Goal: Task Accomplishment & Management: Use online tool/utility

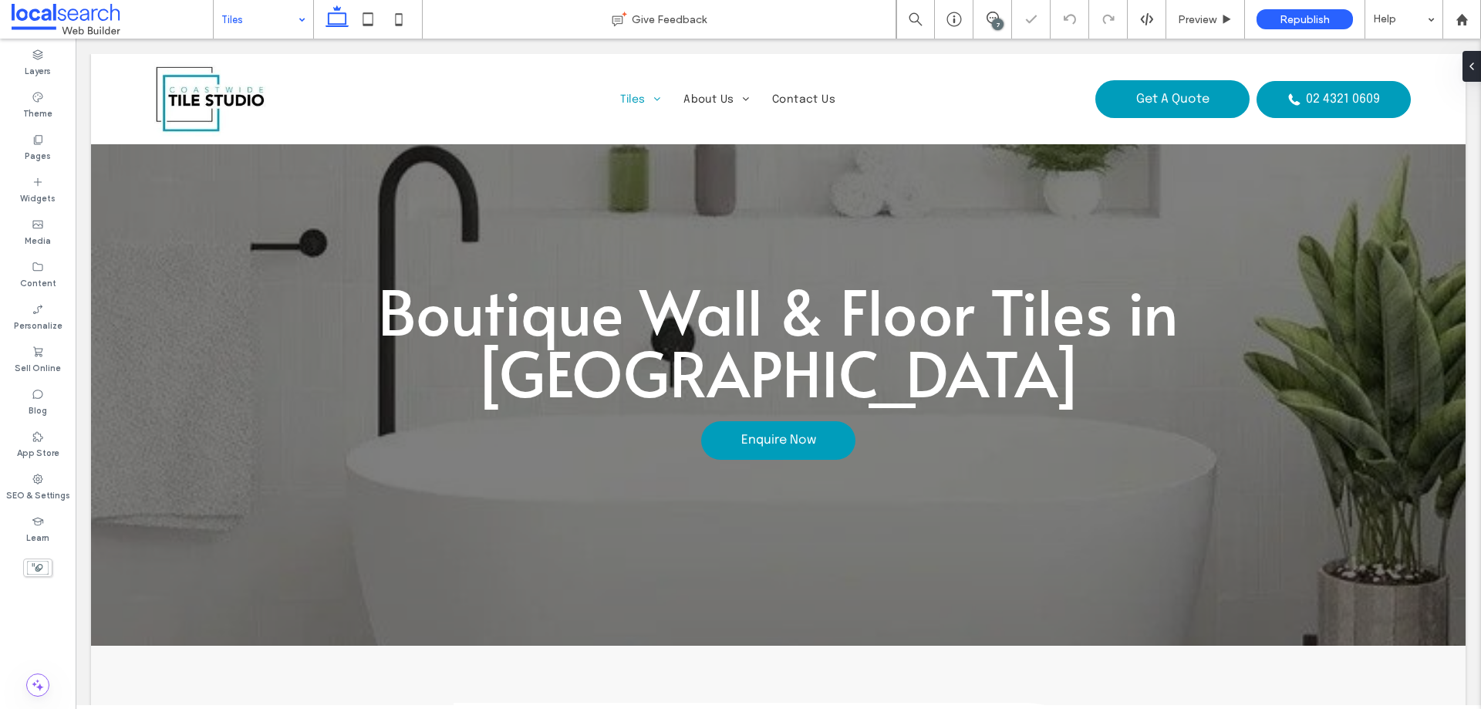
click at [281, 16] on input at bounding box center [259, 19] width 76 height 39
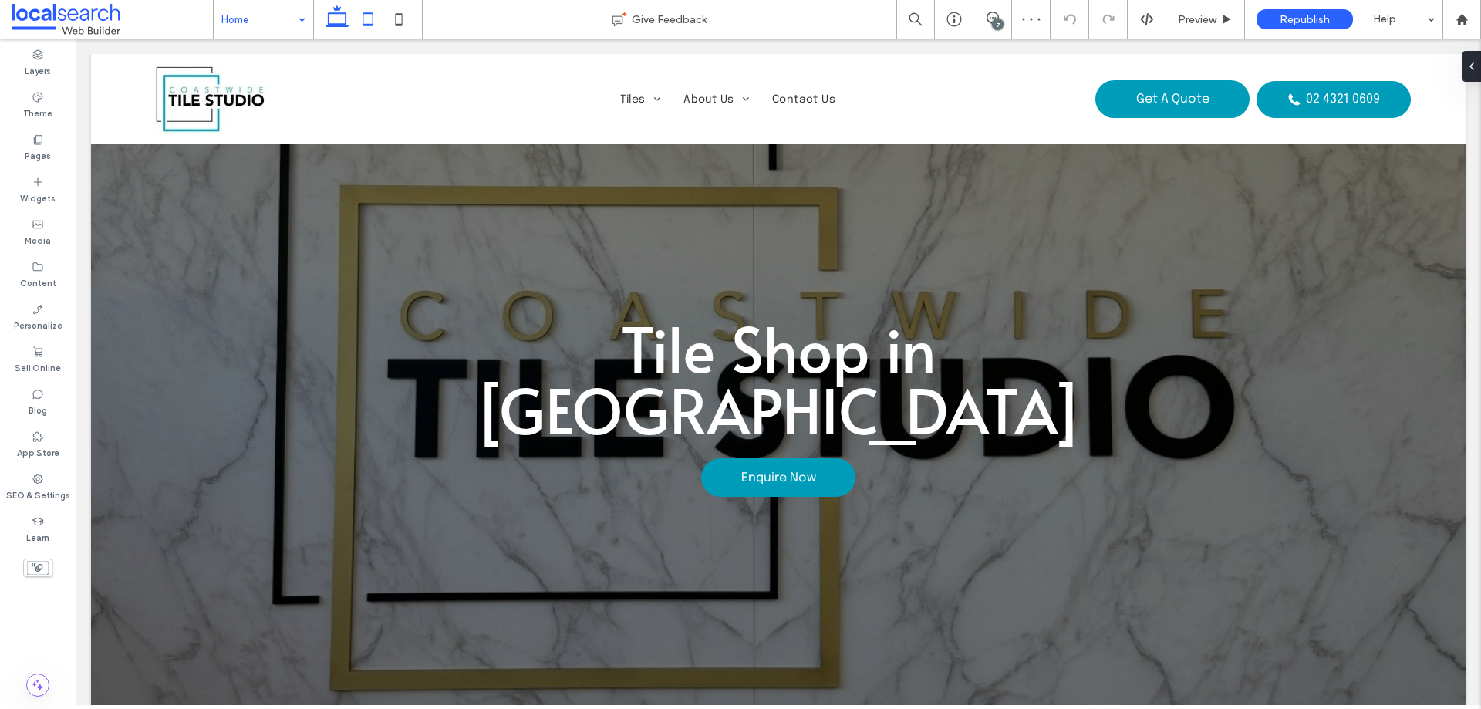
click at [365, 15] on icon at bounding box center [367, 19] width 31 height 31
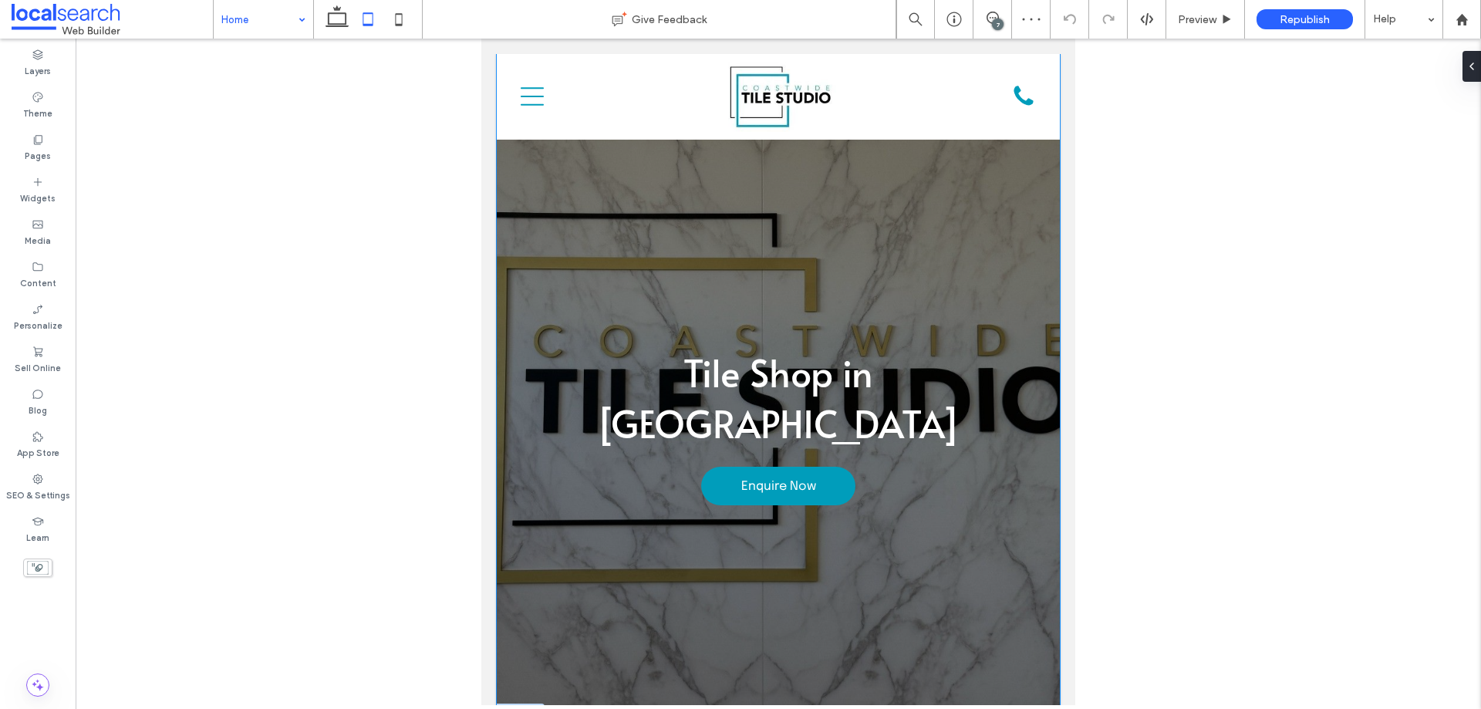
click at [521, 150] on div "Tile Shop in Gosford Enquire Now" at bounding box center [778, 387] width 563 height 666
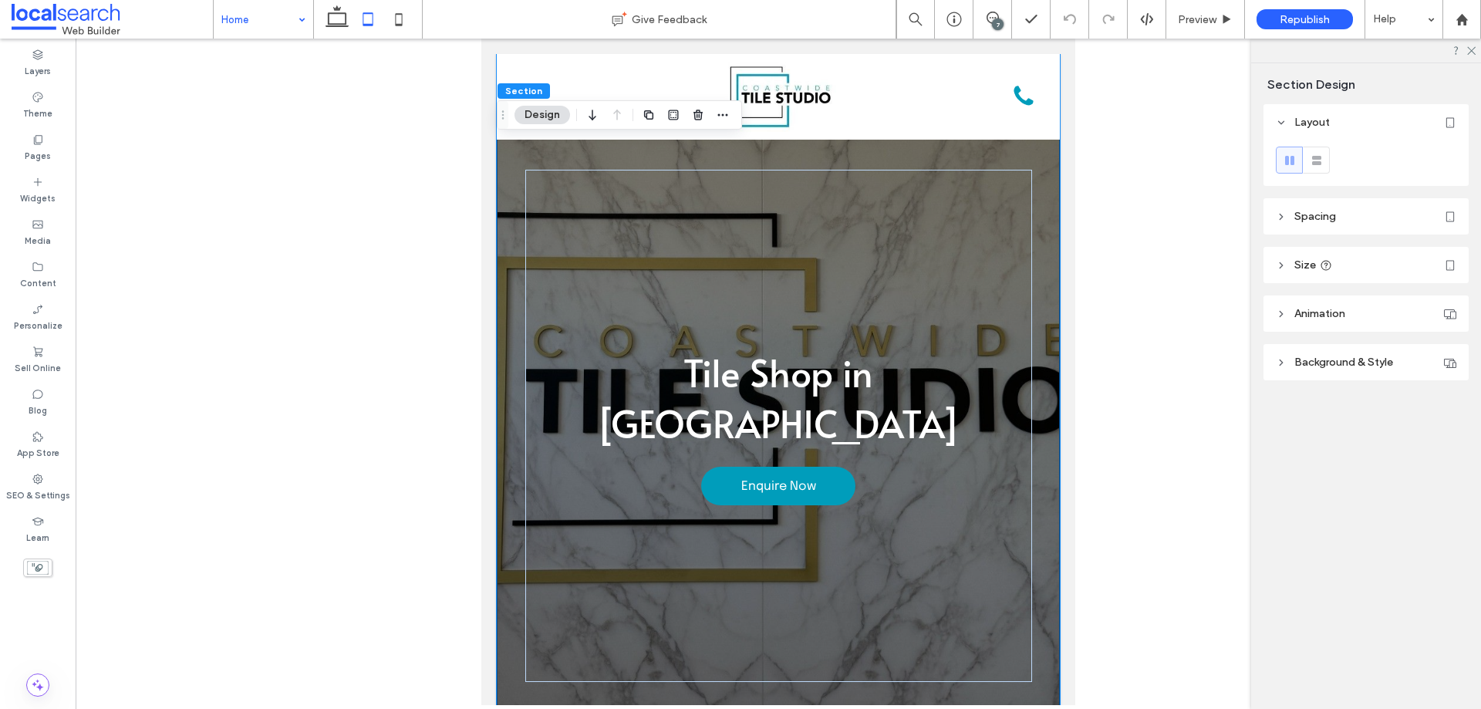
click at [519, 153] on div "Tile Shop in Gosford Enquire Now" at bounding box center [778, 387] width 563 height 666
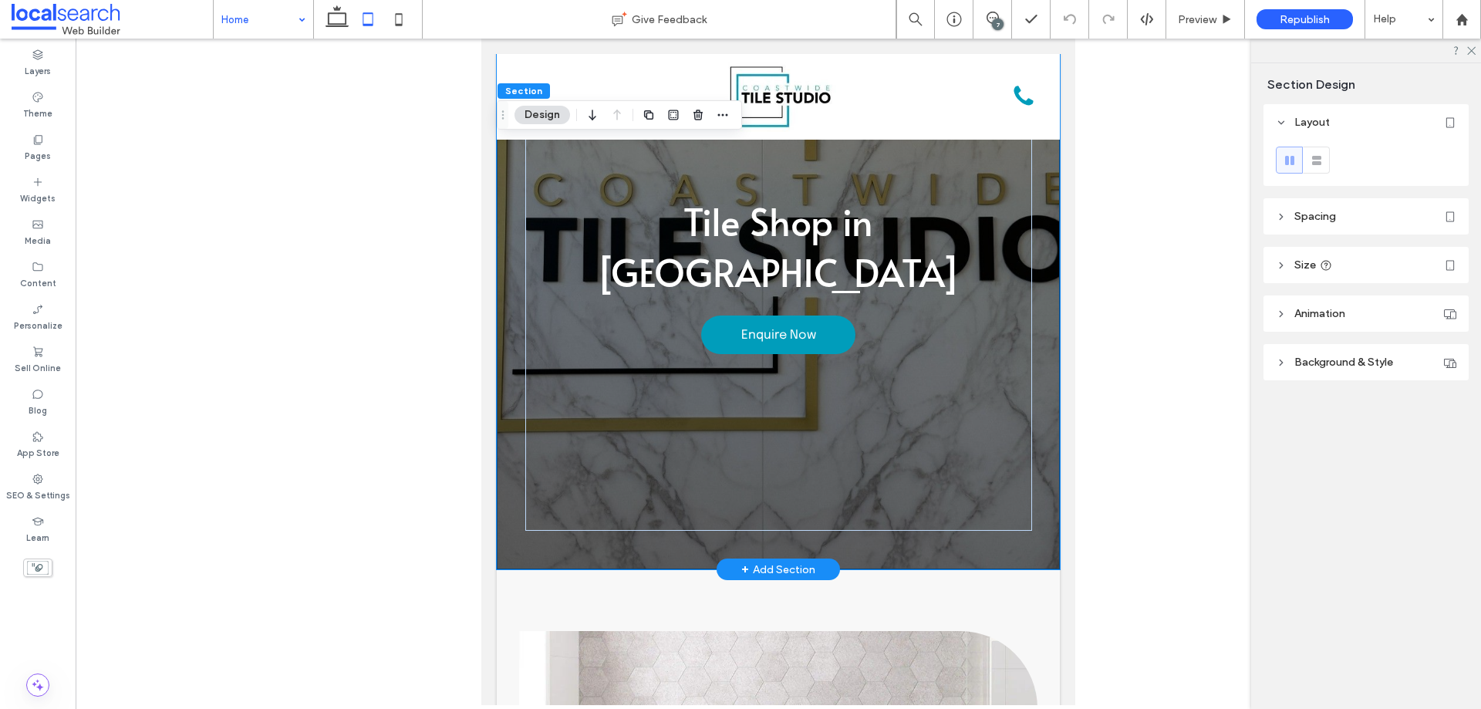
scroll to position [154, 0]
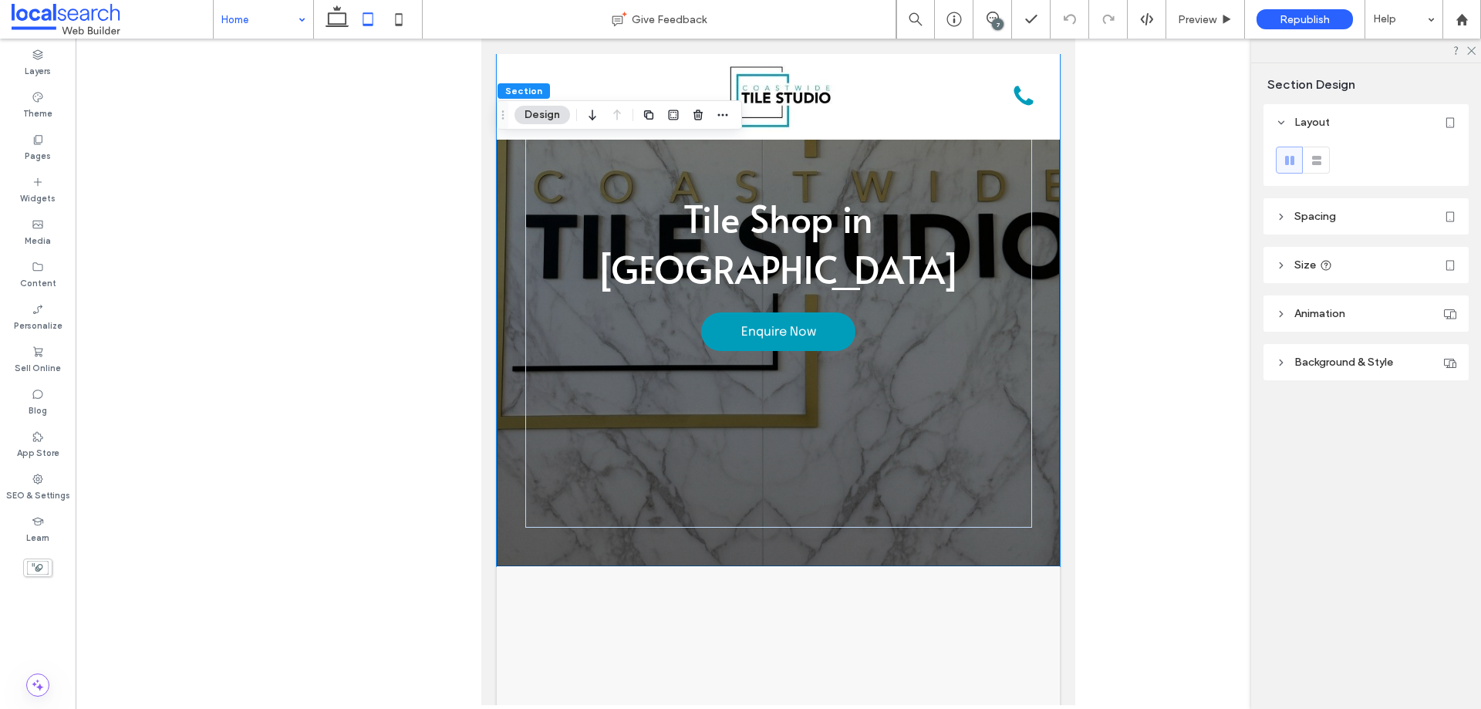
click at [1300, 214] on span "Spacing" at bounding box center [1315, 216] width 42 height 13
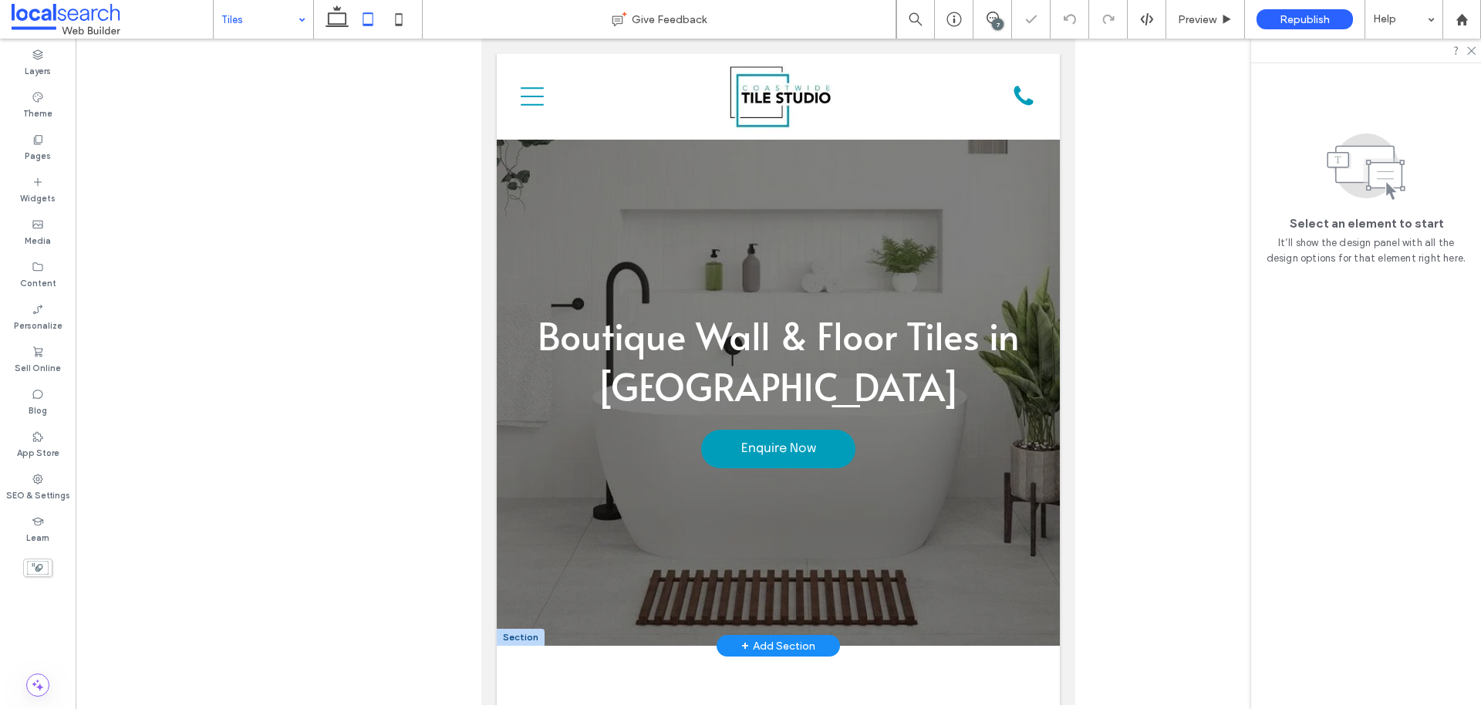
click at [514, 177] on div "Boutique Wall & Floor Tiles in Gosford Enquire Now" at bounding box center [778, 350] width 563 height 592
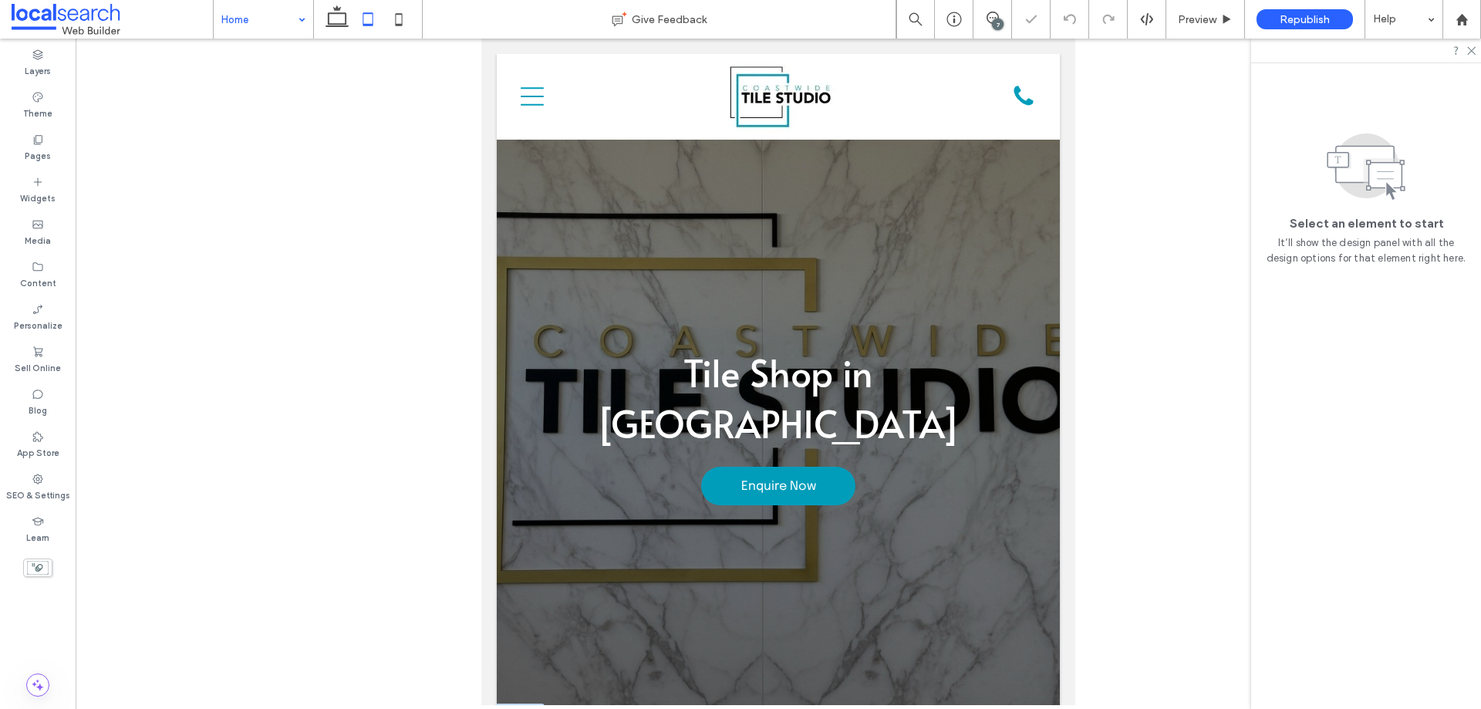
click at [525, 171] on div "Tile Shop in Gosford Enquire Now" at bounding box center [778, 426] width 507 height 512
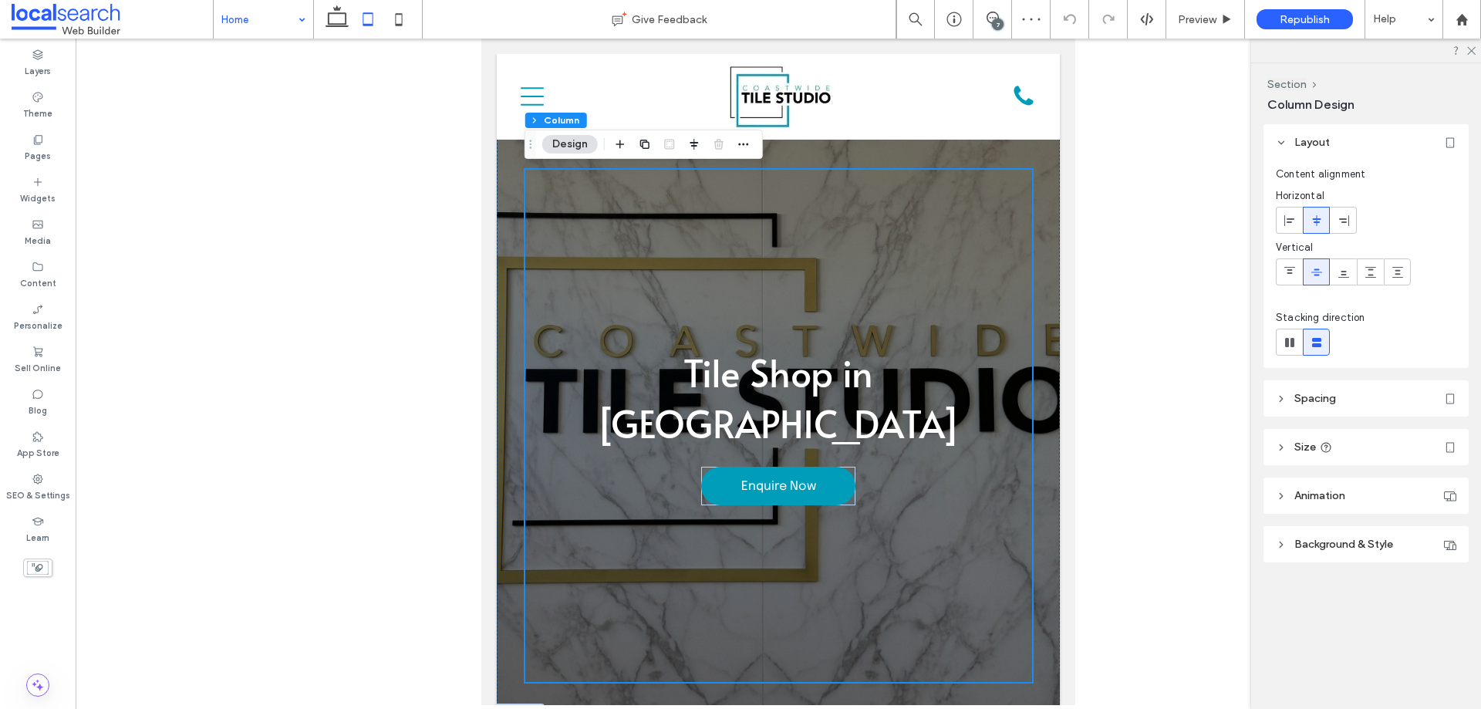
click at [1309, 403] on span "Spacing" at bounding box center [1315, 398] width 42 height 13
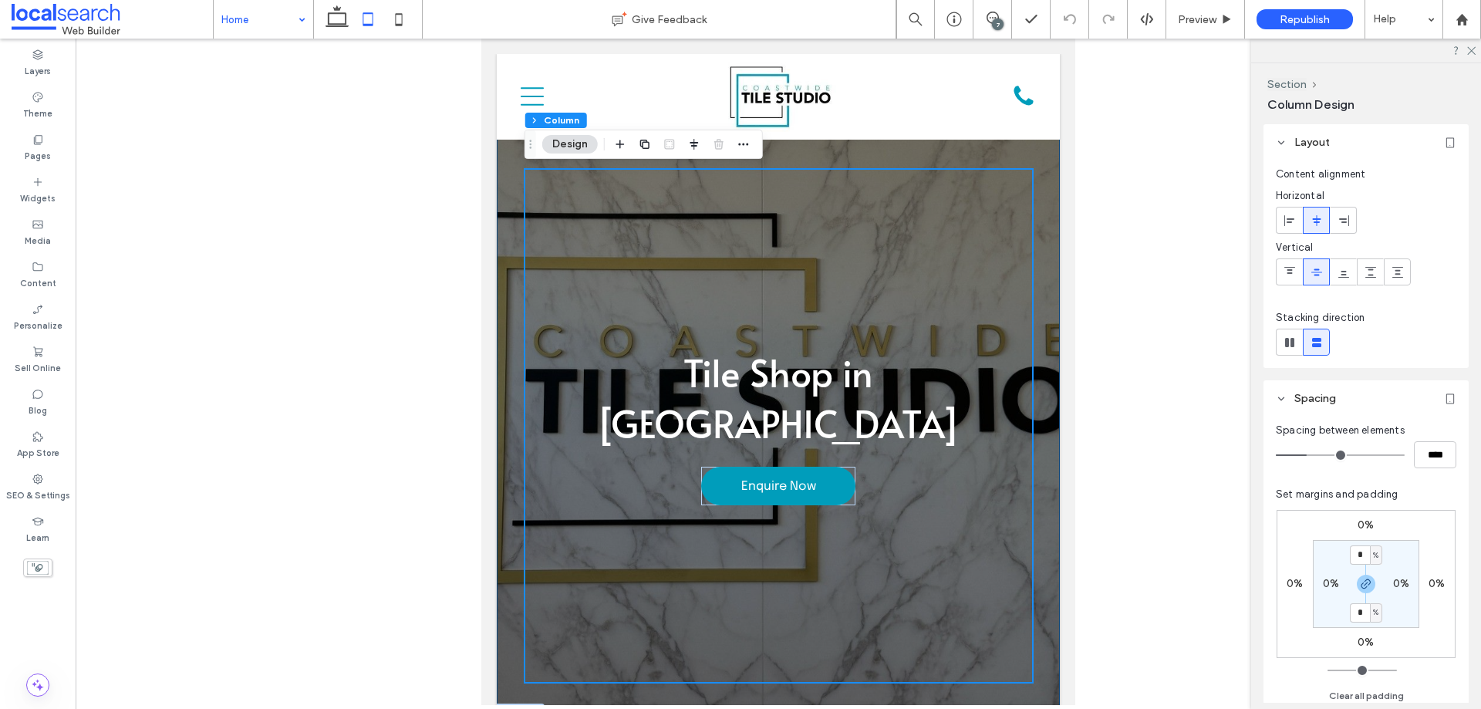
click at [514, 233] on div "Tile Shop in Gosford Enquire Now" at bounding box center [778, 387] width 563 height 666
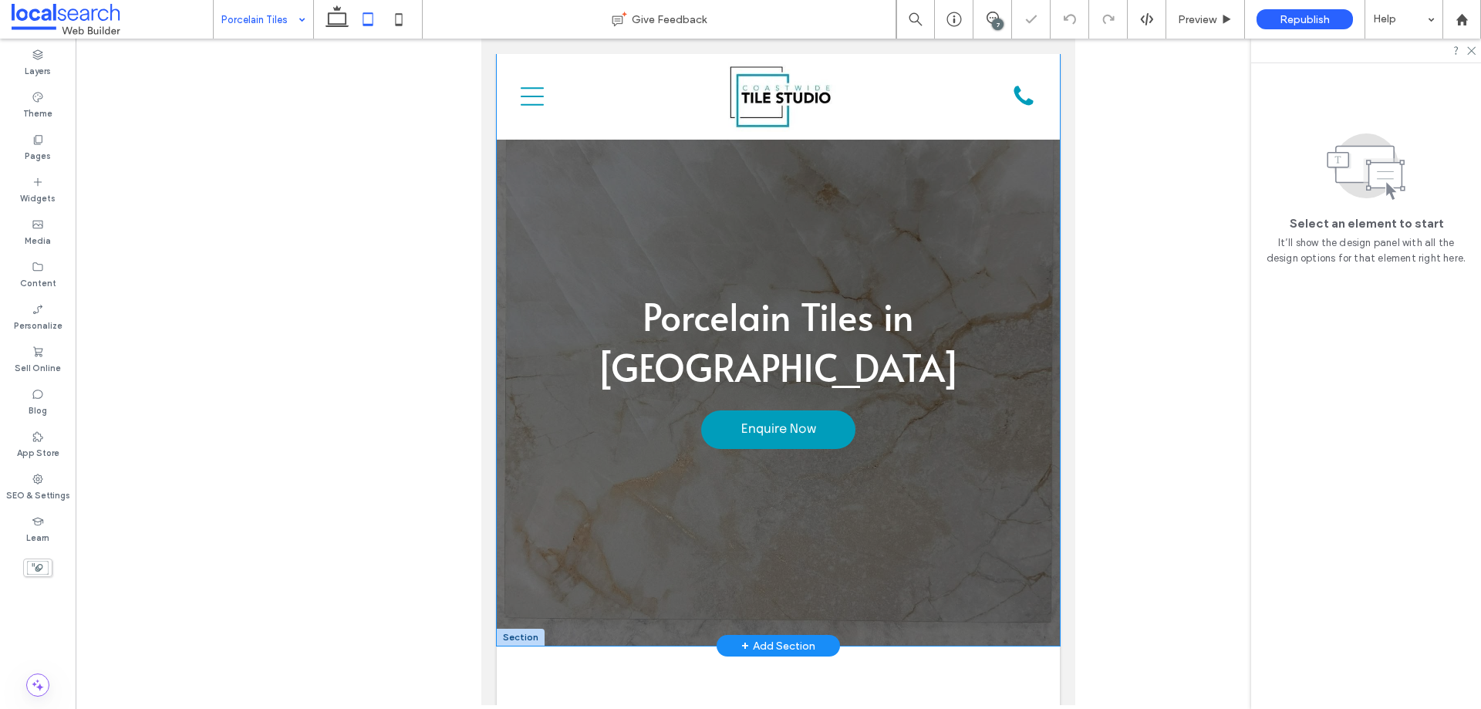
click at [530, 165] on div "Porcelain Tiles in Gosford Enquire Now" at bounding box center [778, 350] width 563 height 592
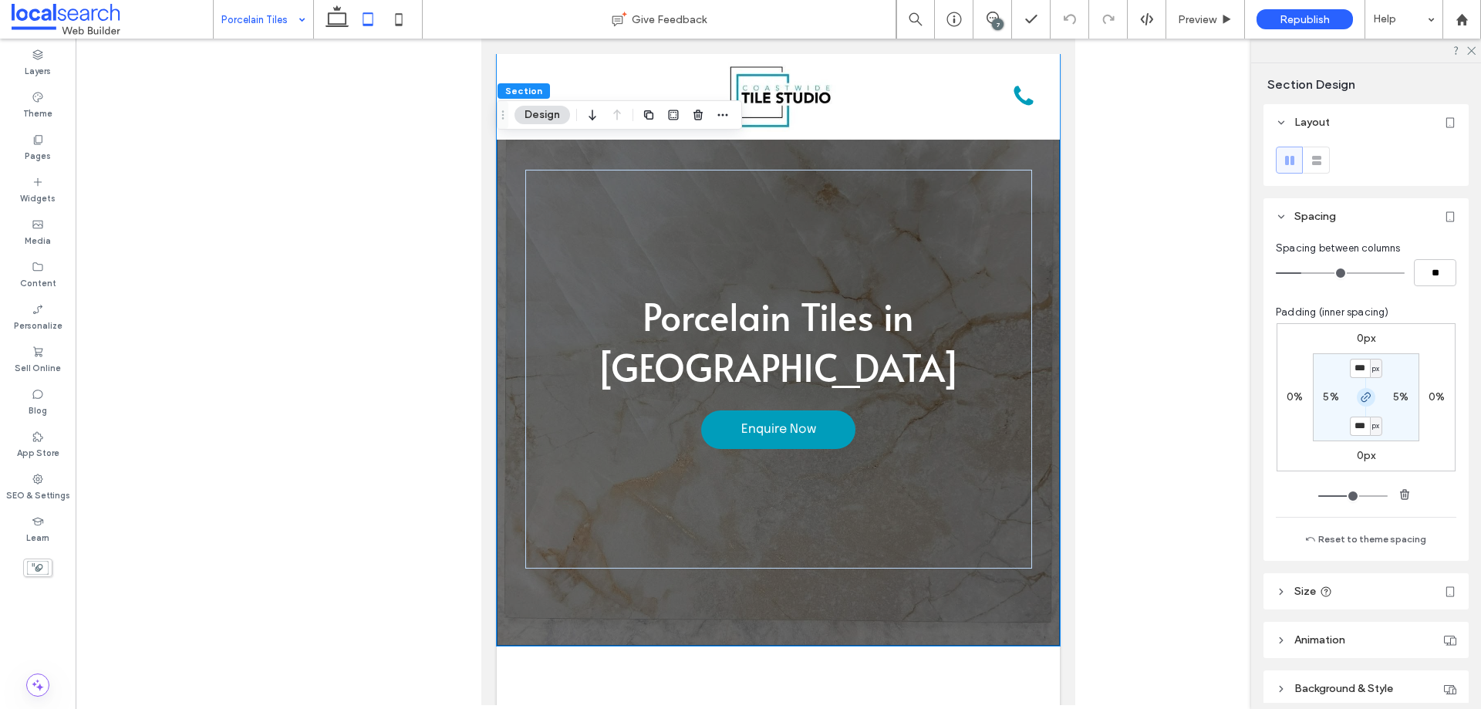
click at [1361, 401] on use "button" at bounding box center [1365, 397] width 9 height 9
click at [1358, 423] on label "100px" at bounding box center [1365, 425] width 30 height 13
type input "***"
type input "**"
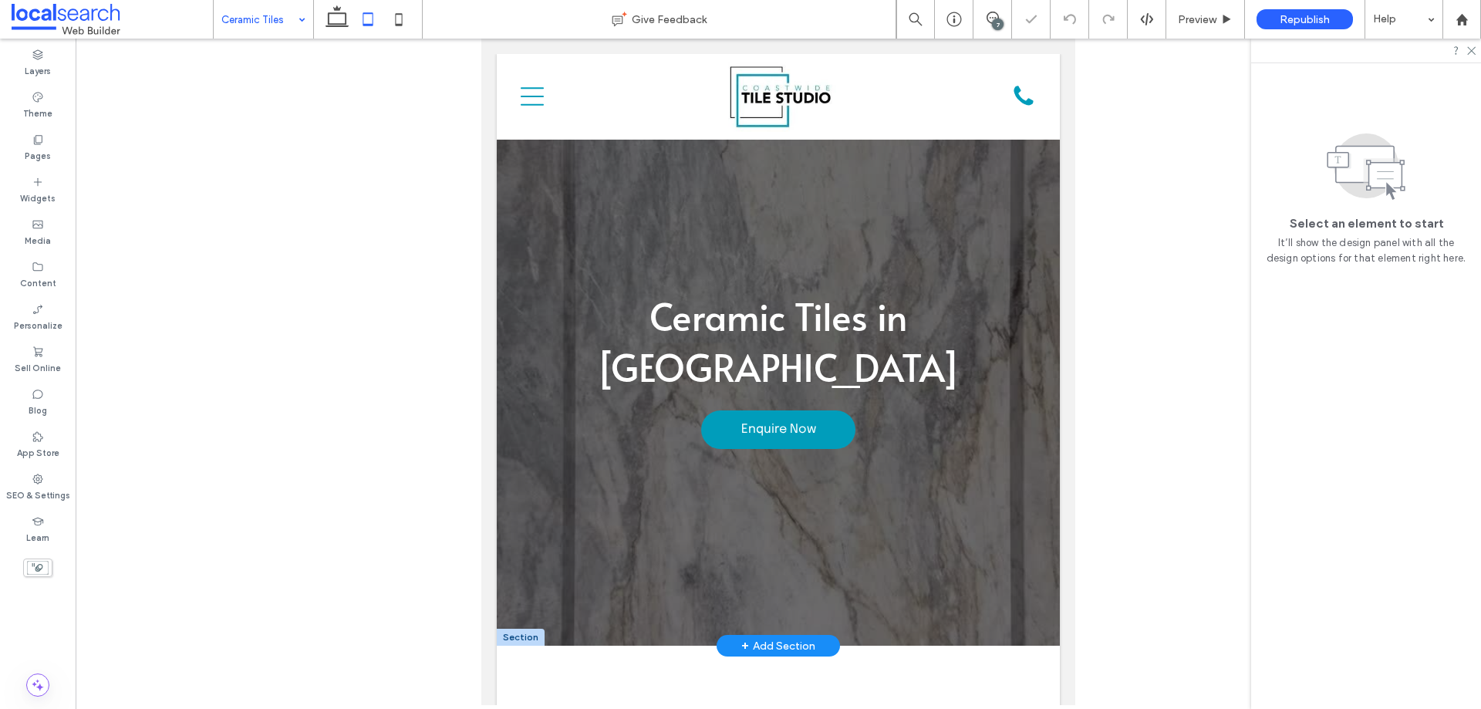
click at [547, 185] on div "Ceramic Tiles in Gosford Enquire Now" at bounding box center [778, 369] width 507 height 399
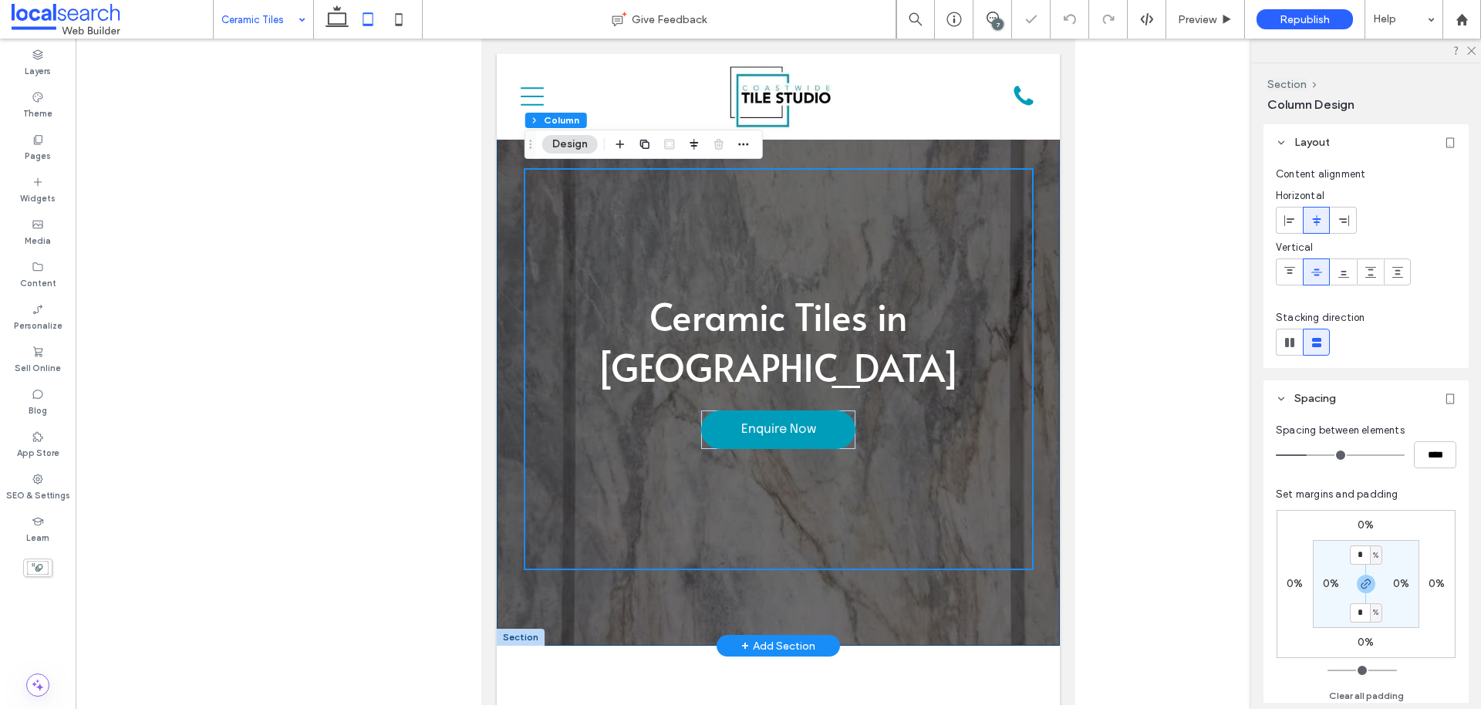
click at [516, 177] on div "Ceramic Tiles in Gosford Enquire Now" at bounding box center [778, 350] width 563 height 592
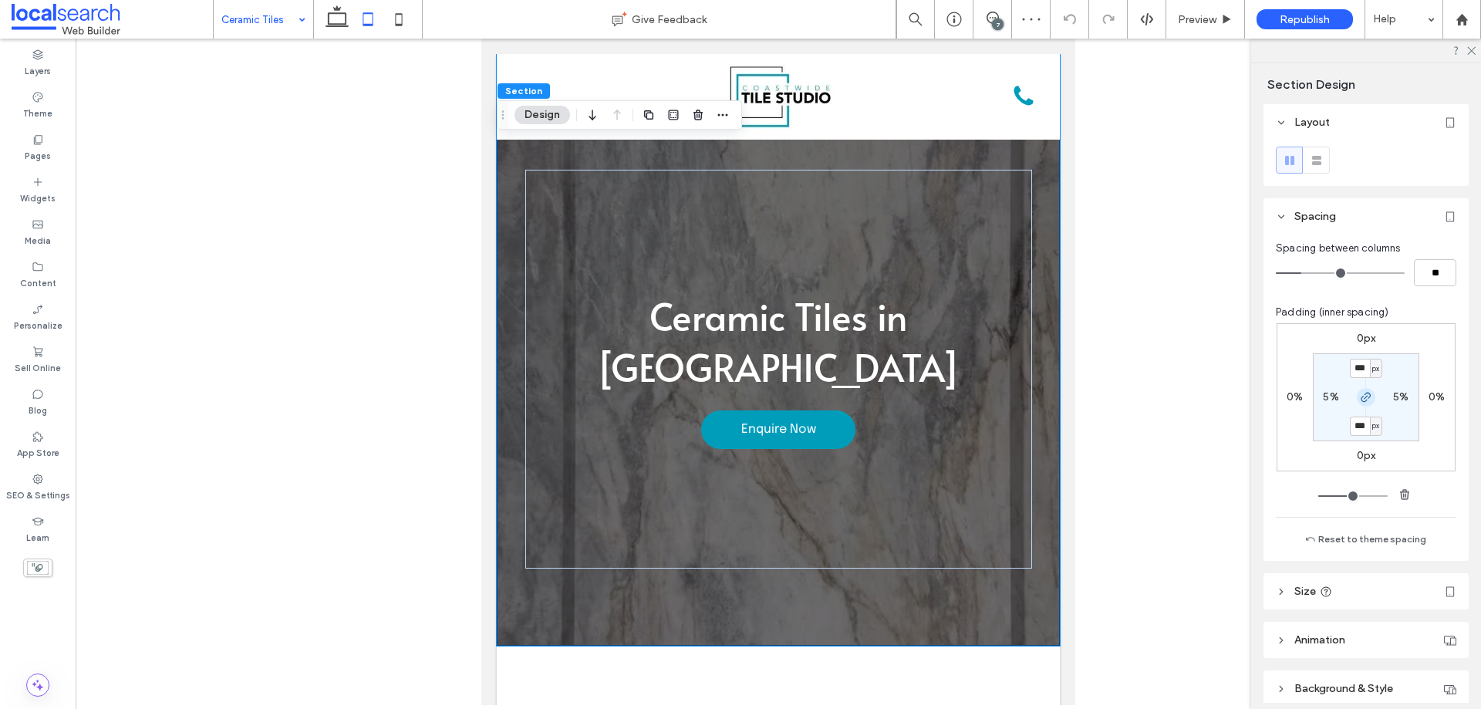
click at [1358, 403] on span "button" at bounding box center [1366, 397] width 19 height 19
click at [1357, 423] on label "100px" at bounding box center [1365, 425] width 30 height 13
type input "***"
type input "**"
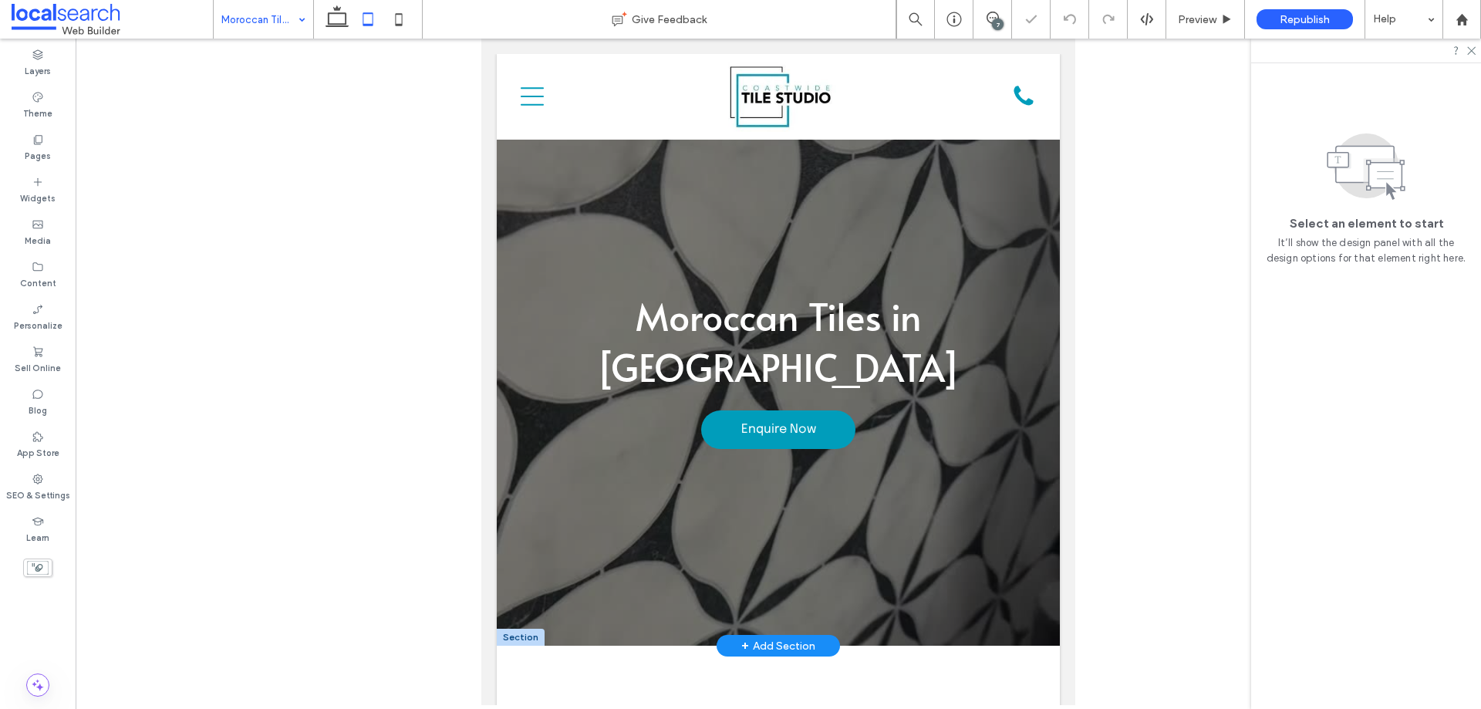
click at [520, 183] on div "Moroccan Tiles in Gosford Enquire Now" at bounding box center [778, 350] width 563 height 592
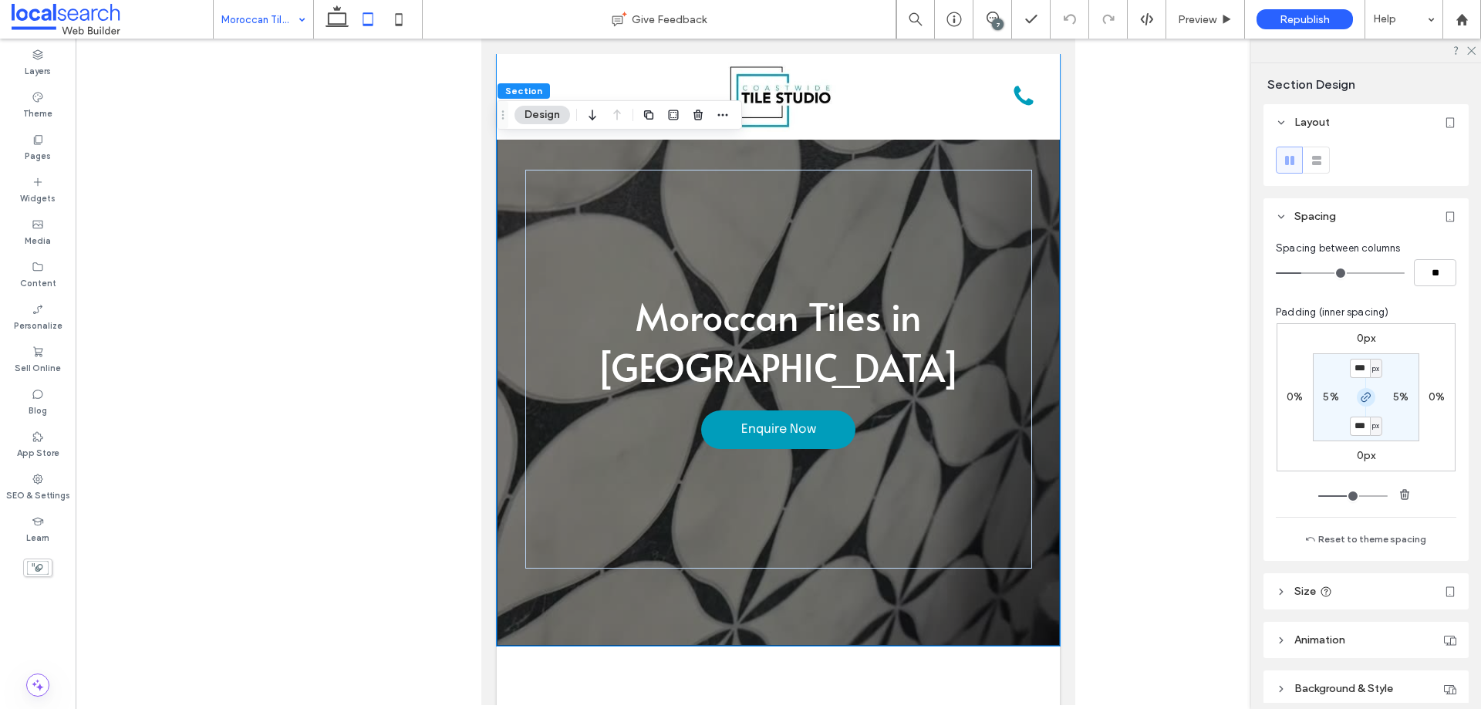
click at [1363, 399] on icon "button" at bounding box center [1366, 397] width 12 height 12
click at [1354, 423] on label "100px" at bounding box center [1365, 425] width 30 height 13
type input "***"
type input "**"
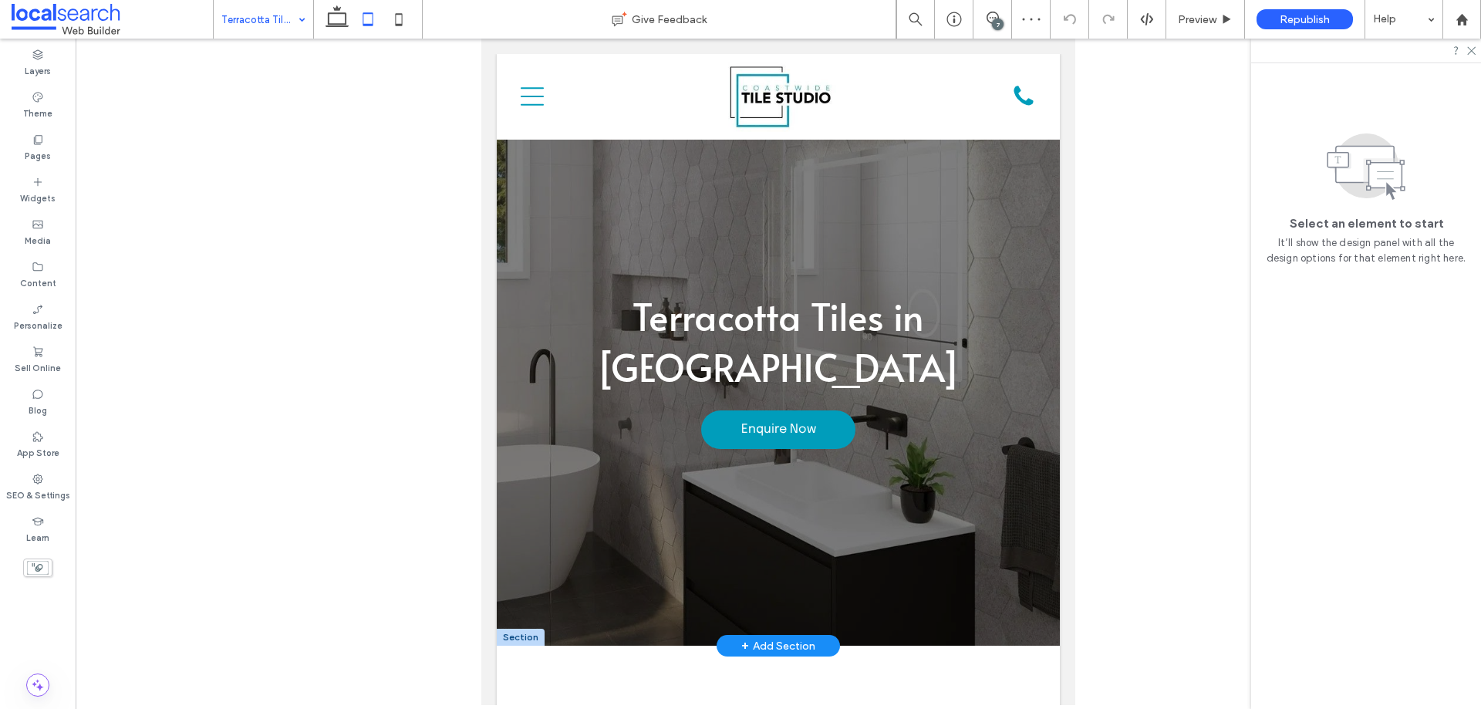
click at [521, 219] on div "Terracotta Tiles in Gosford Enquire Now" at bounding box center [778, 350] width 563 height 592
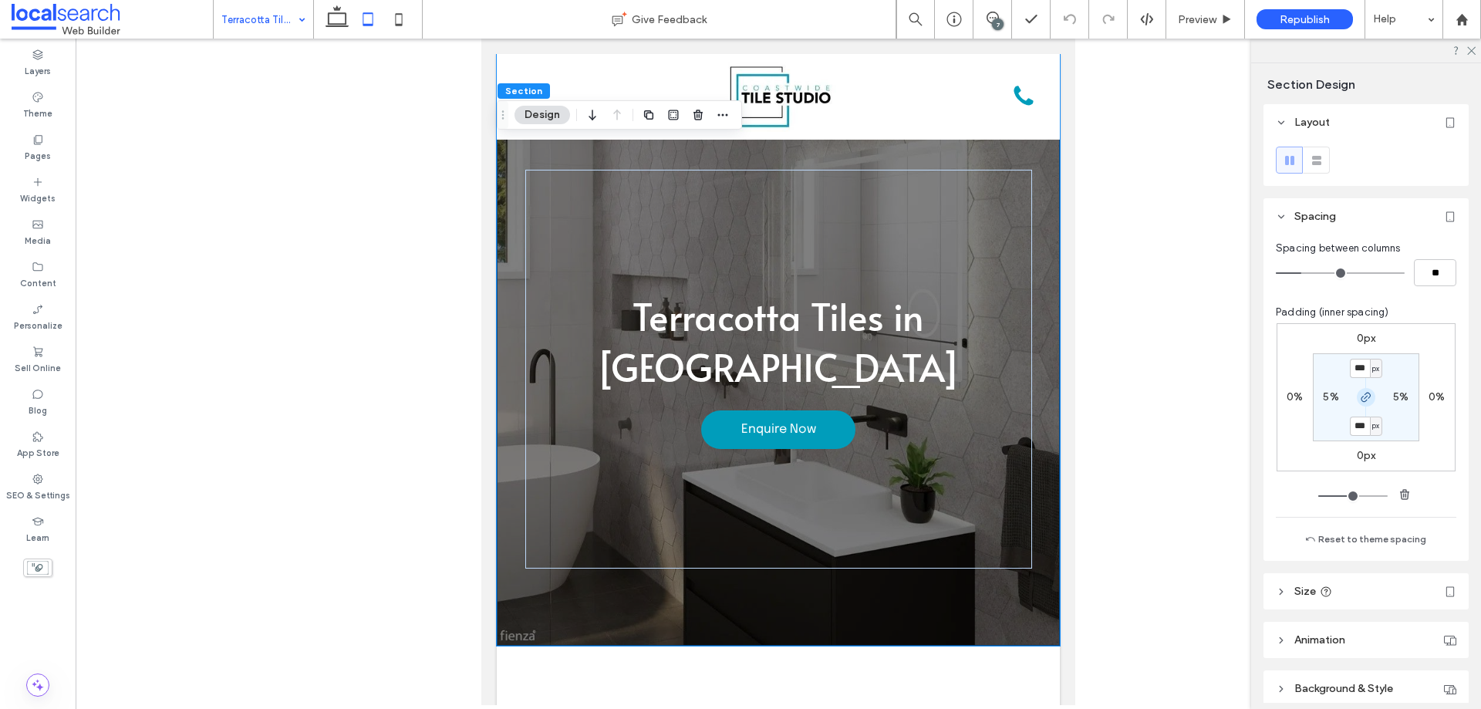
click at [1360, 393] on icon "button" at bounding box center [1366, 397] width 12 height 12
click at [1353, 423] on label "100px" at bounding box center [1365, 425] width 30 height 13
type input "***"
type input "**"
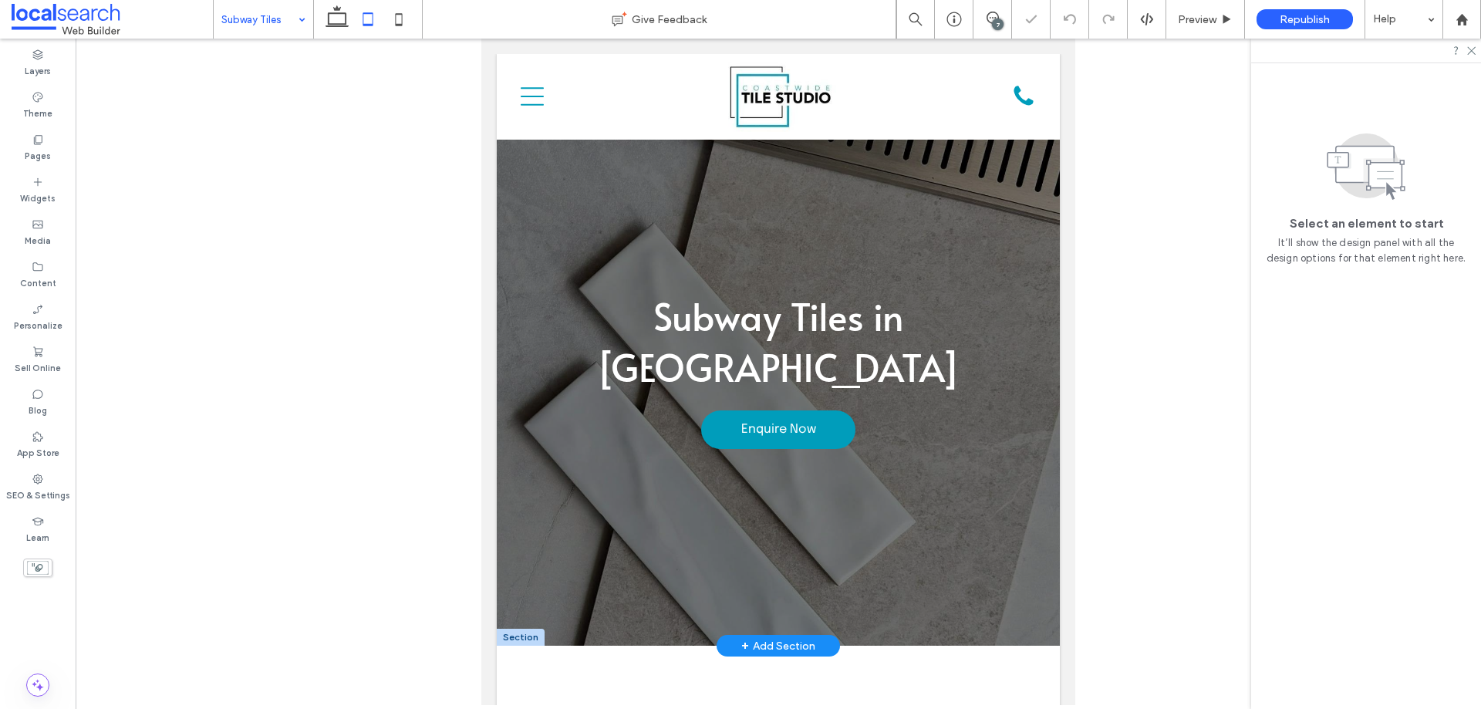
click at [508, 187] on div "Subway Tiles in Gosford Enquire Now" at bounding box center [778, 350] width 563 height 592
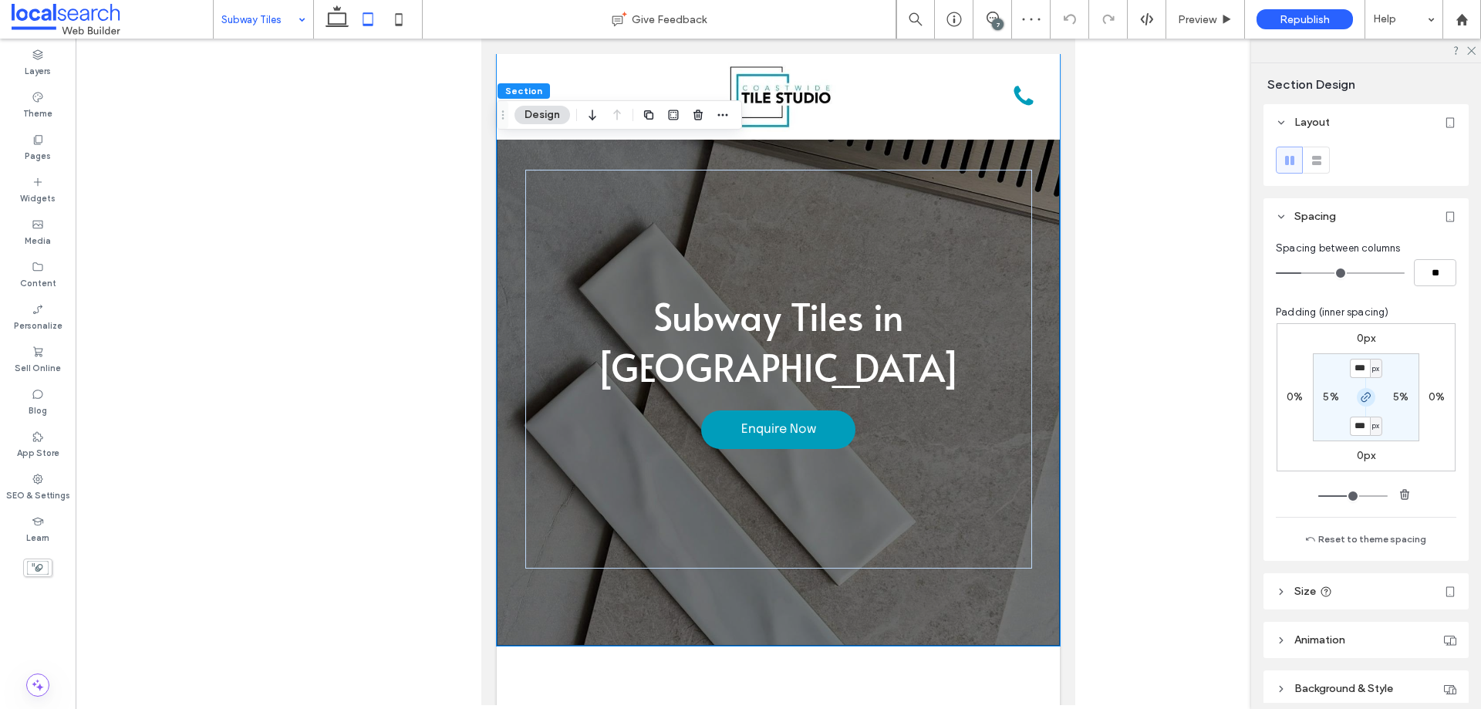
click at [1365, 395] on icon "button" at bounding box center [1366, 397] width 12 height 12
click at [1361, 423] on label "100px" at bounding box center [1365, 425] width 30 height 13
type input "***"
type input "**"
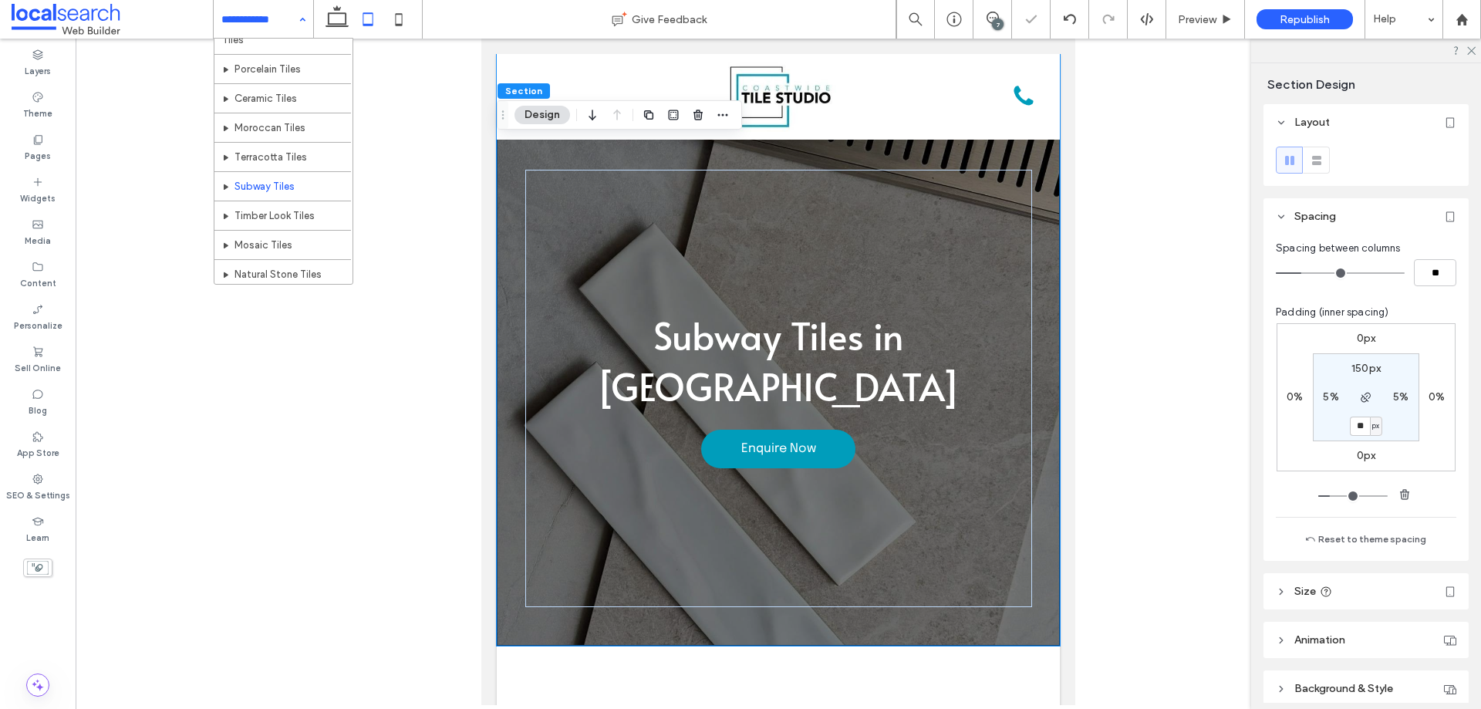
scroll to position [77, 0]
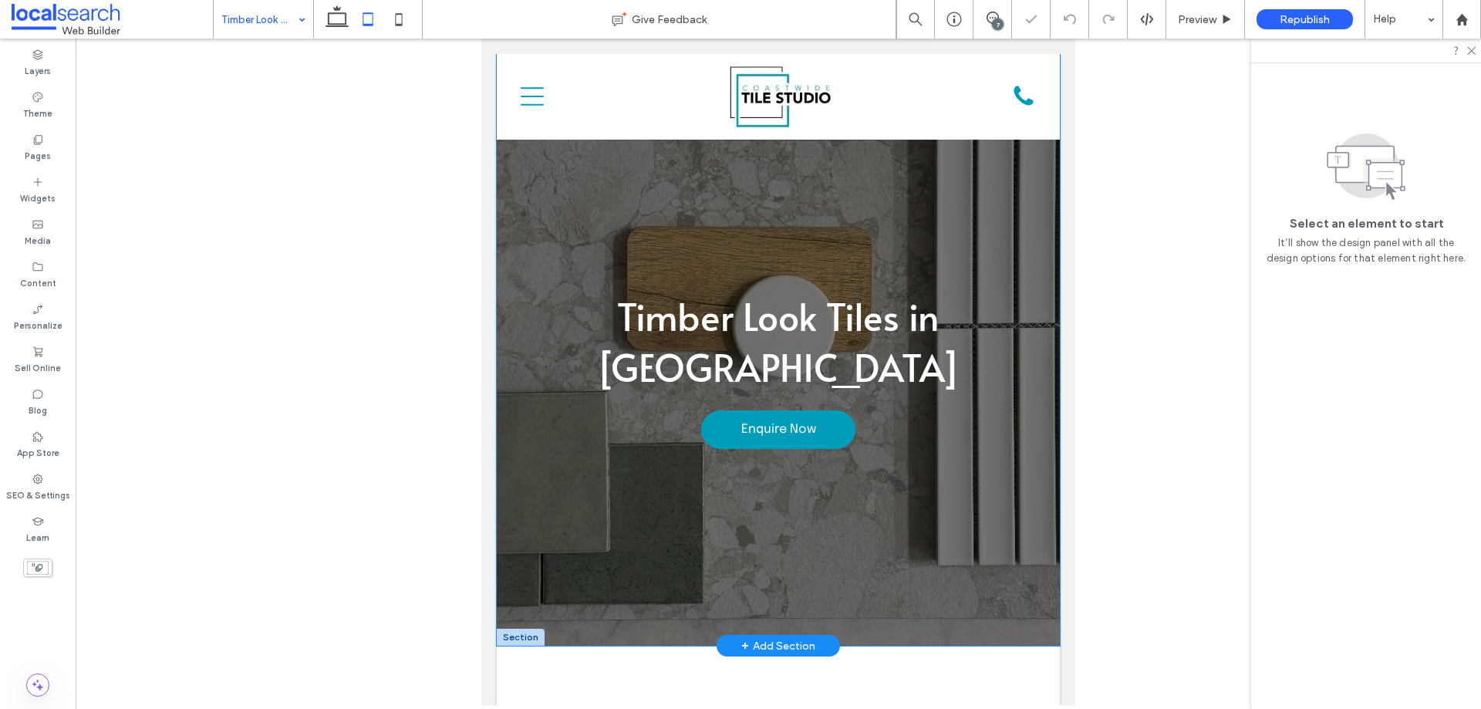
click at [514, 496] on div "Timber Look Tiles in Gosford Enquire Now" at bounding box center [778, 350] width 563 height 592
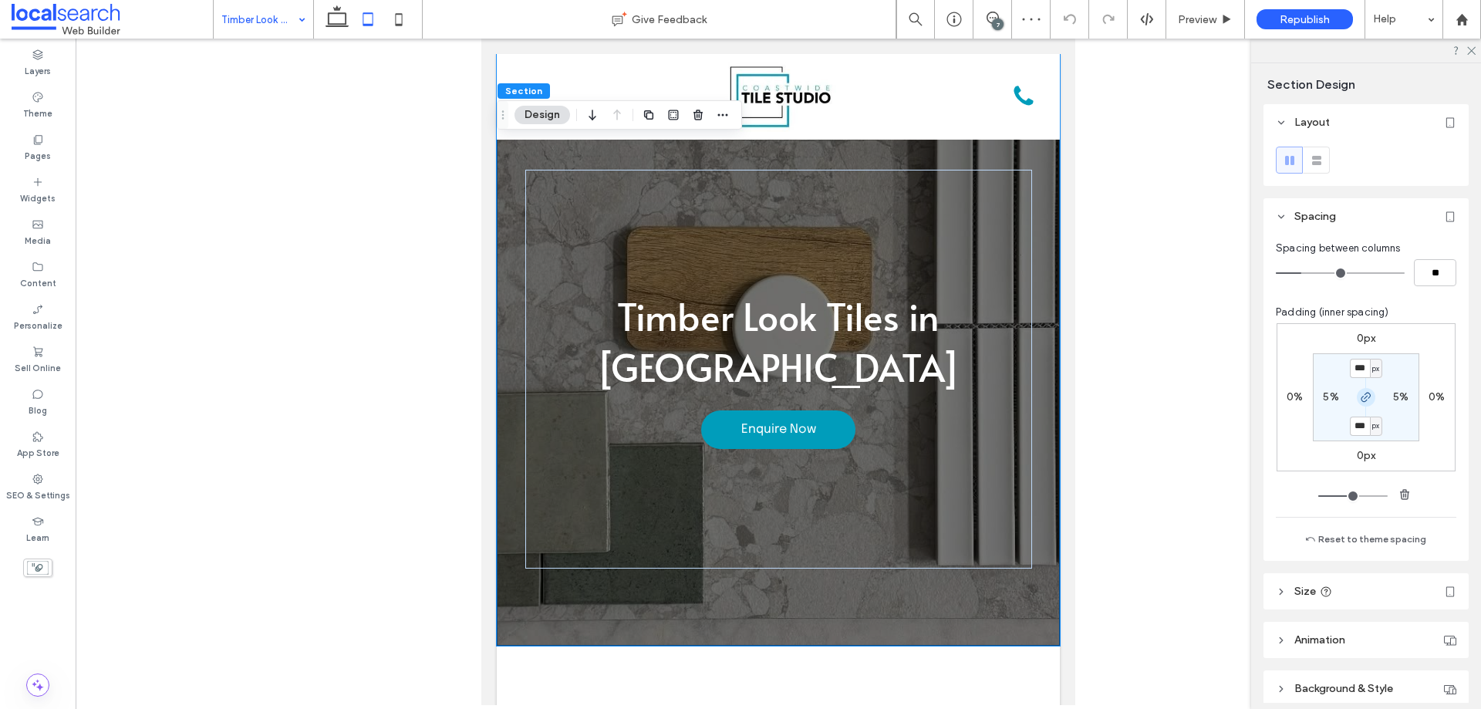
click at [1364, 396] on icon "button" at bounding box center [1366, 397] width 12 height 12
click at [1356, 423] on label "100px" at bounding box center [1365, 425] width 30 height 13
type input "***"
type input "**"
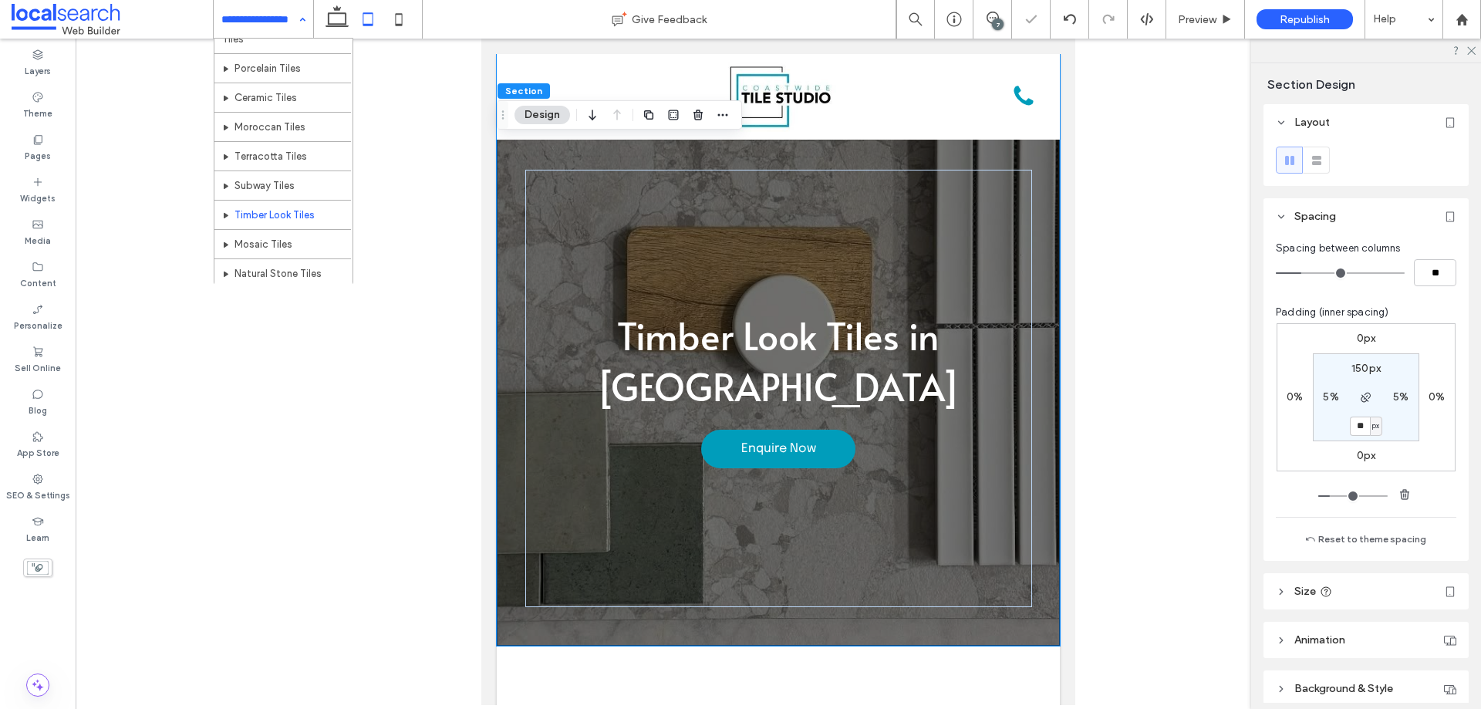
scroll to position [77, 0]
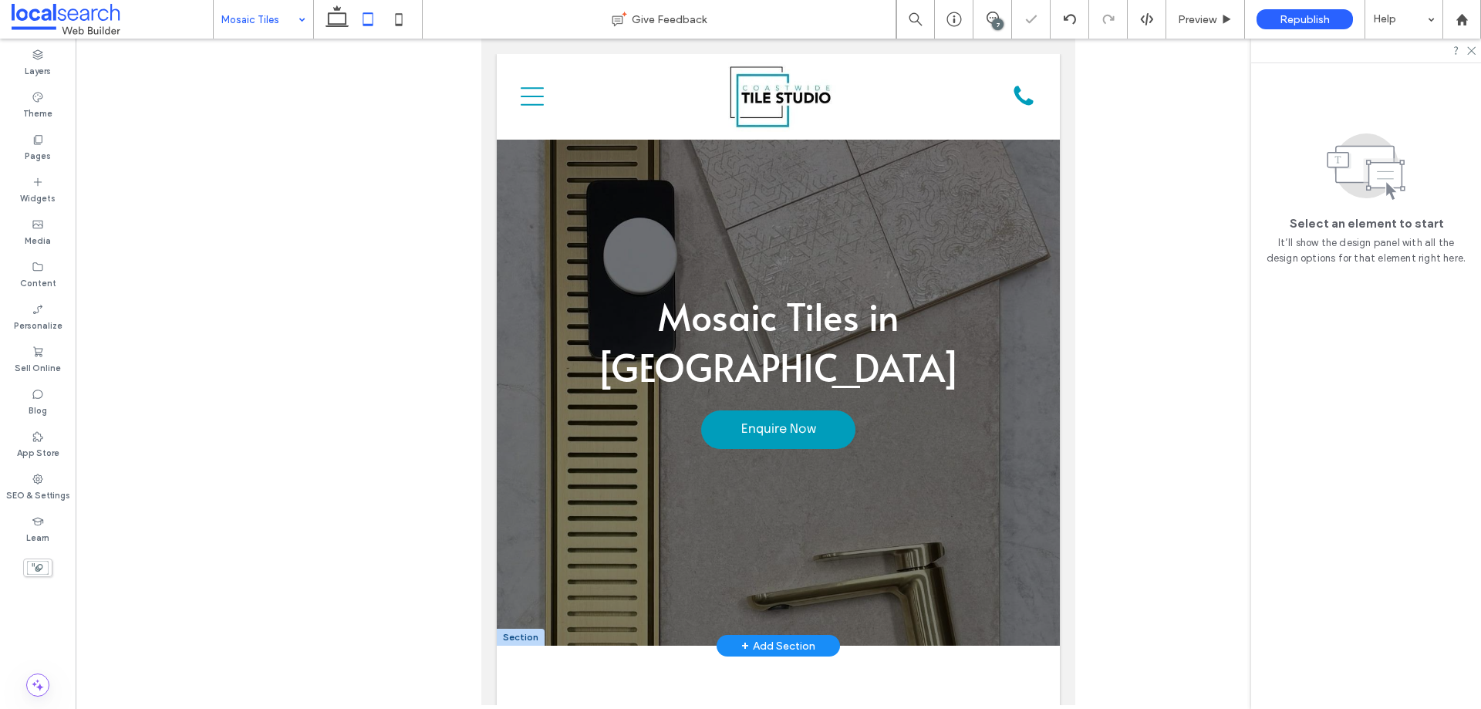
click at [515, 226] on div "Mosaic Tiles in Gosford Enquire Now" at bounding box center [778, 350] width 563 height 592
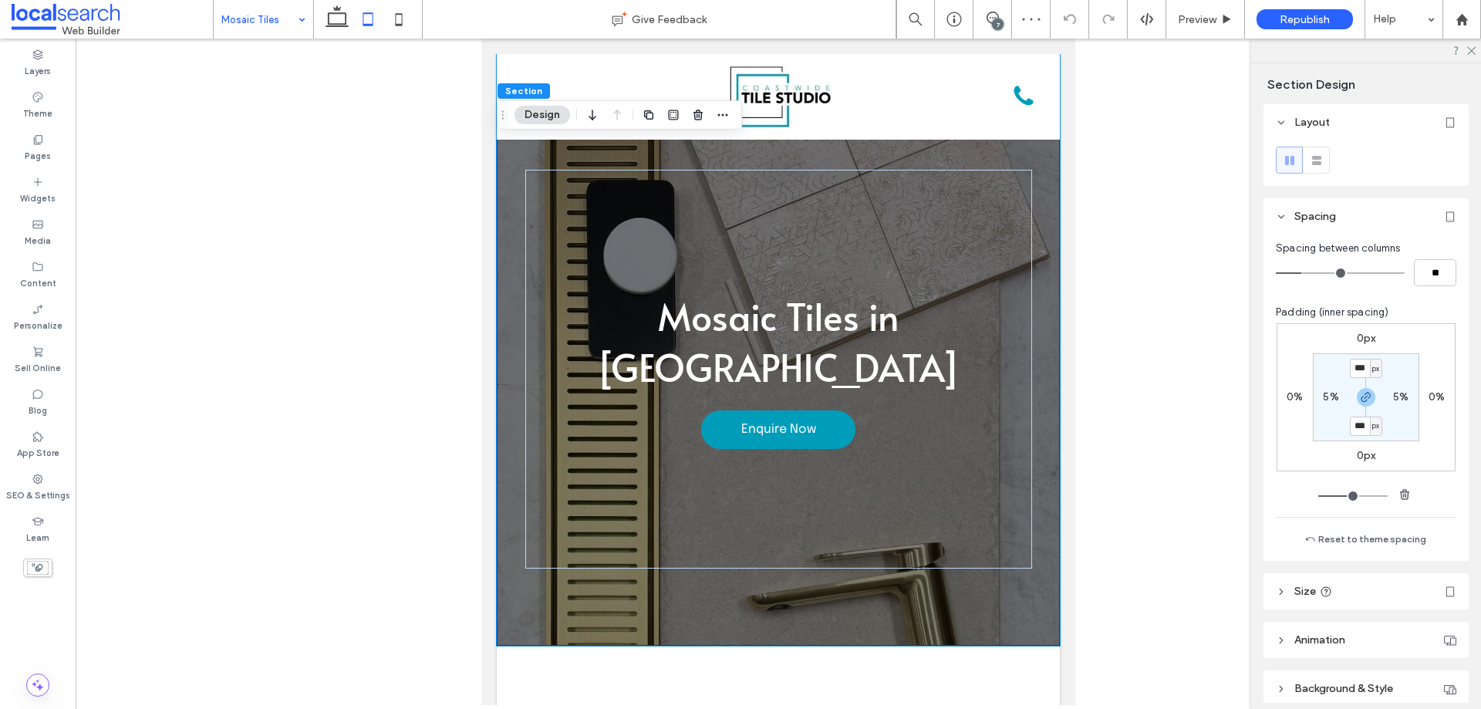
click at [1376, 395] on div at bounding box center [1365, 397] width 35 height 19
click at [1366, 395] on icon "button" at bounding box center [1366, 397] width 12 height 12
click at [1353, 432] on label "100px" at bounding box center [1365, 425] width 30 height 13
type input "***"
type input "**"
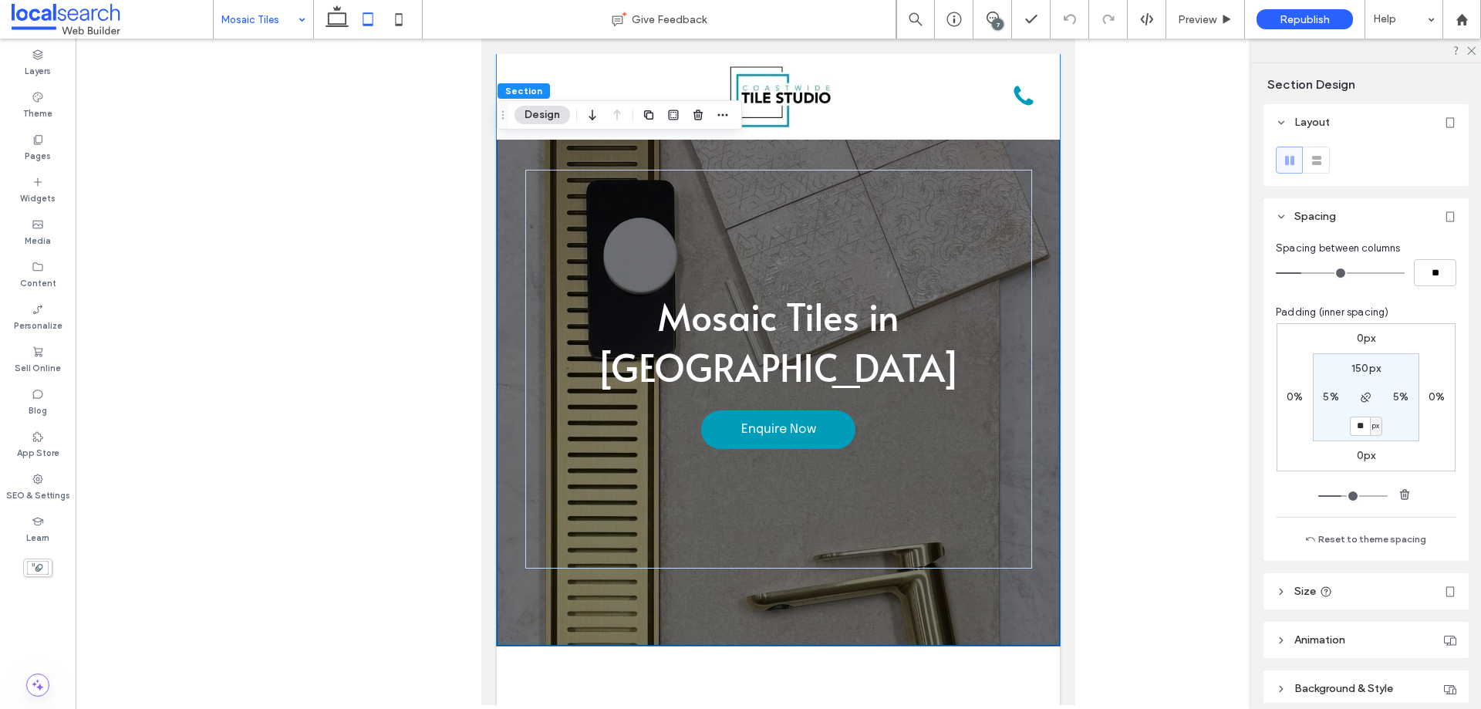
type input "**"
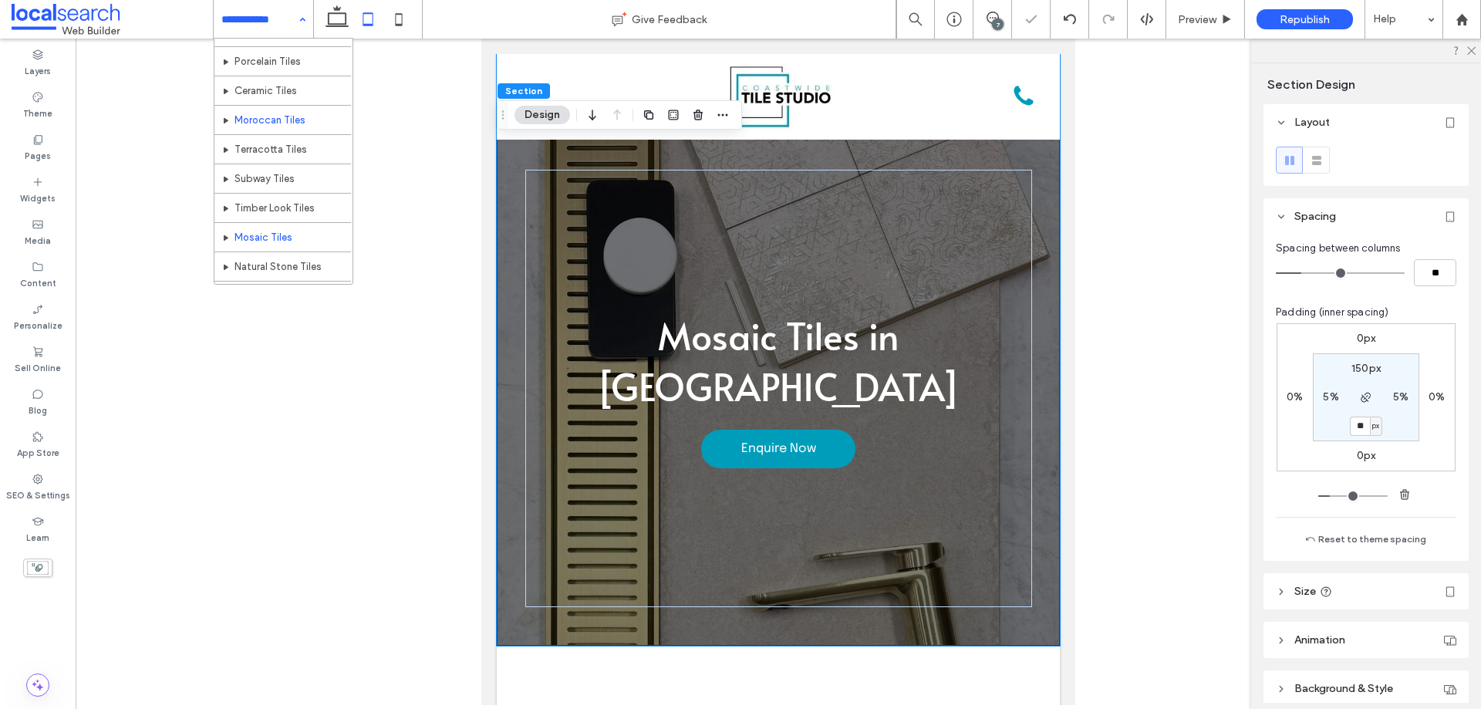
scroll to position [77, 0]
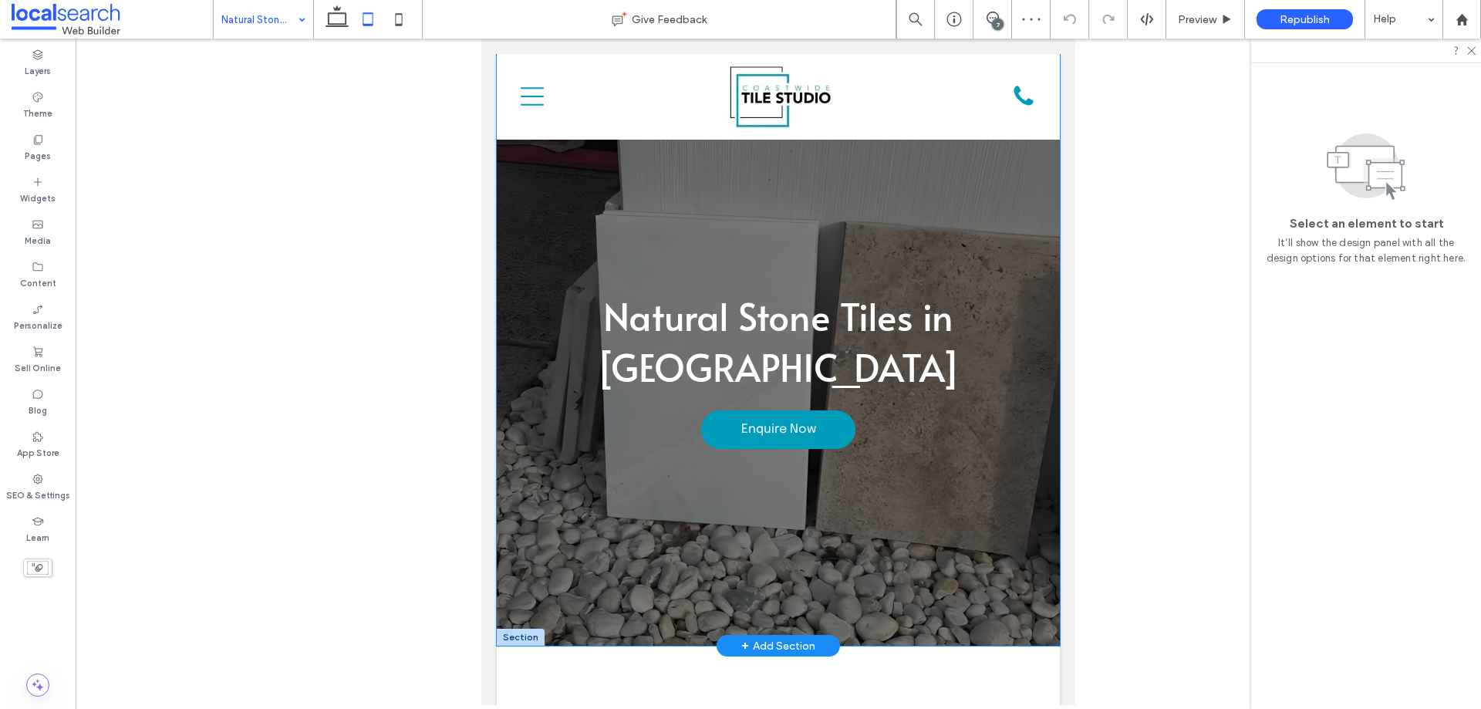
click at [518, 258] on div "Natural Stone Tiles in Gosford Enquire Now" at bounding box center [778, 350] width 563 height 592
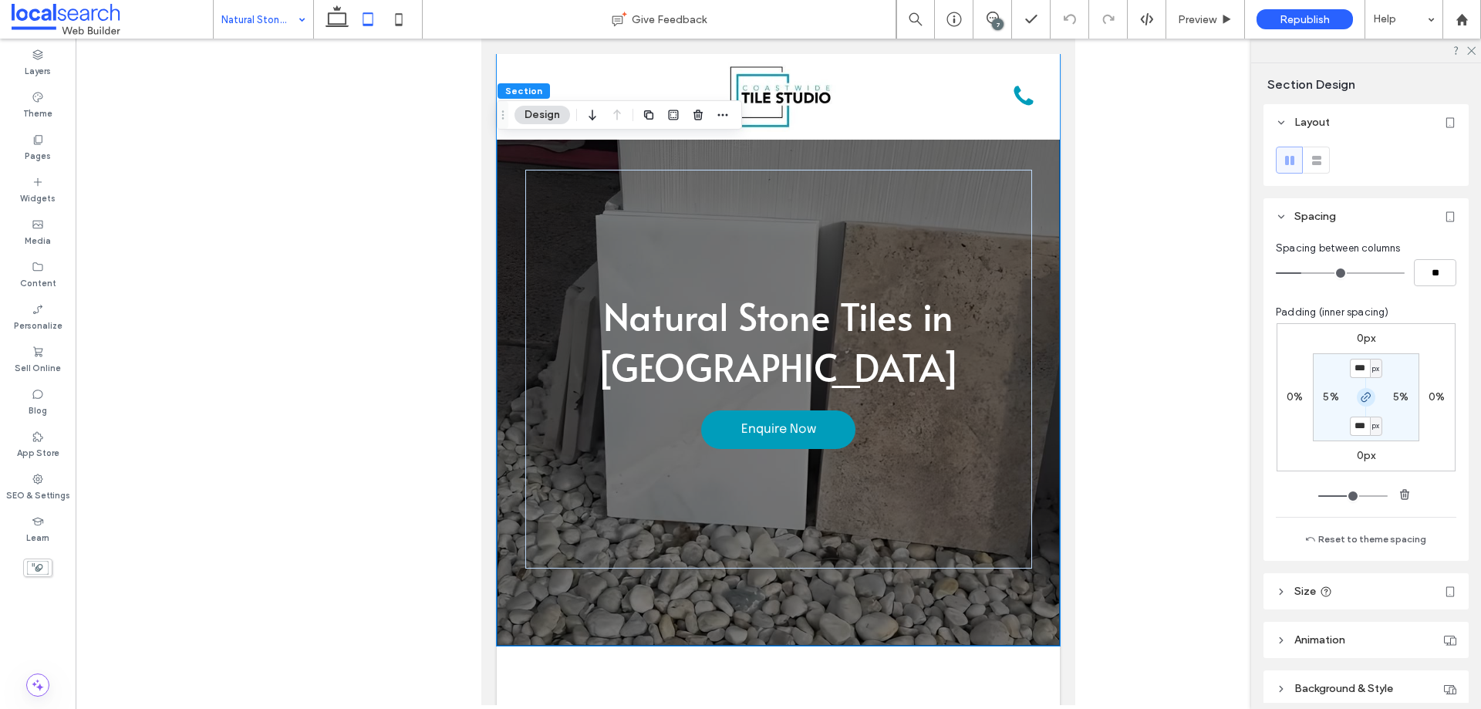
click at [1360, 396] on icon "button" at bounding box center [1366, 397] width 12 height 12
click at [1357, 420] on label "100px" at bounding box center [1365, 425] width 30 height 13
type input "***"
type input "**"
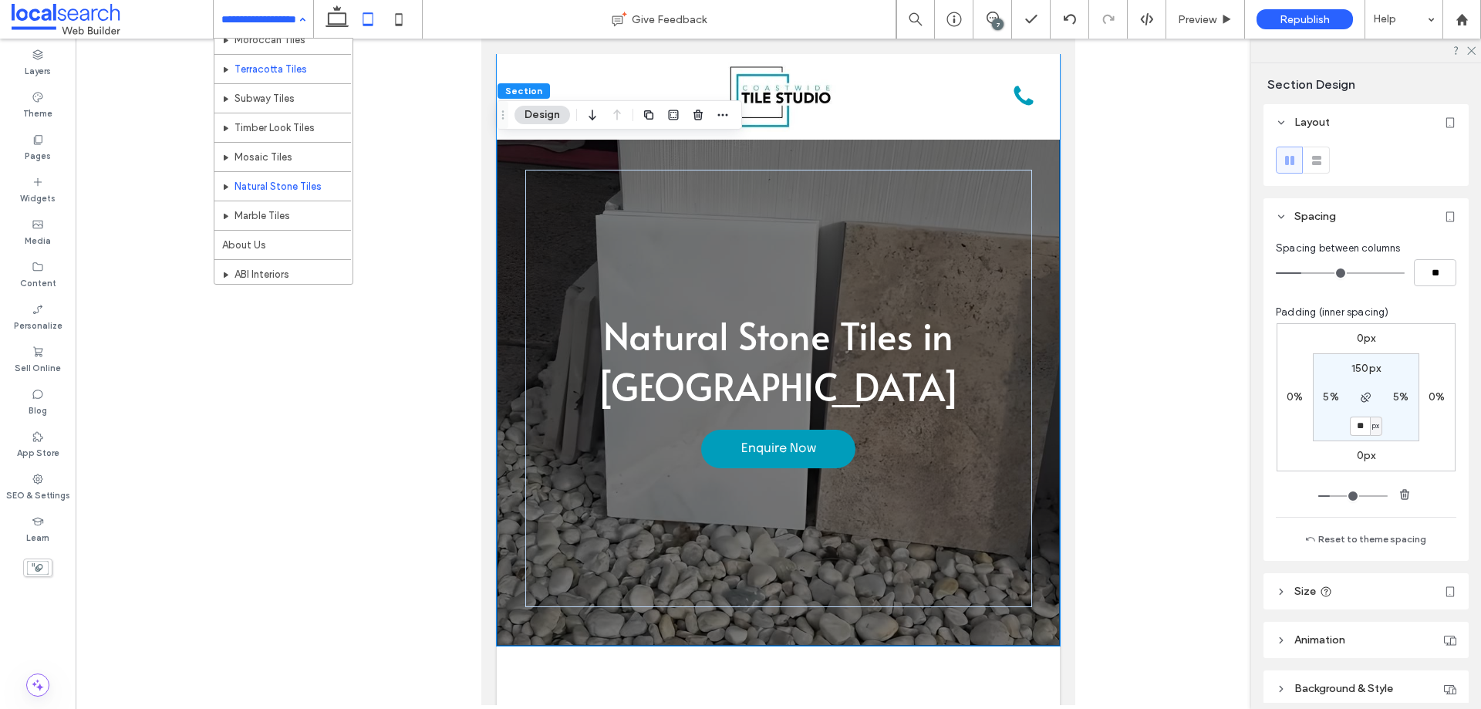
scroll to position [154, 0]
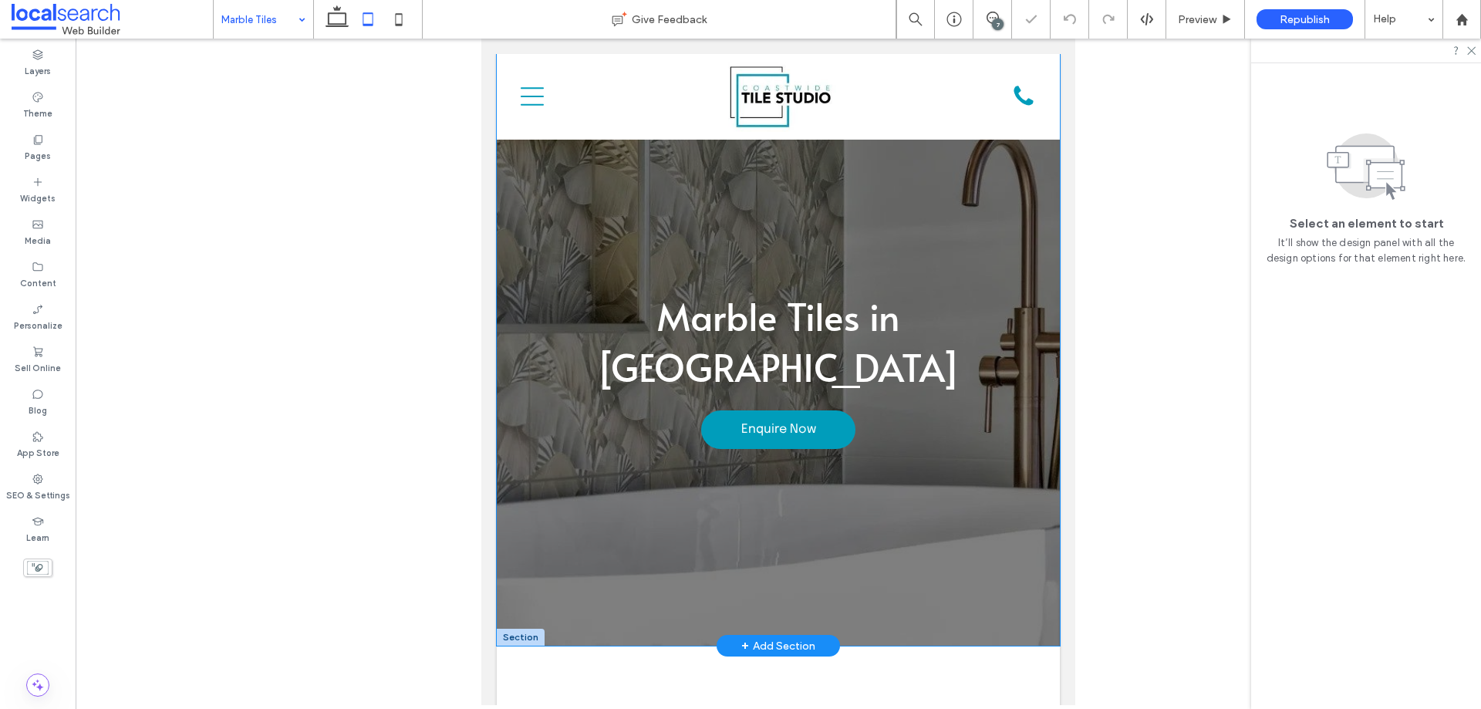
click at [526, 593] on div "Marble Tiles in Gosford Enquire Now" at bounding box center [778, 350] width 563 height 592
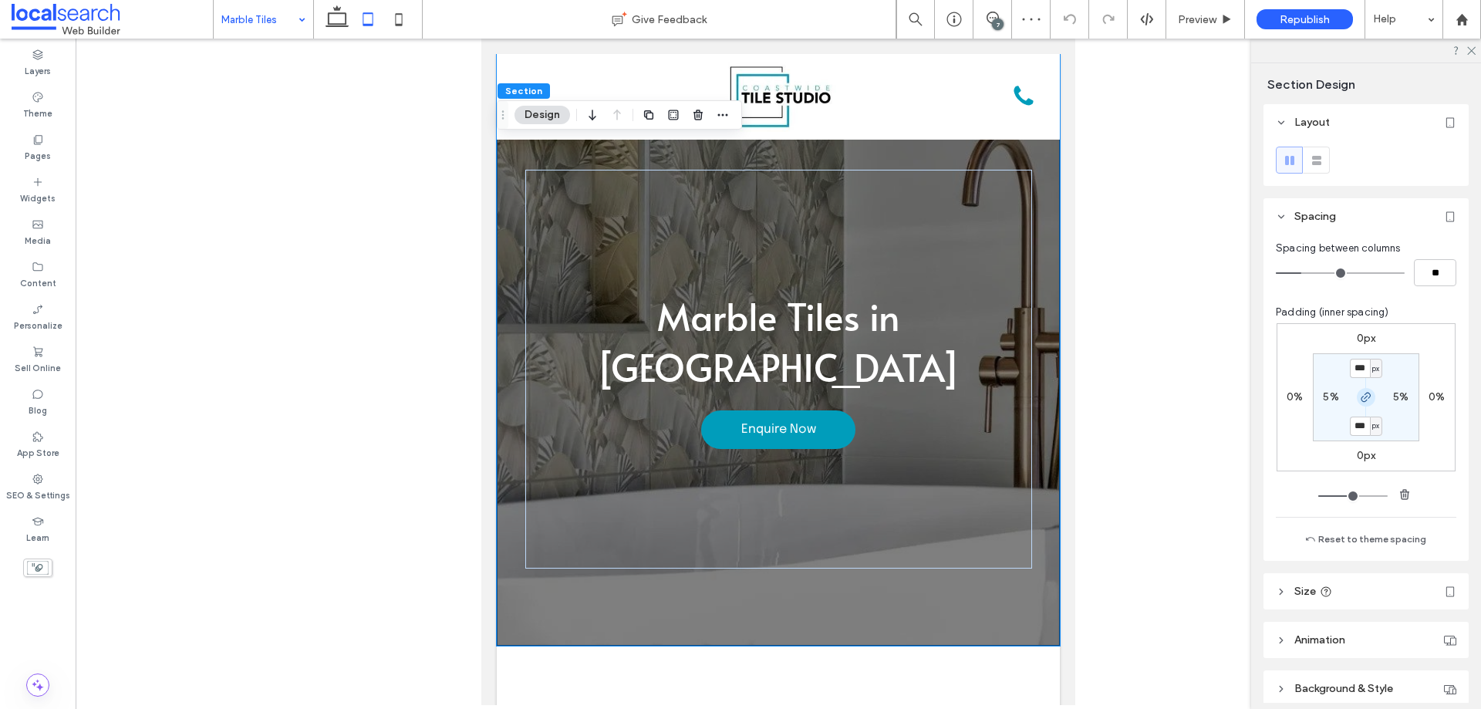
click at [1363, 397] on icon "button" at bounding box center [1366, 397] width 12 height 12
click at [1359, 423] on label "100px" at bounding box center [1365, 425] width 30 height 13
type input "***"
type input "**"
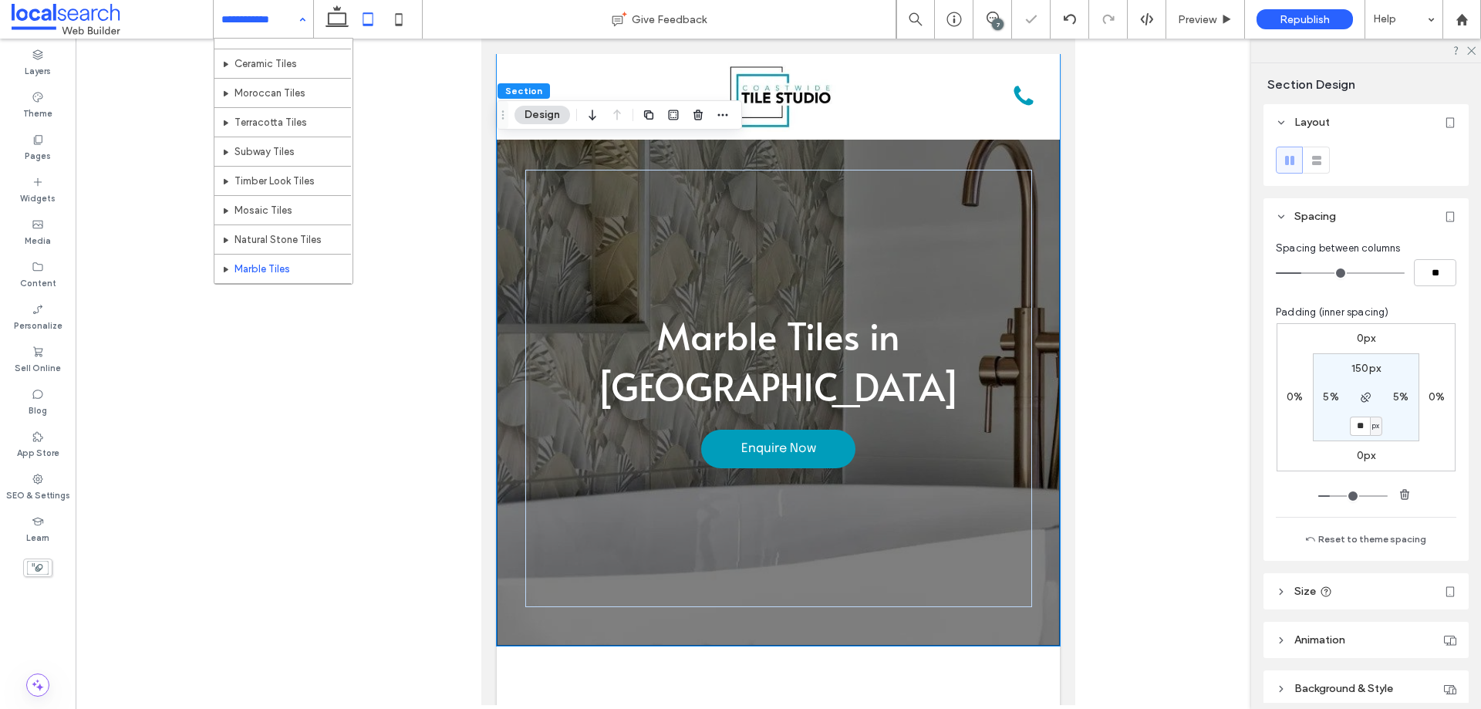
scroll to position [154, 0]
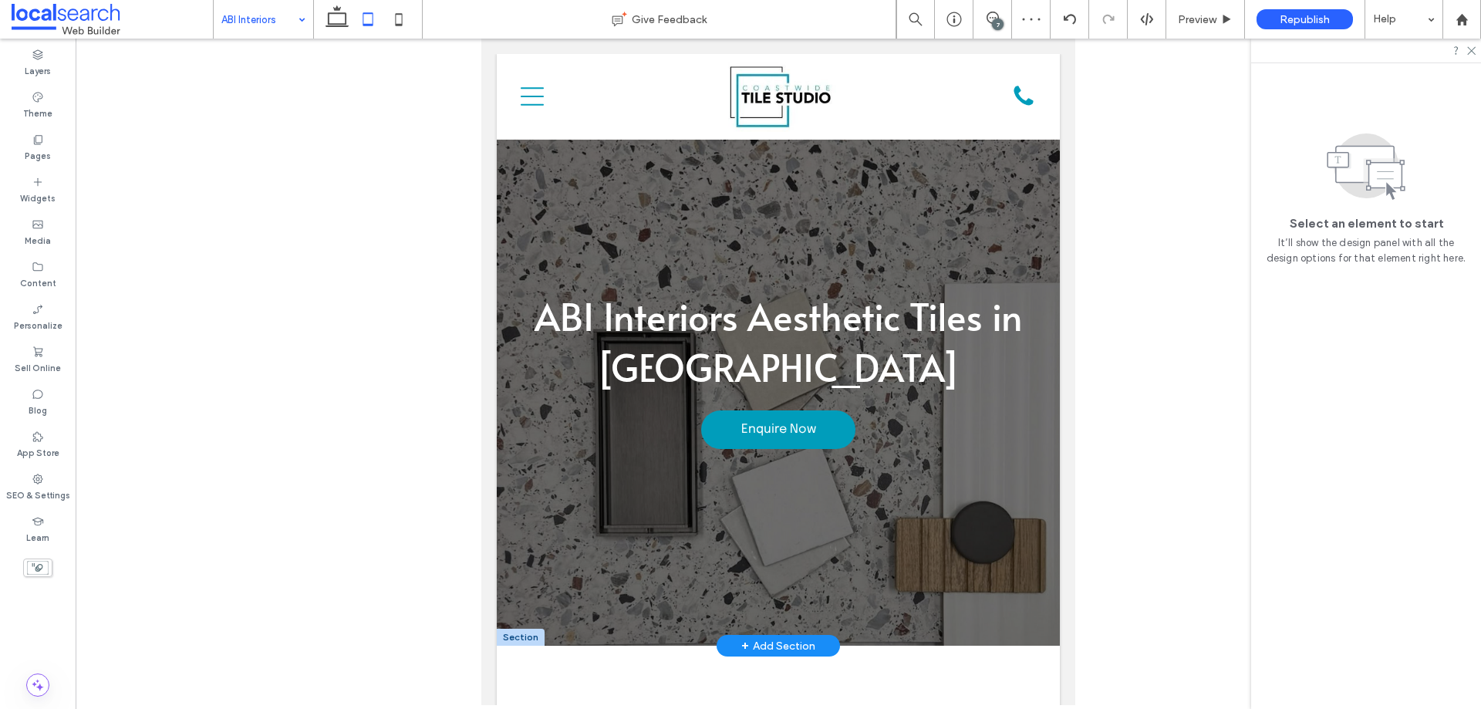
click at [509, 225] on div "ABI Interiors Aesthetic Tiles in Gosford Enquire Now" at bounding box center [778, 350] width 563 height 592
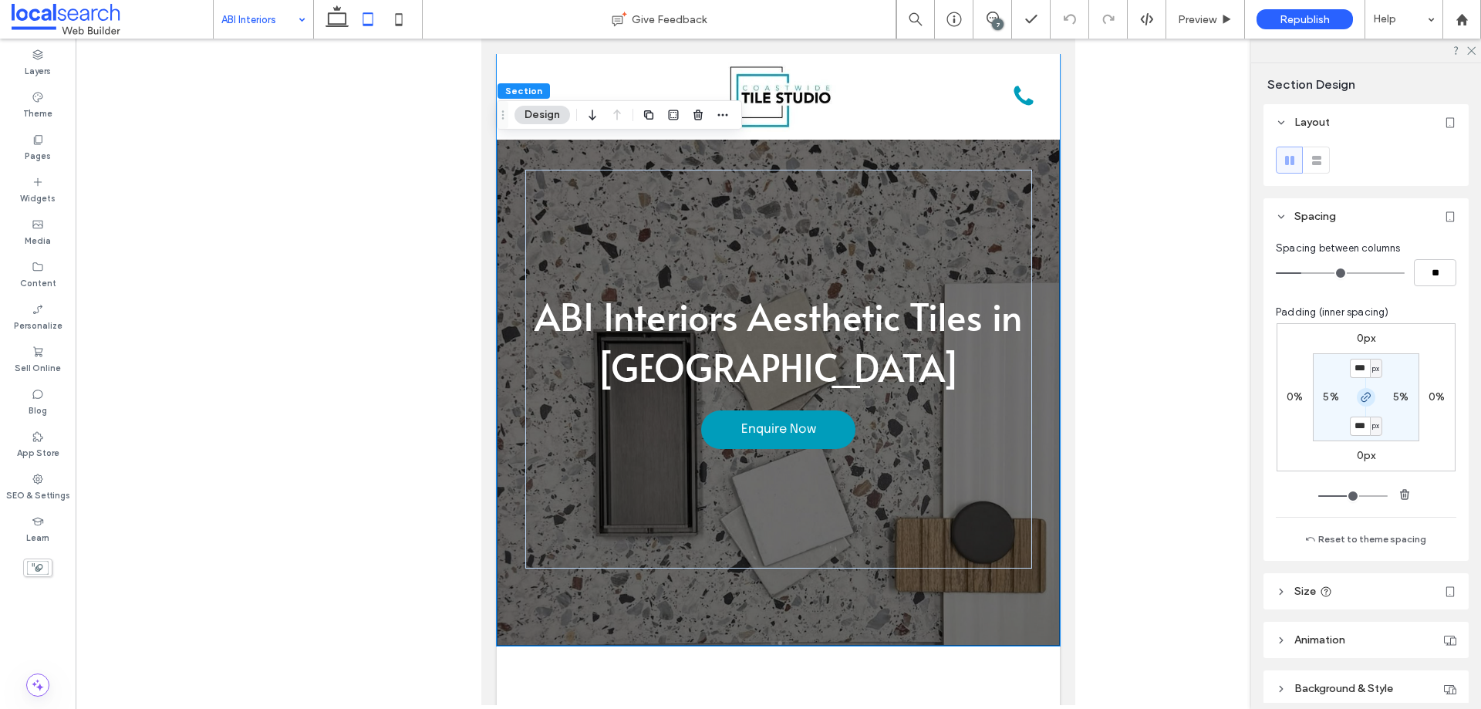
click at [1360, 394] on icon "button" at bounding box center [1366, 397] width 12 height 12
click at [1356, 430] on label "100px" at bounding box center [1365, 425] width 30 height 13
type input "***"
type input "**"
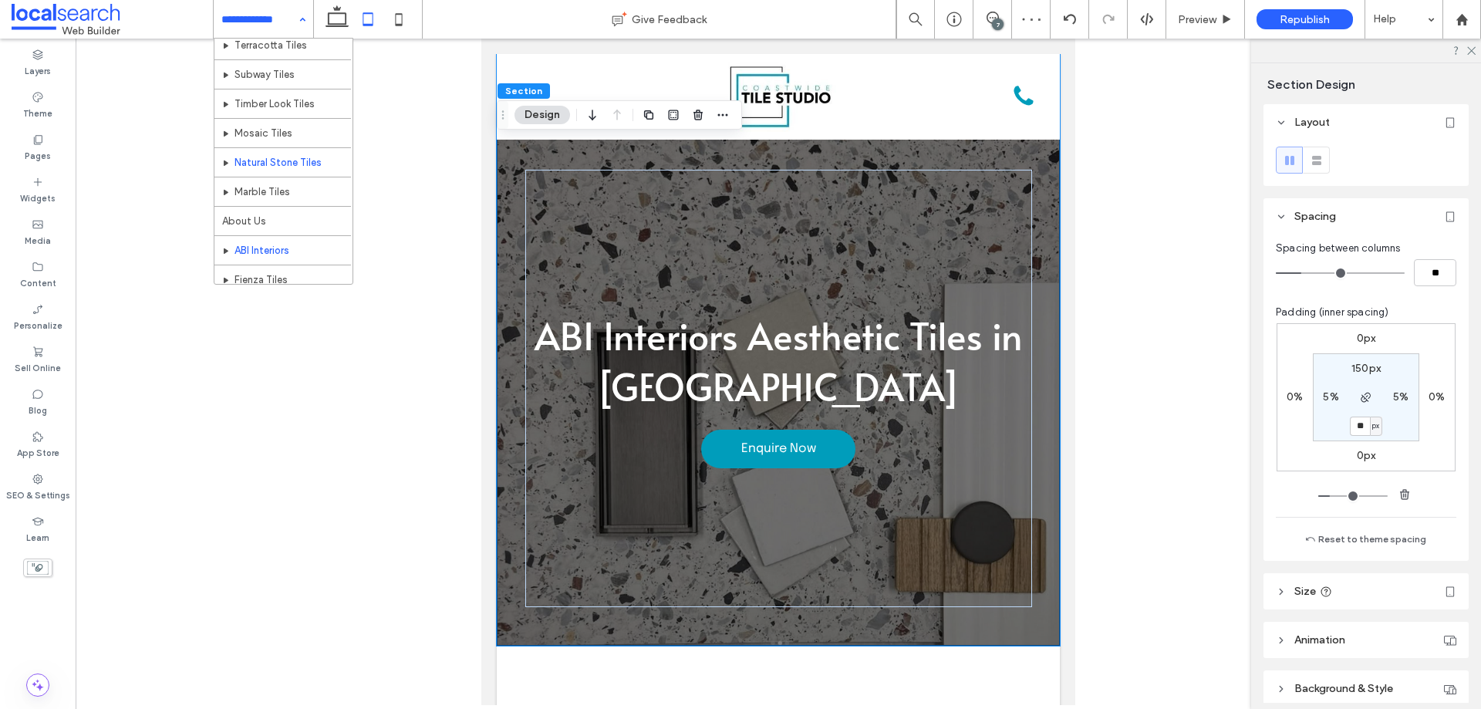
scroll to position [192, 0]
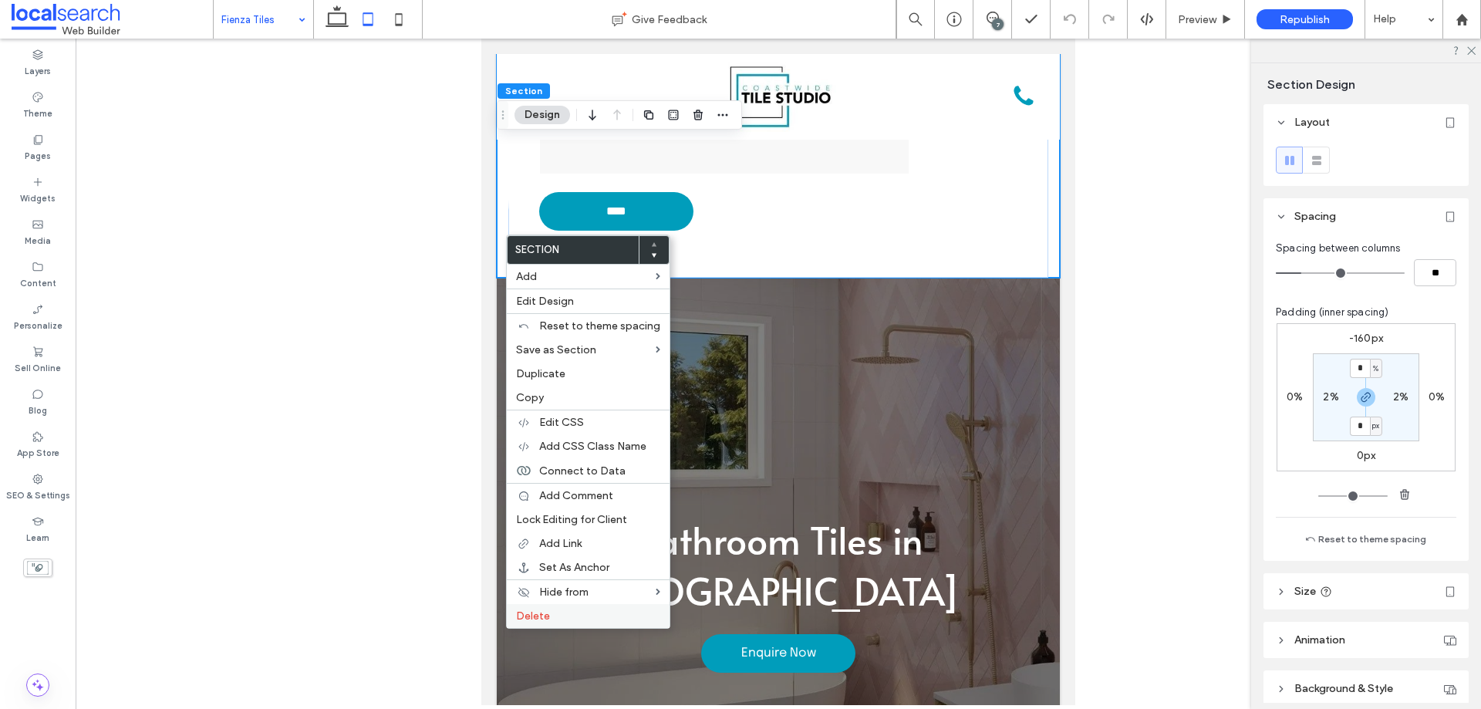
click at [538, 614] on span "Delete" at bounding box center [533, 615] width 34 height 13
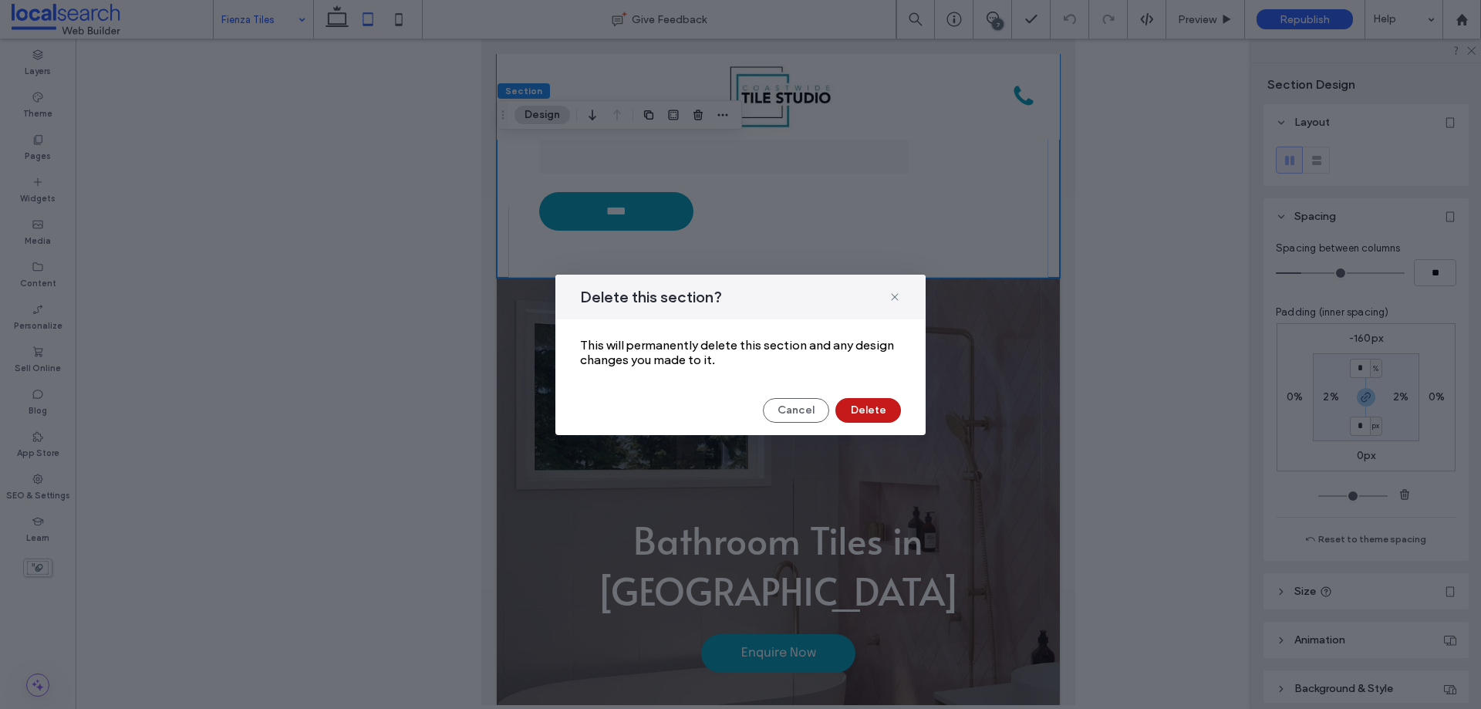
click at [877, 405] on button "Delete" at bounding box center [868, 410] width 66 height 25
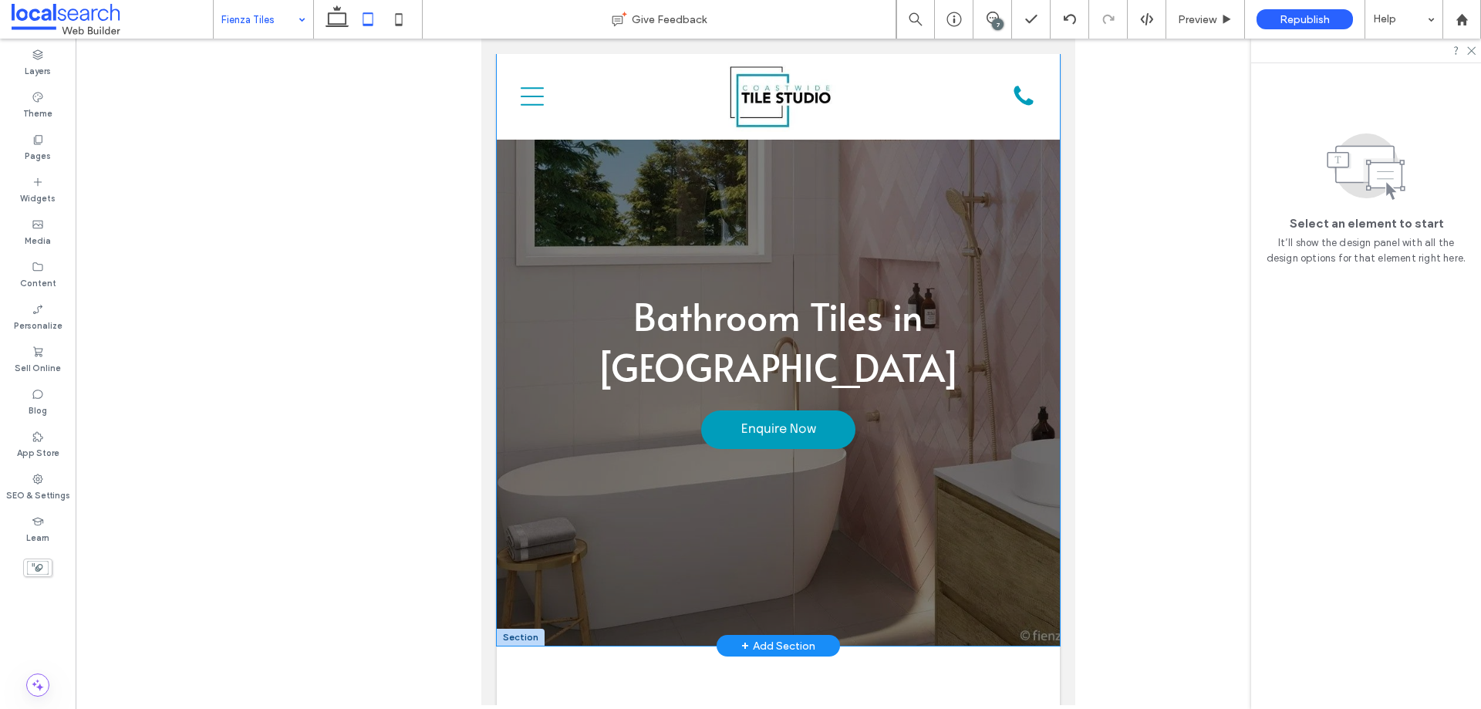
click at [605, 594] on div "Bathroom Tiles in Gosford Enquire Now" at bounding box center [778, 350] width 563 height 592
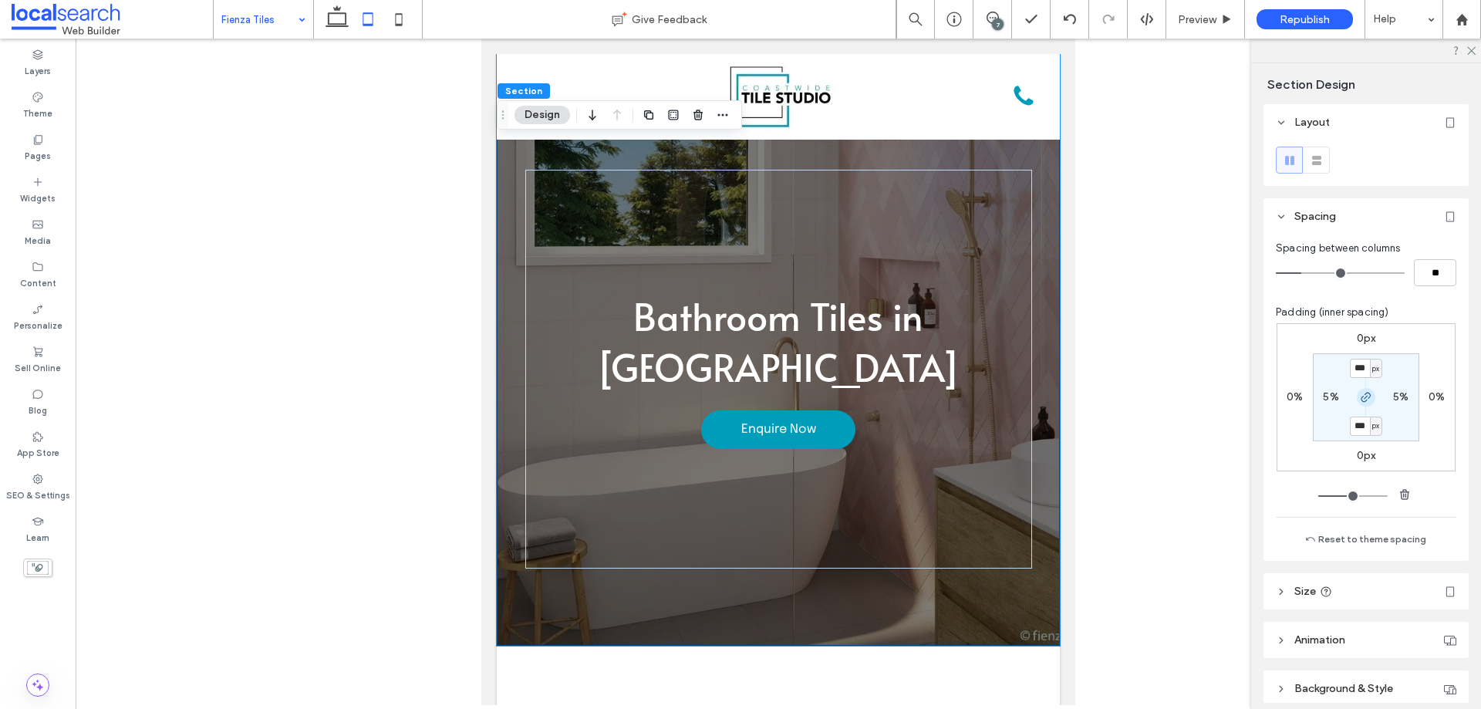
click at [1360, 397] on icon "button" at bounding box center [1366, 397] width 12 height 12
click at [1354, 428] on label "100px" at bounding box center [1365, 425] width 30 height 13
type input "***"
type input "**"
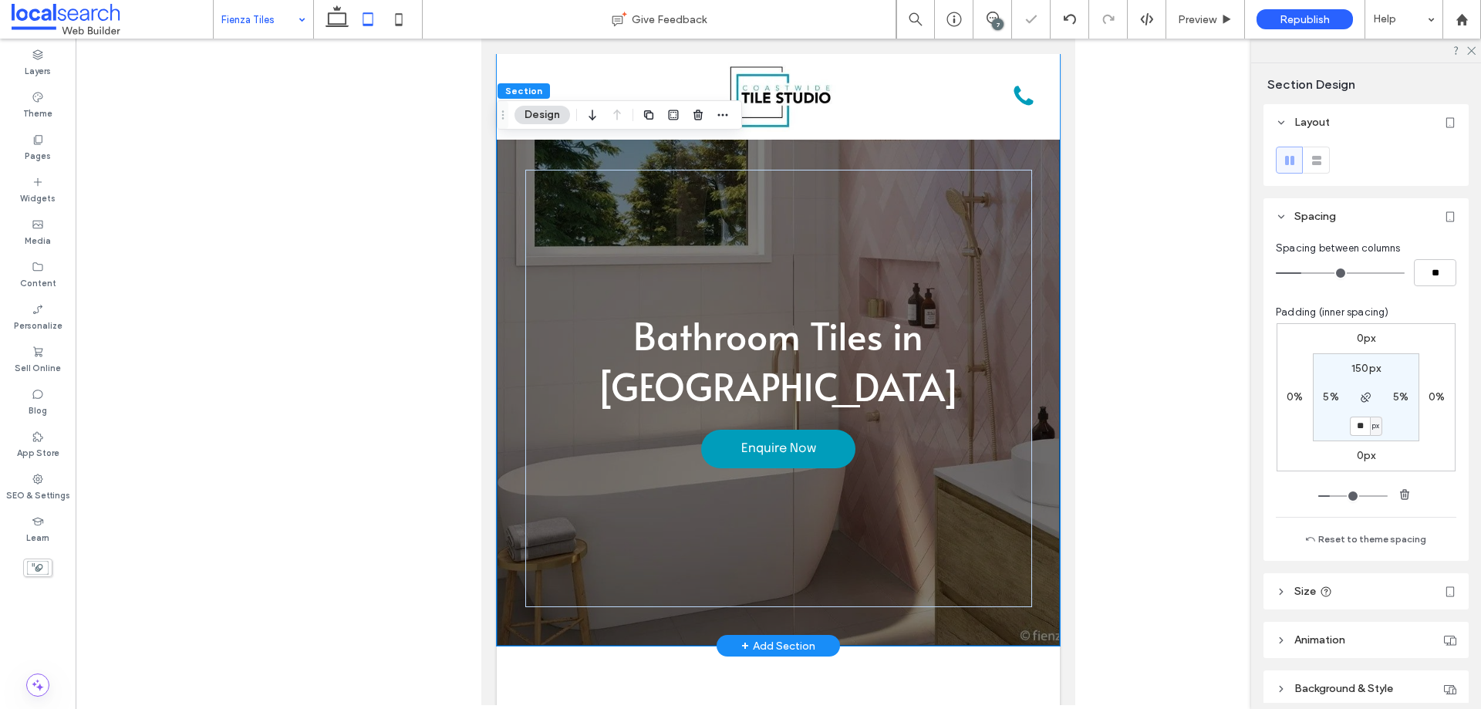
click at [1030, 231] on div "Bathroom Tiles in Gosford Enquire Now" at bounding box center [778, 350] width 563 height 592
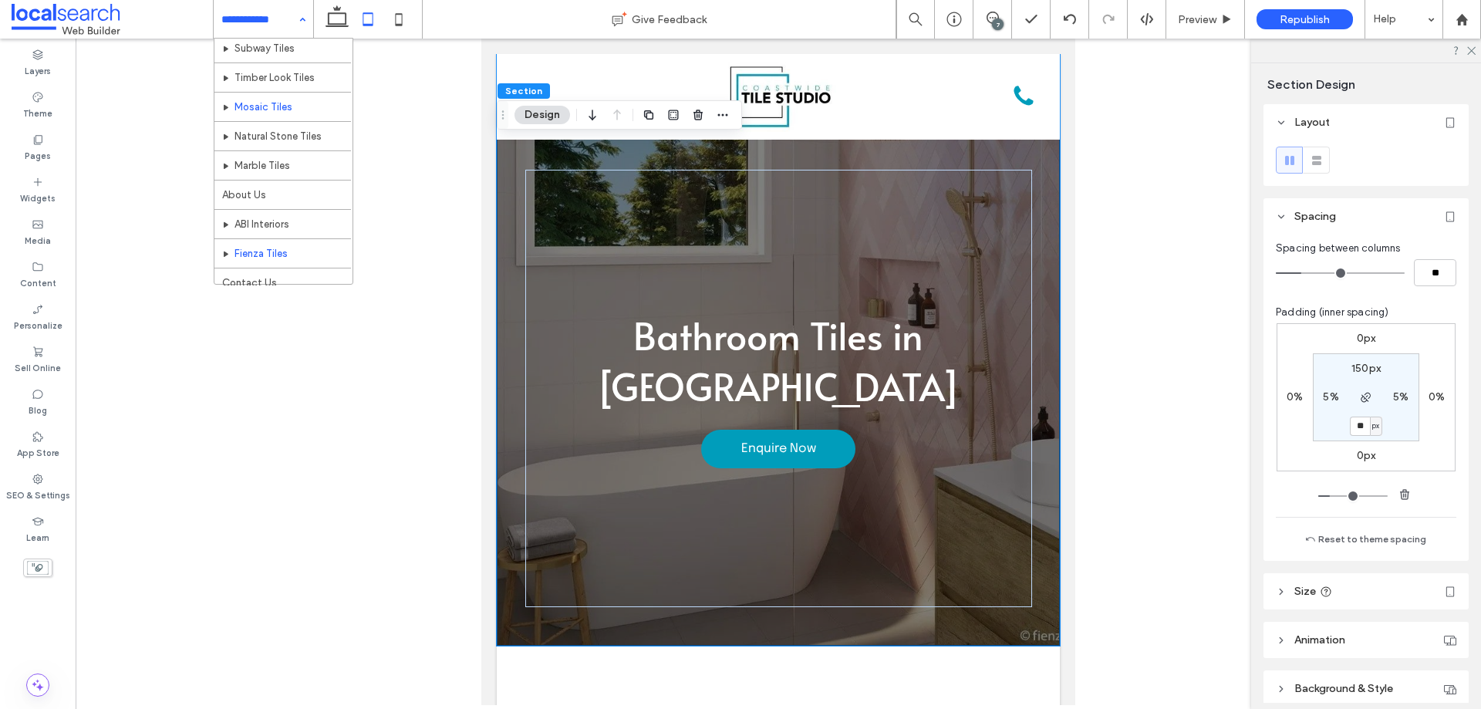
scroll to position [192, 0]
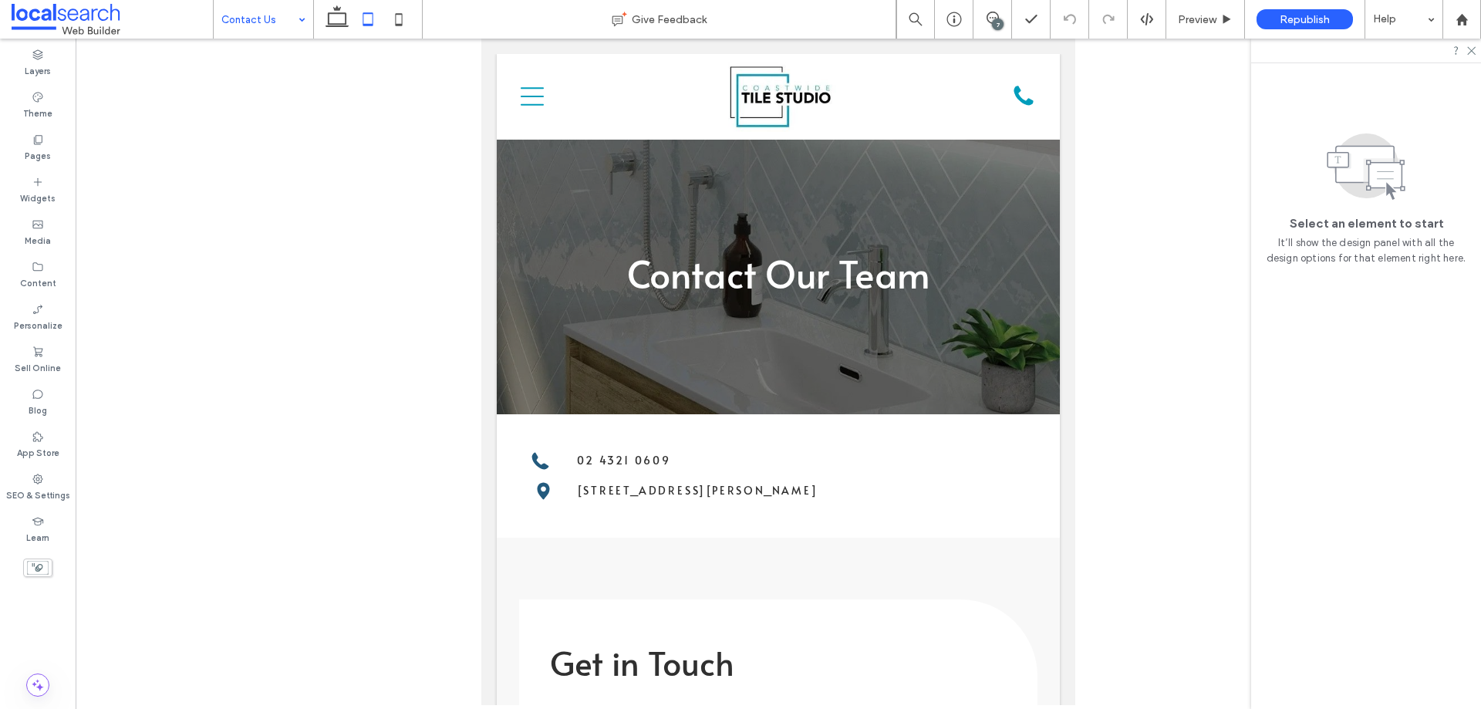
click at [268, 34] on input at bounding box center [259, 19] width 76 height 39
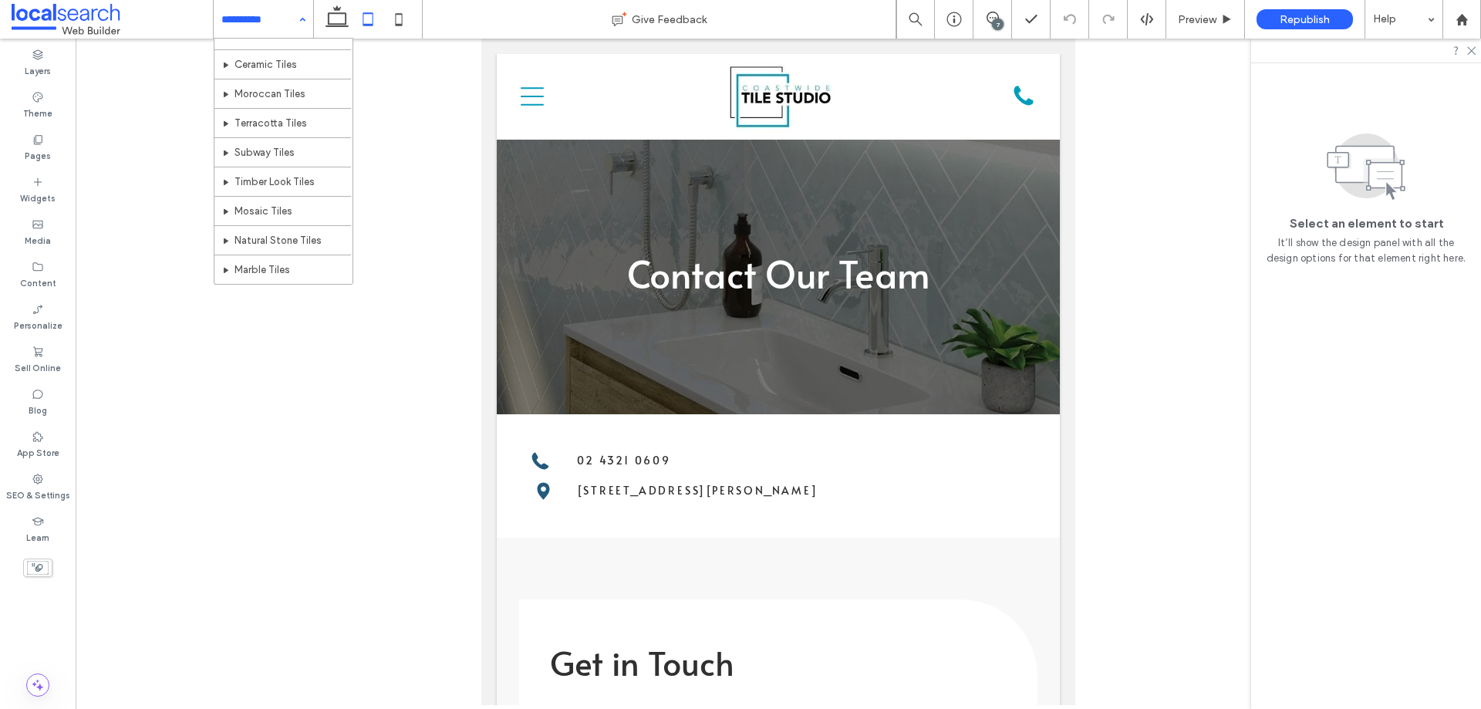
scroll to position [192, 0]
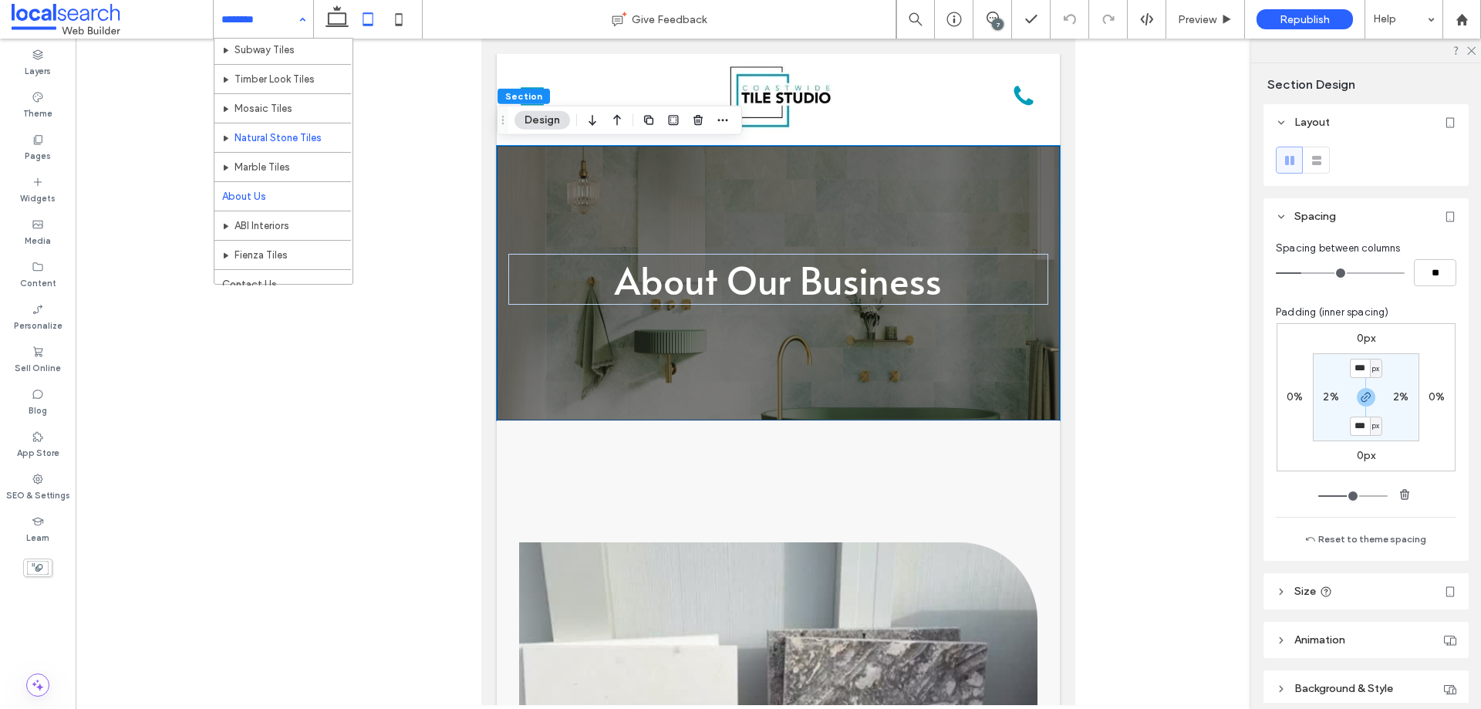
scroll to position [192, 0]
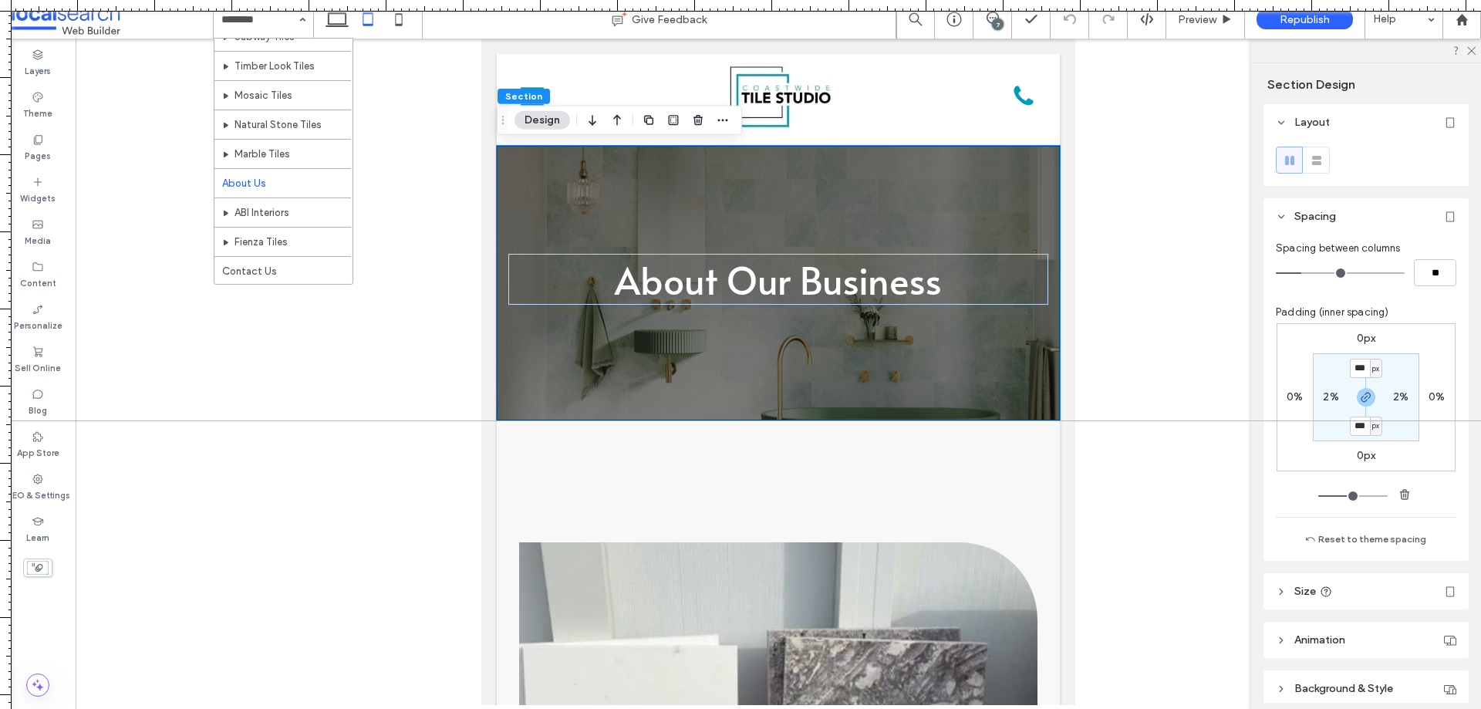
drag, startPoint x: 765, startPoint y: 5, endPoint x: 725, endPoint y: 420, distance: 416.8
click at [725, 708] on div at bounding box center [740, 709] width 1481 height 0
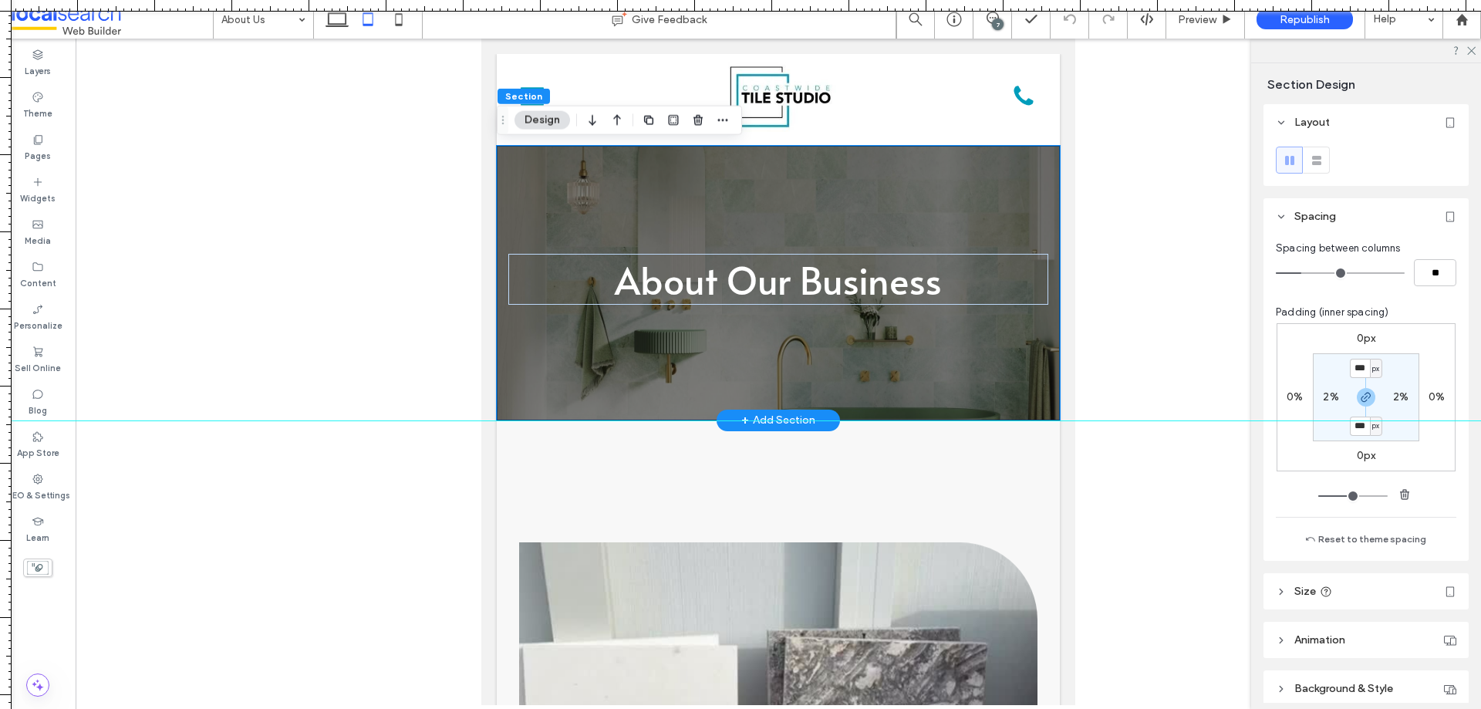
click at [589, 201] on div "About Our Business" at bounding box center [778, 283] width 563 height 275
click at [1360, 396] on icon "button" at bounding box center [1366, 397] width 12 height 12
click at [1356, 369] on input "***" at bounding box center [1360, 368] width 20 height 19
type input "***"
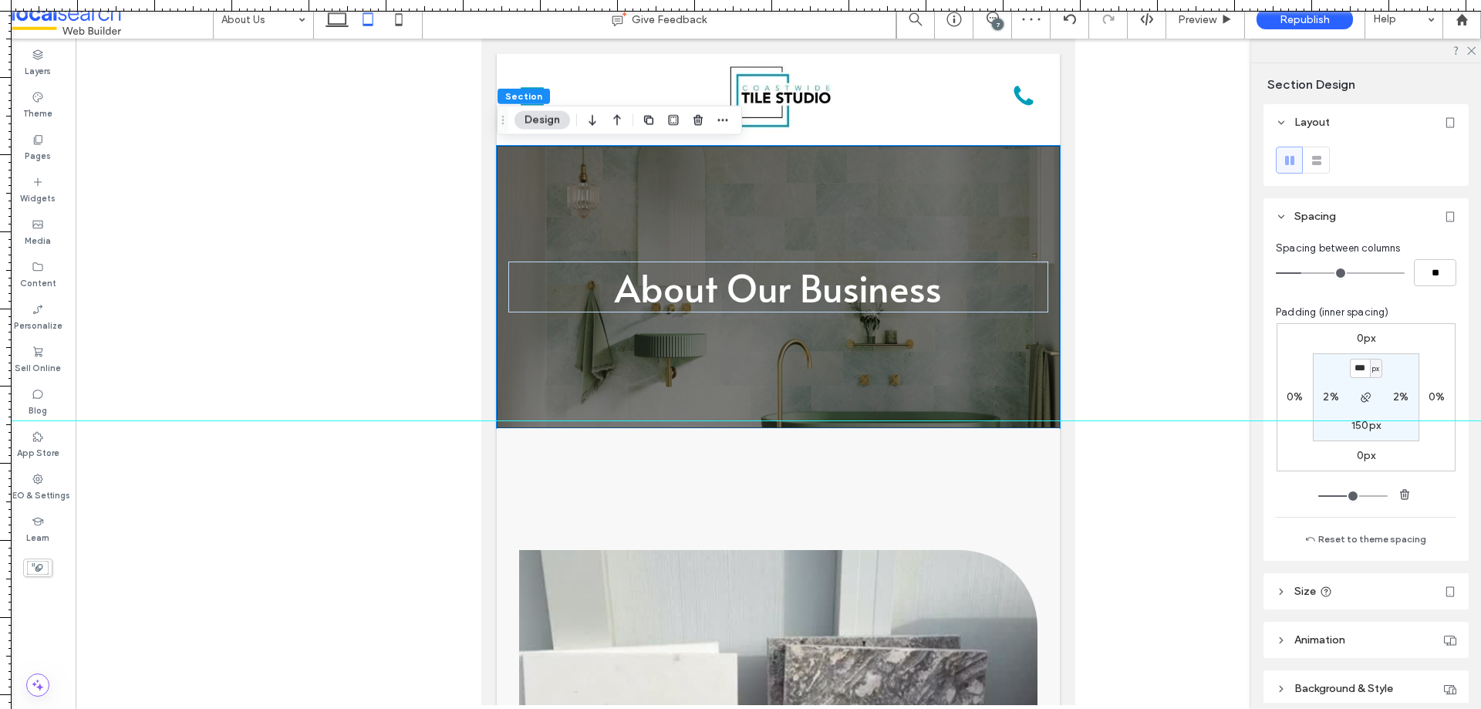
click at [1360, 427] on label "150px" at bounding box center [1365, 425] width 29 height 13
type input "**"
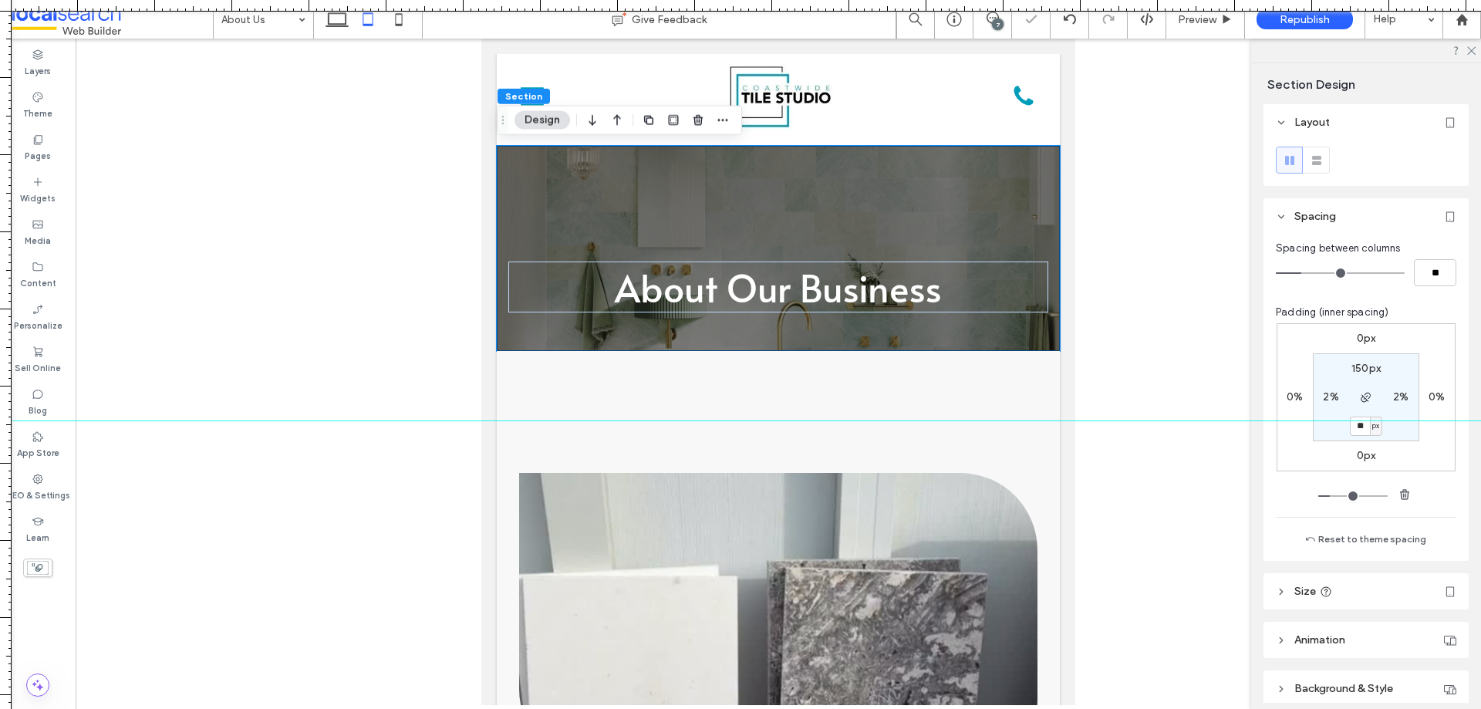
click at [1360, 427] on input "**" at bounding box center [1360, 425] width 20 height 19
type input "***"
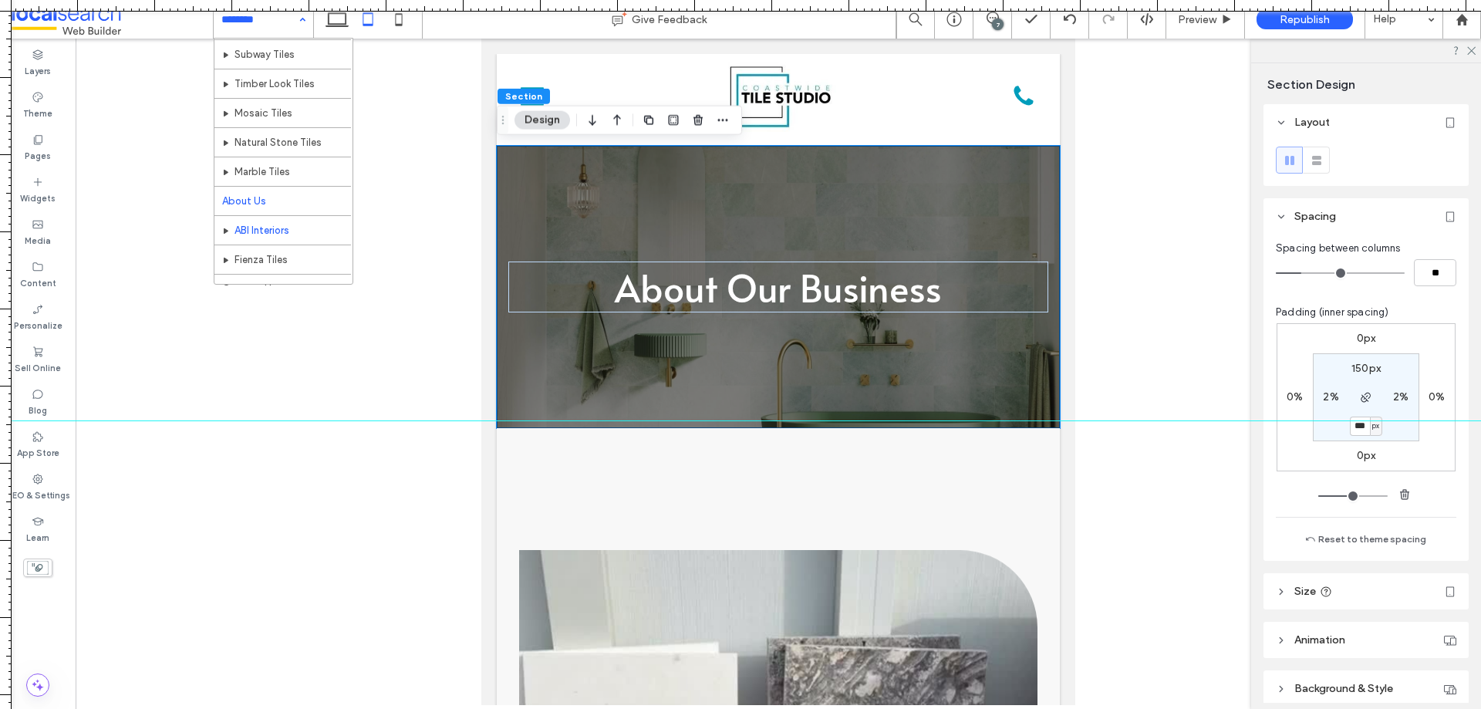
scroll to position [192, 0]
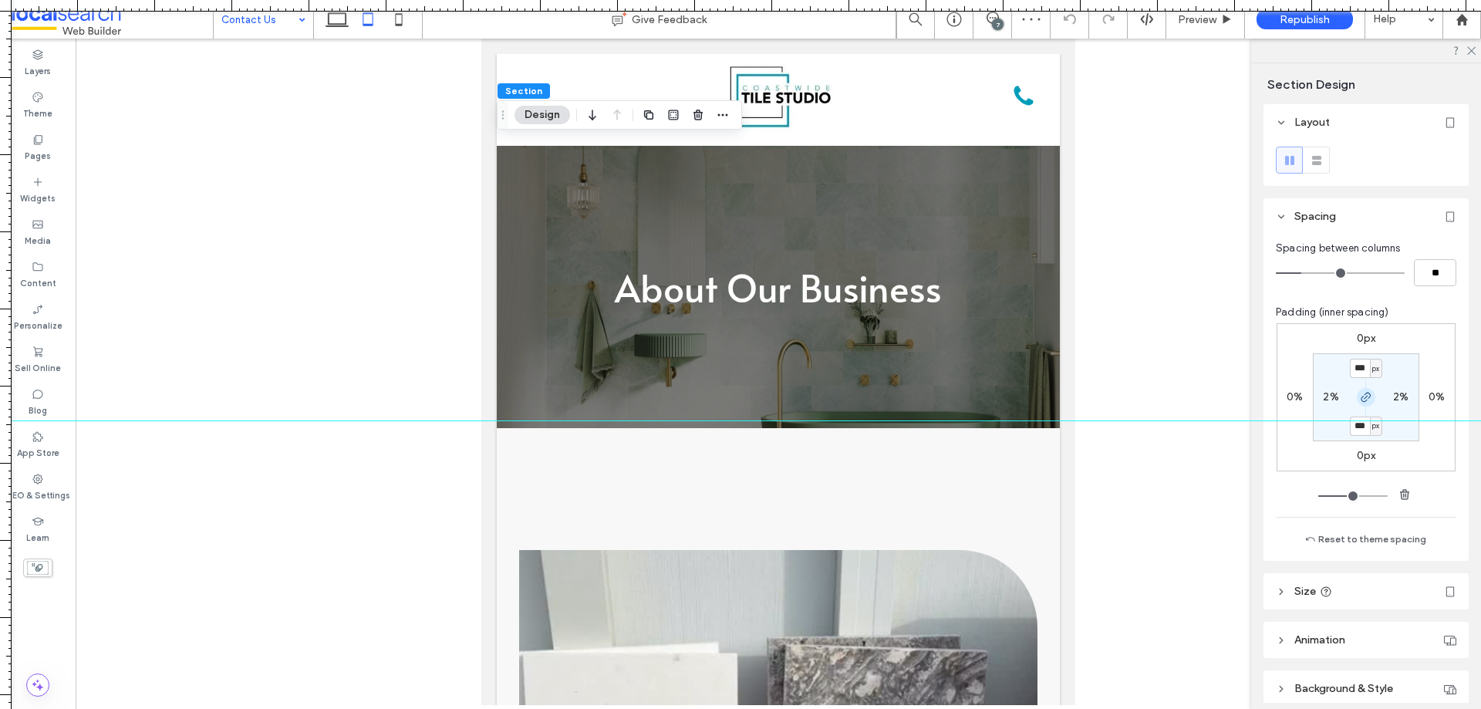
click at [1364, 399] on icon "button" at bounding box center [1366, 397] width 12 height 12
click at [1360, 371] on input "***" at bounding box center [1360, 368] width 20 height 19
type input "***"
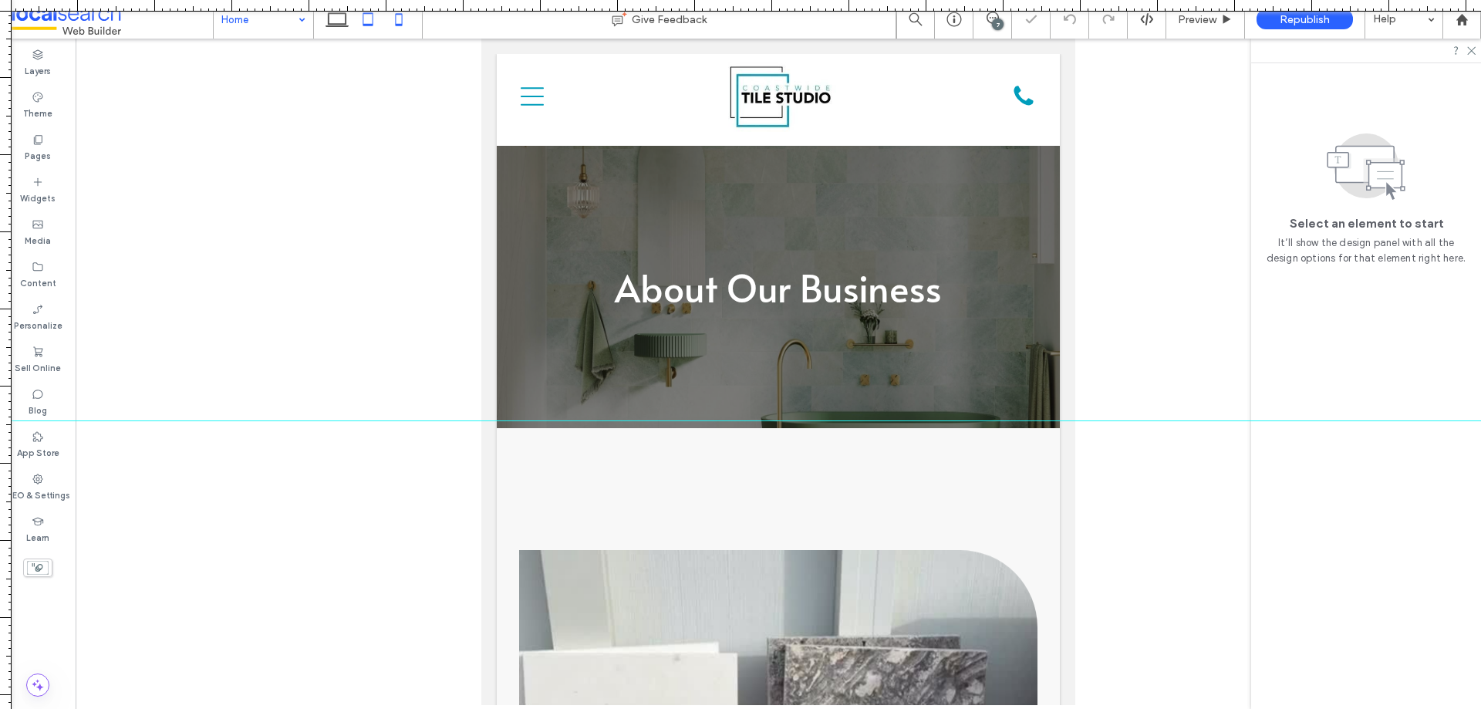
click at [395, 25] on icon at bounding box center [398, 19] width 31 height 31
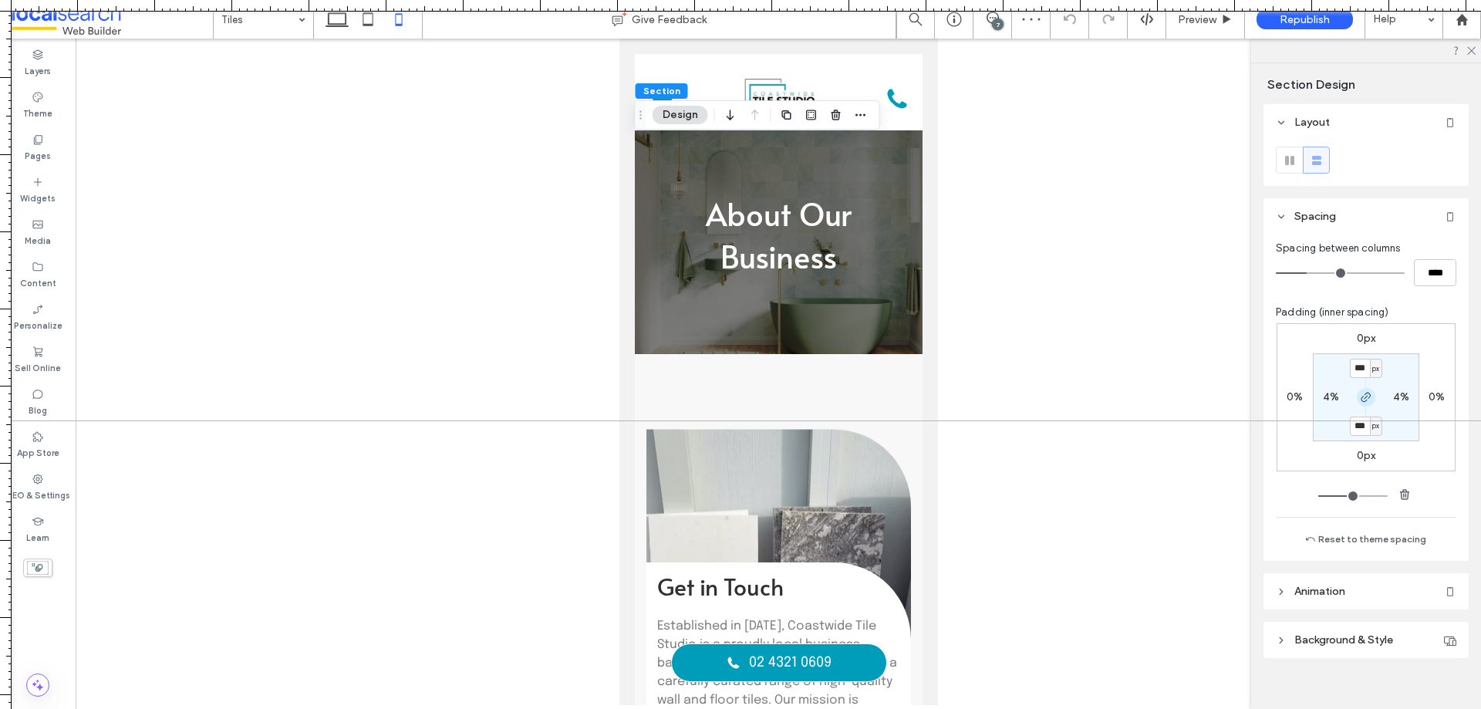
click at [1360, 399] on icon "button" at bounding box center [1366, 397] width 12 height 12
click at [1358, 367] on input "***" at bounding box center [1360, 368] width 20 height 19
click at [1359, 426] on div at bounding box center [740, 420] width 1481 height 13
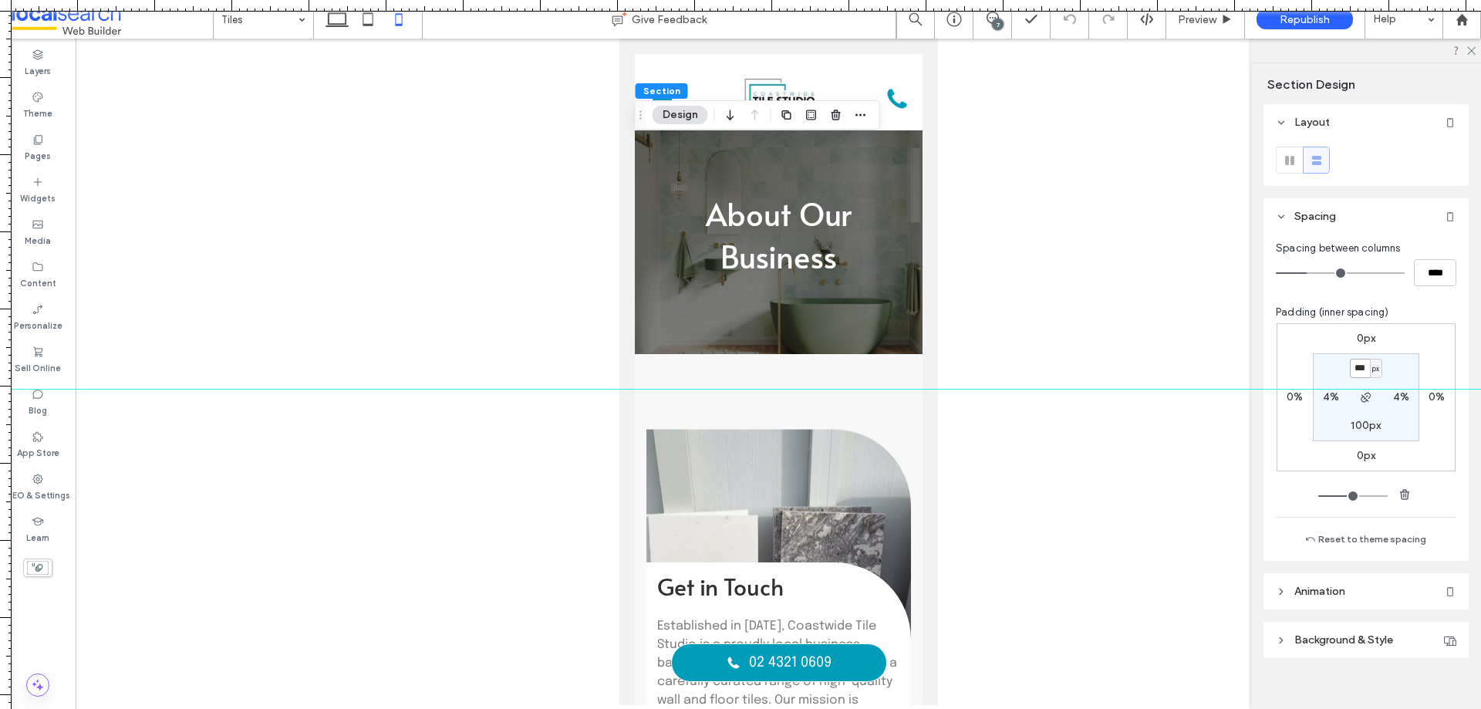
drag, startPoint x: 1359, startPoint y: 423, endPoint x: 1356, endPoint y: 389, distance: 34.8
click at [1356, 389] on div at bounding box center [740, 389] width 1481 height 13
type input "***"
click at [1357, 425] on label "100px" at bounding box center [1365, 425] width 30 height 13
type input "***"
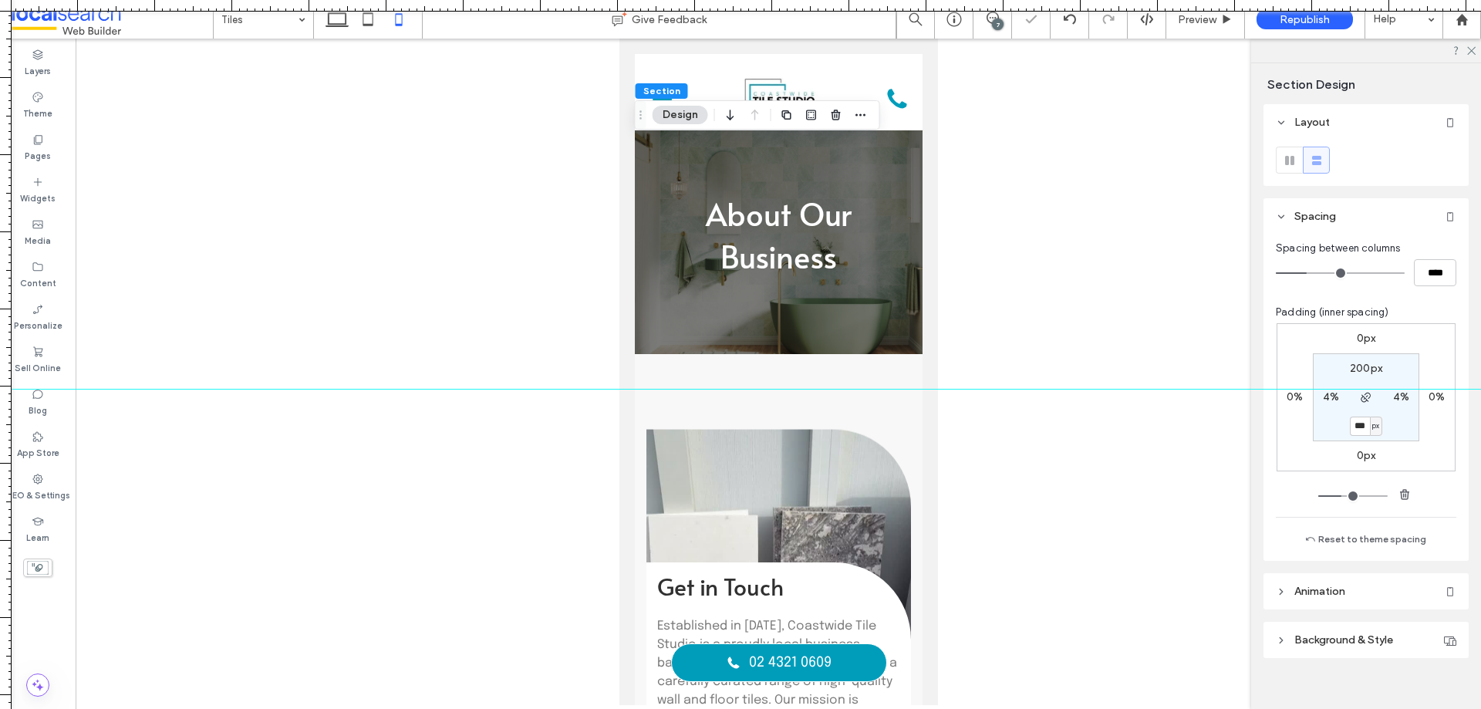
type input "***"
type input "*"
type input "***"
click at [1351, 423] on label "100px" at bounding box center [1365, 425] width 30 height 13
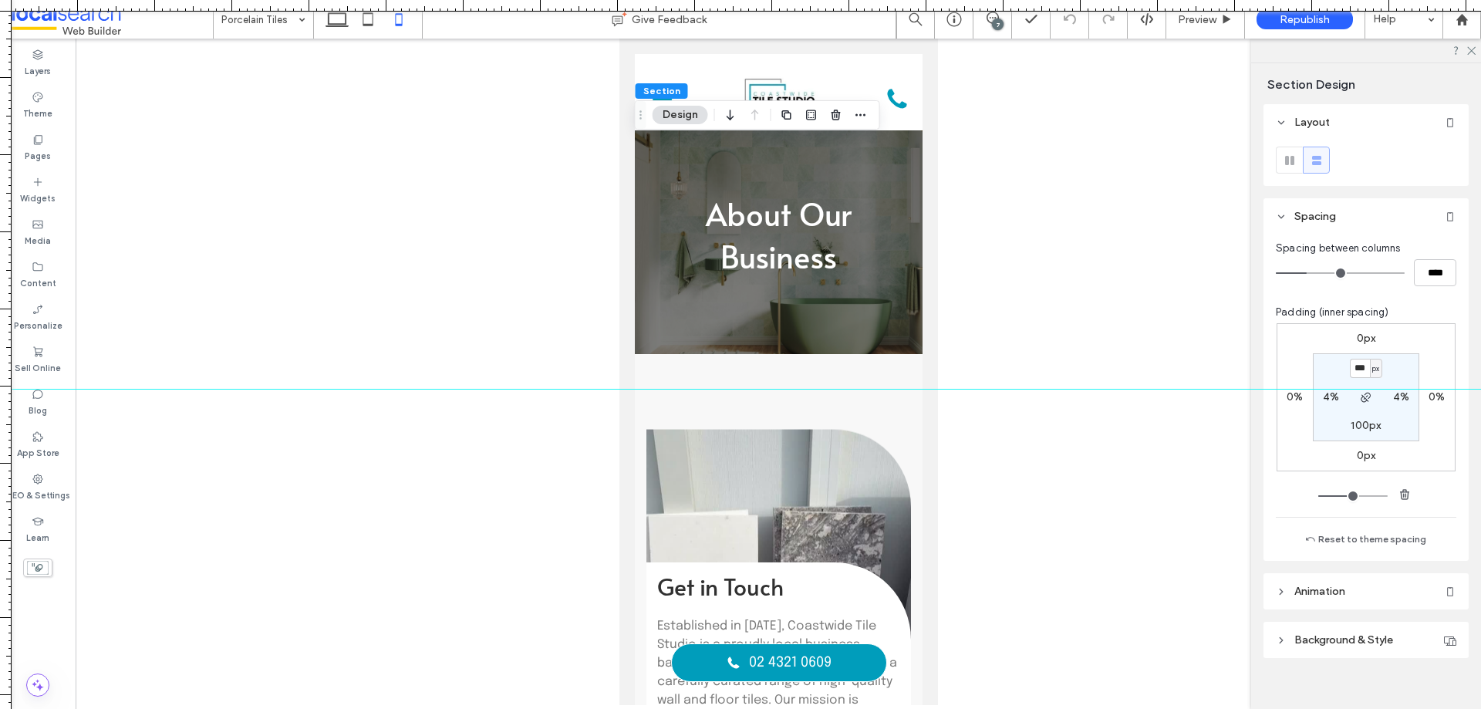
type input "***"
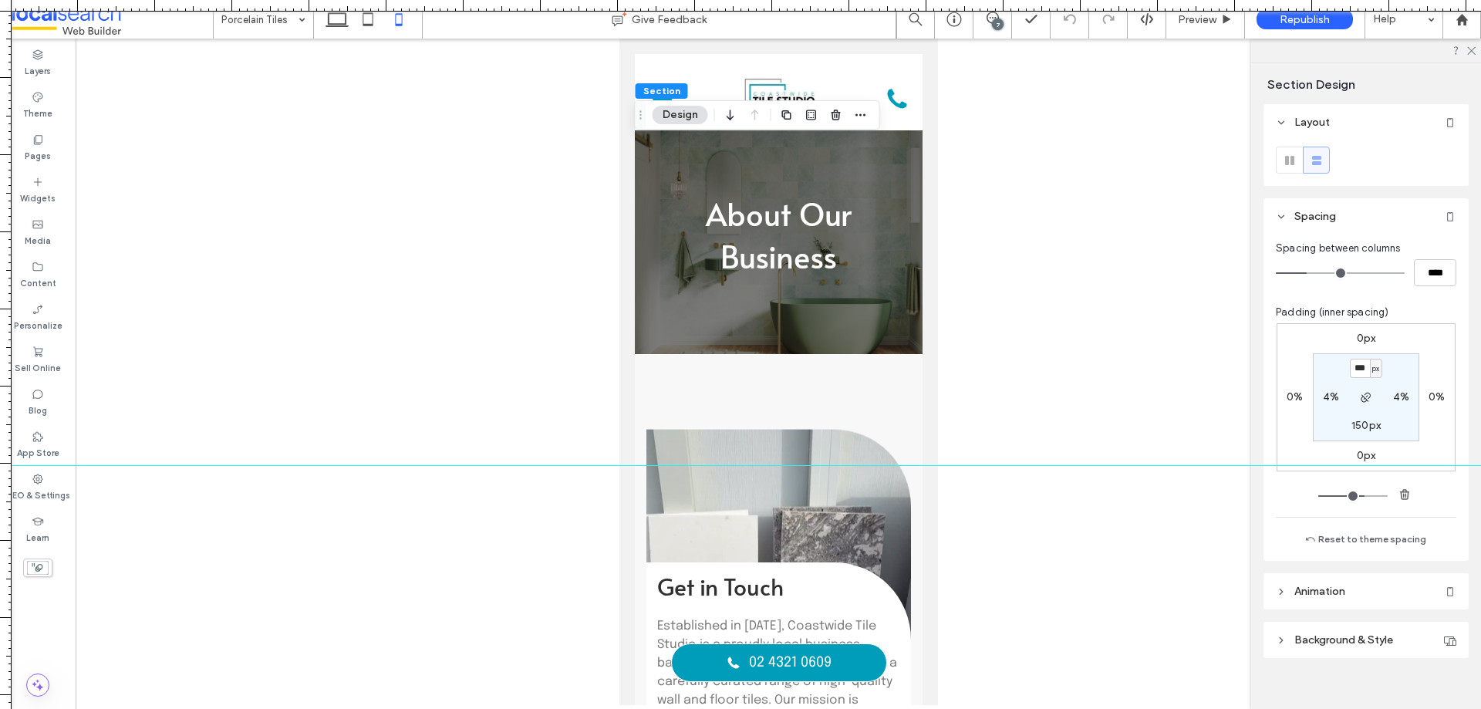
drag, startPoint x: 561, startPoint y: 388, endPoint x: 568, endPoint y: 465, distance: 77.4
click at [568, 465] on div at bounding box center [740, 465] width 1481 height 13
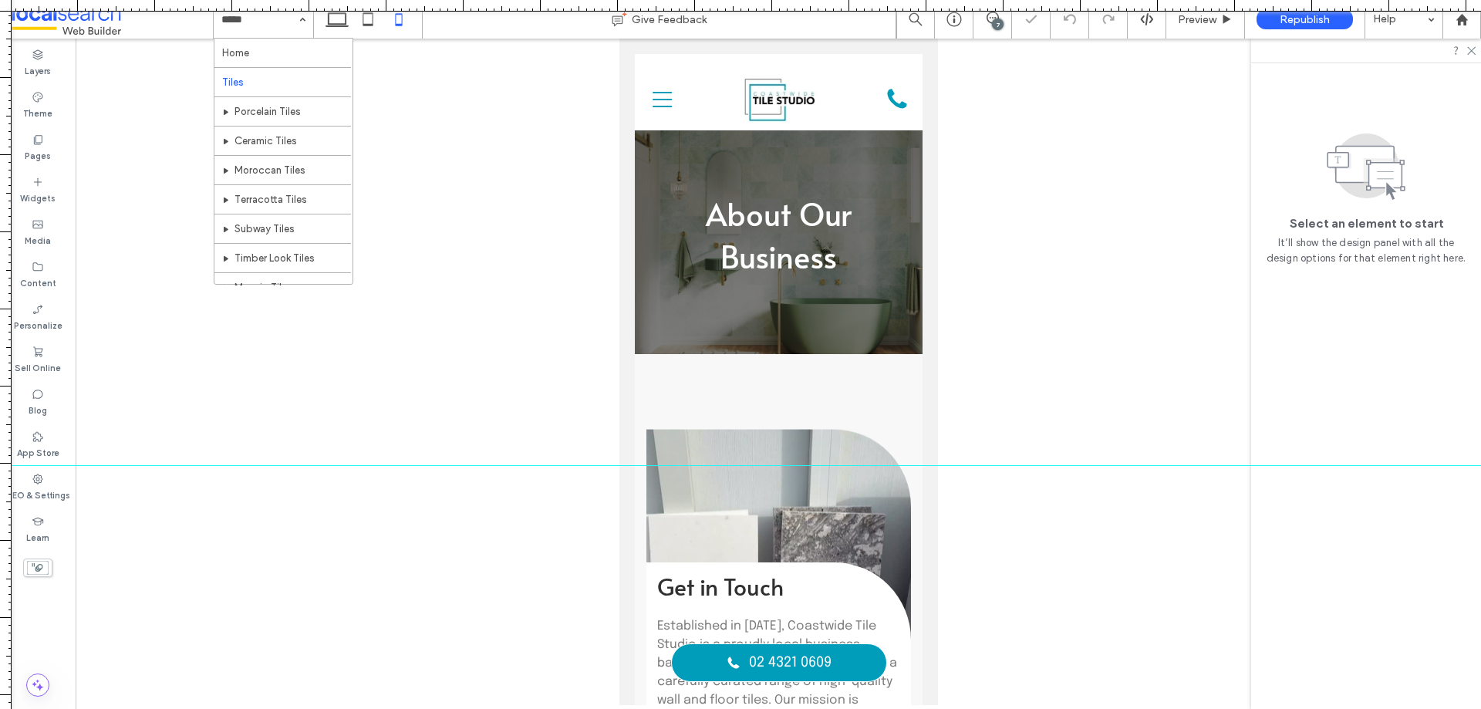
click at [292, 23] on div "Home Tiles Porcelain Tiles Ceramic Tiles Moroccan Tiles Terracotta Tiles Subway…" at bounding box center [263, 19] width 99 height 39
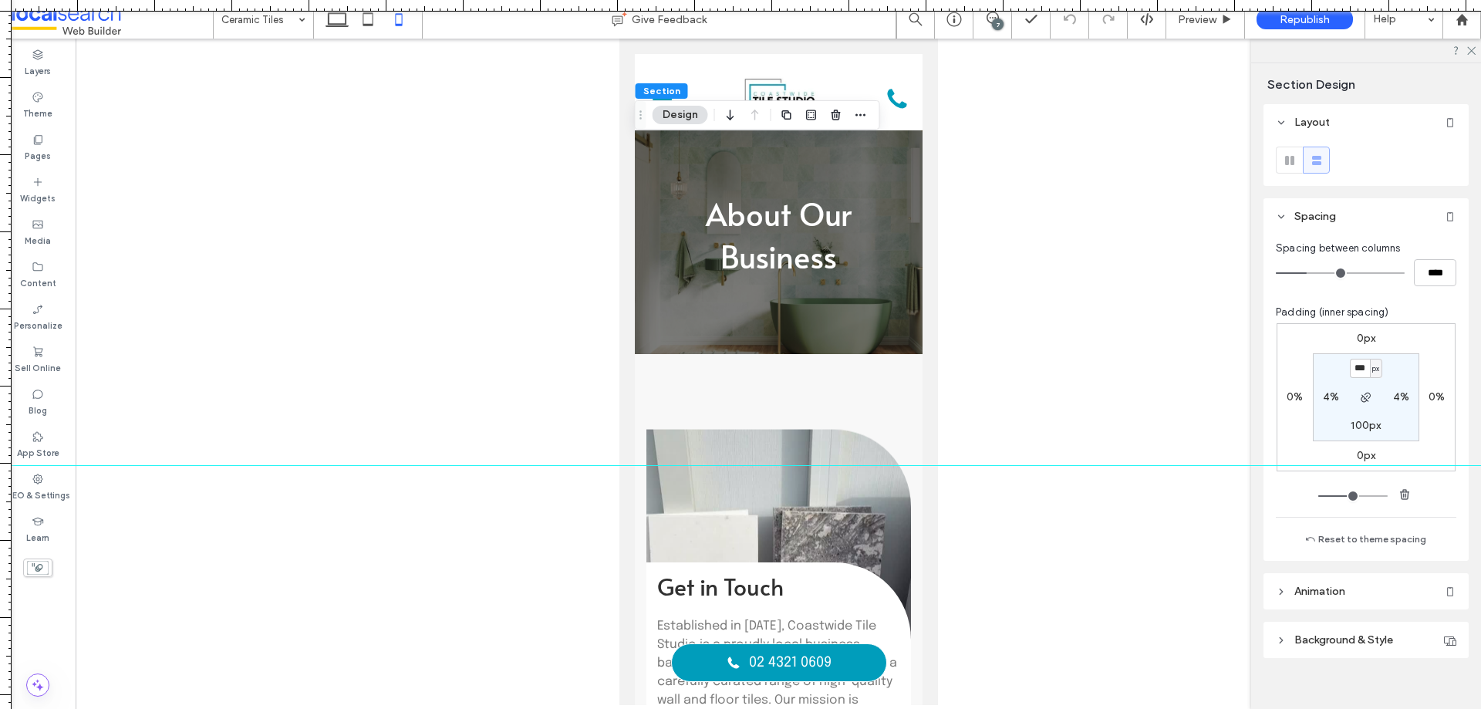
type input "***"
click at [1354, 425] on label "100px" at bounding box center [1365, 425] width 30 height 13
type input "***"
type input "*"
type input "***"
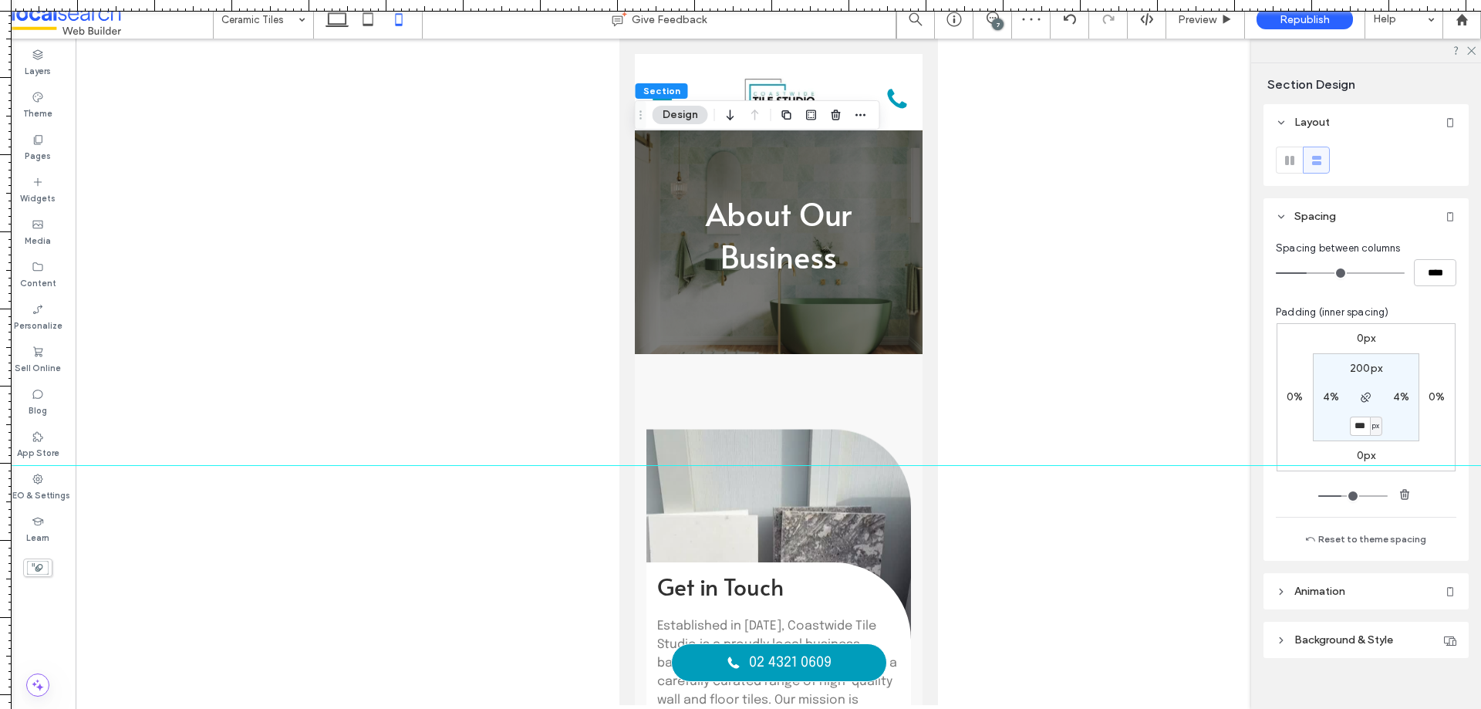
type input "***"
click at [1358, 420] on label "100px" at bounding box center [1365, 425] width 30 height 13
type input "***"
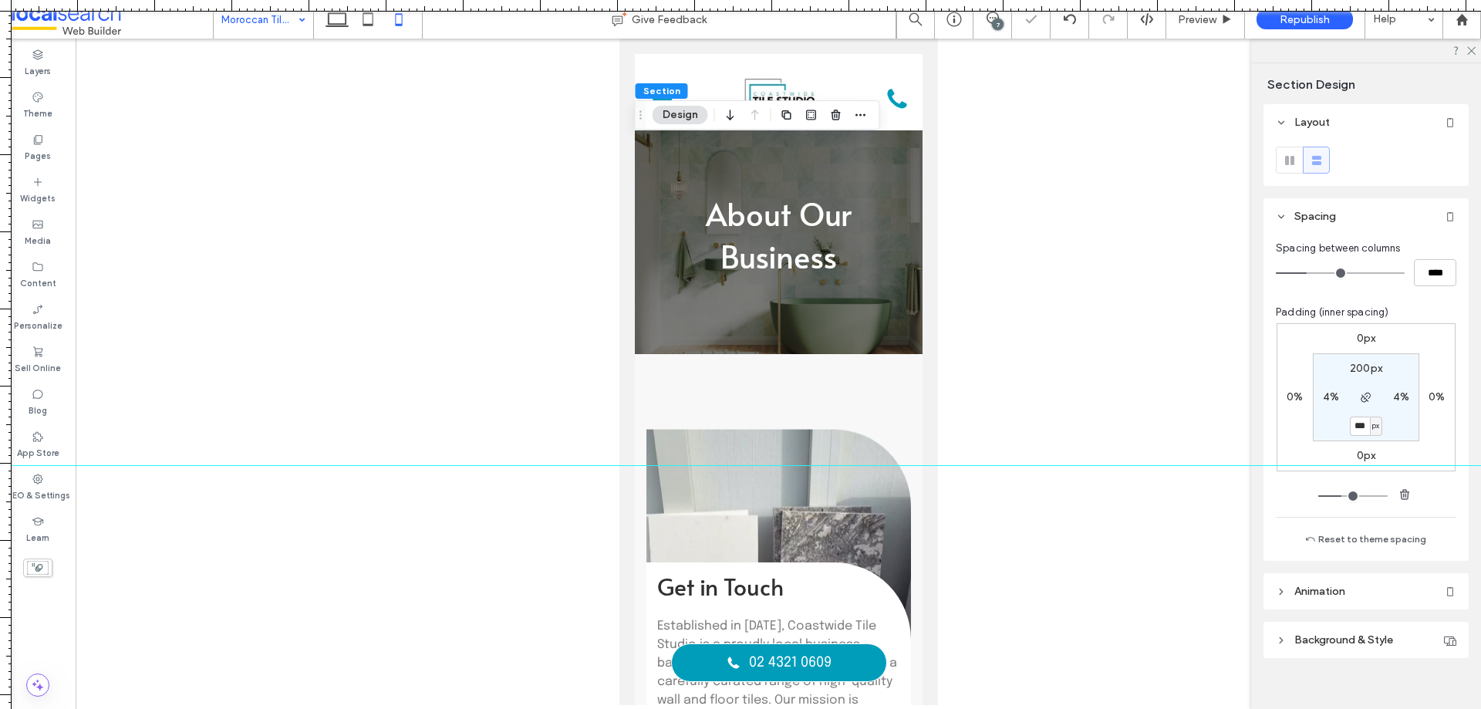
type input "***"
click at [1357, 423] on label "100px" at bounding box center [1365, 425] width 30 height 13
type input "***"
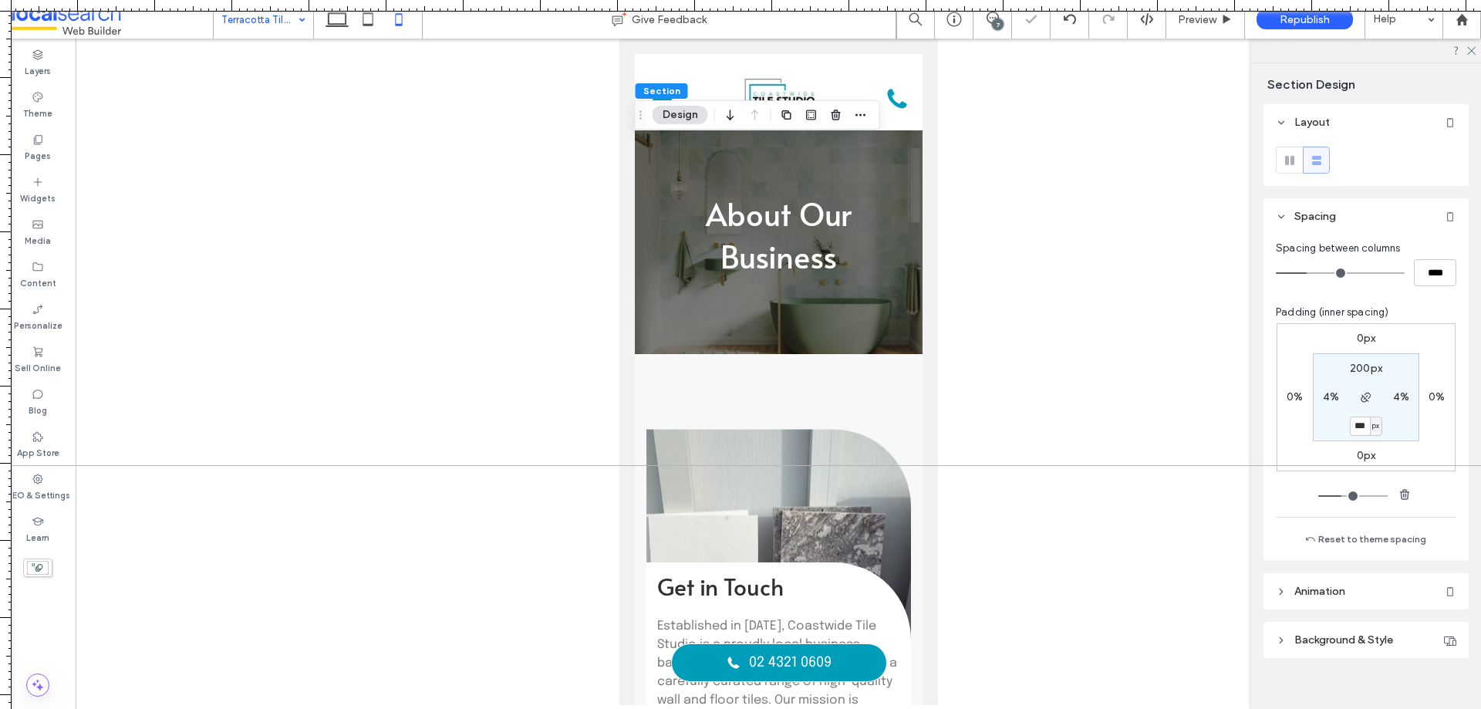
type input "***"
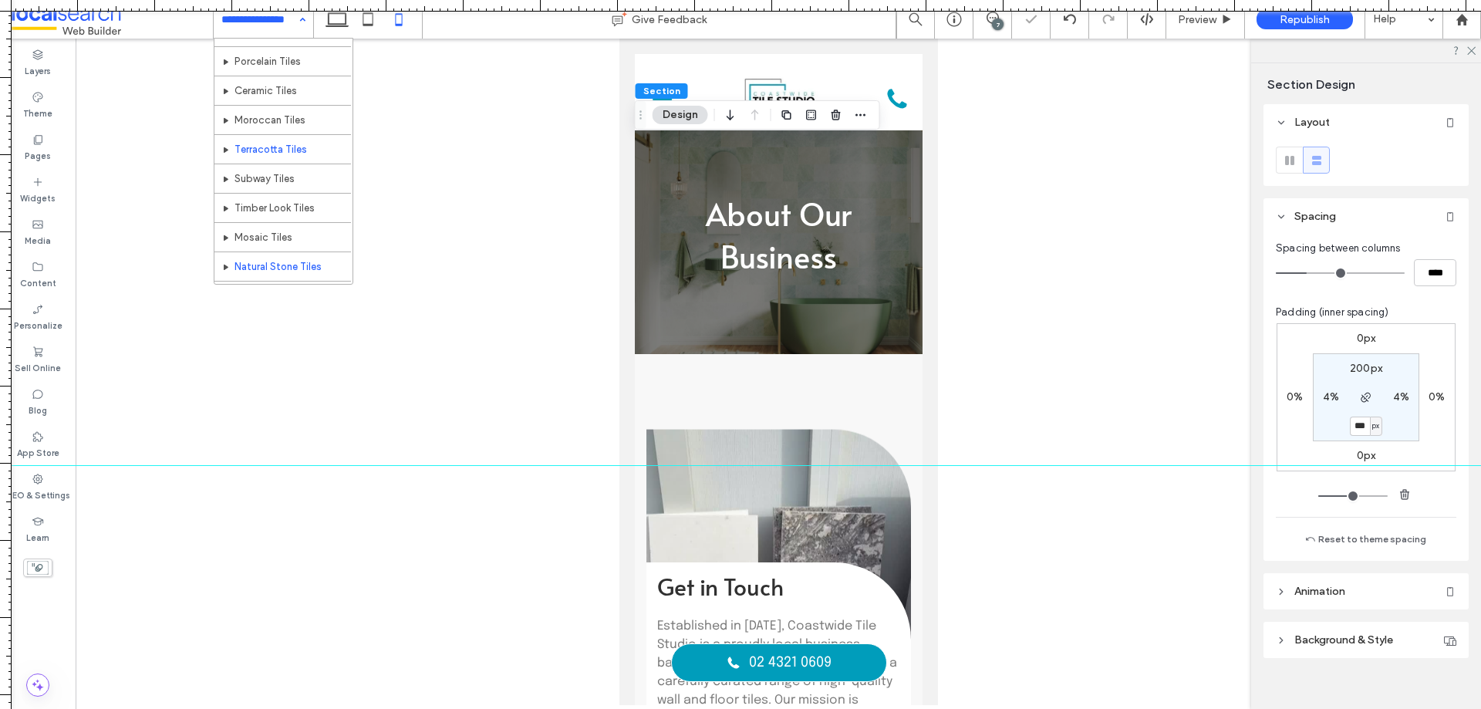
scroll to position [77, 0]
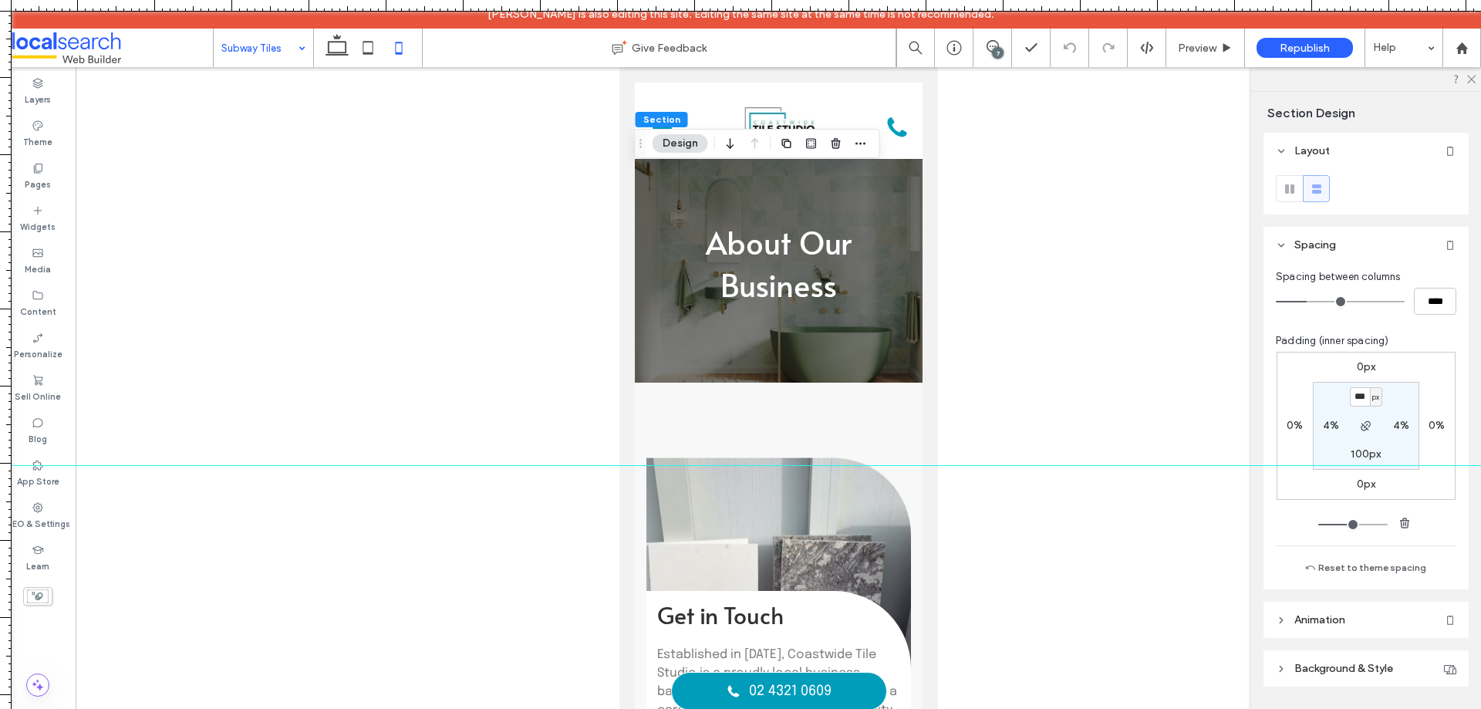
type input "***"
click at [1358, 450] on label "100px" at bounding box center [1365, 453] width 30 height 13
type input "***"
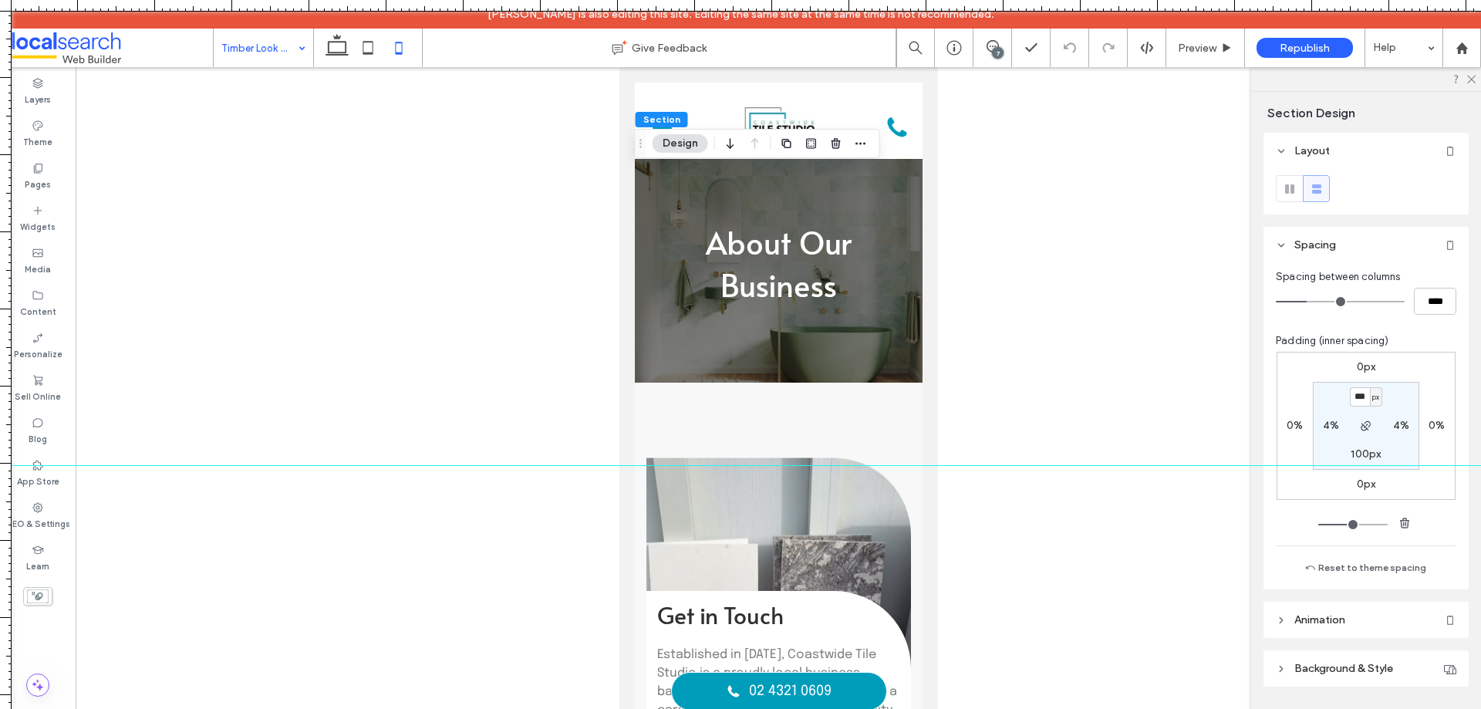
type input "***"
click at [1354, 452] on label "100px" at bounding box center [1365, 453] width 30 height 13
type input "***"
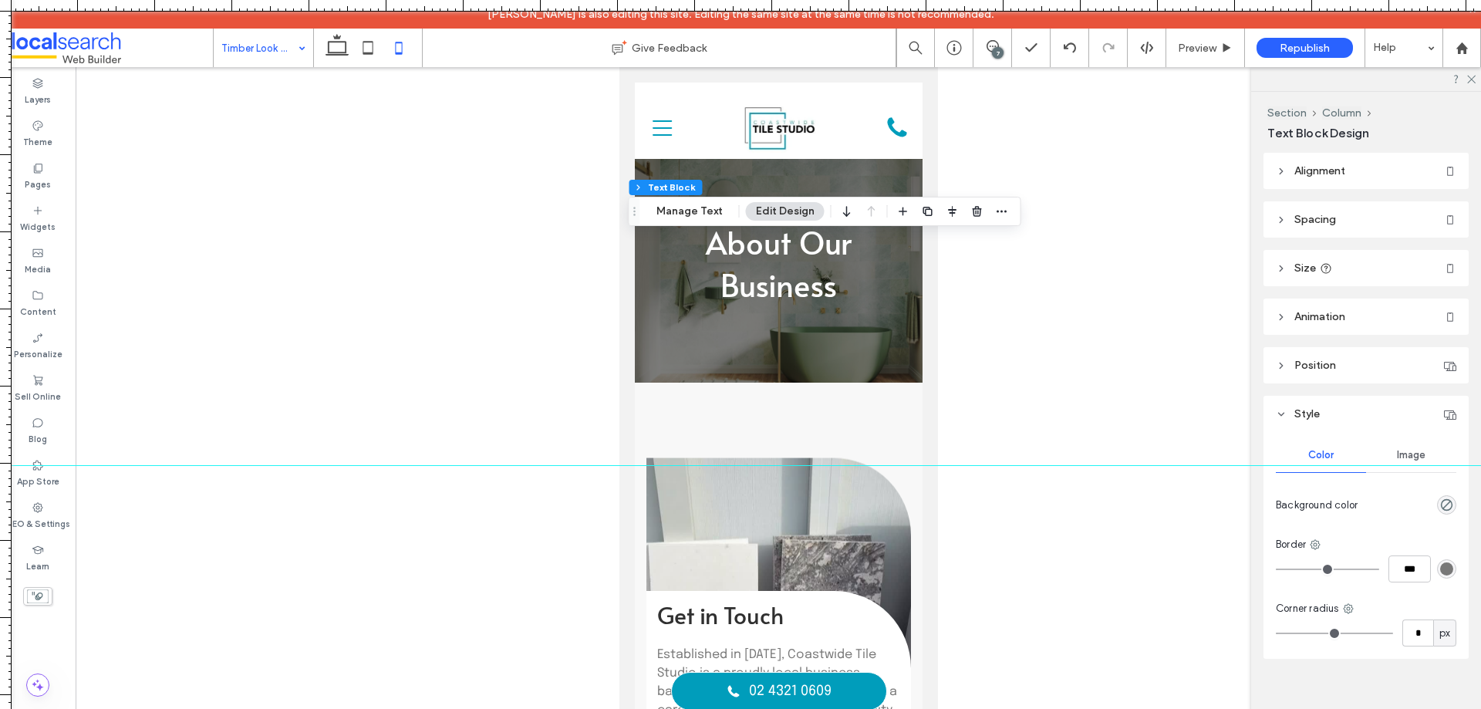
click at [1276, 221] on icon at bounding box center [1281, 219] width 11 height 11
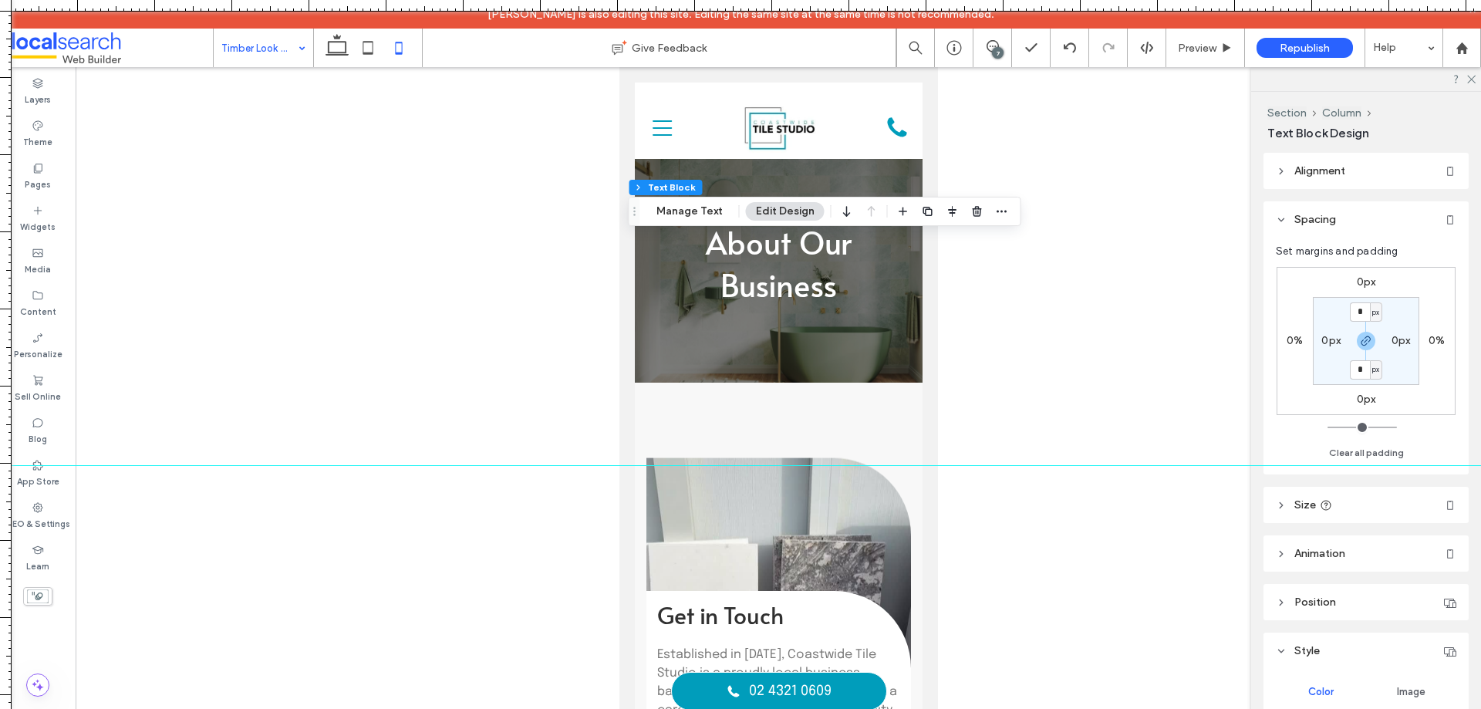
click at [1276, 221] on icon at bounding box center [1281, 219] width 11 height 11
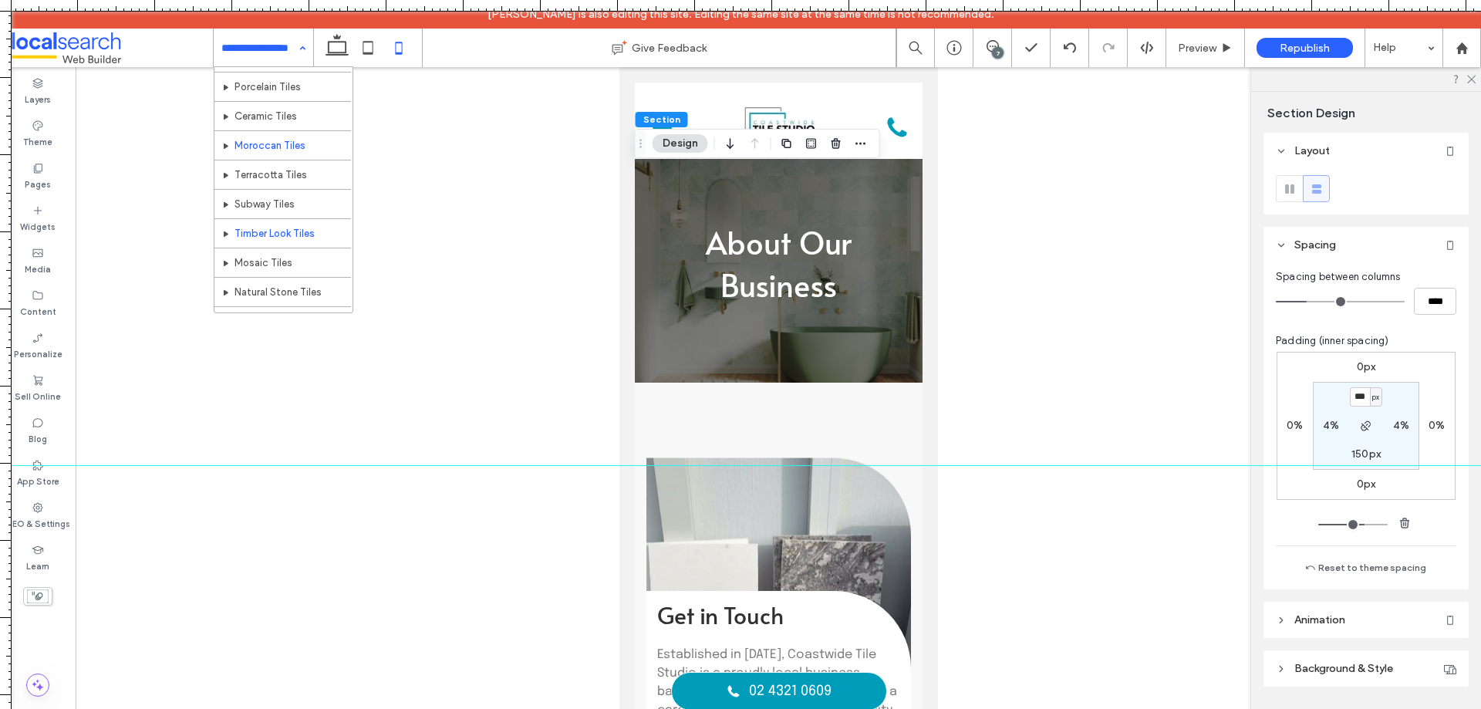
scroll to position [77, 0]
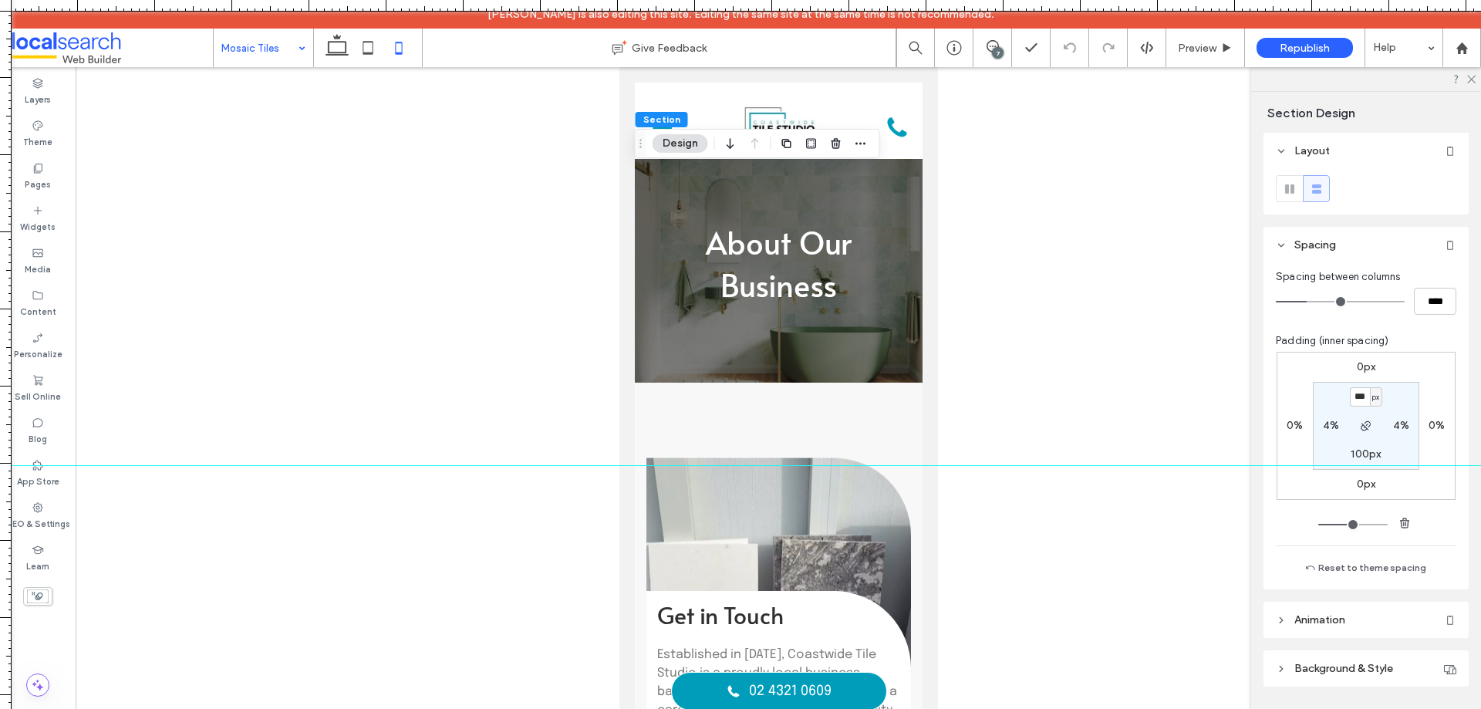
type input "***"
click at [1355, 449] on label "100px" at bounding box center [1365, 453] width 30 height 13
type input "***"
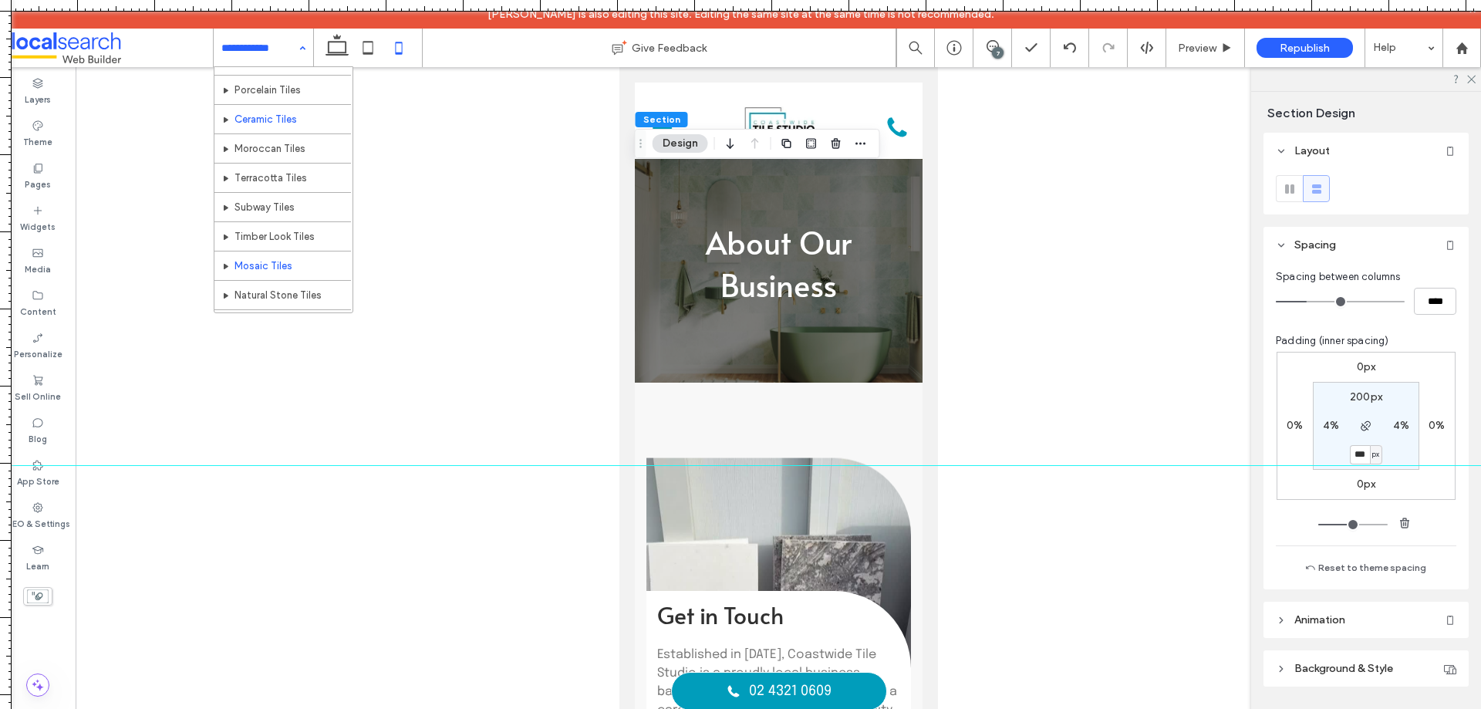
scroll to position [77, 0]
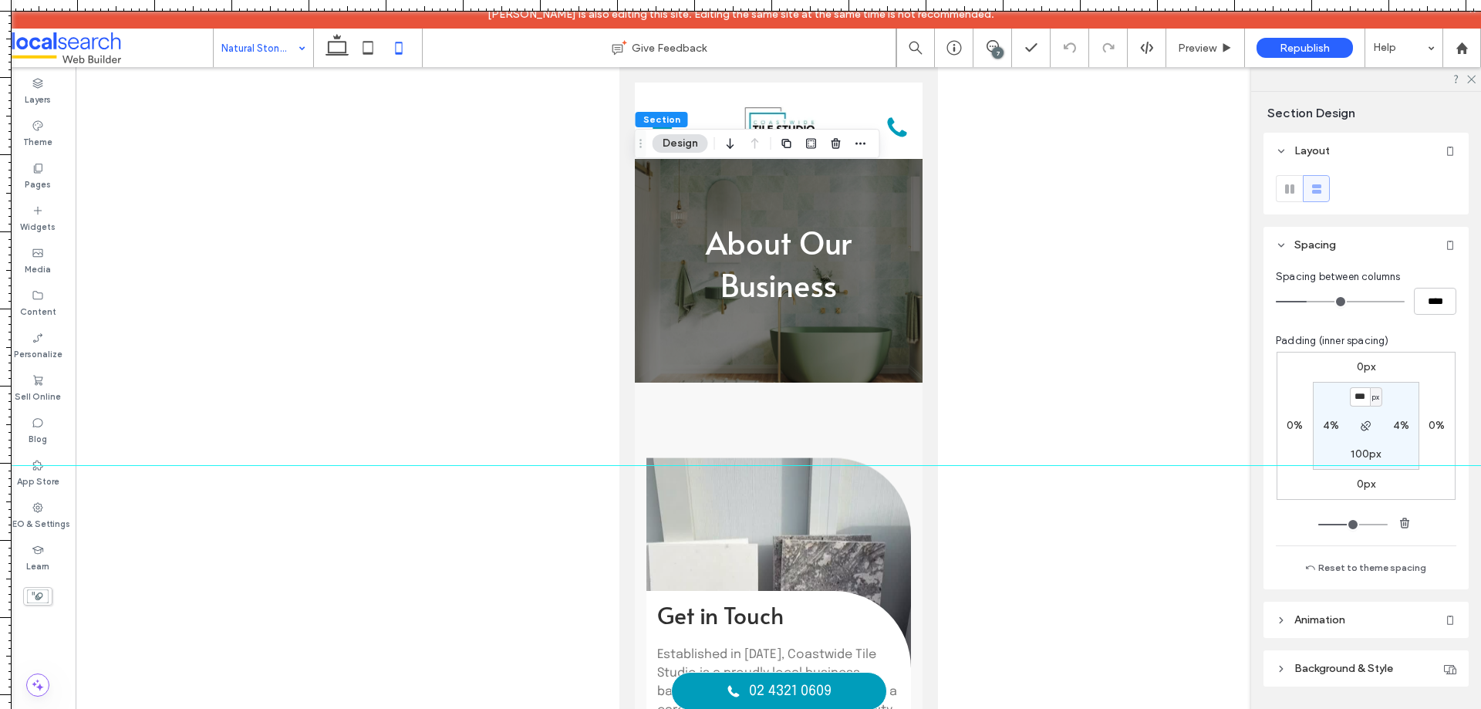
type input "***"
click at [1355, 451] on label "100px" at bounding box center [1365, 453] width 30 height 13
type input "***"
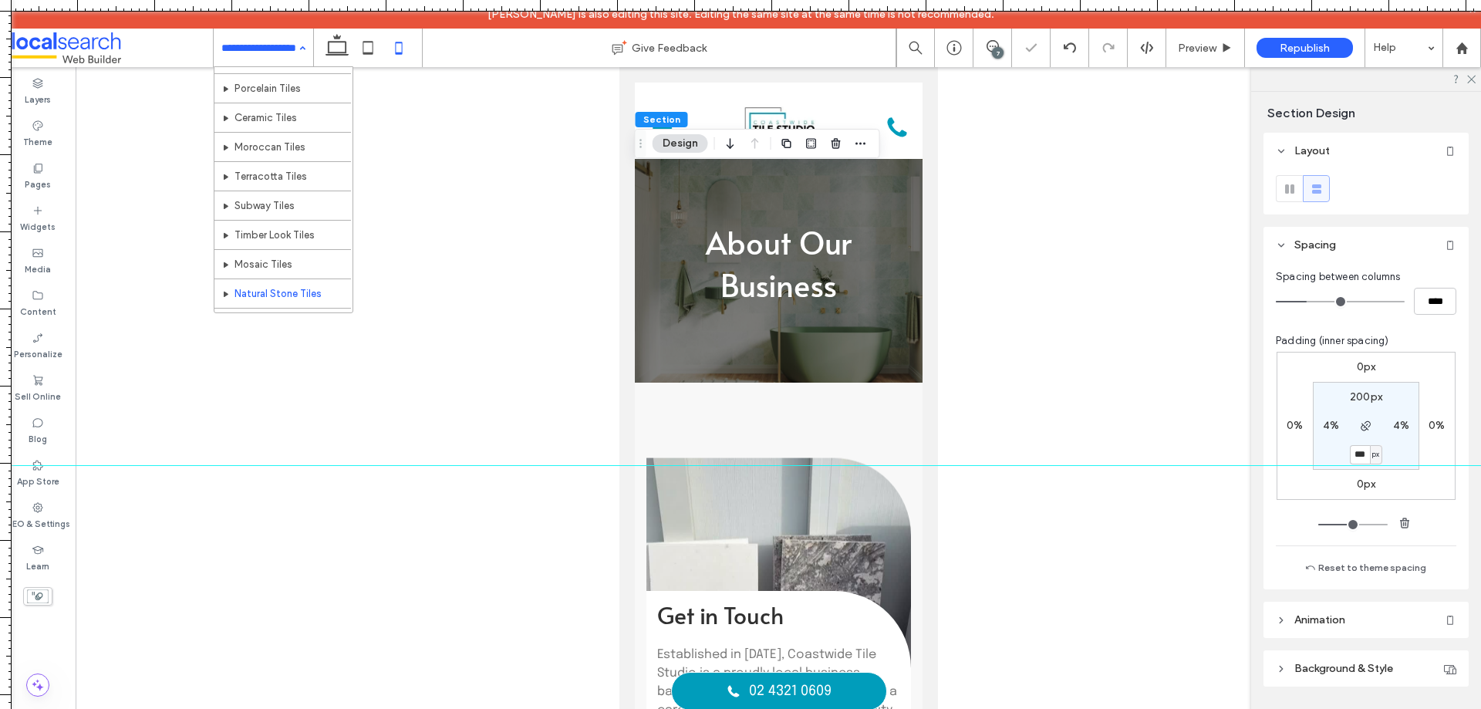
scroll to position [154, 0]
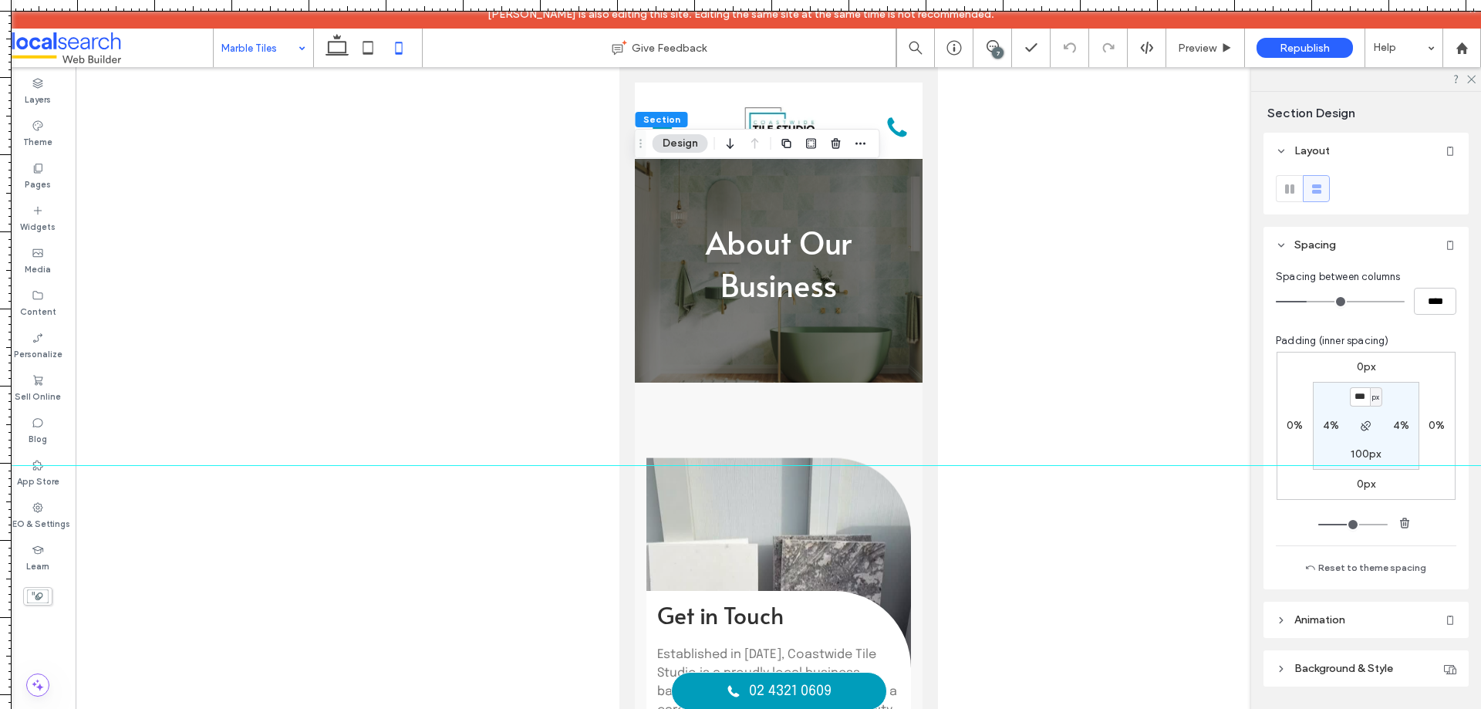
type input "***"
click at [1359, 449] on label "100px" at bounding box center [1365, 453] width 30 height 13
type input "***"
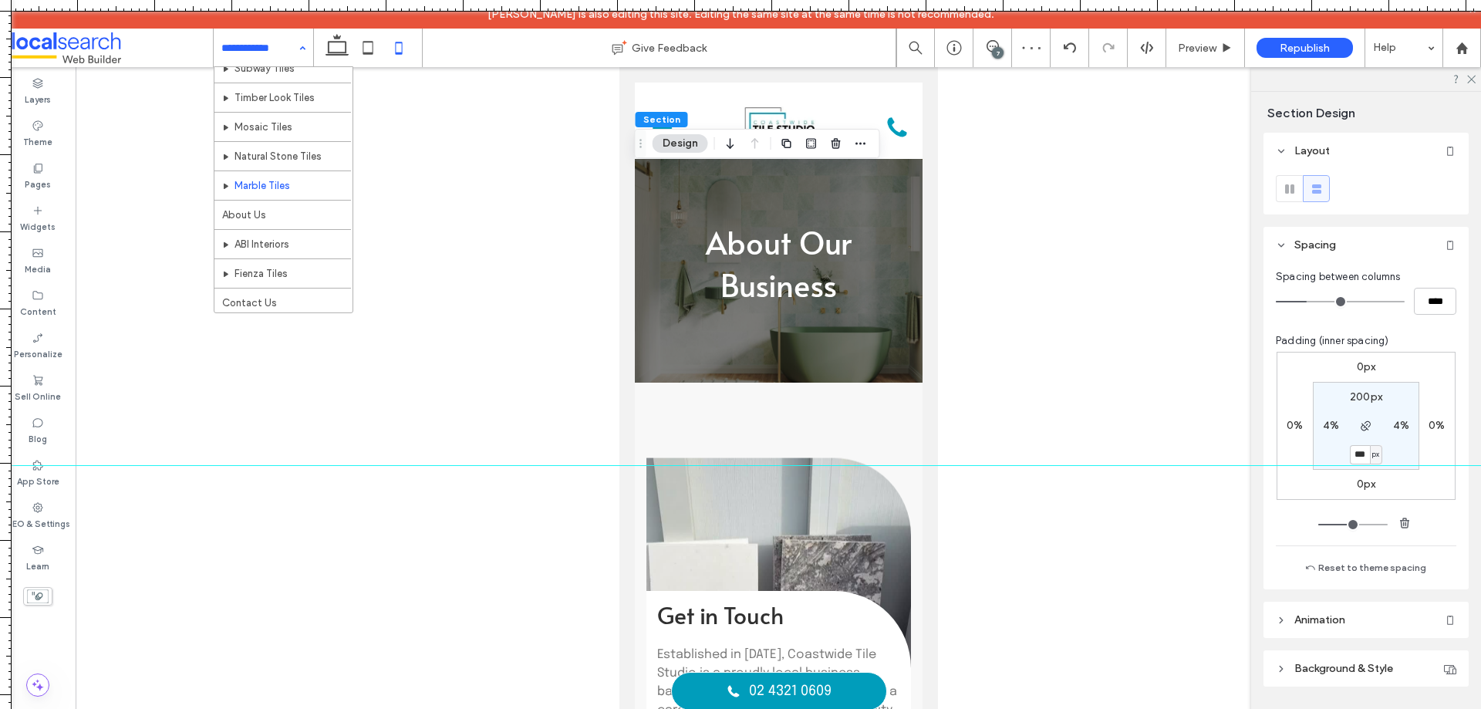
scroll to position [192, 0]
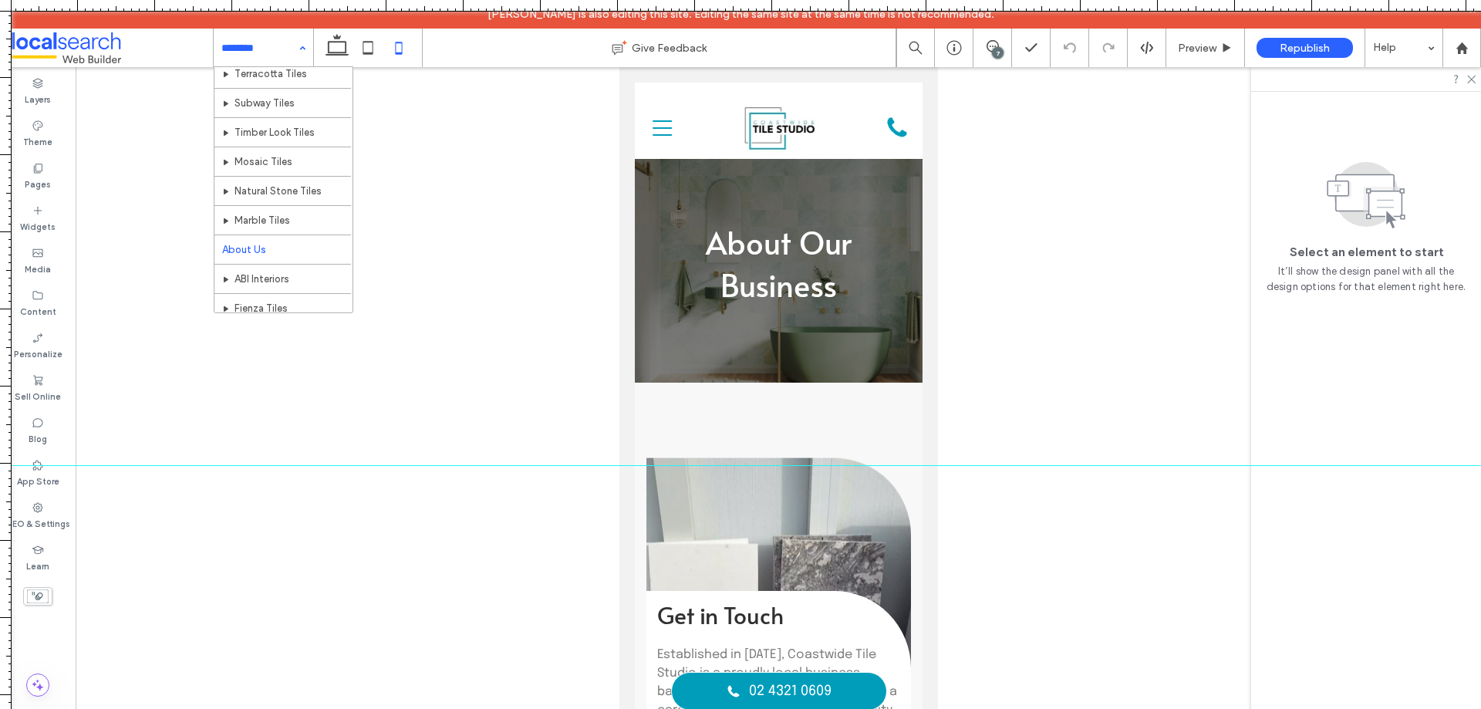
scroll to position [192, 0]
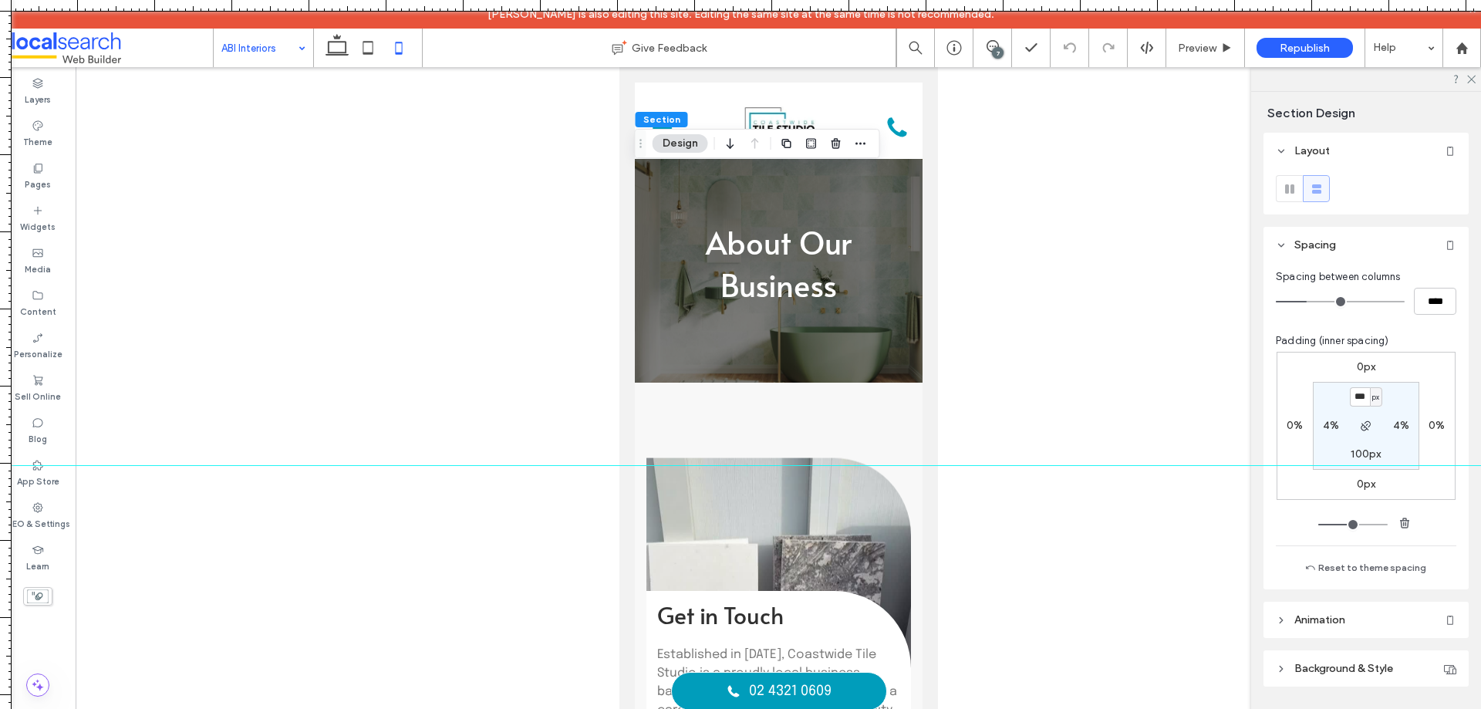
type input "***"
click at [1358, 451] on label "100px" at bounding box center [1365, 453] width 30 height 13
type input "***"
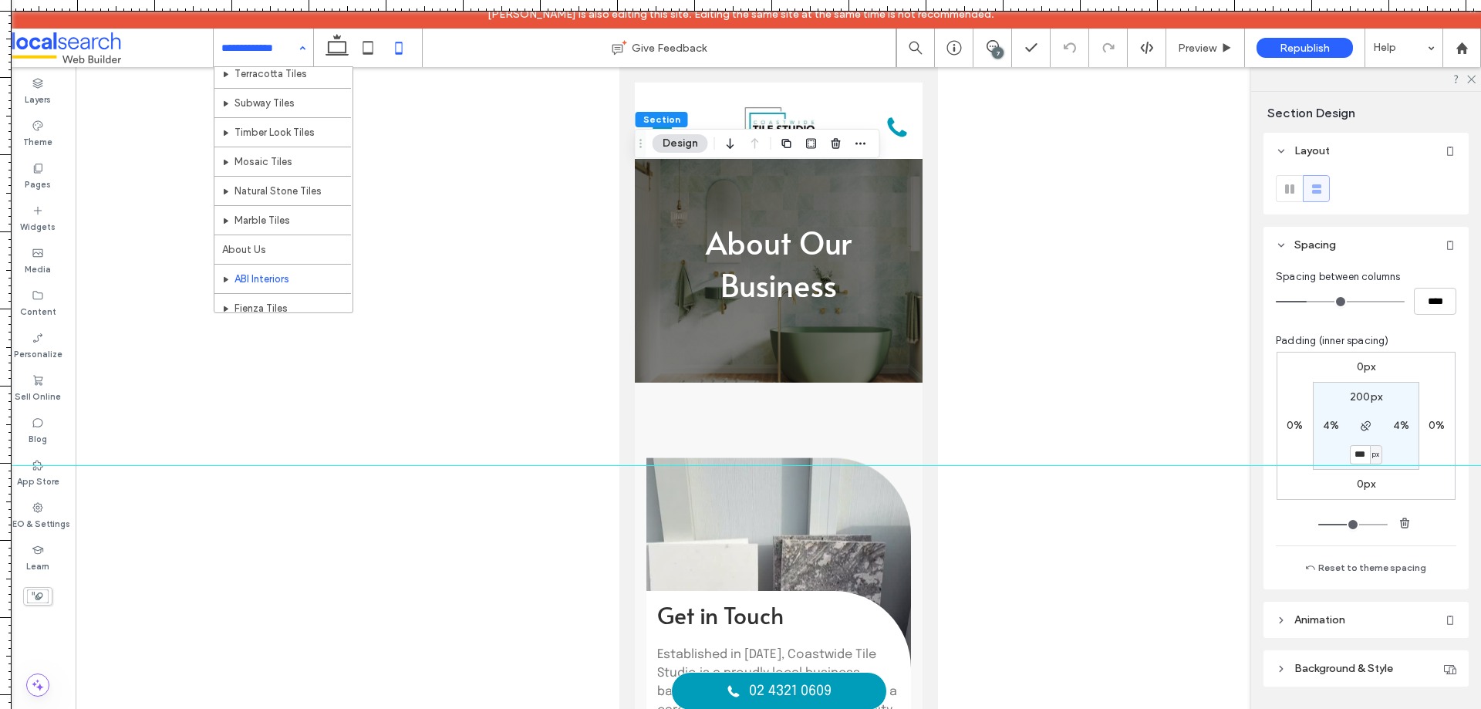
scroll to position [192, 0]
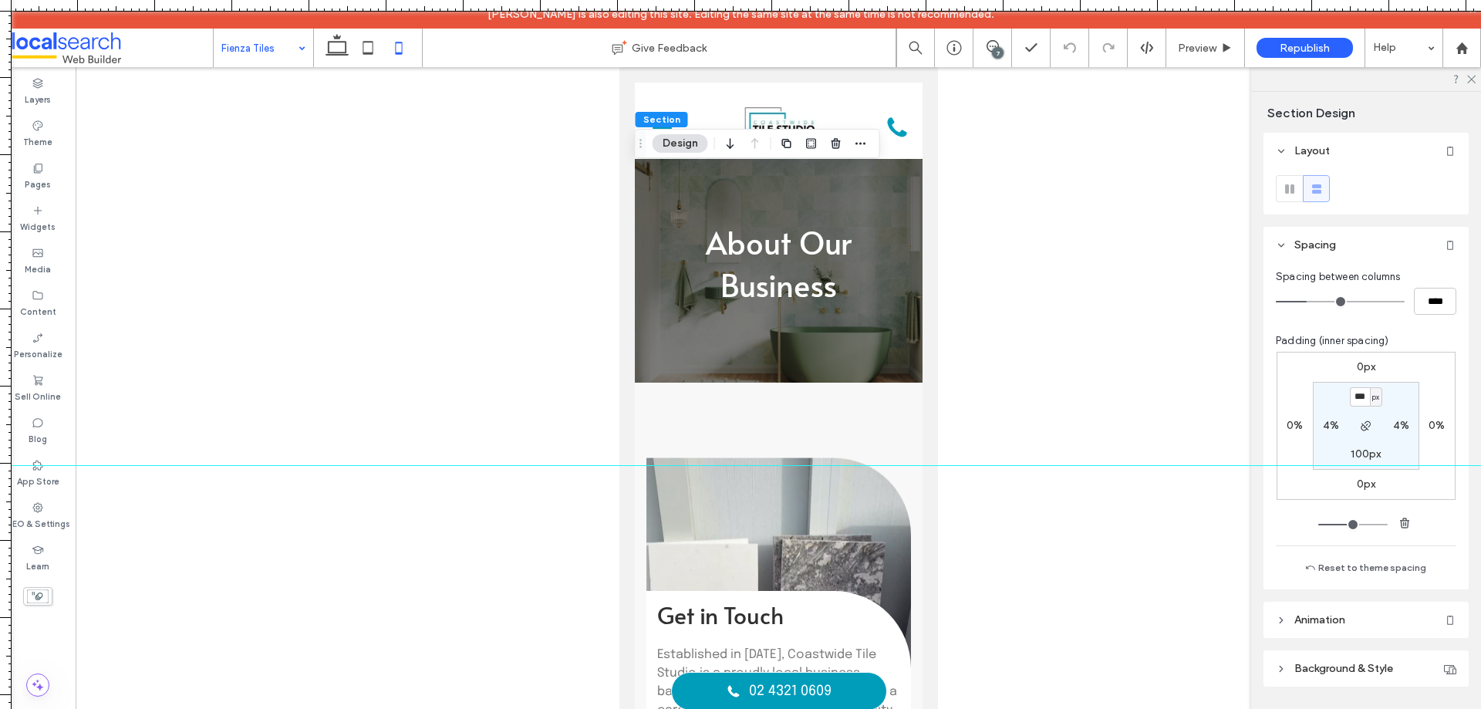
type input "***"
click at [1361, 453] on label "100px" at bounding box center [1365, 453] width 30 height 13
type input "***"
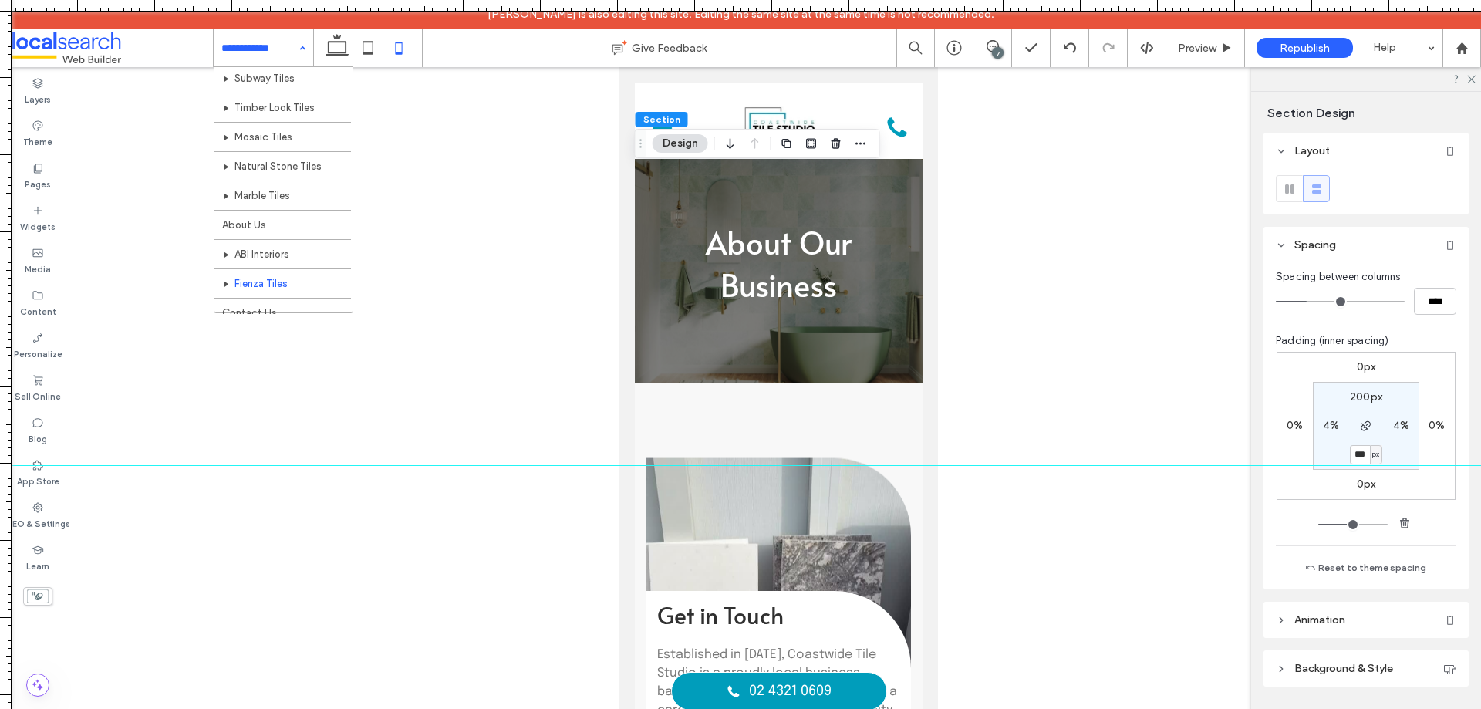
scroll to position [192, 0]
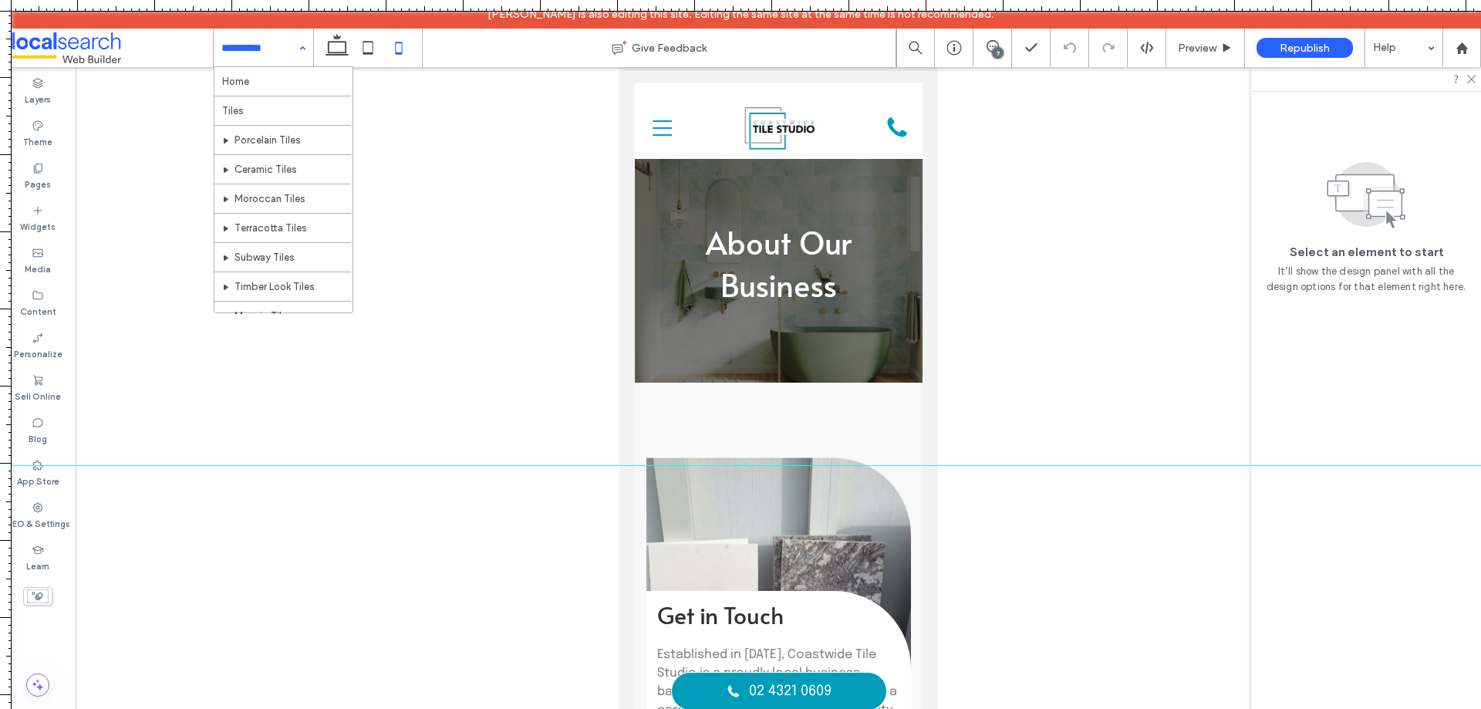
click at [289, 50] on input at bounding box center [259, 48] width 76 height 39
click at [298, 50] on div "Home Tiles Porcelain Tiles Ceramic Tiles Moroccan Tiles Terracotta Tiles Subway…" at bounding box center [263, 48] width 99 height 39
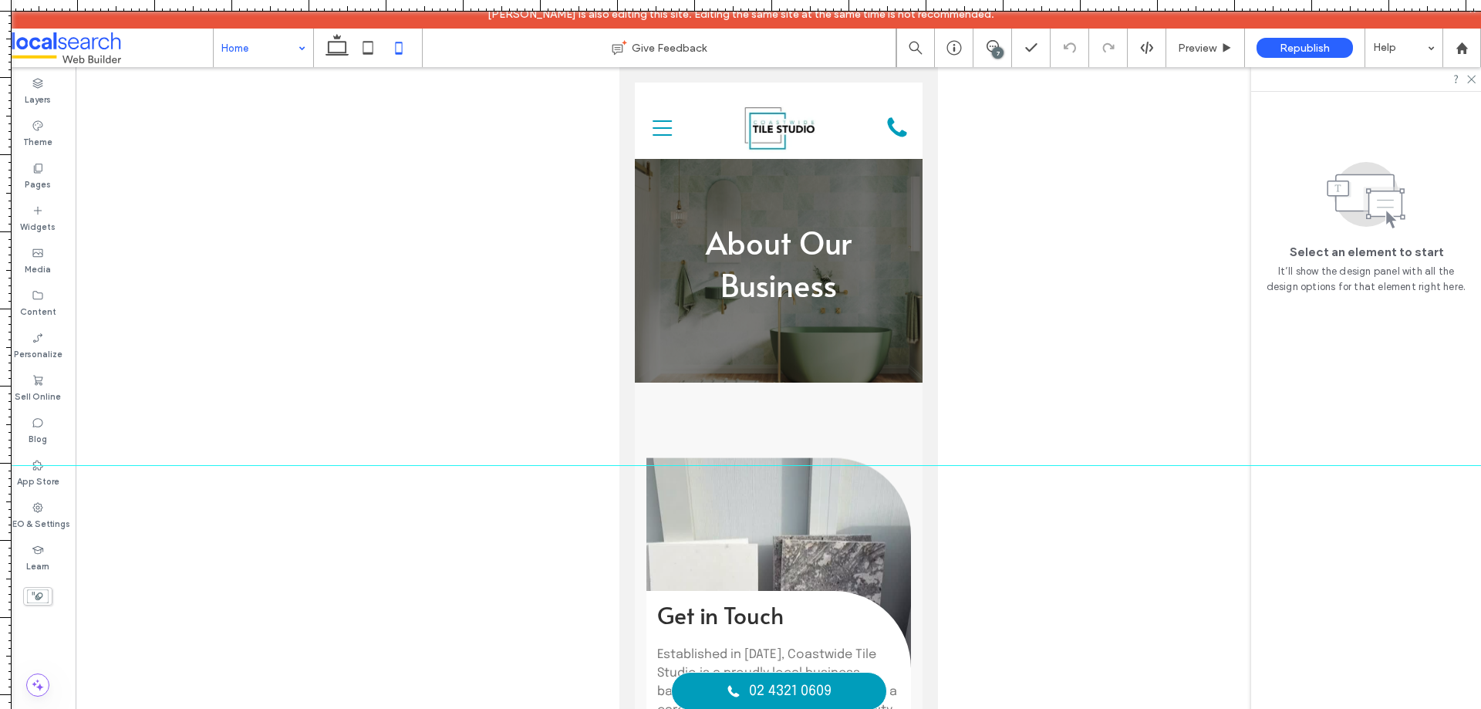
click at [283, 60] on input at bounding box center [259, 48] width 76 height 39
click at [299, 49] on div "Home" at bounding box center [263, 48] width 99 height 39
click at [989, 51] on use at bounding box center [992, 46] width 12 height 12
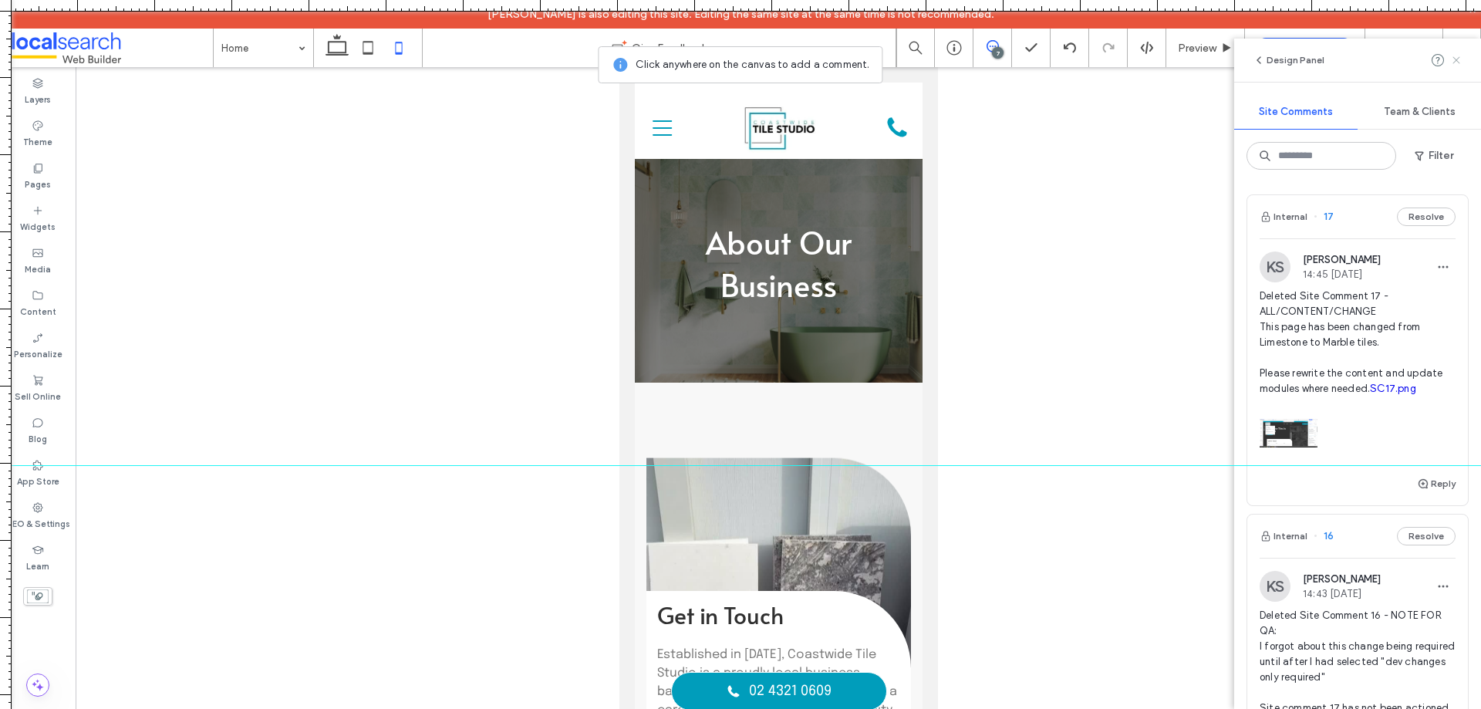
click at [1452, 61] on icon at bounding box center [1456, 60] width 12 height 12
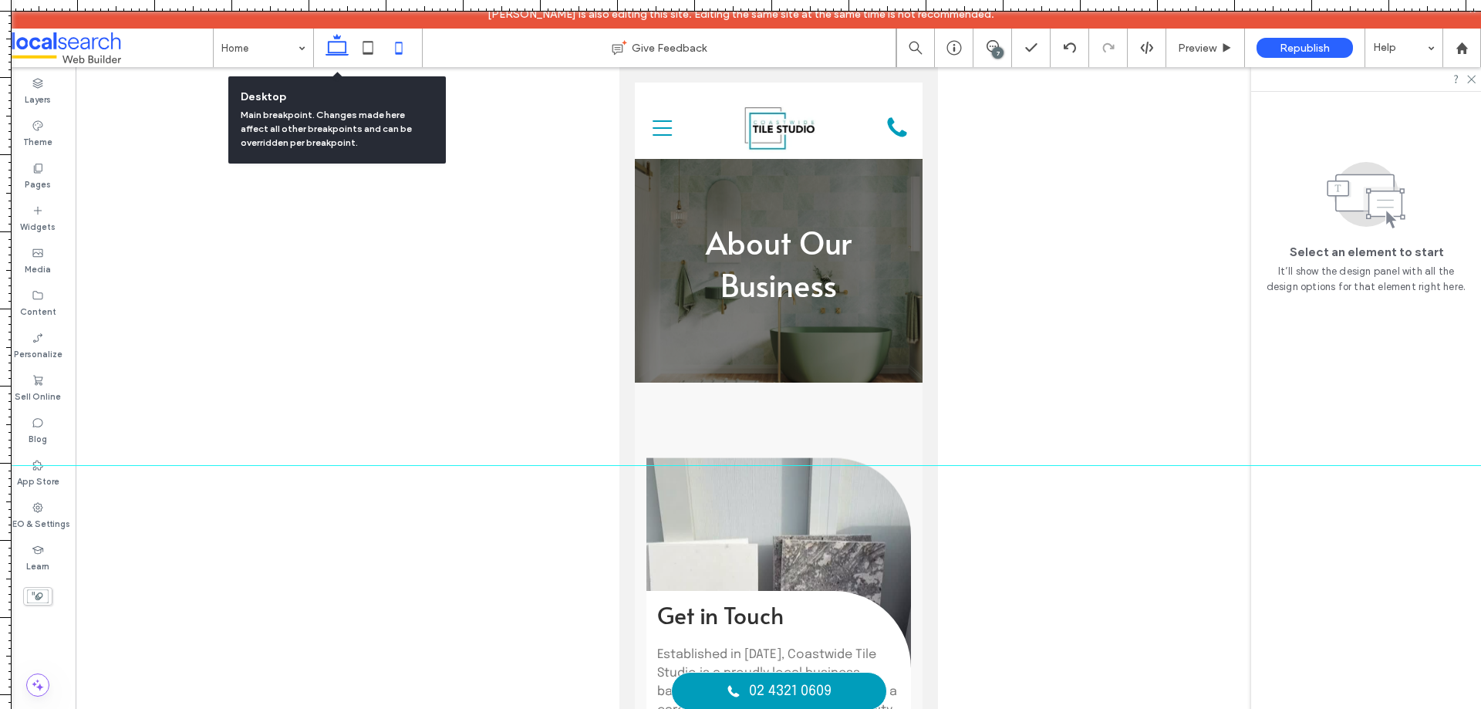
click at [334, 45] on icon at bounding box center [337, 47] width 31 height 31
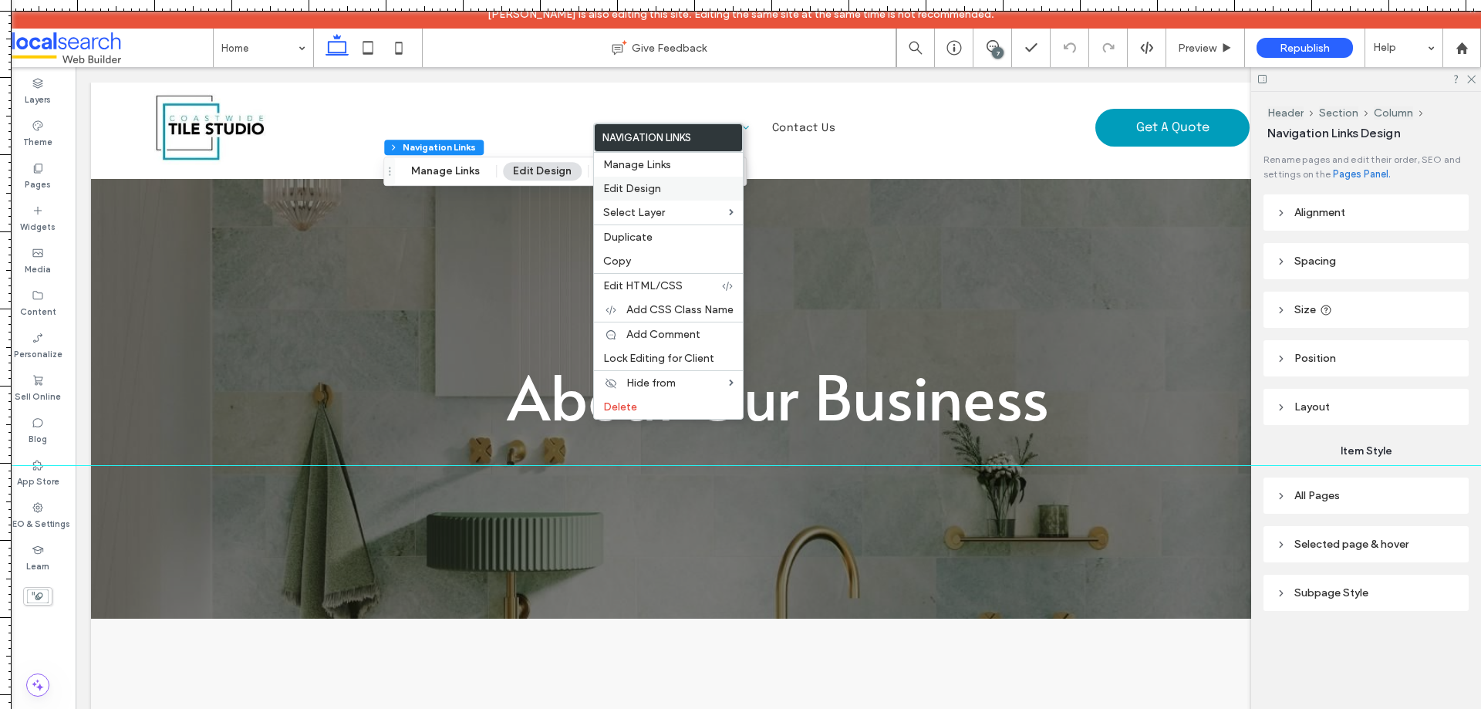
click at [627, 185] on span "Edit Design" at bounding box center [632, 188] width 58 height 13
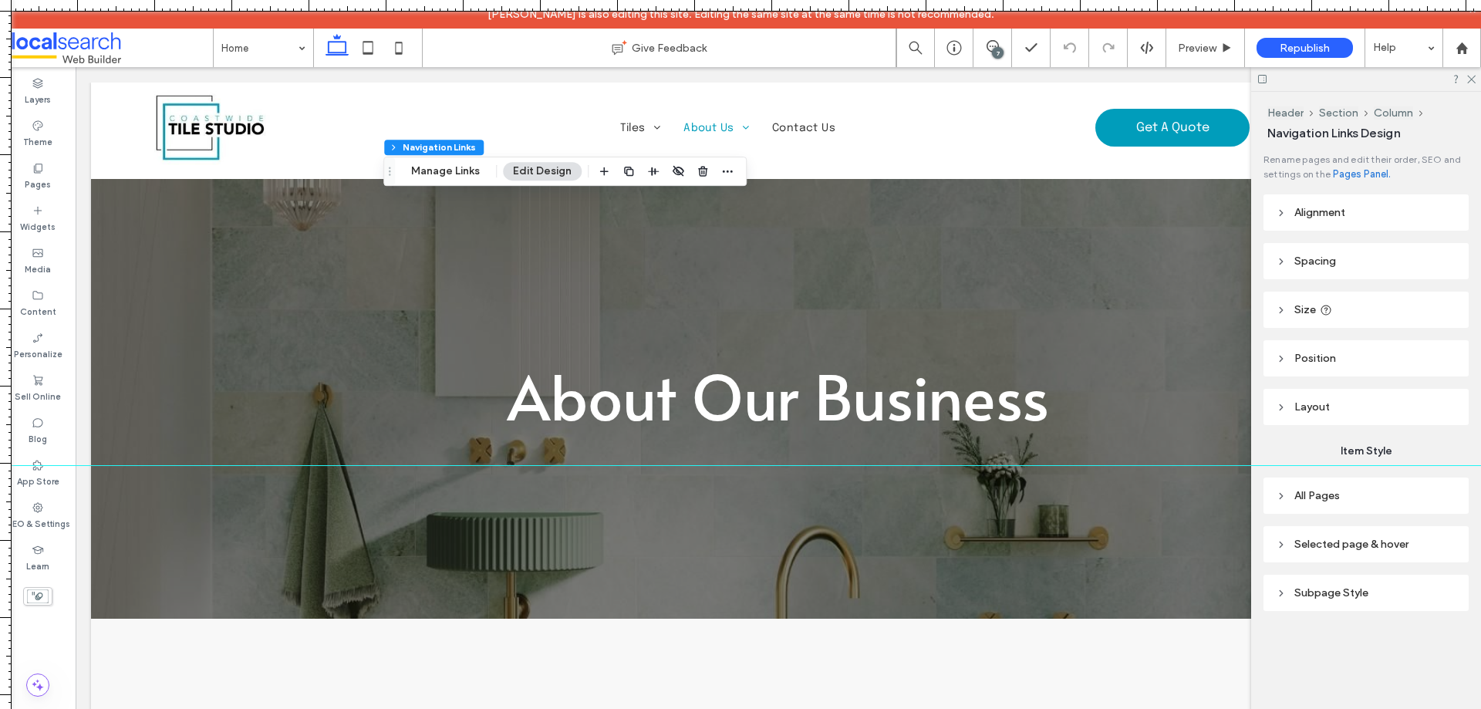
click at [1308, 494] on span "All Pages" at bounding box center [1317, 495] width 46 height 13
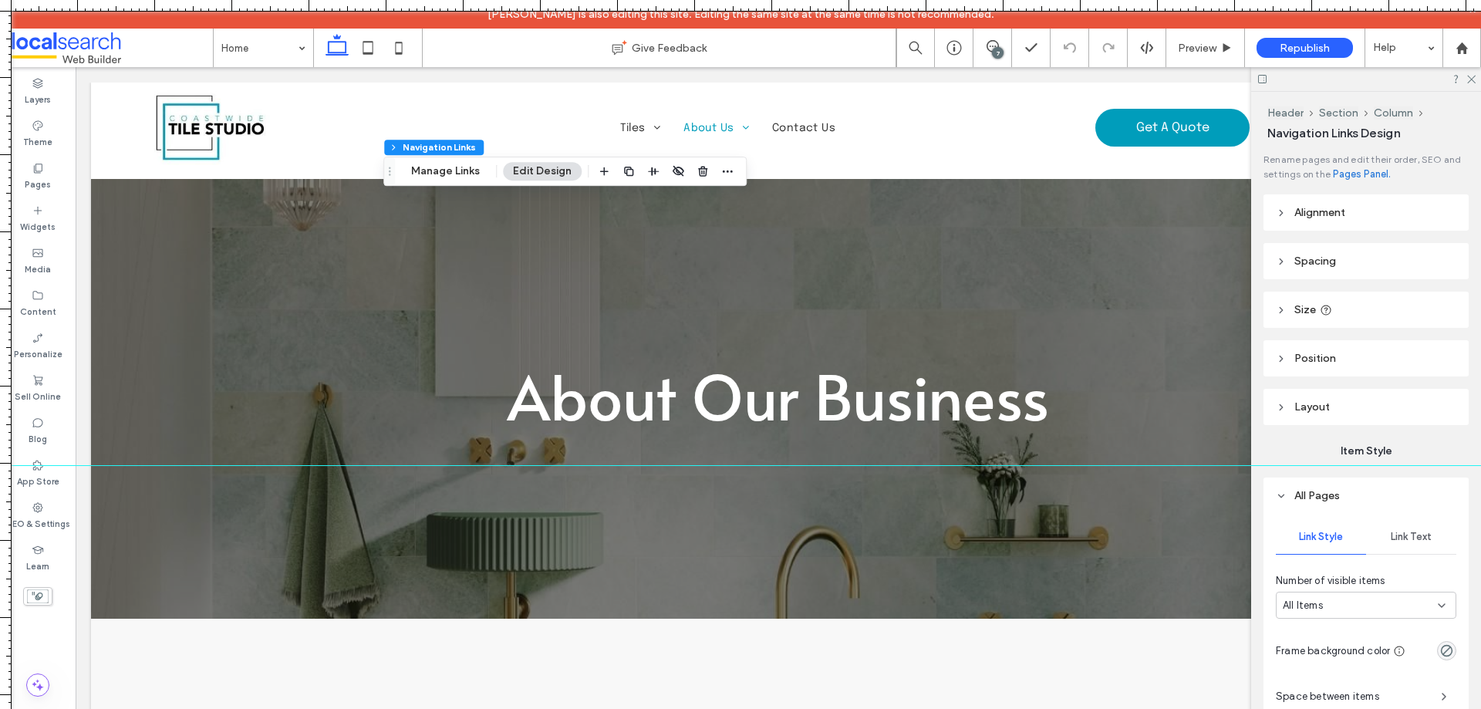
click at [1401, 533] on span "Link Text" at bounding box center [1411, 537] width 41 height 12
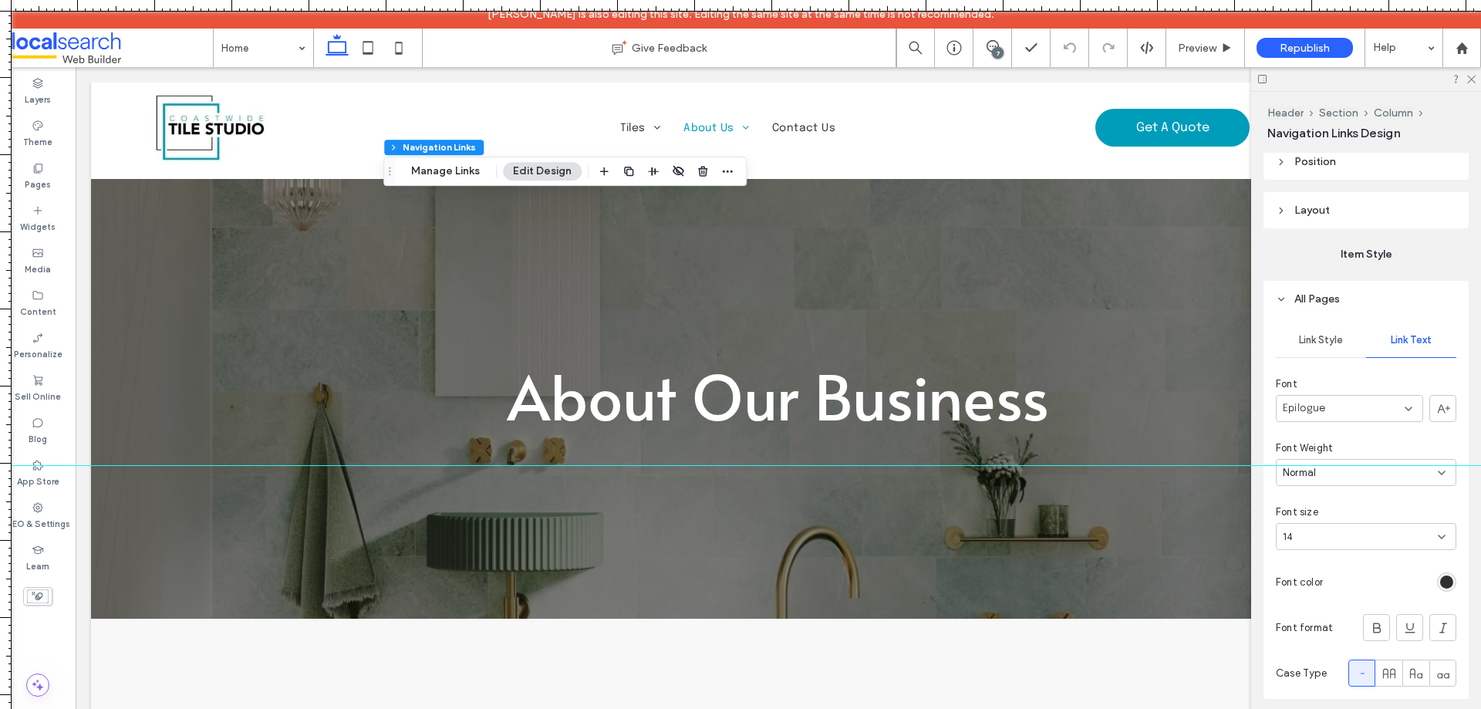
scroll to position [231, 0]
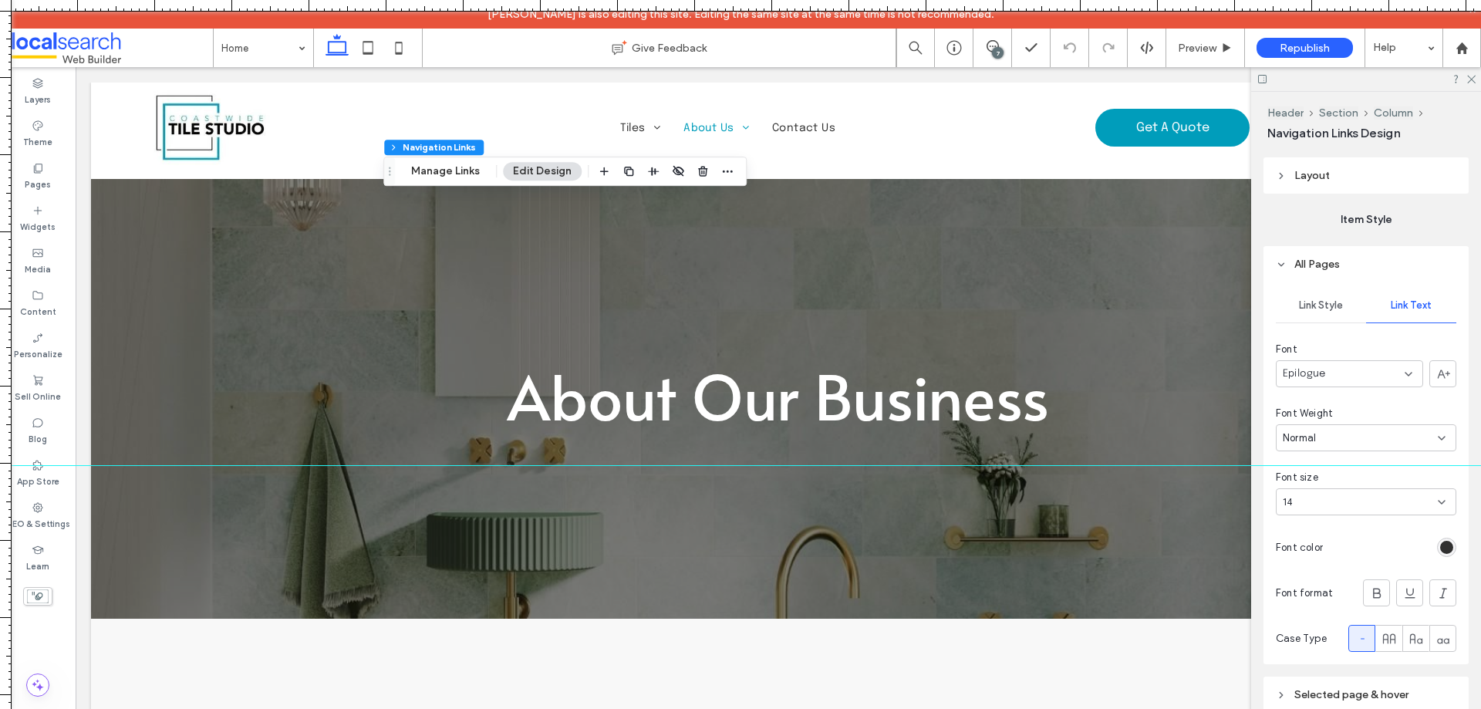
click at [1440, 547] on div "rgb(48, 48, 48)" at bounding box center [1446, 547] width 13 height 13
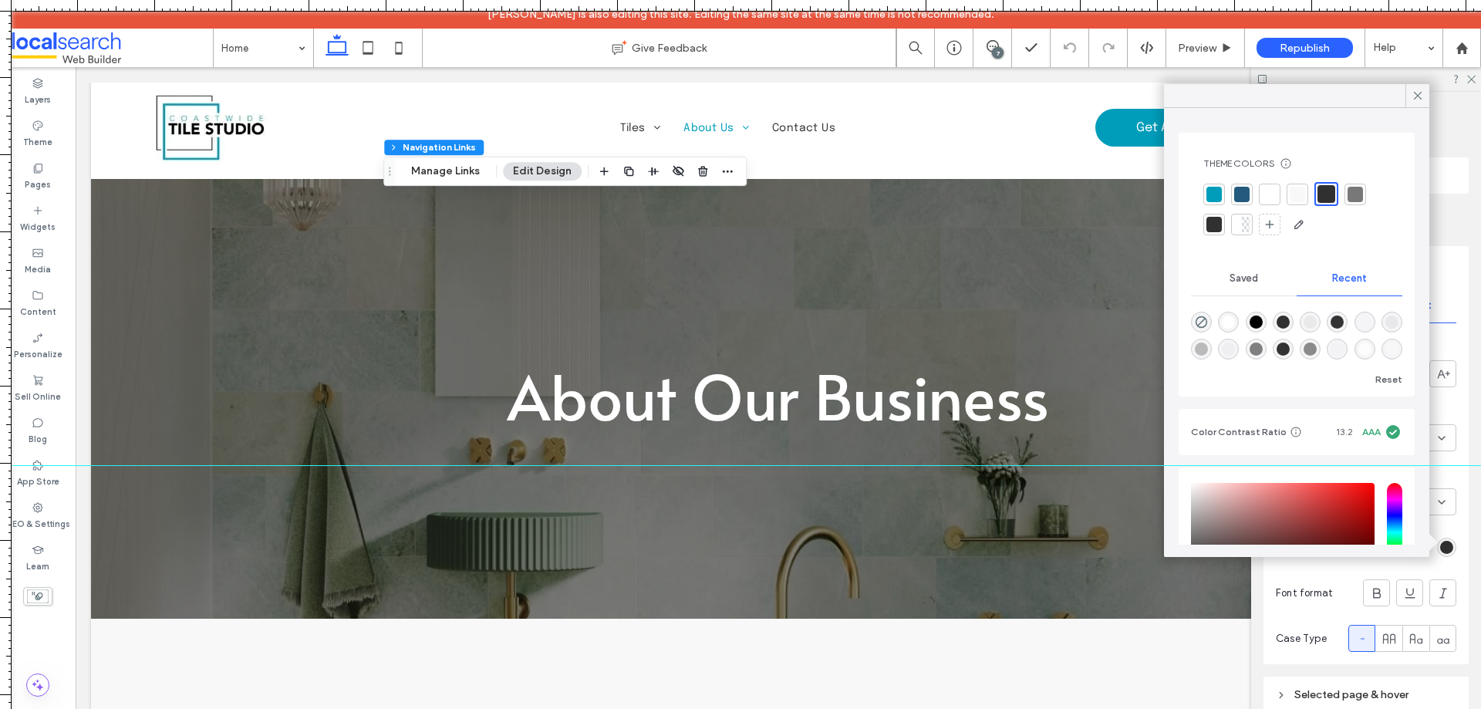
click at [1212, 190] on div at bounding box center [1213, 194] width 15 height 15
click at [1413, 91] on icon at bounding box center [1418, 96] width 14 height 14
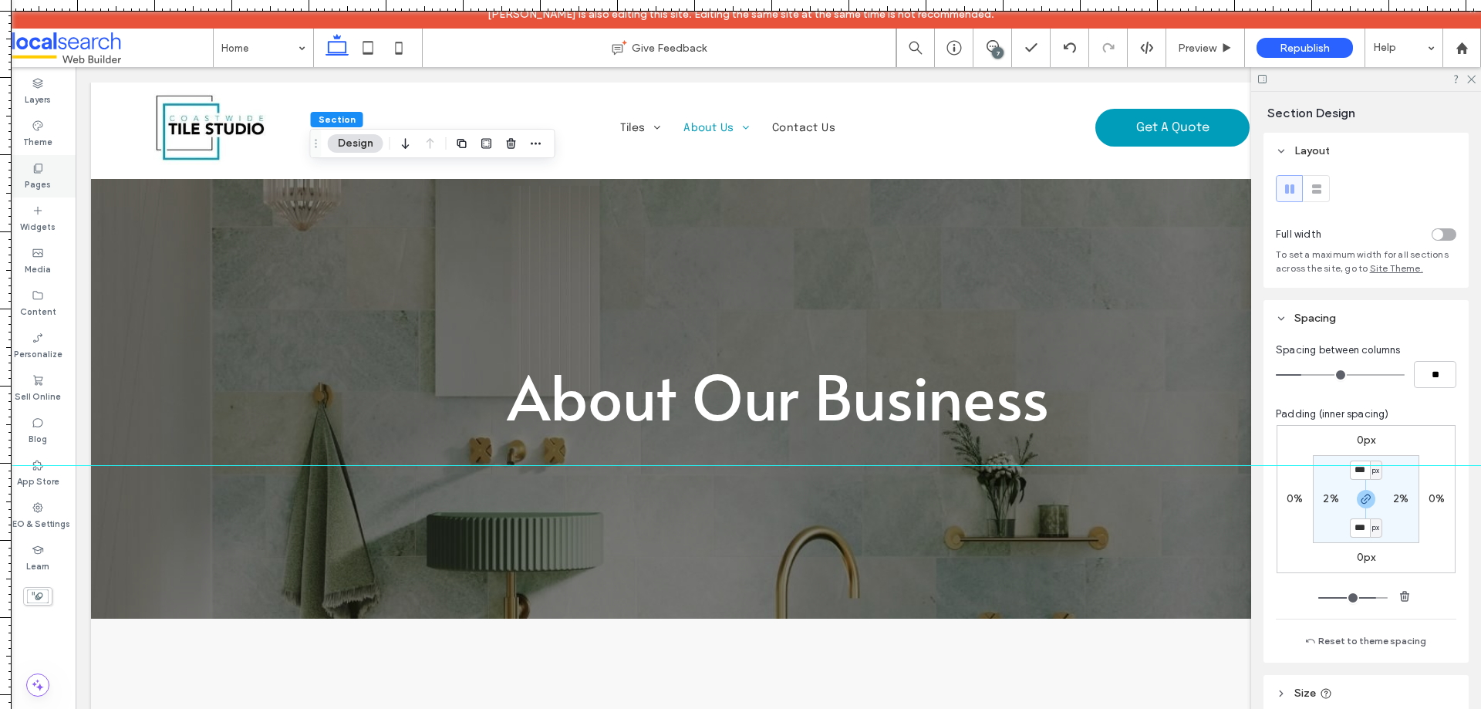
click at [52, 170] on div "Pages" at bounding box center [38, 176] width 76 height 42
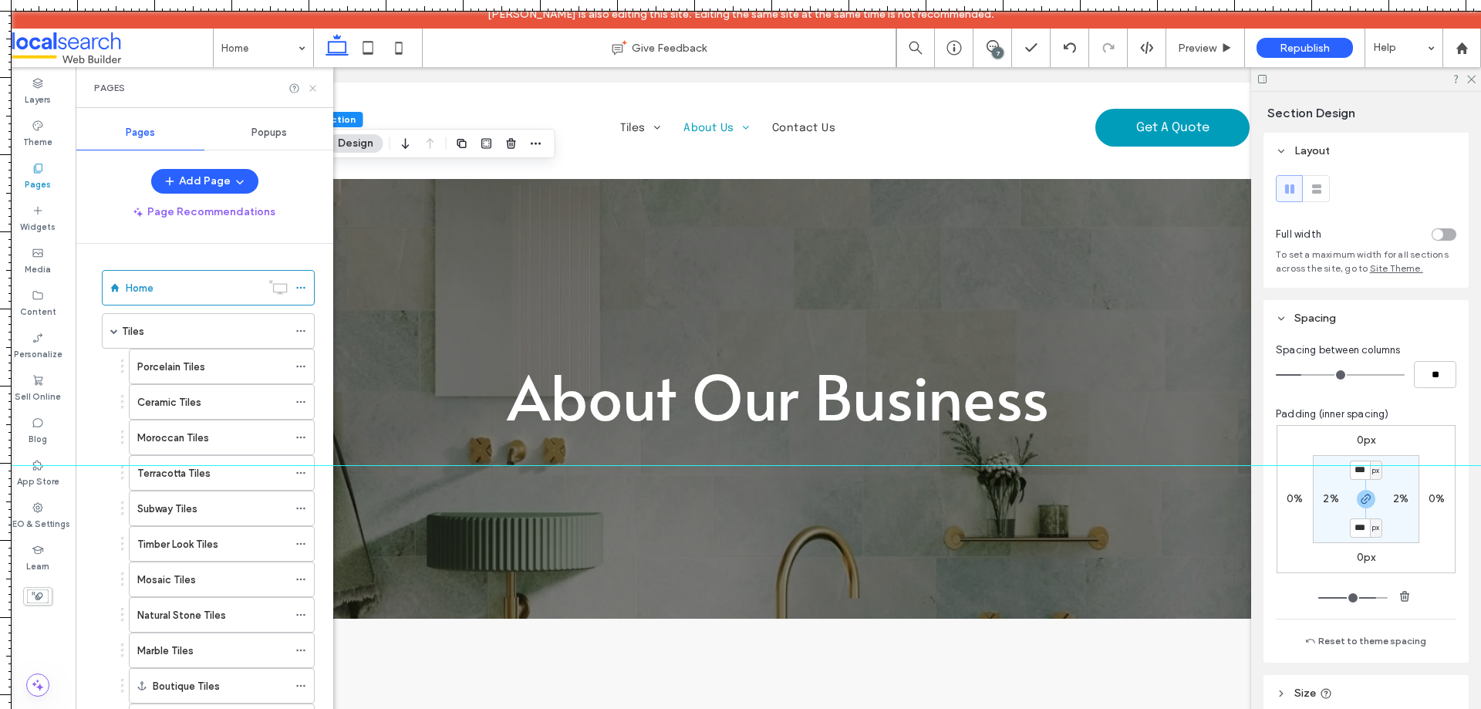
click at [313, 88] on use at bounding box center [312, 88] width 6 height 6
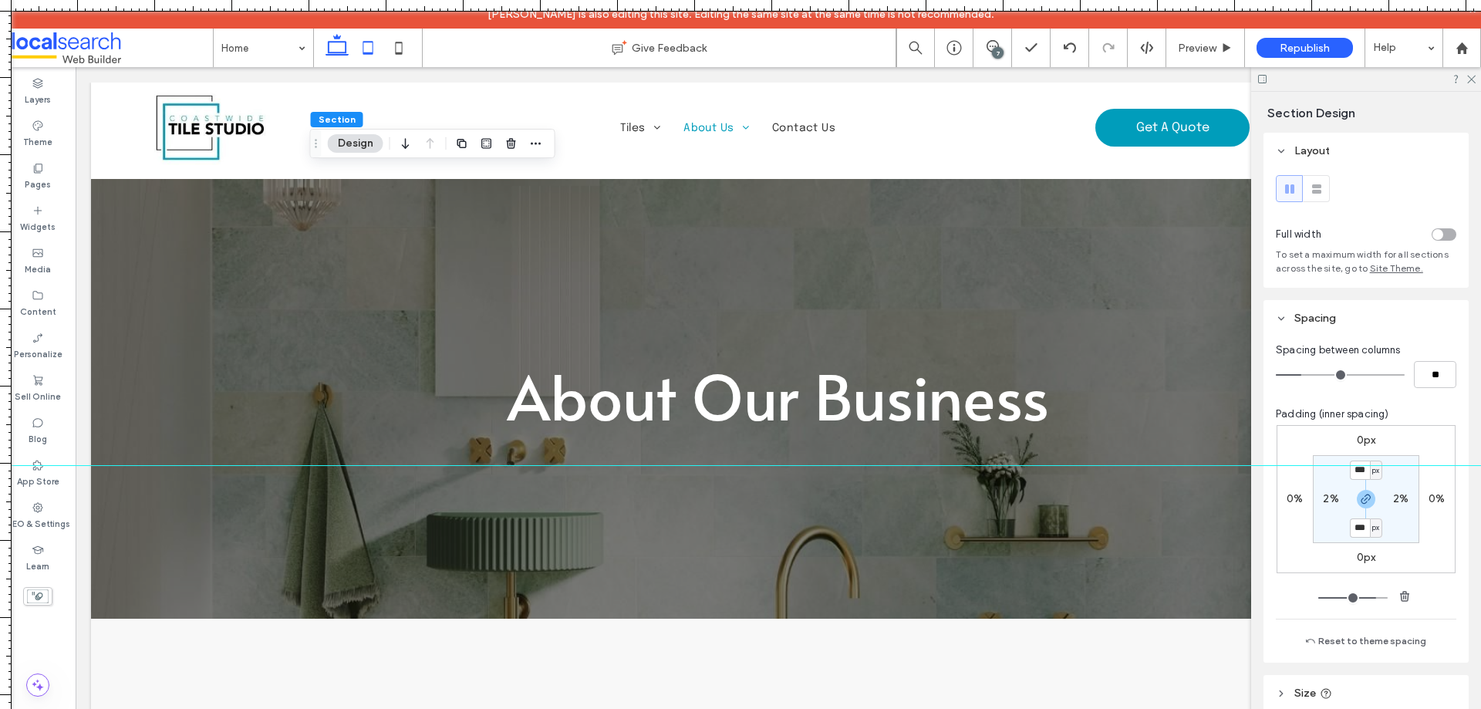
click at [365, 48] on icon at bounding box center [367, 47] width 31 height 31
type input "***"
type input "**"
type input "***"
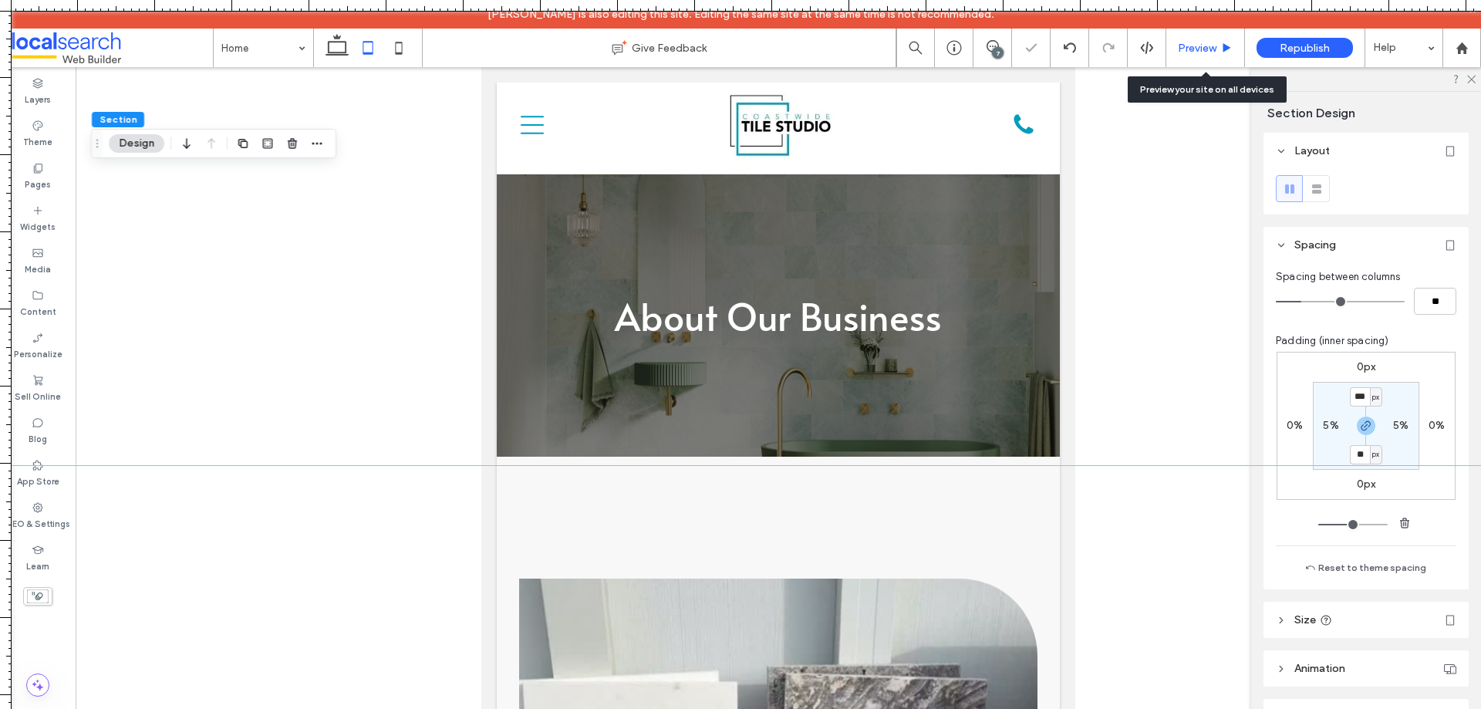
click at [1188, 42] on span "Preview" at bounding box center [1197, 48] width 39 height 13
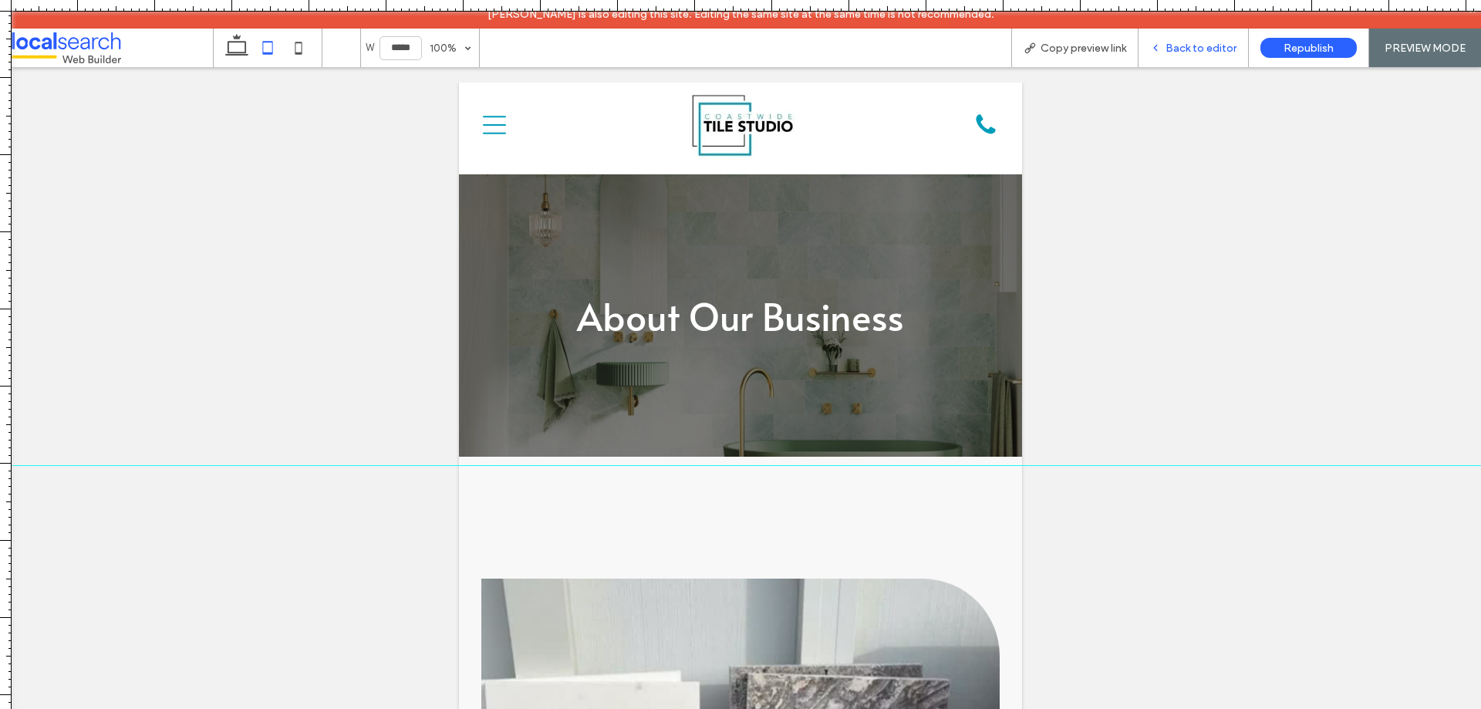
click at [1174, 46] on span "Back to editor" at bounding box center [1200, 48] width 71 height 13
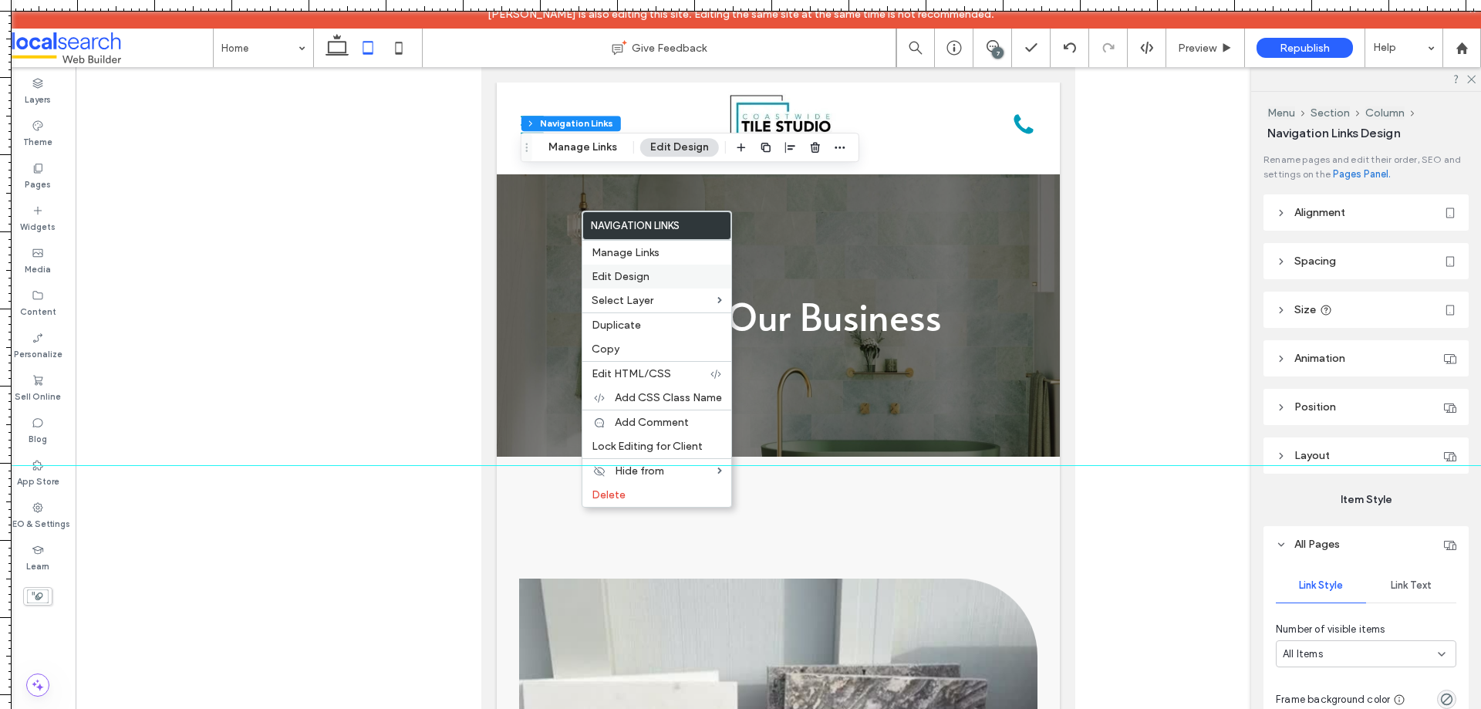
click at [617, 273] on span "Edit Design" at bounding box center [621, 276] width 58 height 13
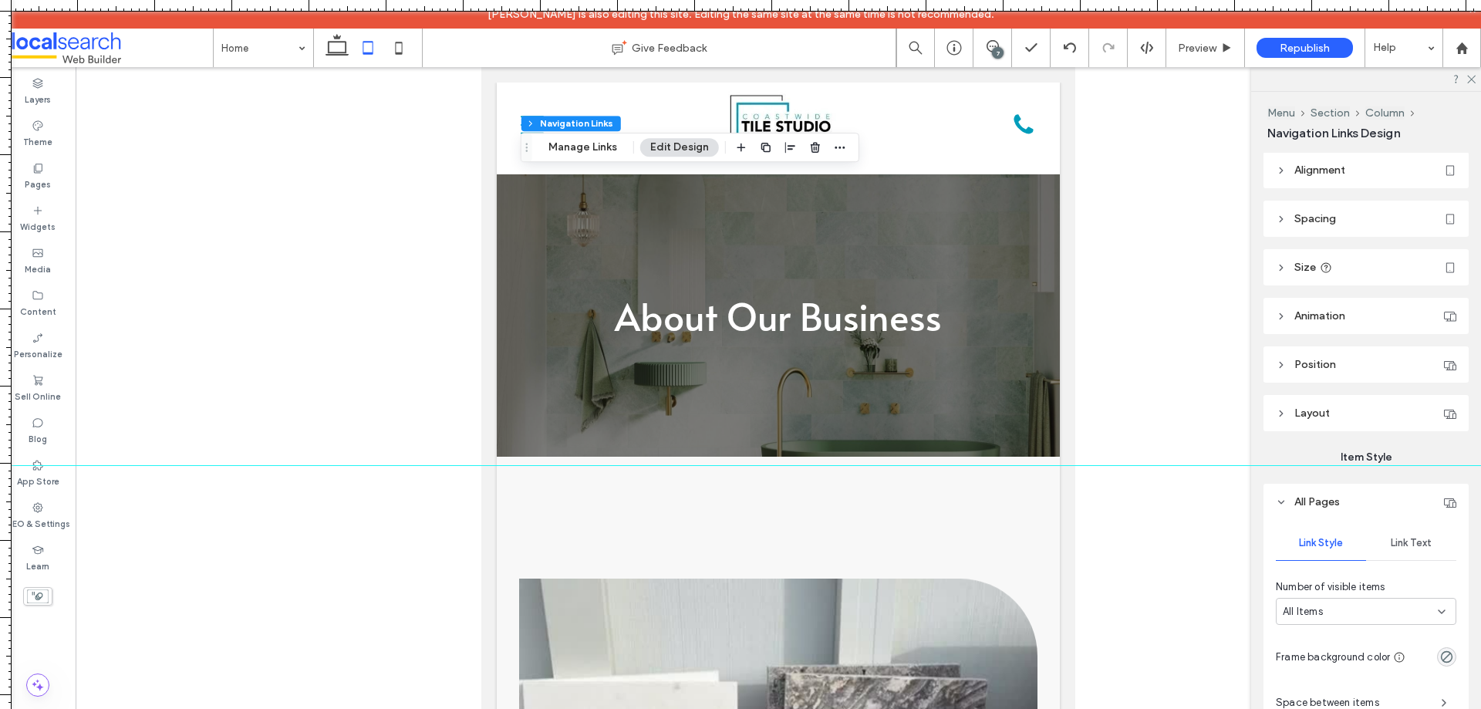
scroll to position [77, 0]
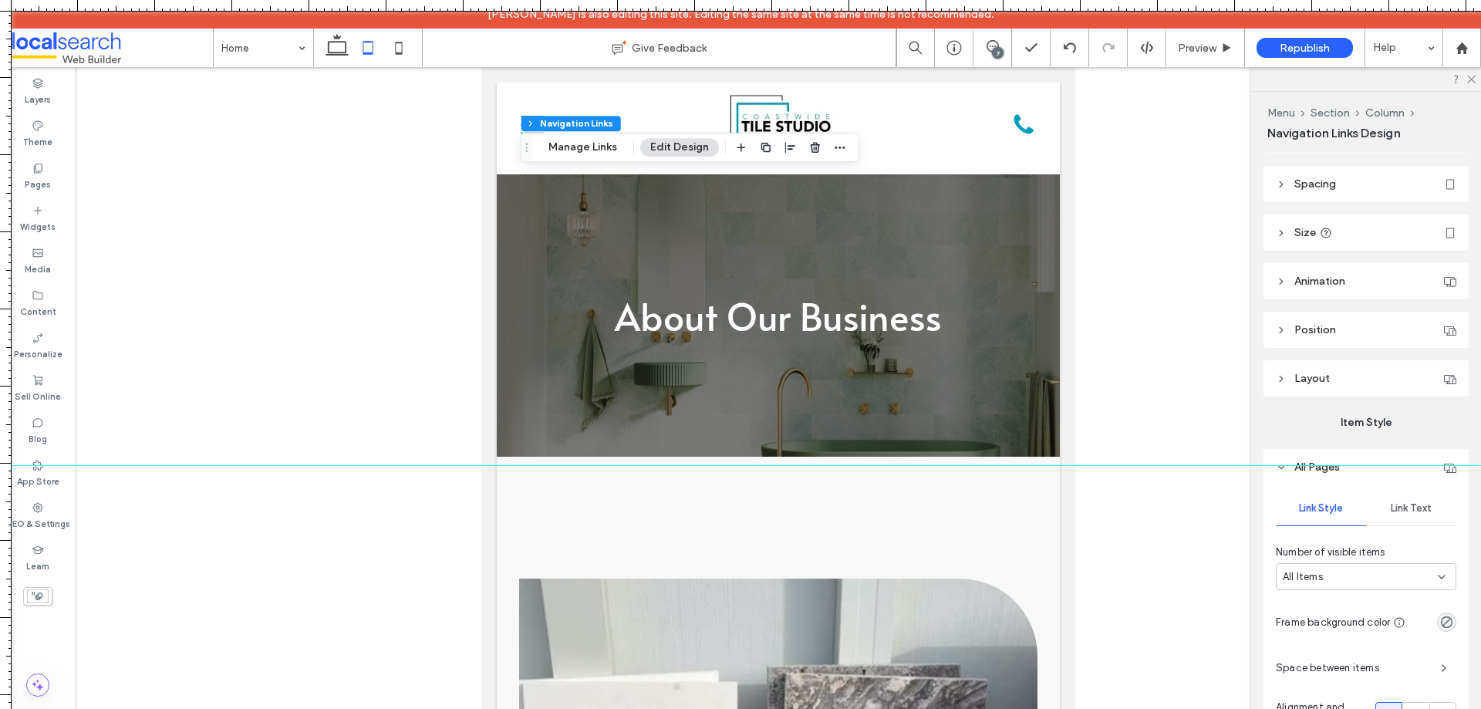
click at [1397, 507] on span "Link Text" at bounding box center [1411, 508] width 41 height 12
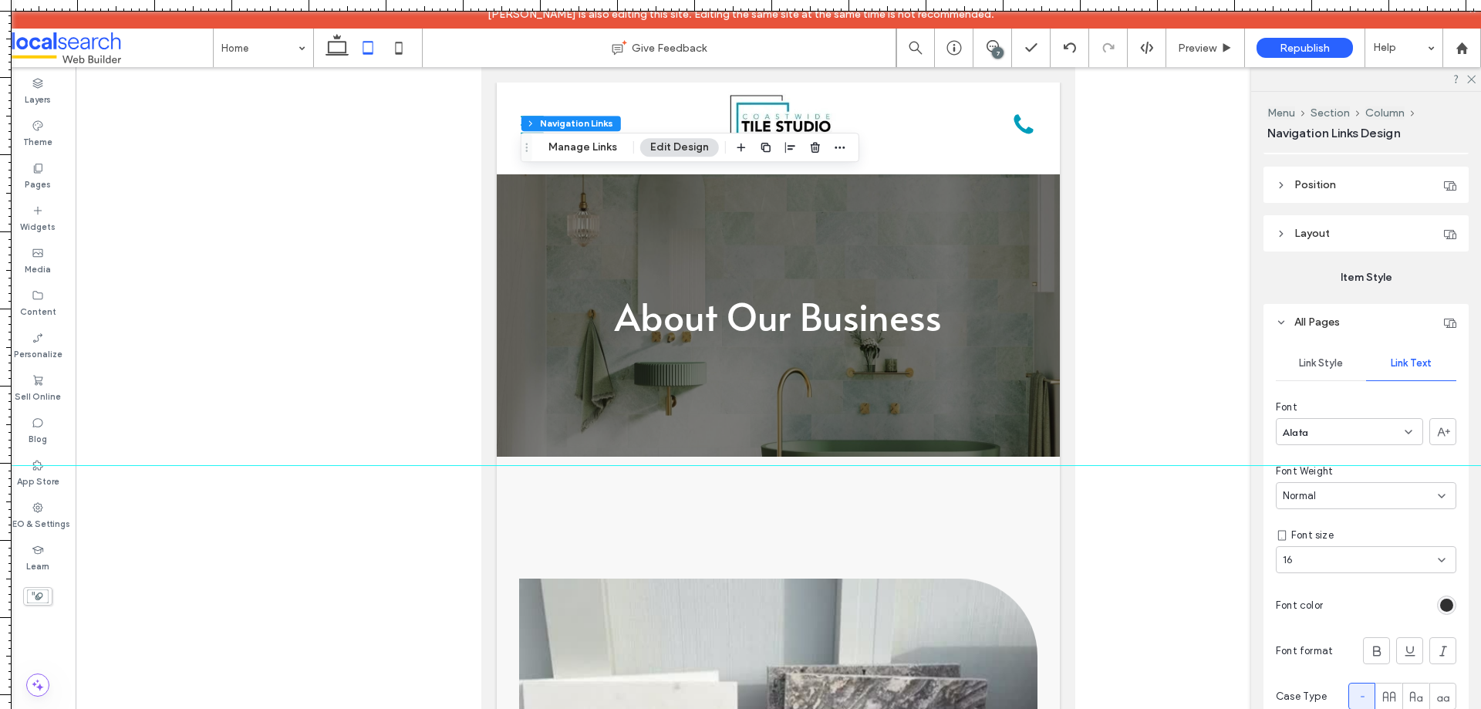
scroll to position [231, 0]
click at [1440, 592] on div "rgb(48, 48, 48)" at bounding box center [1446, 595] width 13 height 13
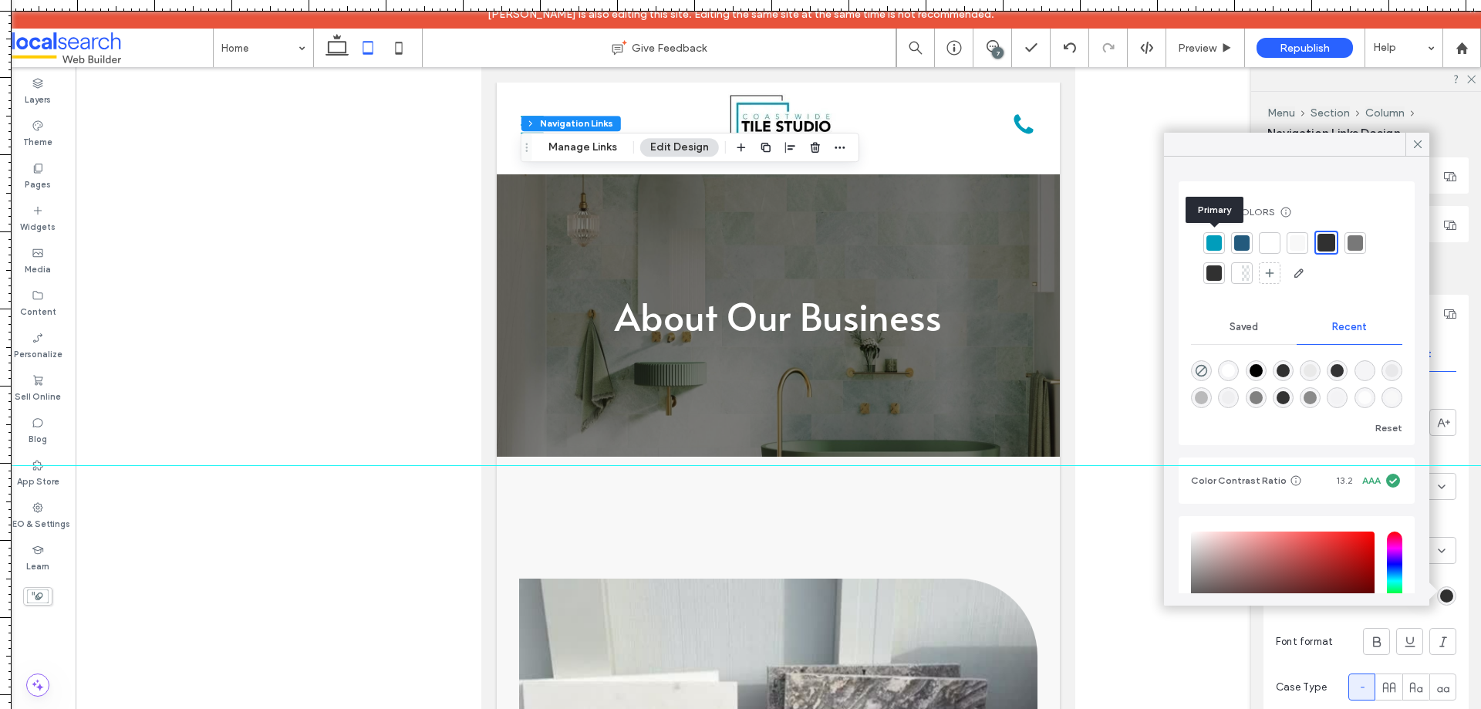
click at [1209, 235] on div at bounding box center [1213, 242] width 15 height 15
click at [1418, 146] on icon at bounding box center [1418, 144] width 14 height 14
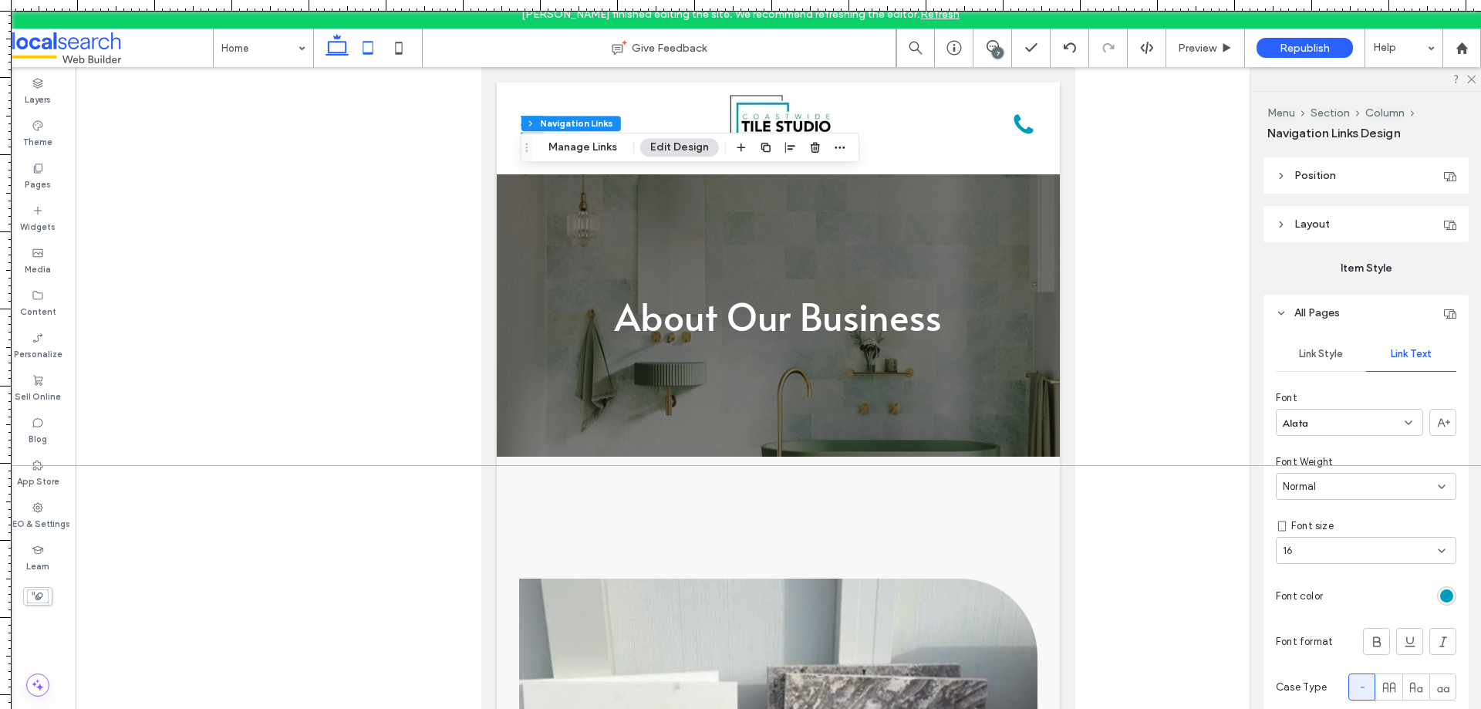
click at [339, 48] on icon at bounding box center [337, 47] width 31 height 31
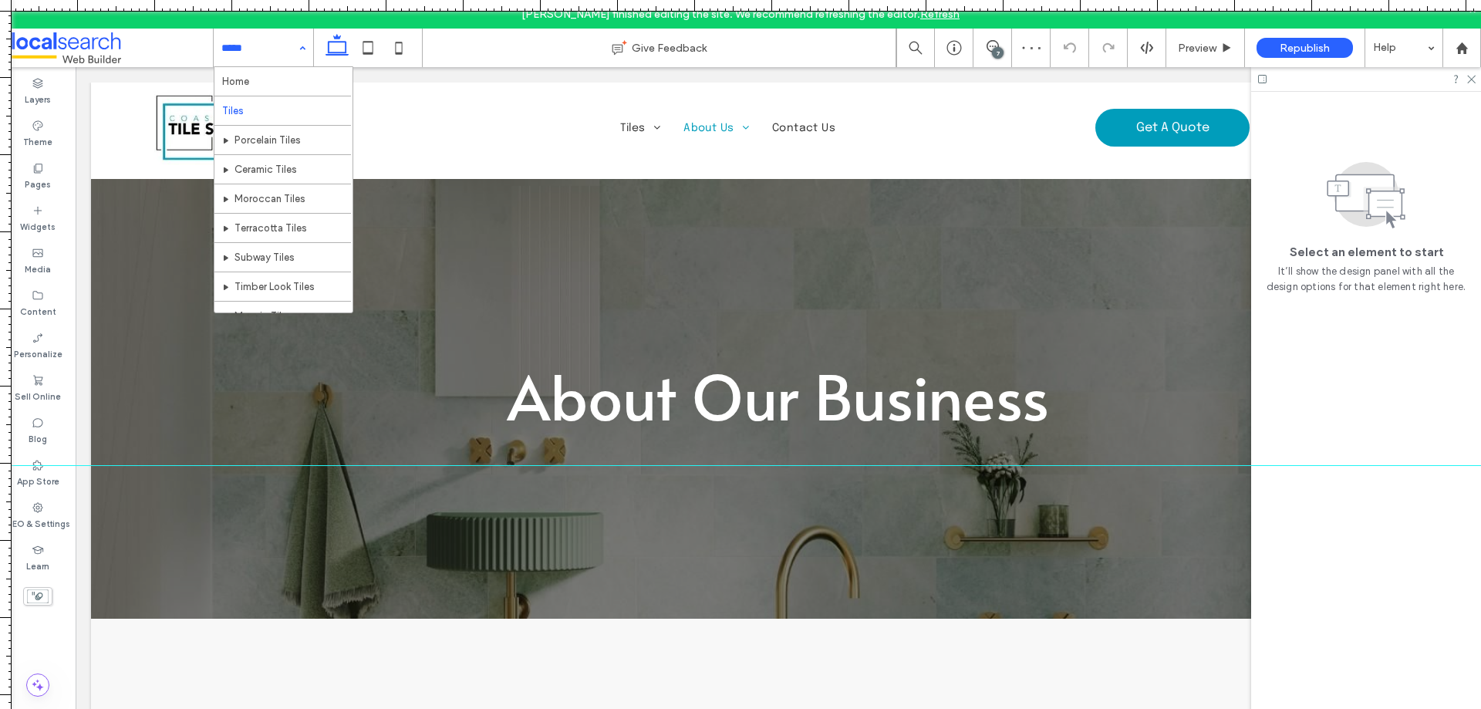
click at [265, 56] on input at bounding box center [259, 48] width 76 height 39
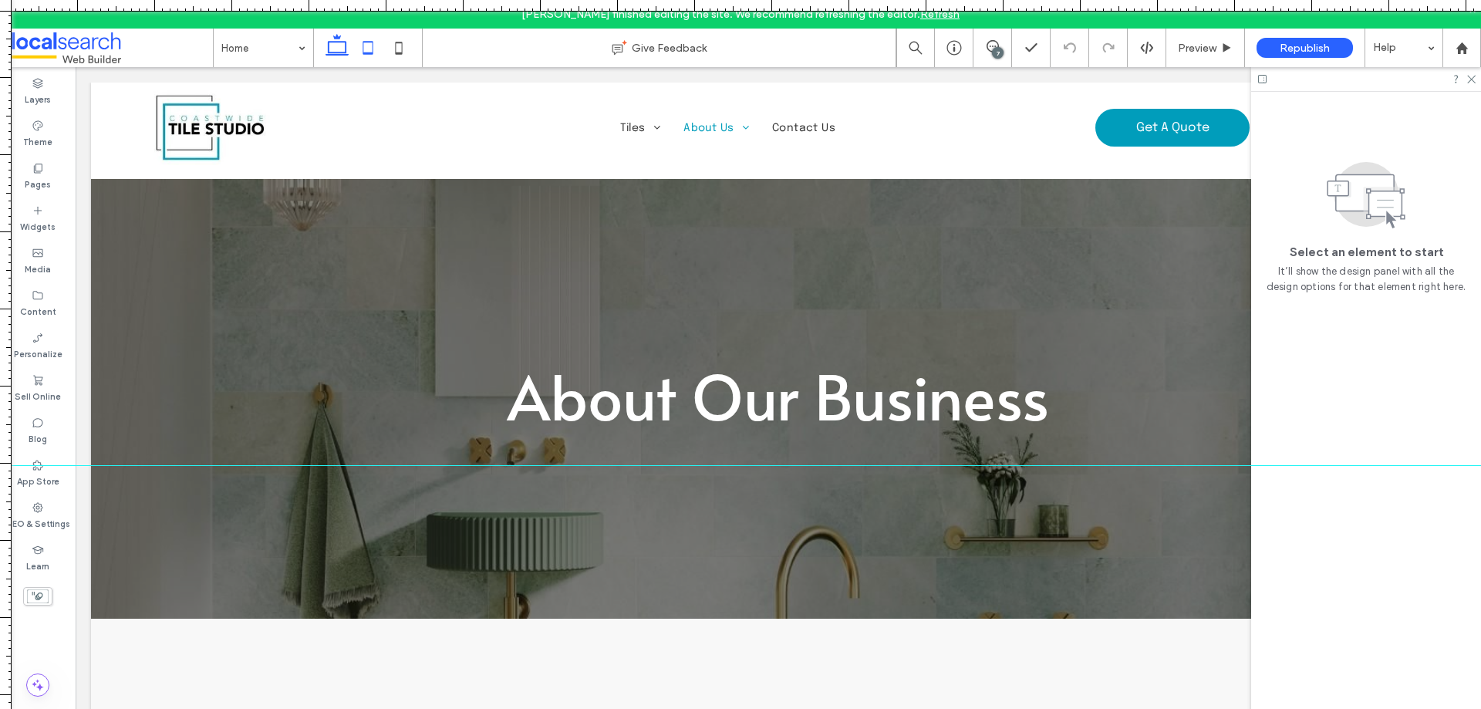
click at [362, 46] on icon at bounding box center [367, 47] width 31 height 31
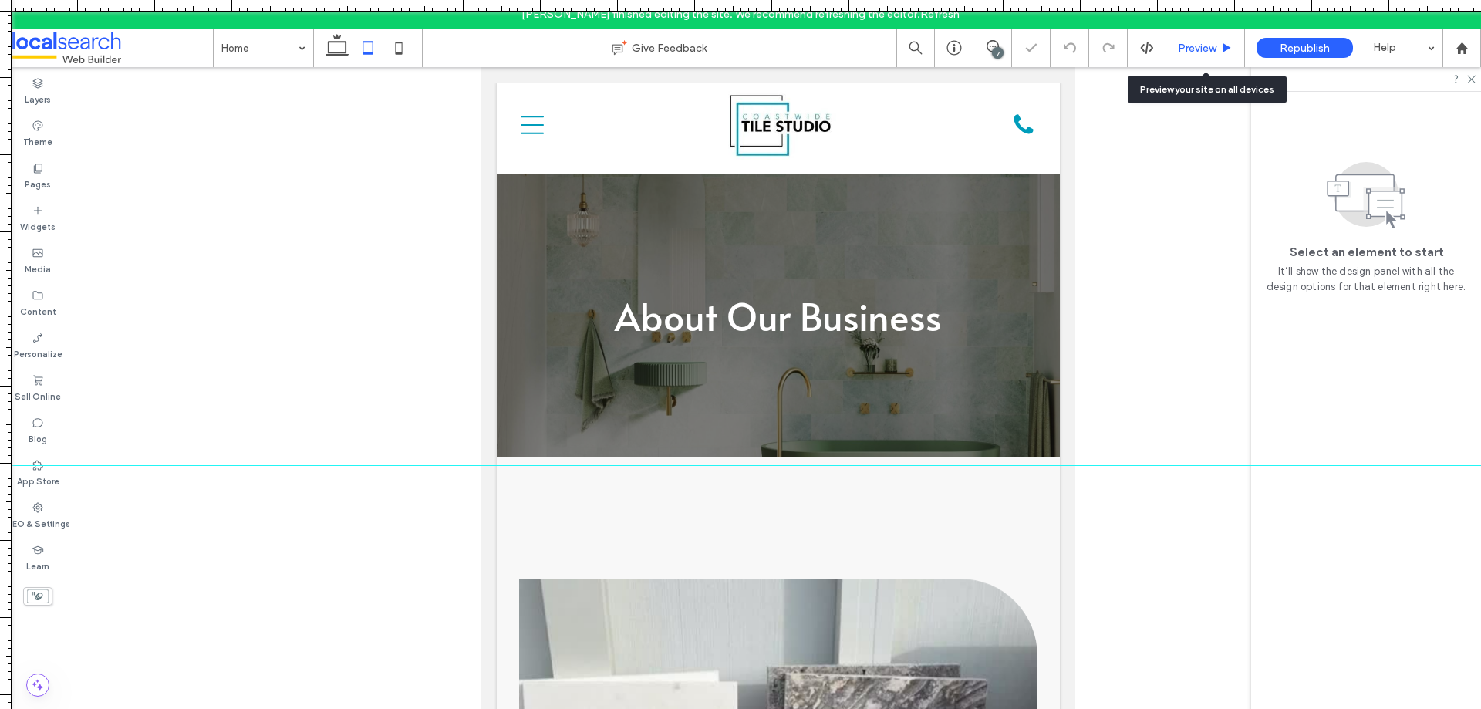
click at [1187, 51] on span "Preview" at bounding box center [1197, 48] width 39 height 13
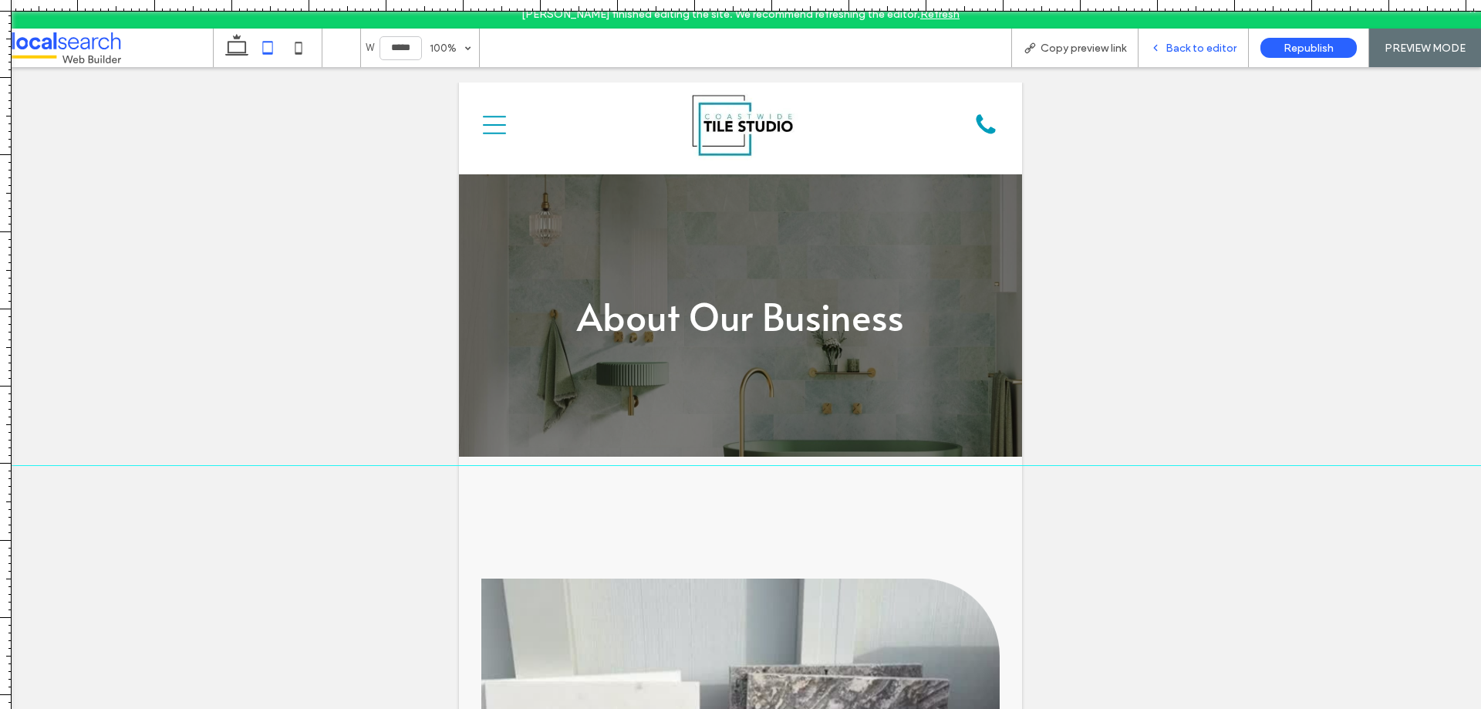
click at [1171, 53] on span "Back to editor" at bounding box center [1200, 48] width 71 height 13
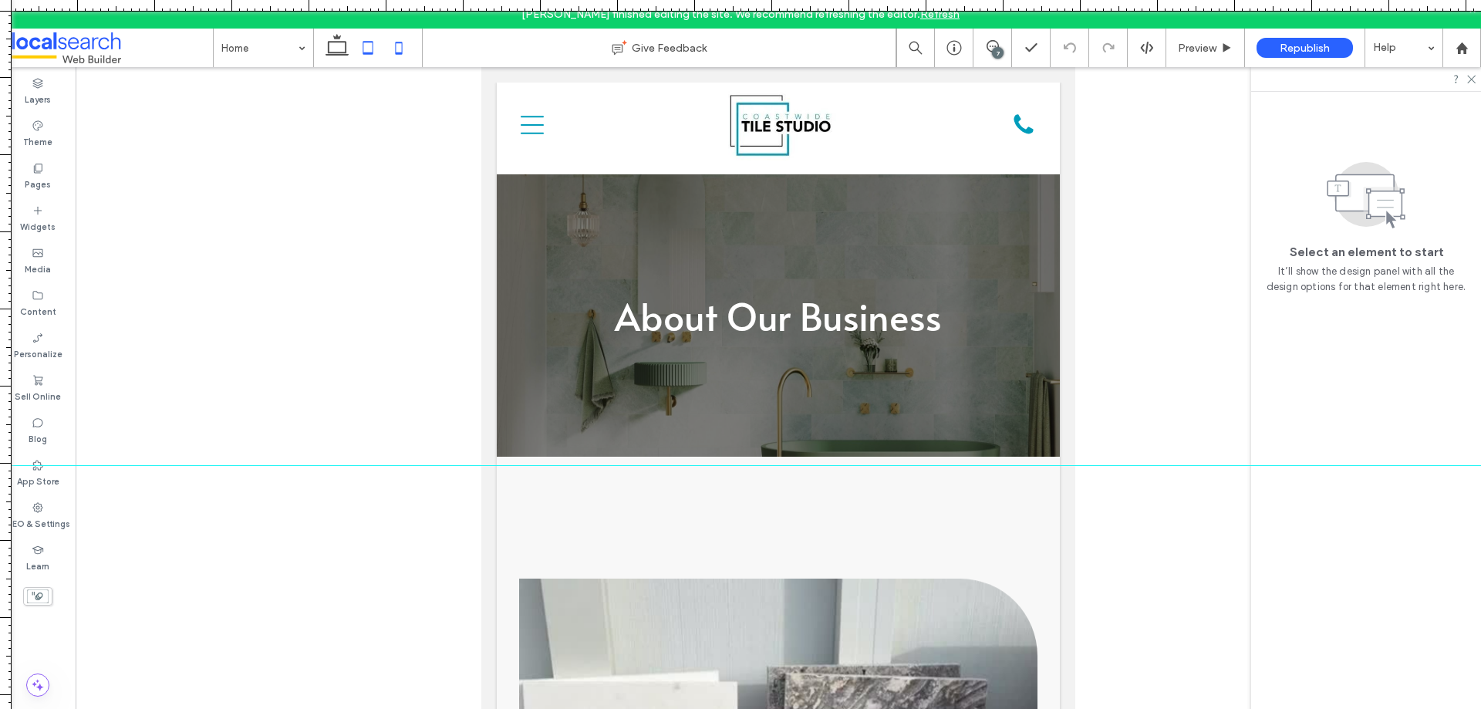
click at [399, 49] on icon at bounding box center [398, 47] width 31 height 31
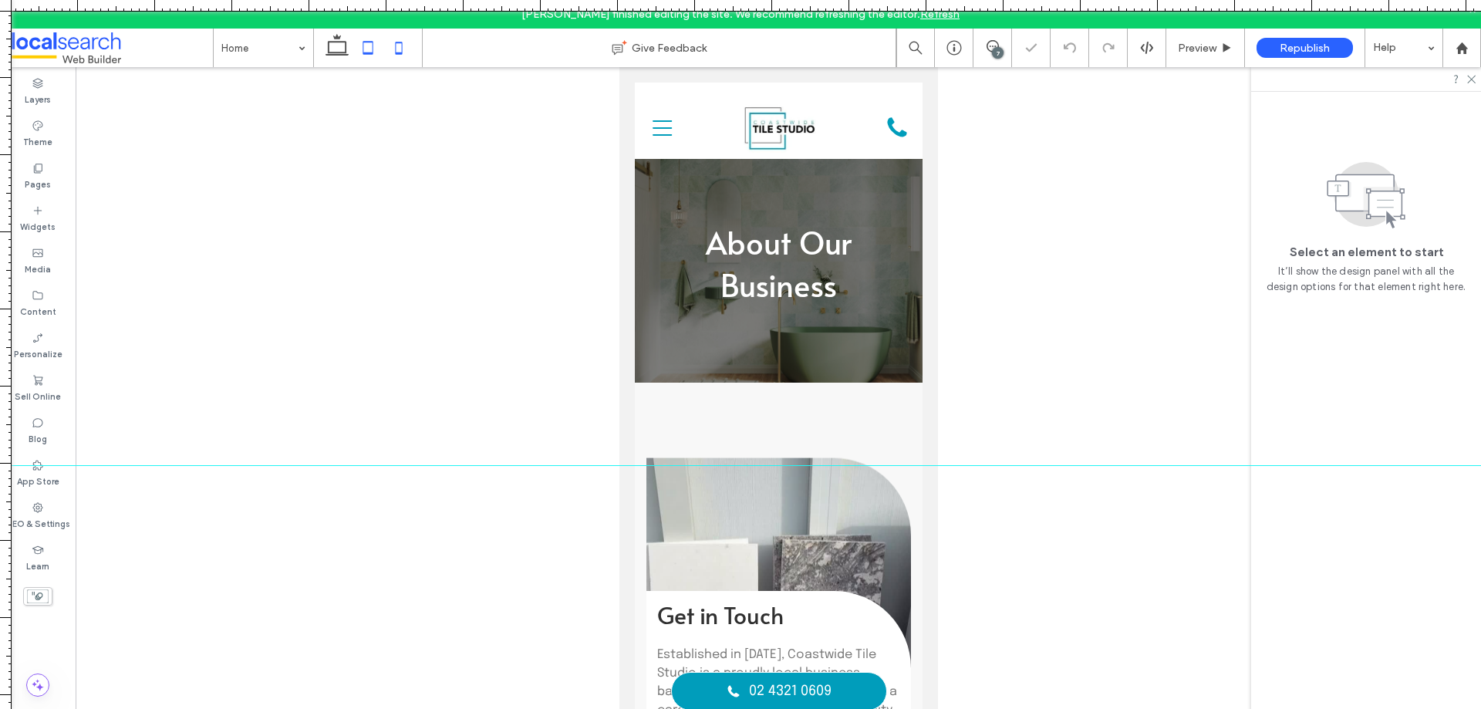
click at [369, 46] on icon at bounding box center [367, 47] width 31 height 31
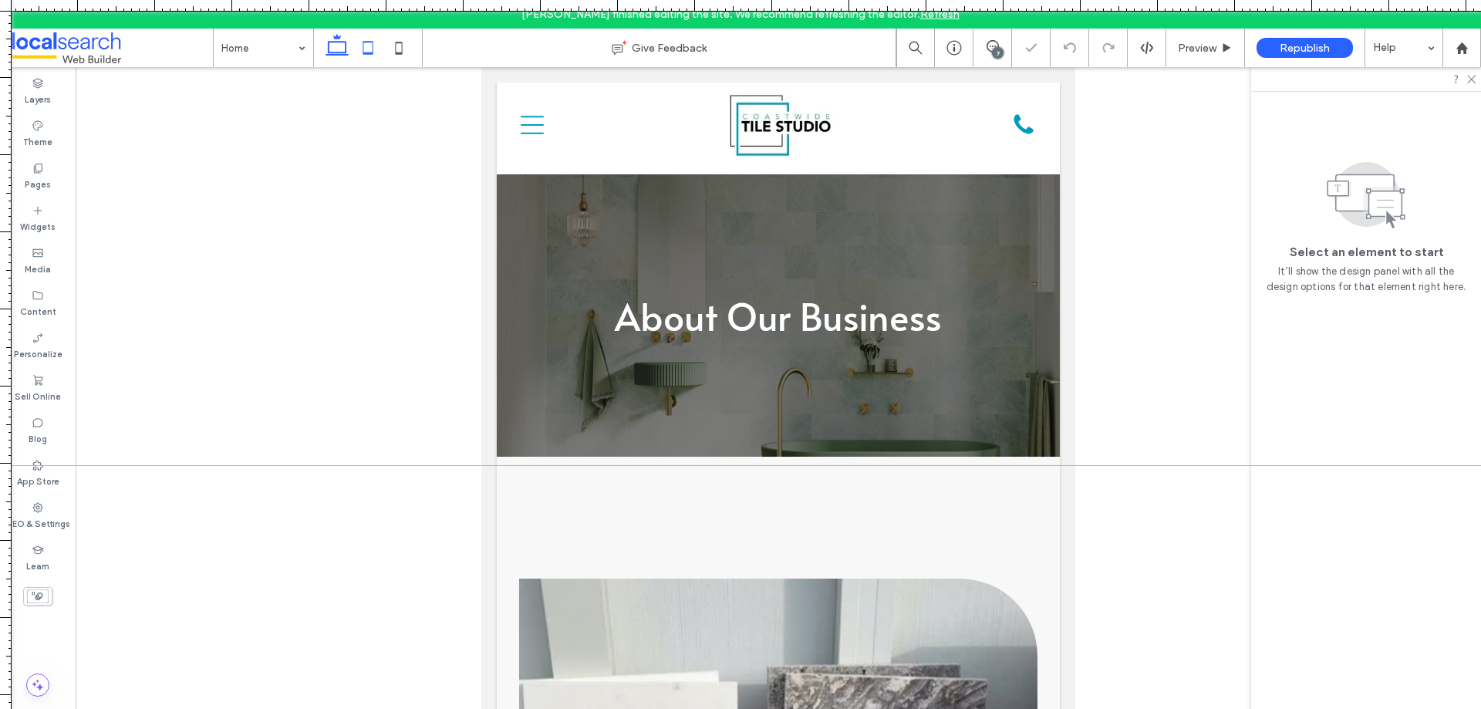
click at [329, 46] on use at bounding box center [336, 45] width 23 height 22
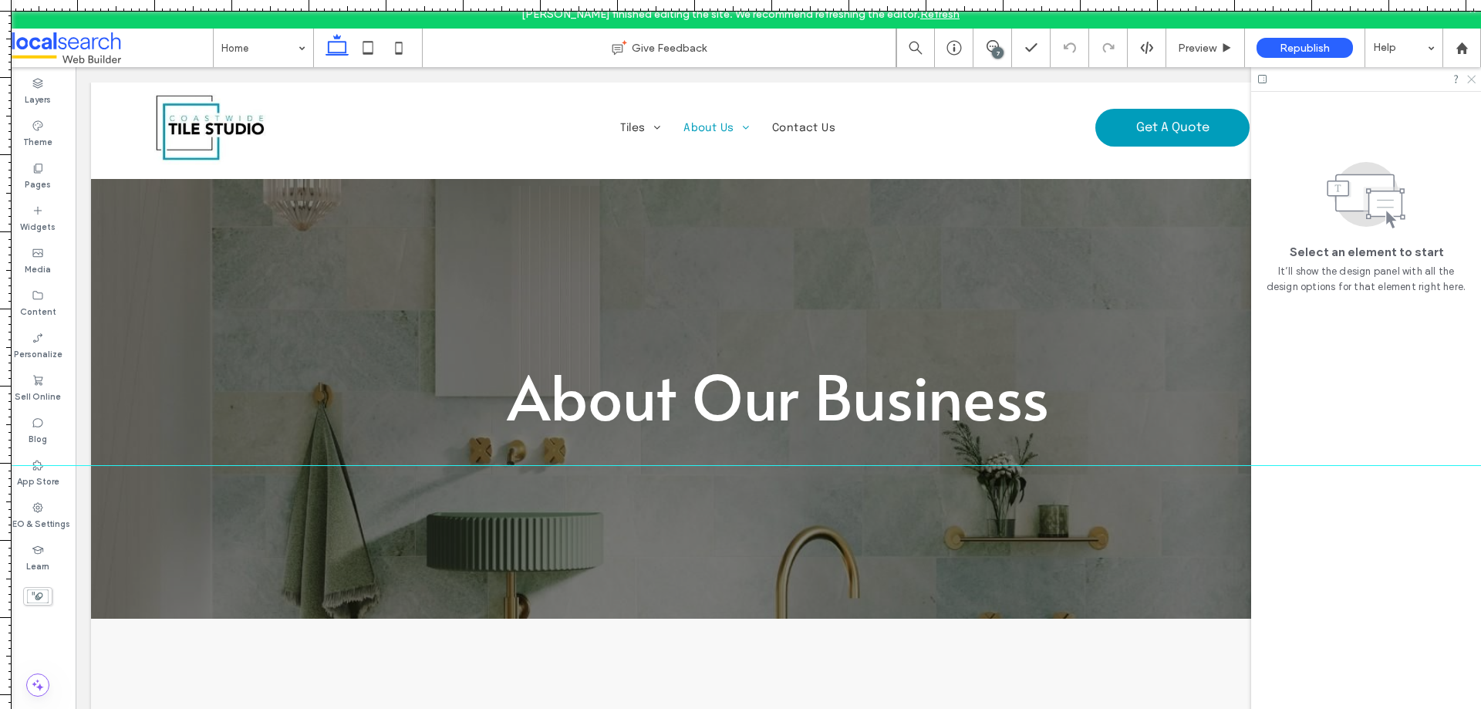
click at [1471, 80] on use at bounding box center [1471, 80] width 8 height 8
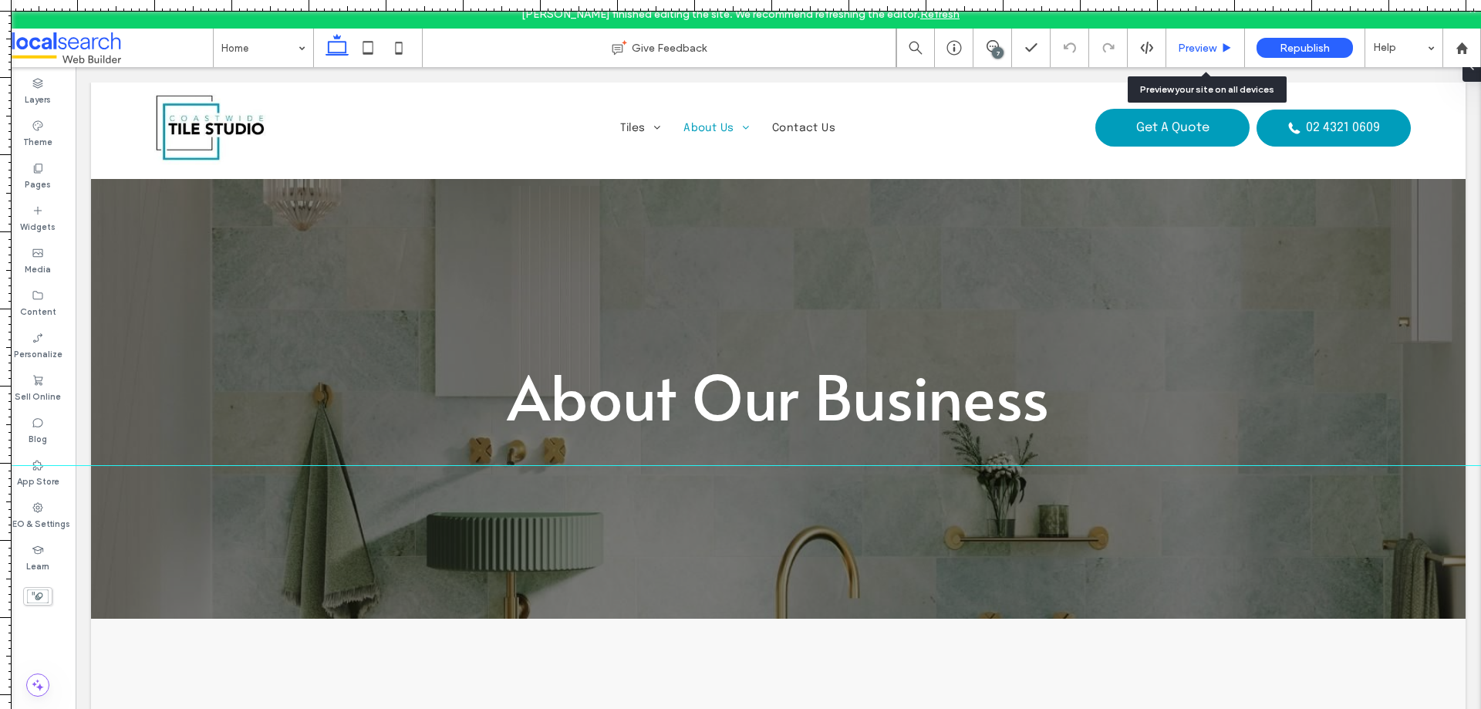
click at [1206, 44] on span "Preview" at bounding box center [1197, 48] width 39 height 13
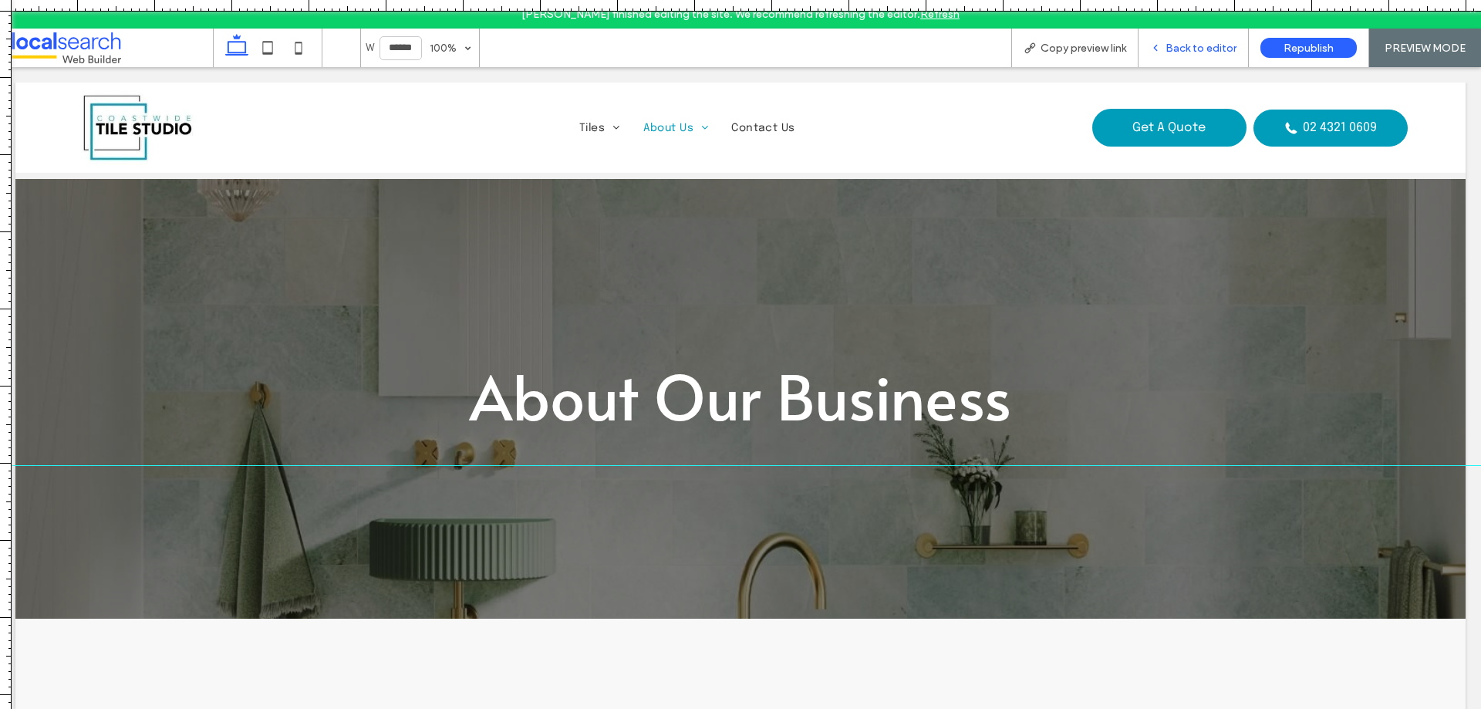
click at [1161, 46] on icon at bounding box center [1155, 47] width 11 height 11
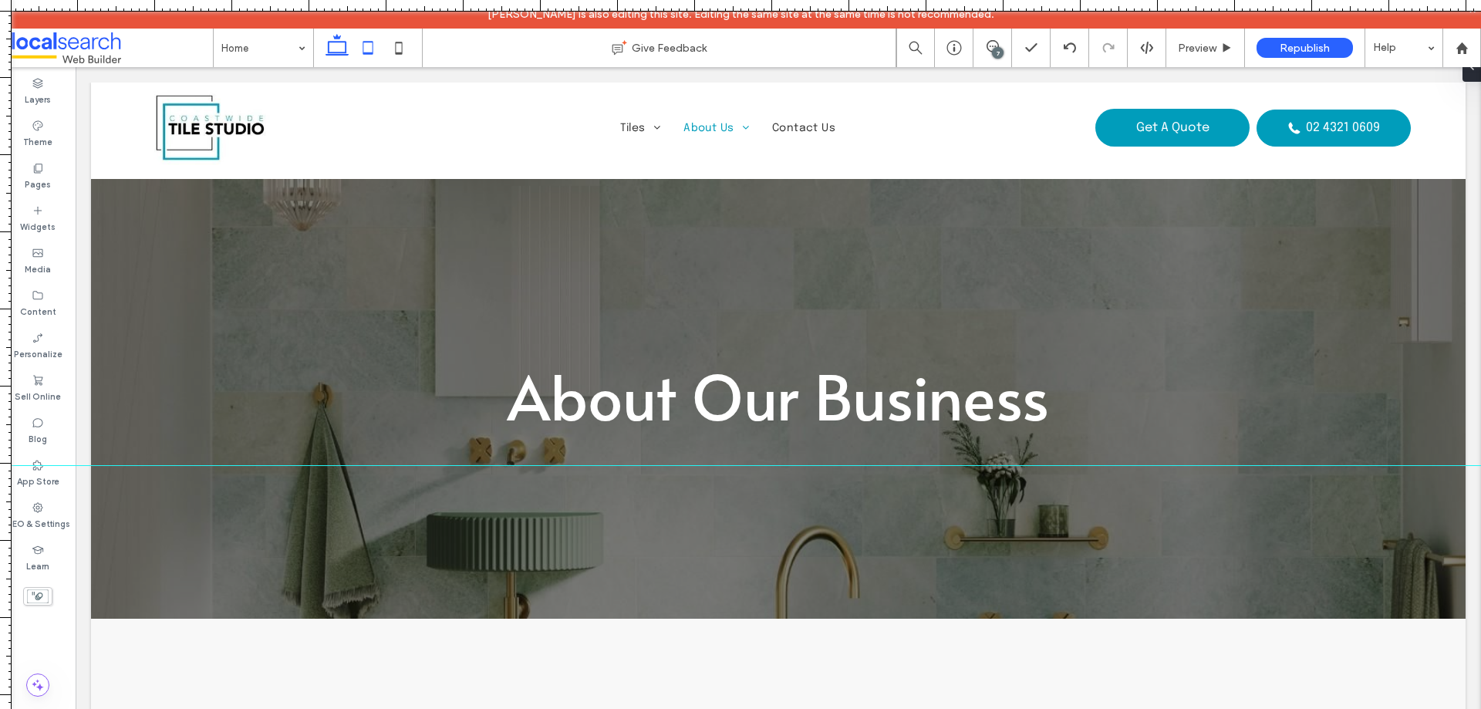
click at [359, 49] on icon at bounding box center [367, 47] width 31 height 31
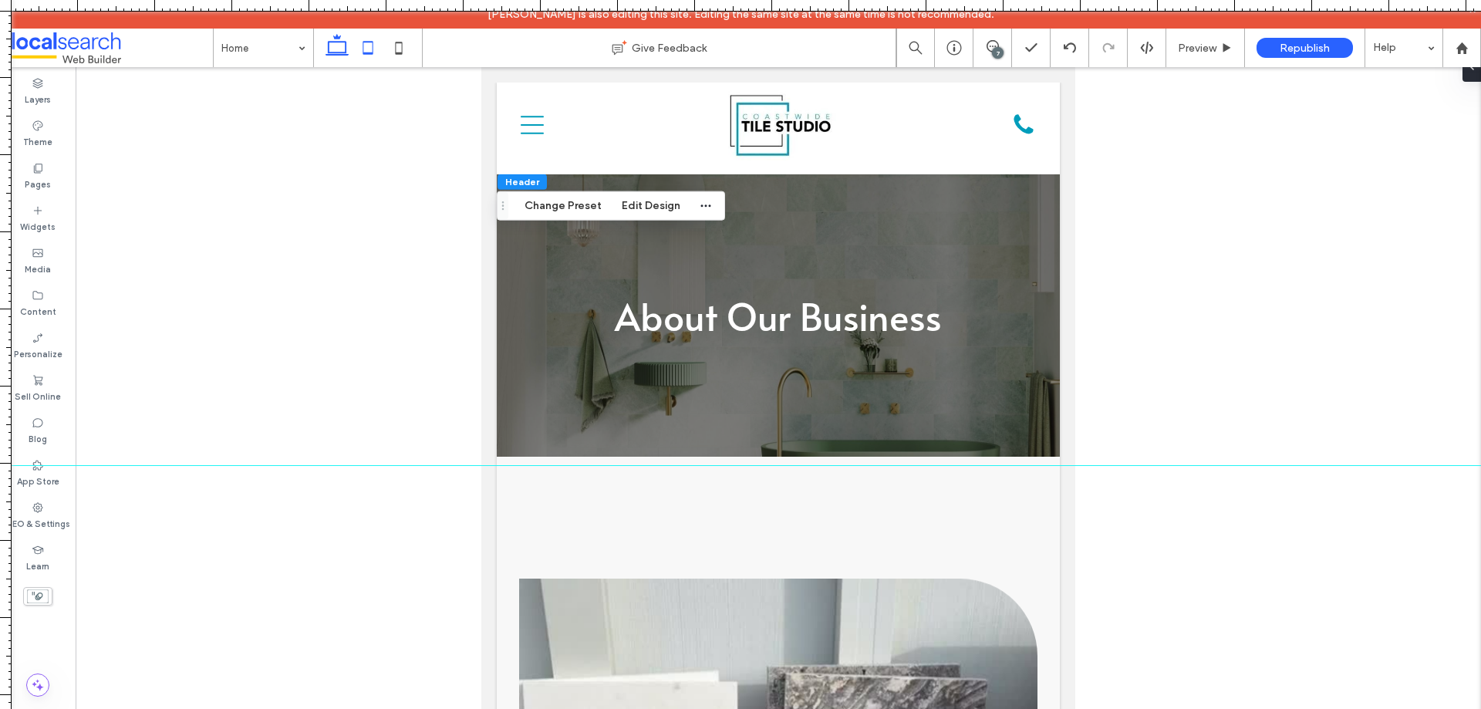
click at [335, 47] on icon at bounding box center [337, 47] width 31 height 31
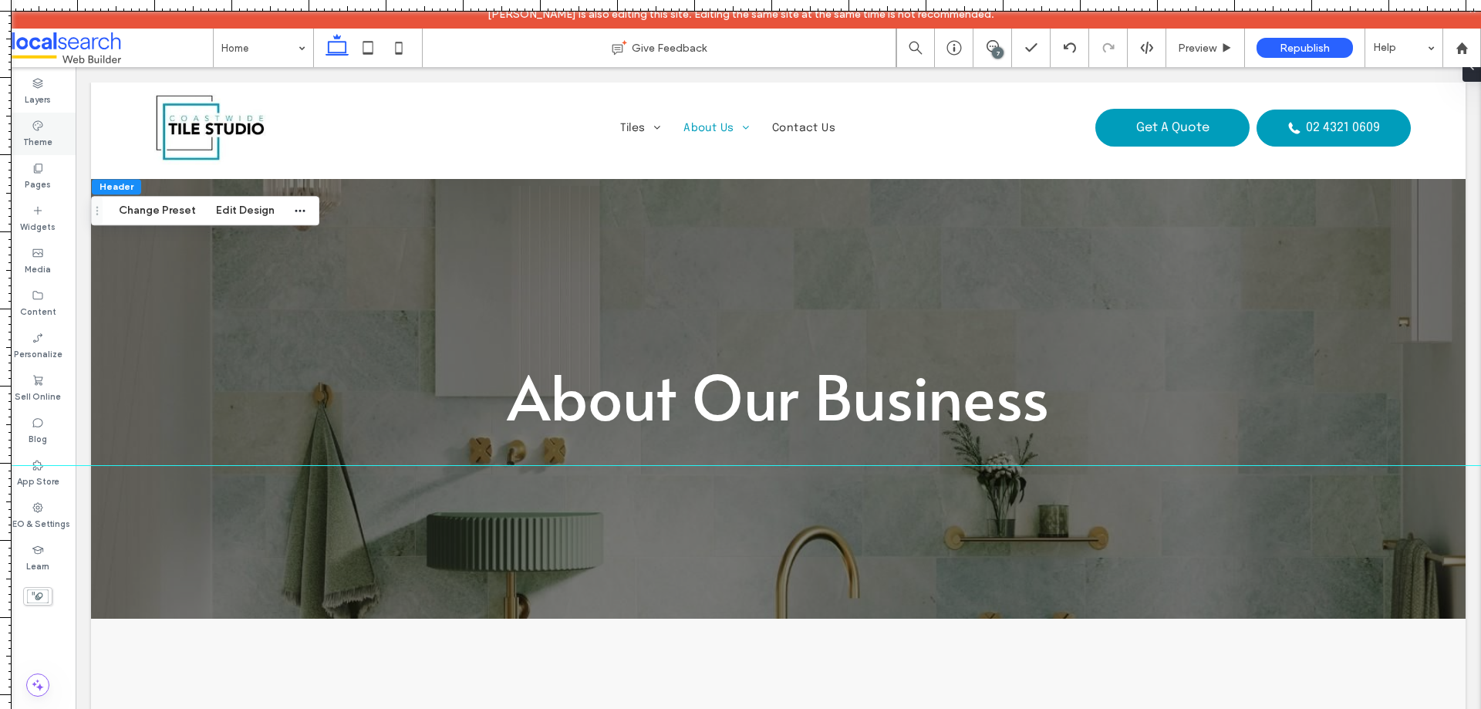
click at [40, 137] on label "Theme" at bounding box center [37, 140] width 29 height 17
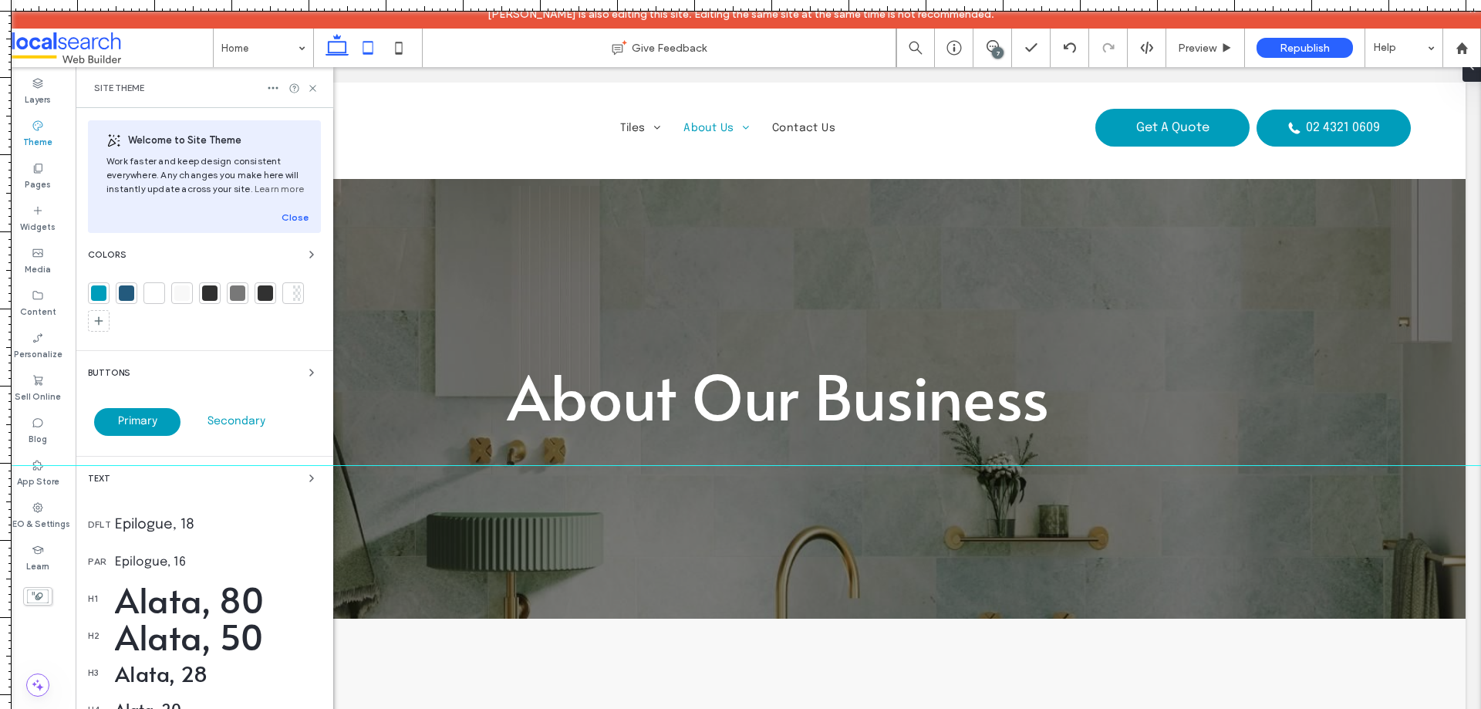
click at [360, 44] on icon at bounding box center [367, 47] width 31 height 31
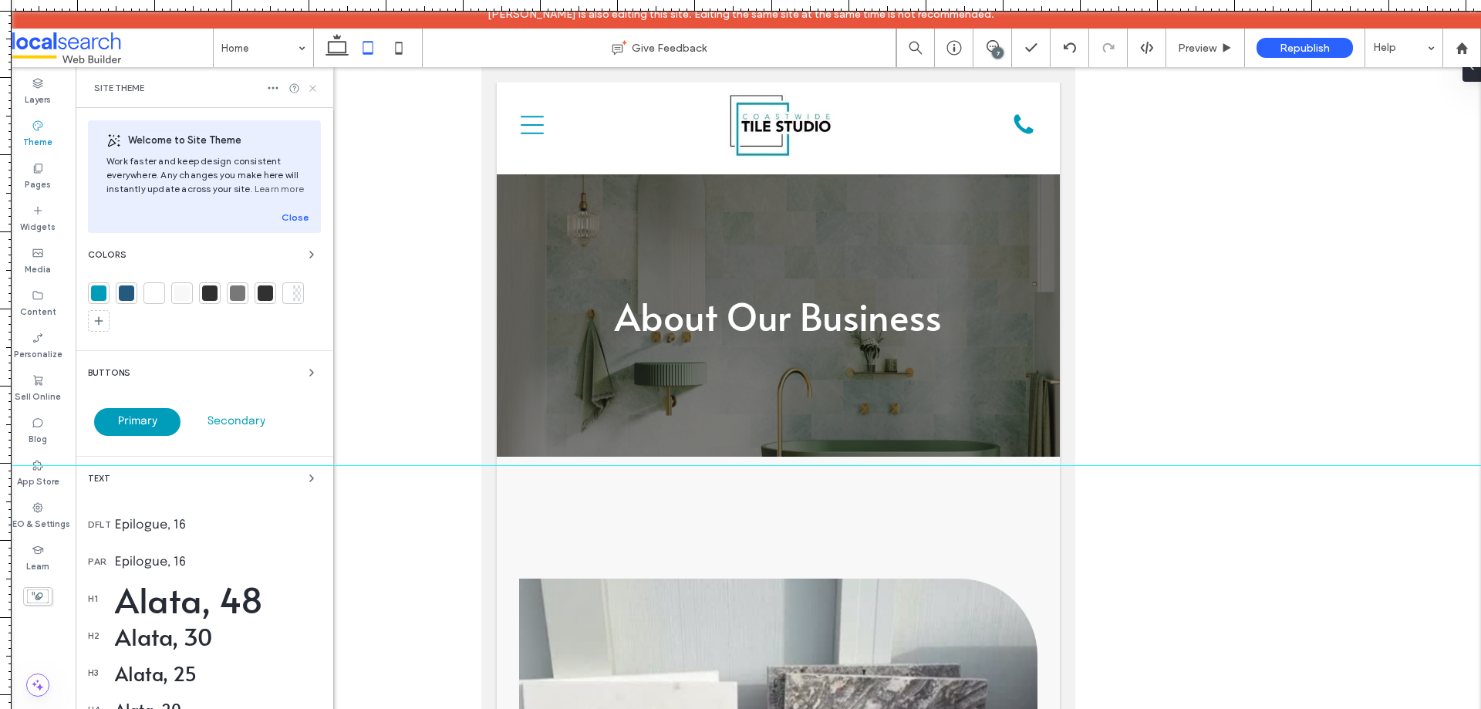
click at [312, 91] on icon at bounding box center [313, 89] width 12 height 12
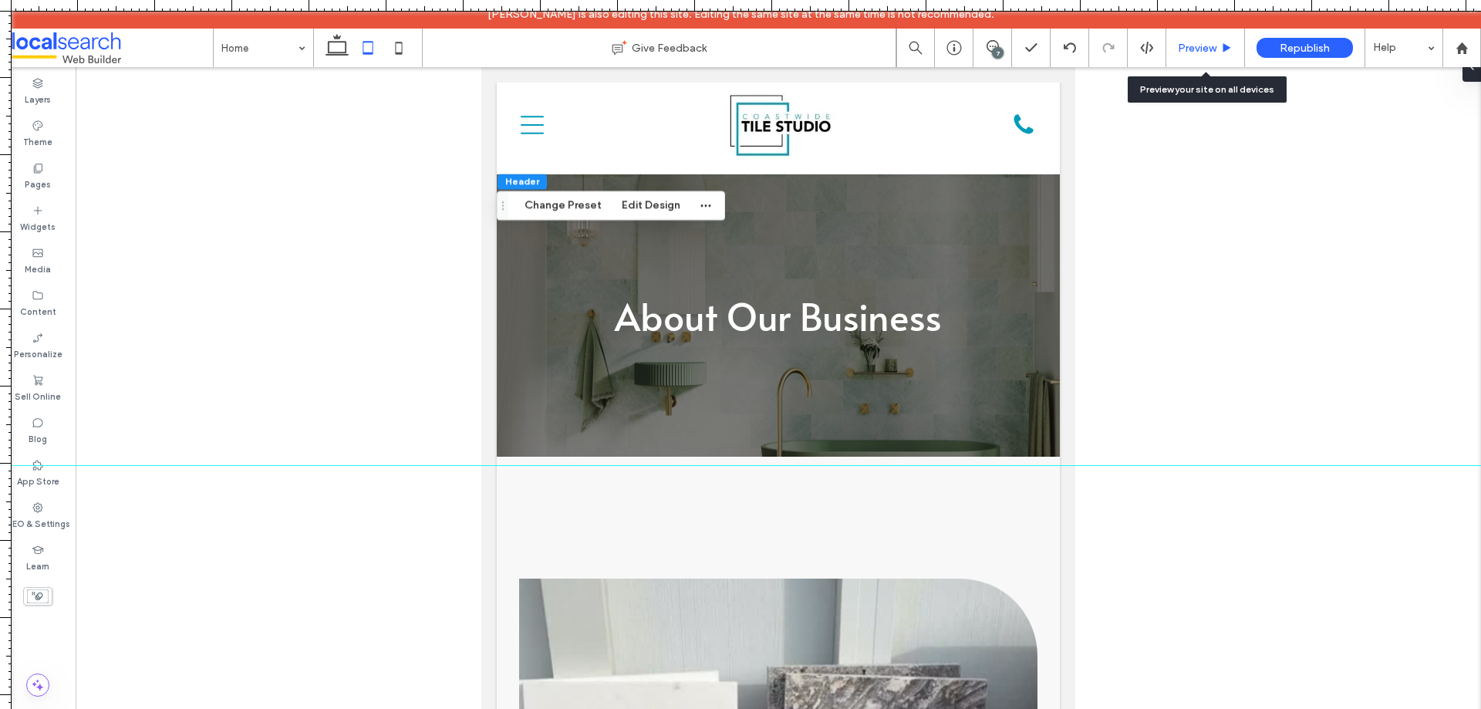
click at [1189, 49] on span "Preview" at bounding box center [1197, 48] width 39 height 13
click at [1191, 46] on span "Preview" at bounding box center [1197, 48] width 39 height 13
drag, startPoint x: 1189, startPoint y: 46, endPoint x: 1127, endPoint y: 0, distance: 77.7
click at [1189, 46] on span "Preview" at bounding box center [1197, 48] width 39 height 13
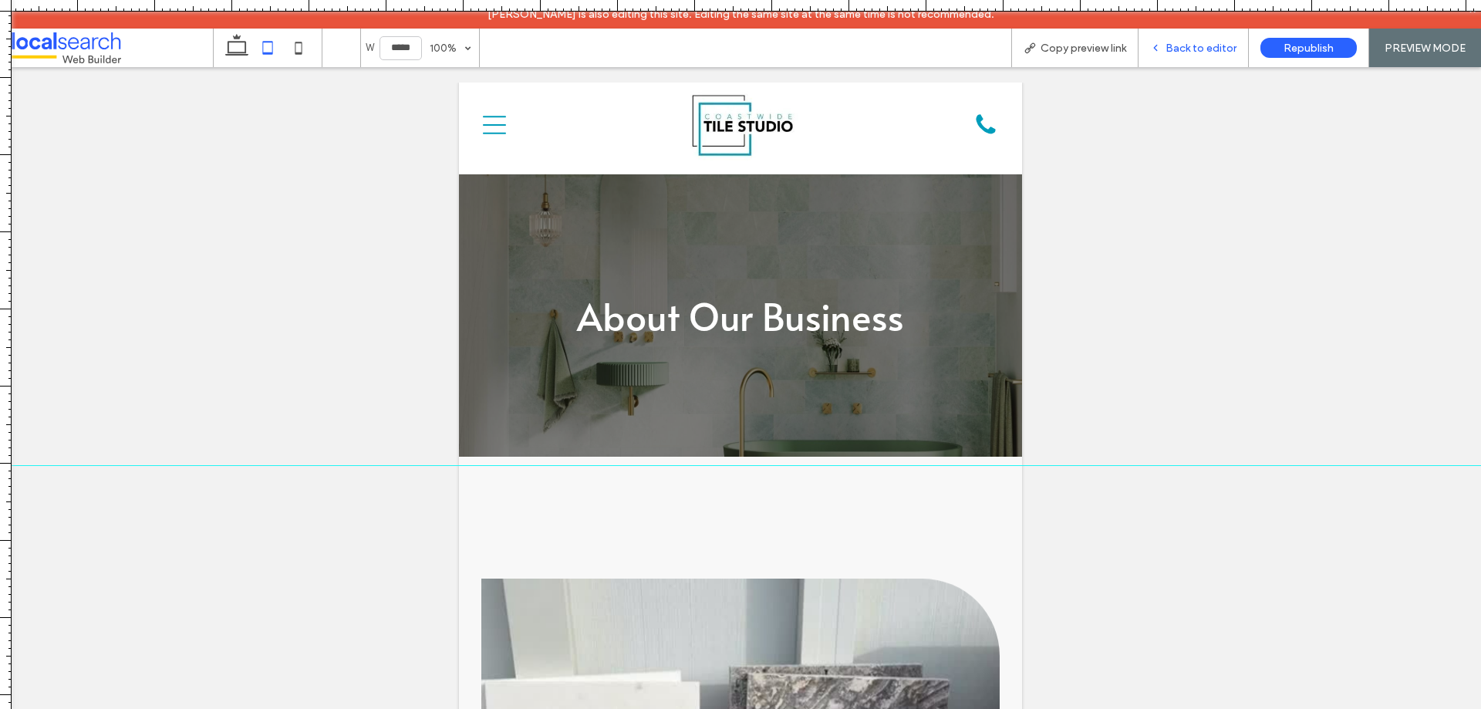
click at [1209, 49] on span "Back to editor" at bounding box center [1200, 48] width 71 height 13
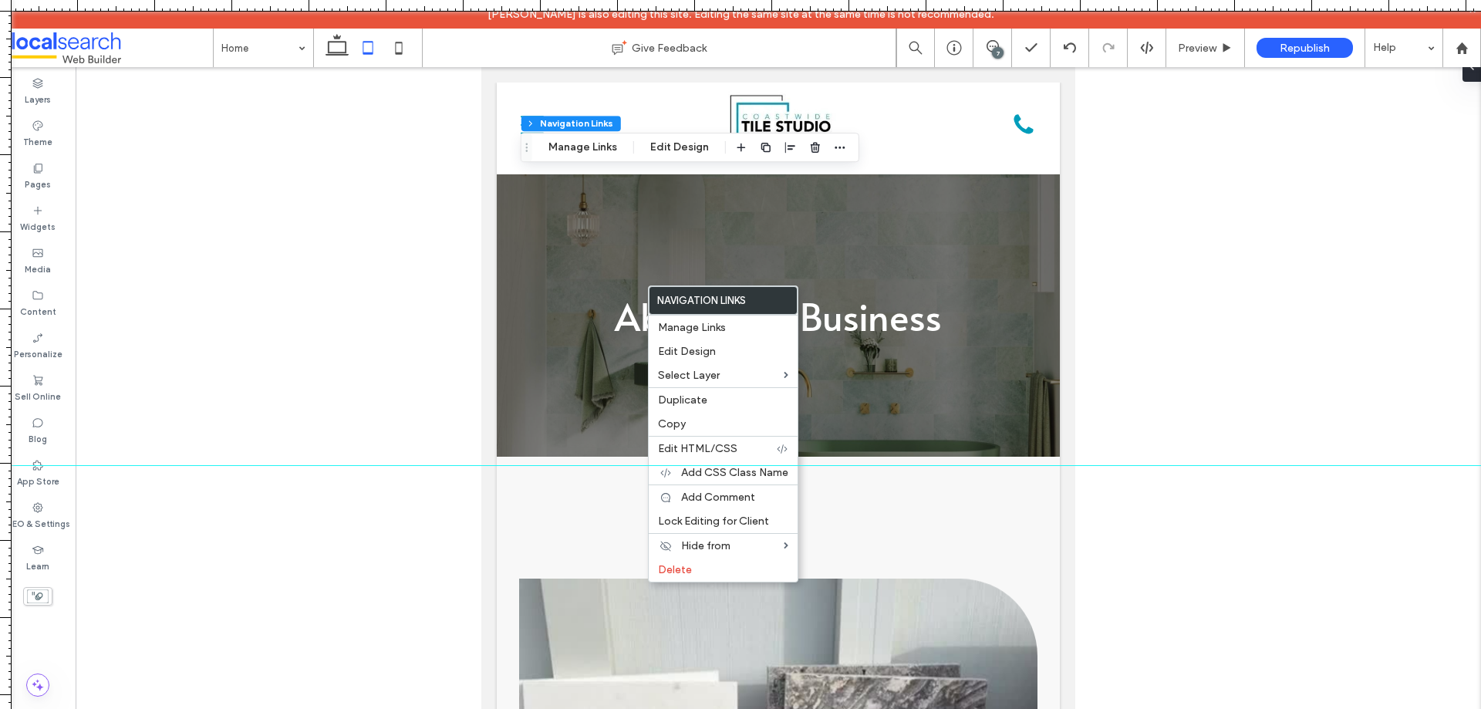
type input "*"
type input "***"
type input "****"
click at [689, 352] on span "Edit Design" at bounding box center [687, 351] width 58 height 13
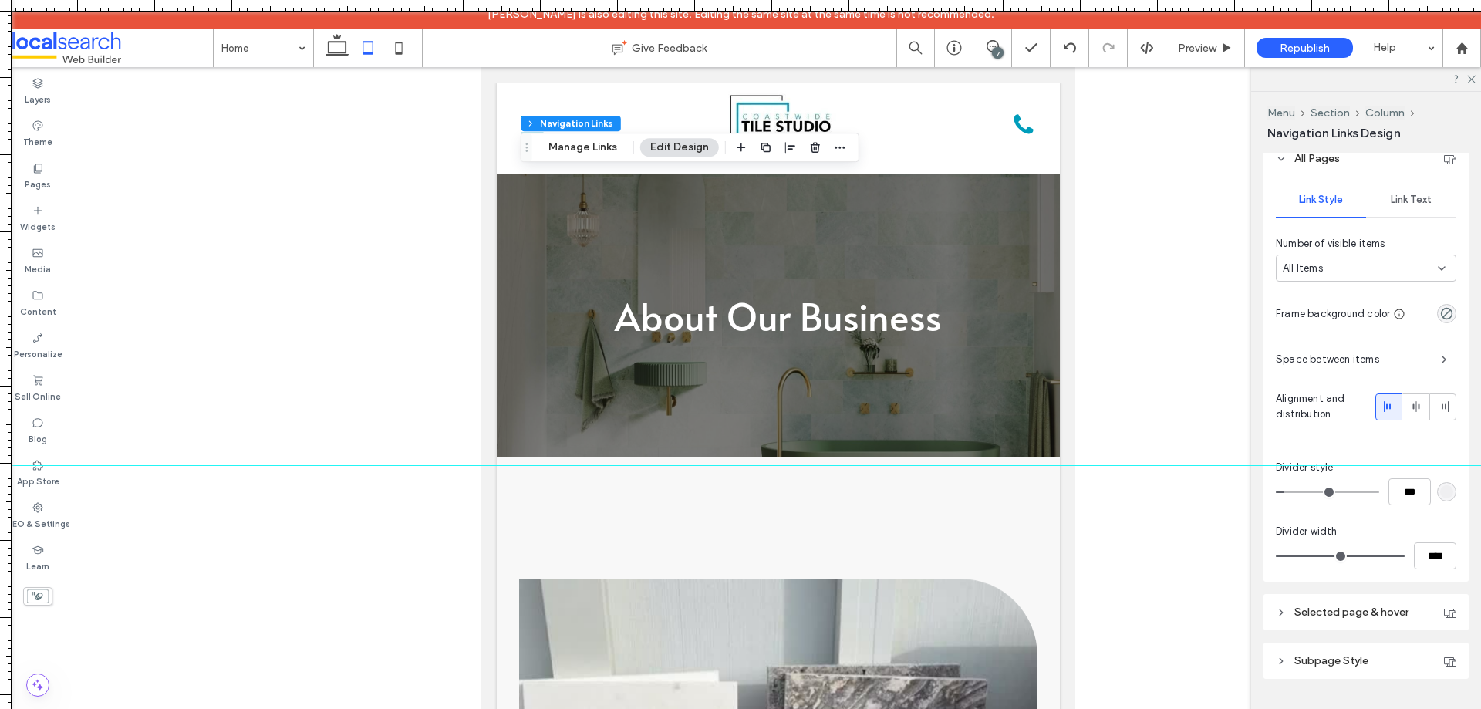
scroll to position [395, 0]
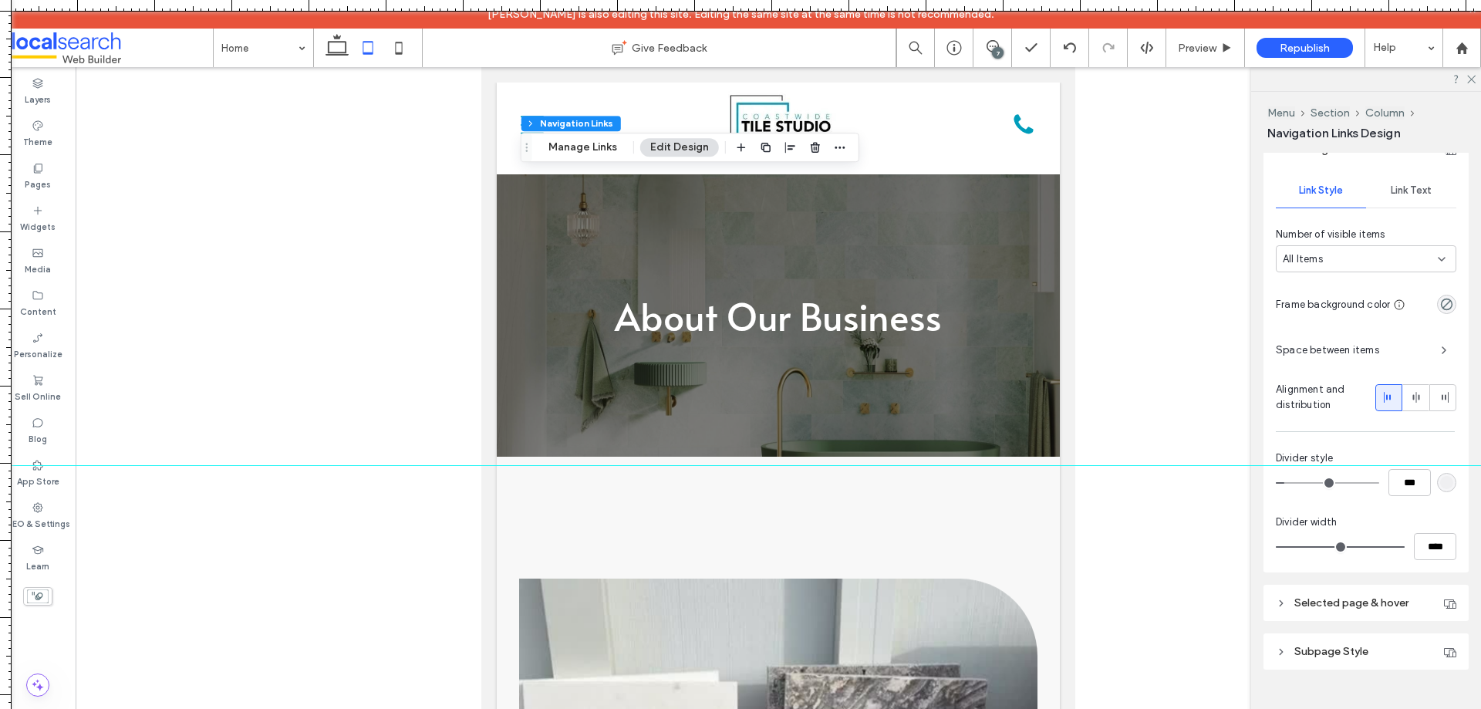
click at [1293, 601] on header "Selected page & hover" at bounding box center [1365, 603] width 205 height 36
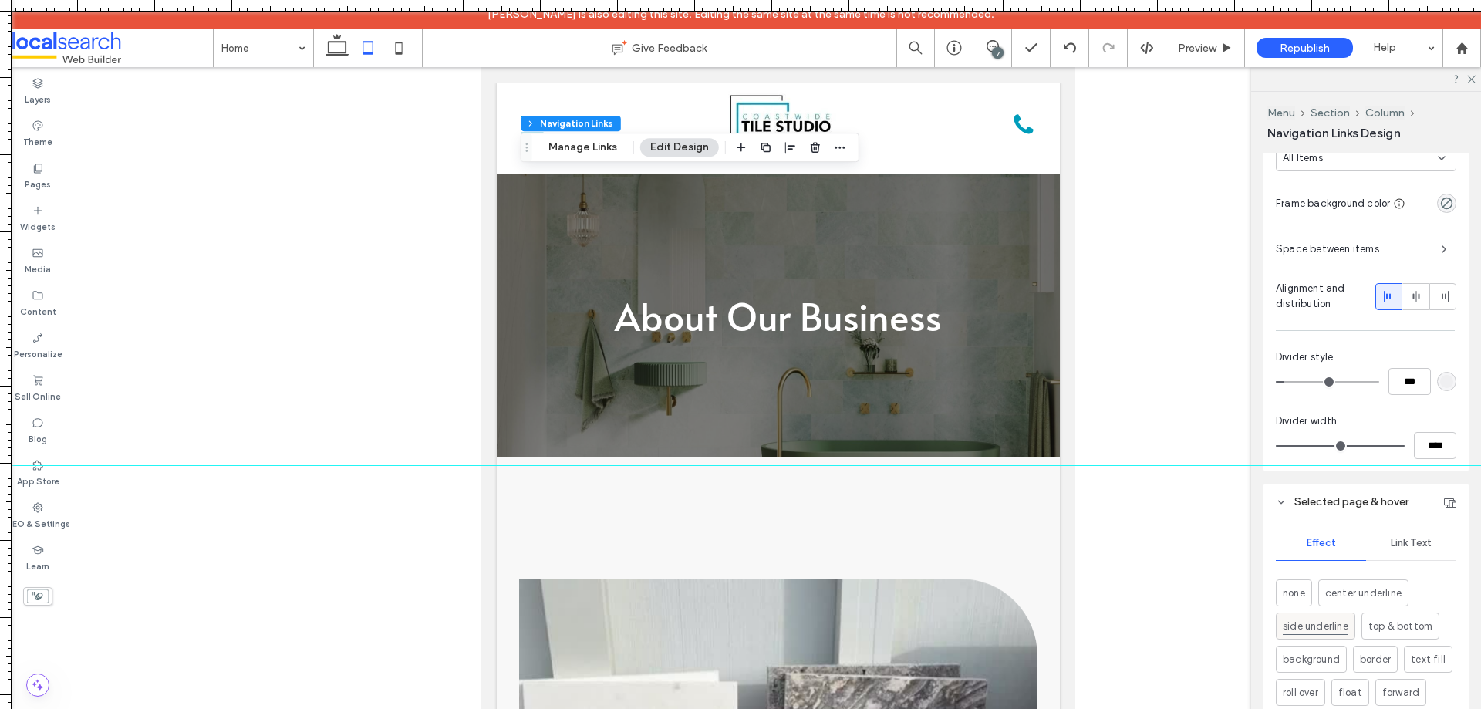
scroll to position [549, 0]
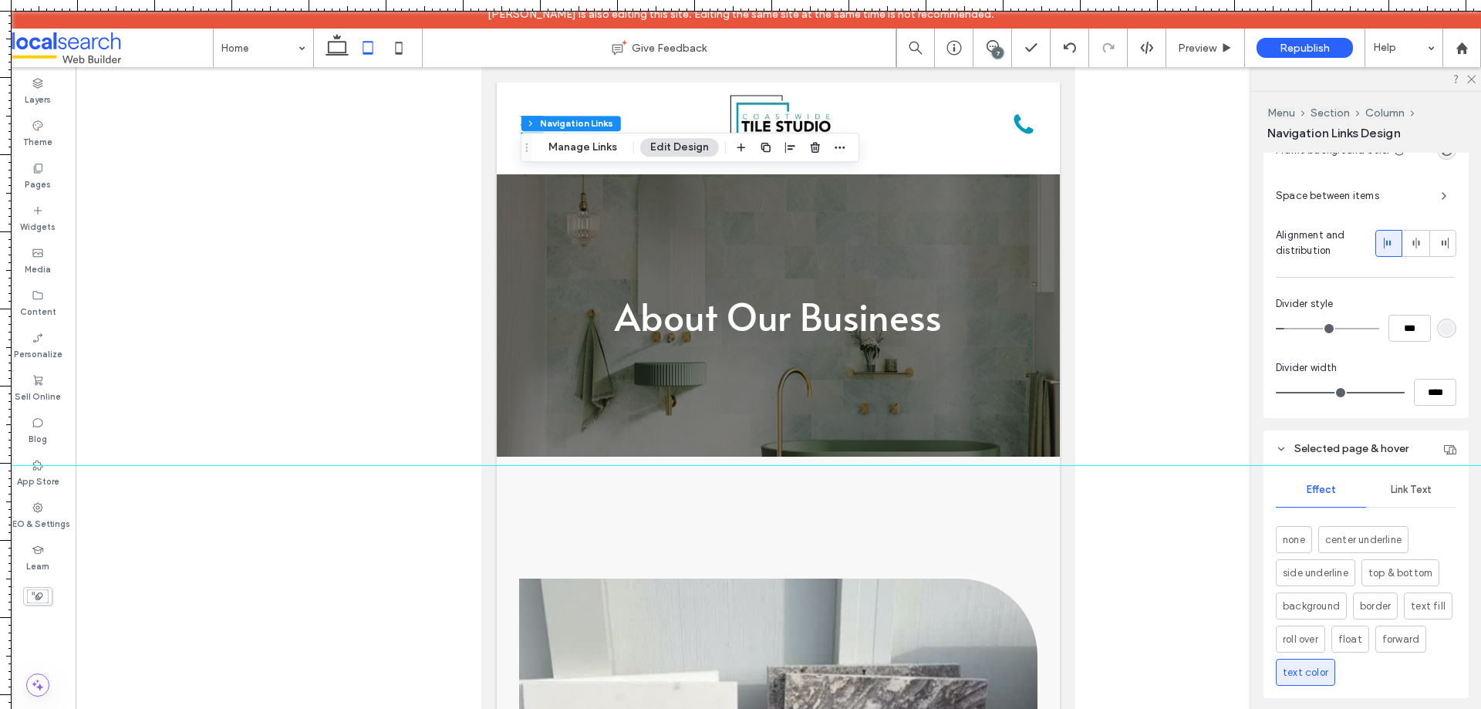
click at [1396, 486] on span "Link Text" at bounding box center [1411, 490] width 41 height 12
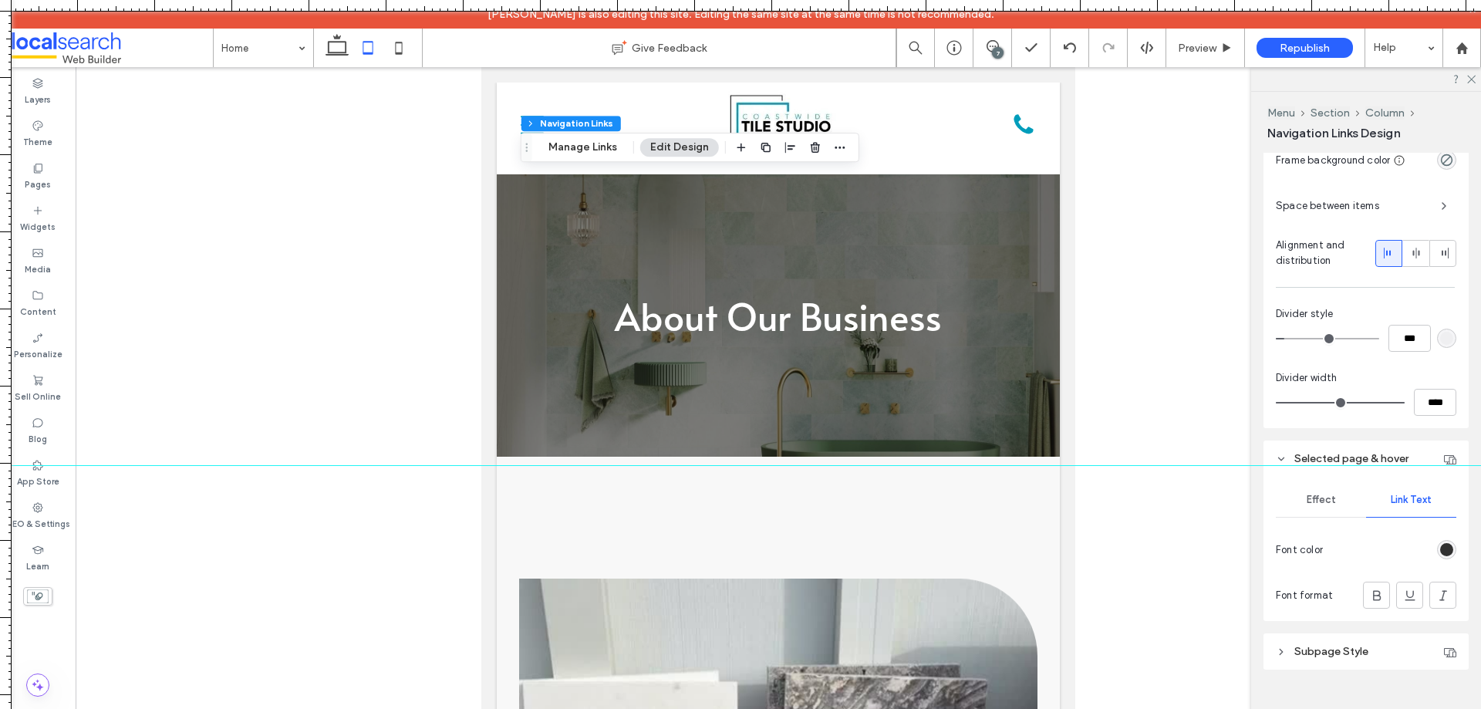
click at [1440, 551] on div "rgb(49, 49, 49)" at bounding box center [1446, 549] width 13 height 13
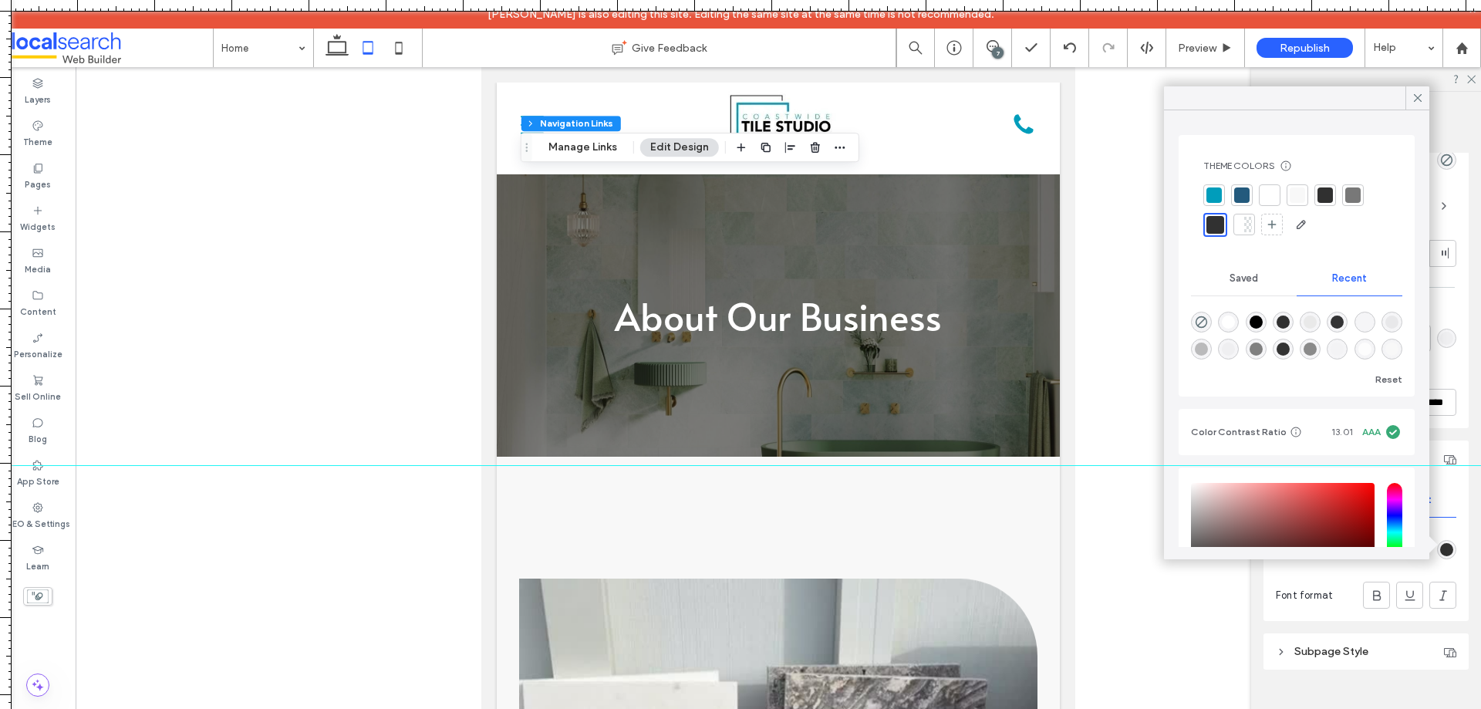
click at [1214, 191] on div at bounding box center [1213, 194] width 15 height 15
click at [1414, 99] on icon at bounding box center [1418, 98] width 14 height 14
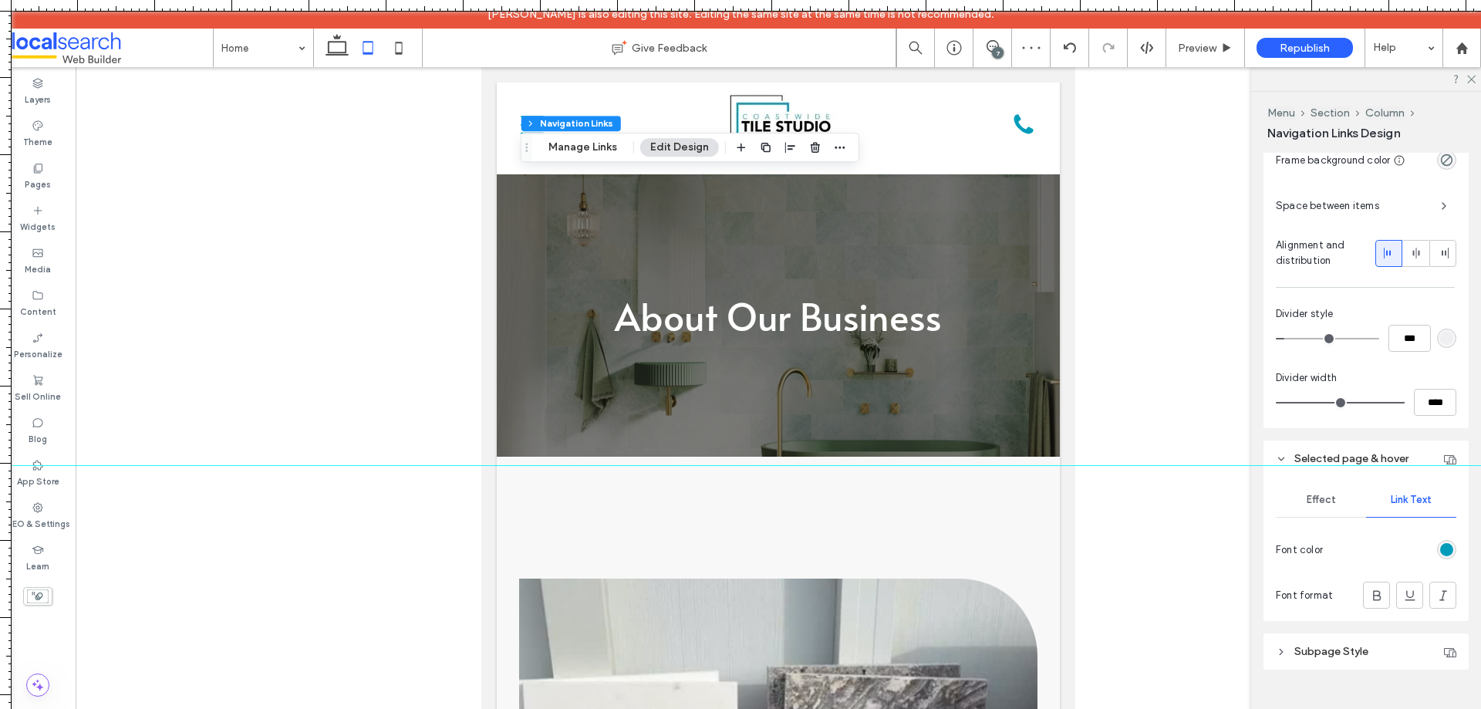
click at [1440, 554] on div "rgb(0, 157, 187)" at bounding box center [1446, 549] width 13 height 13
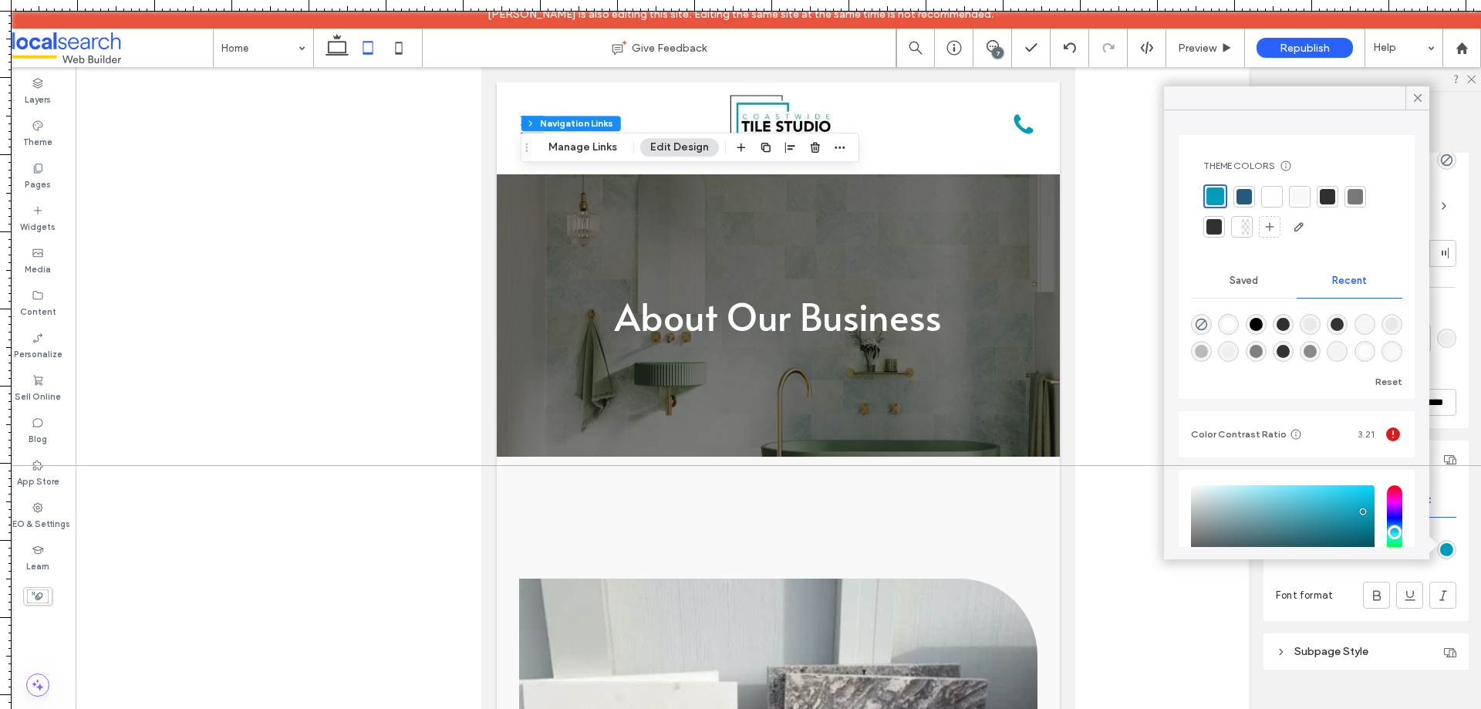
click at [1328, 196] on div at bounding box center [1327, 196] width 15 height 15
click at [1417, 97] on use at bounding box center [1418, 98] width 8 height 8
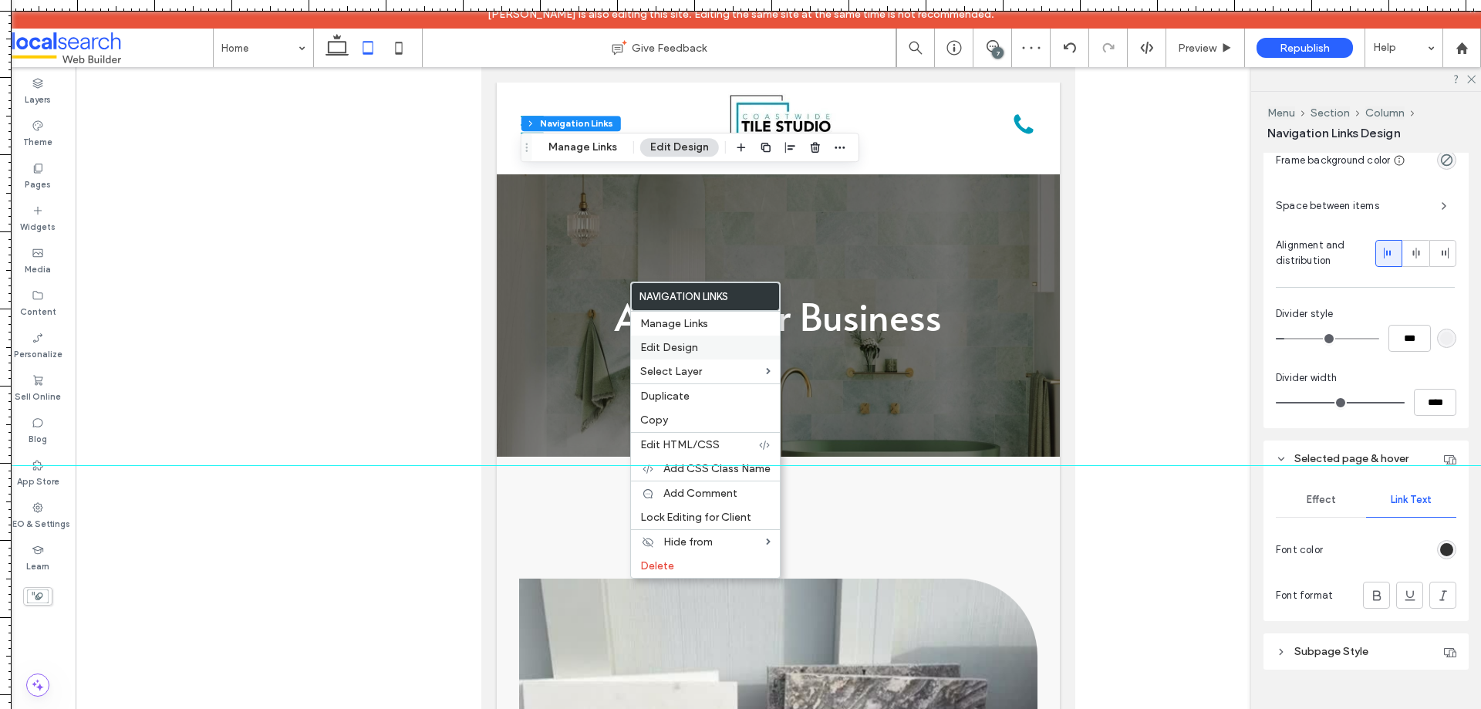
click at [662, 343] on span "Edit Design" at bounding box center [669, 347] width 58 height 13
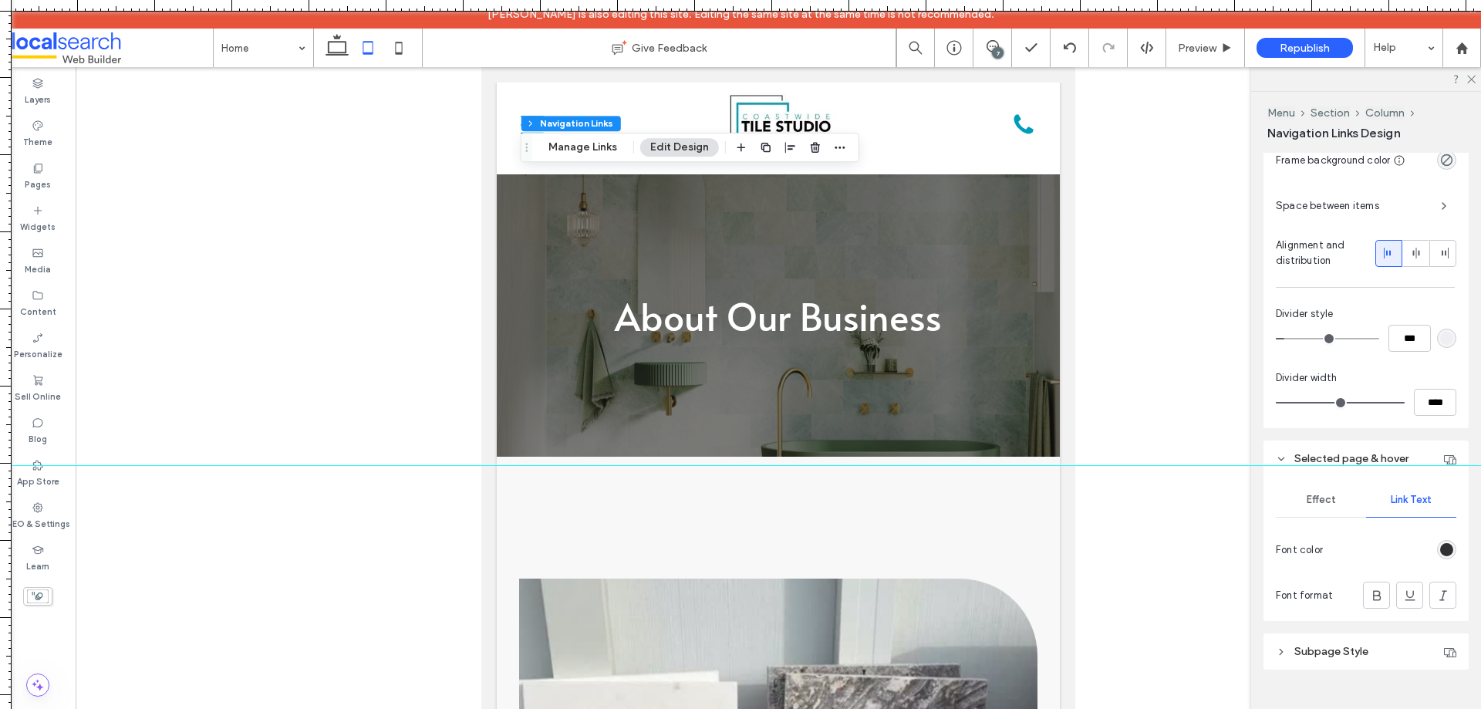
click at [1328, 654] on span "Subpage Style" at bounding box center [1331, 651] width 74 height 13
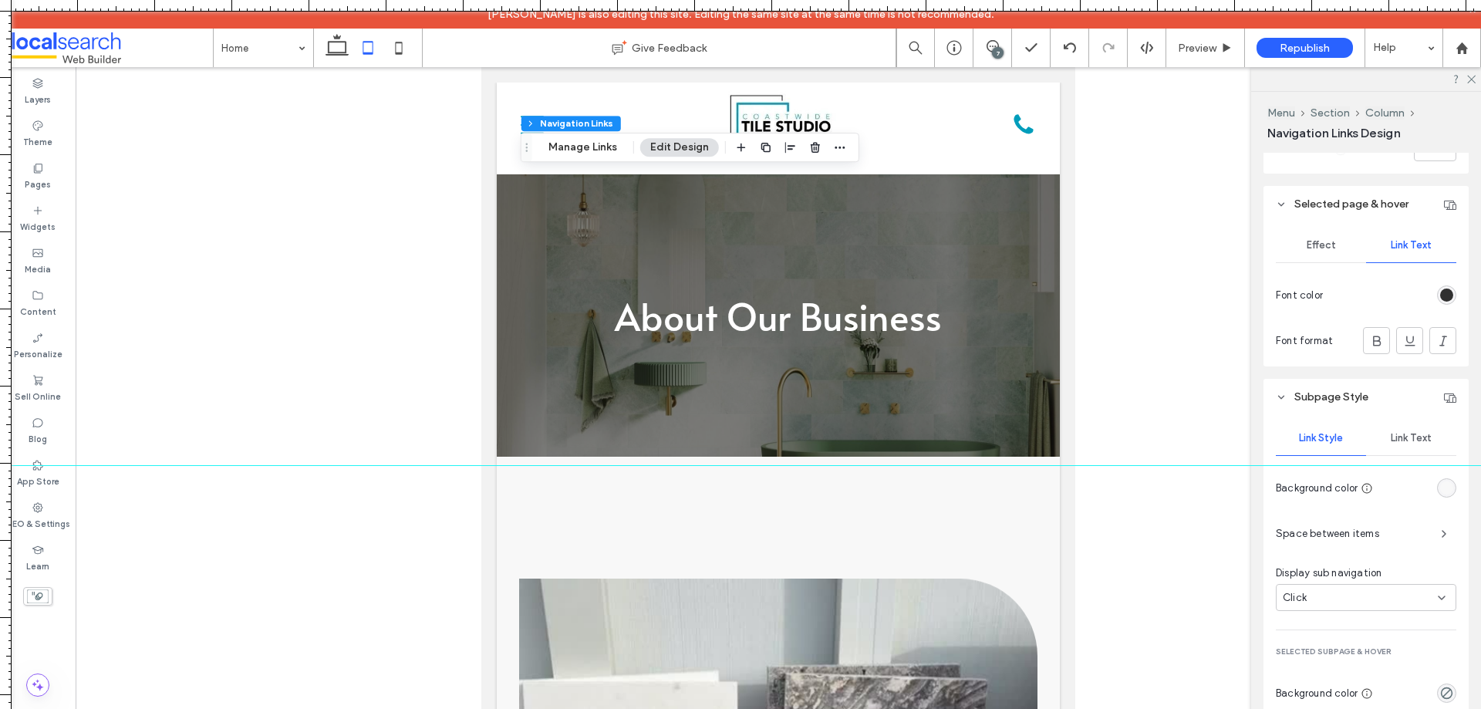
scroll to position [843, 0]
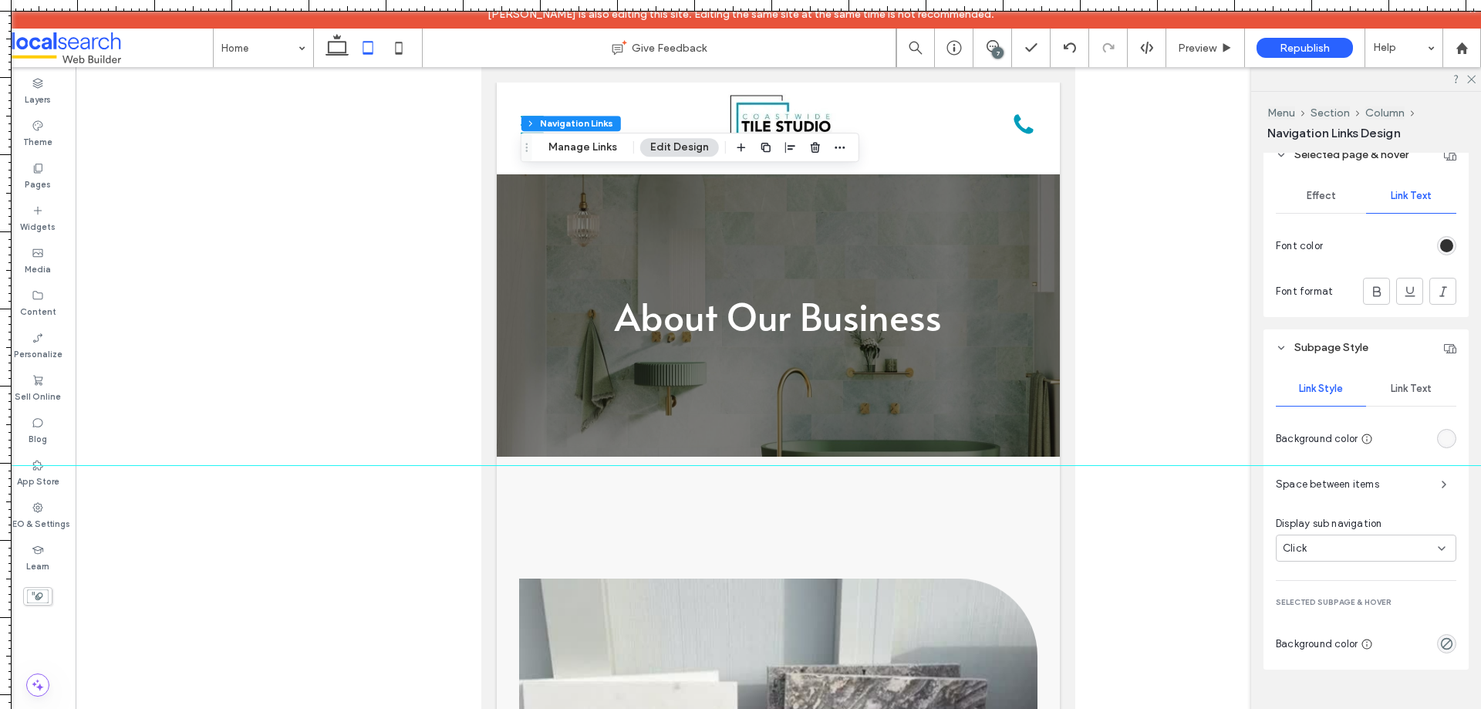
click at [1316, 193] on span "Effect" at bounding box center [1320, 196] width 29 height 12
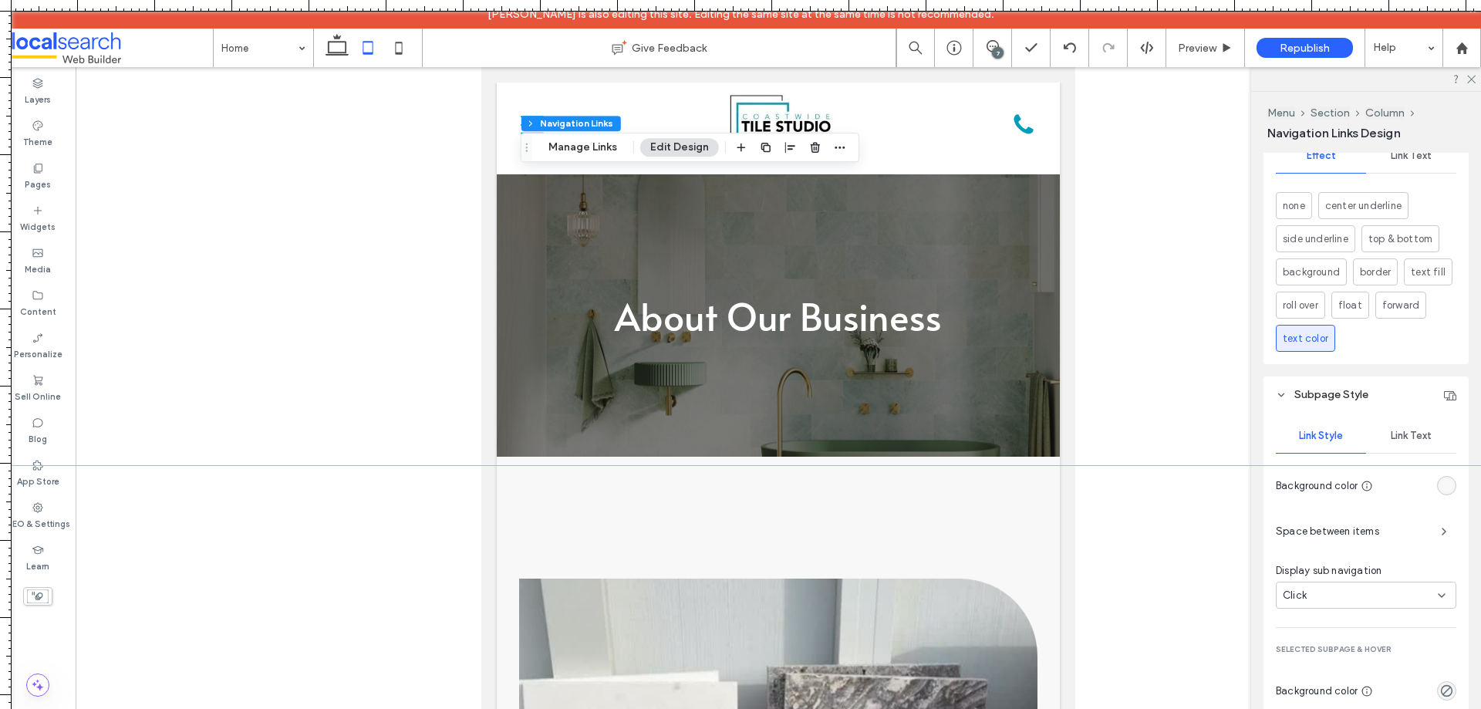
scroll to position [930, 0]
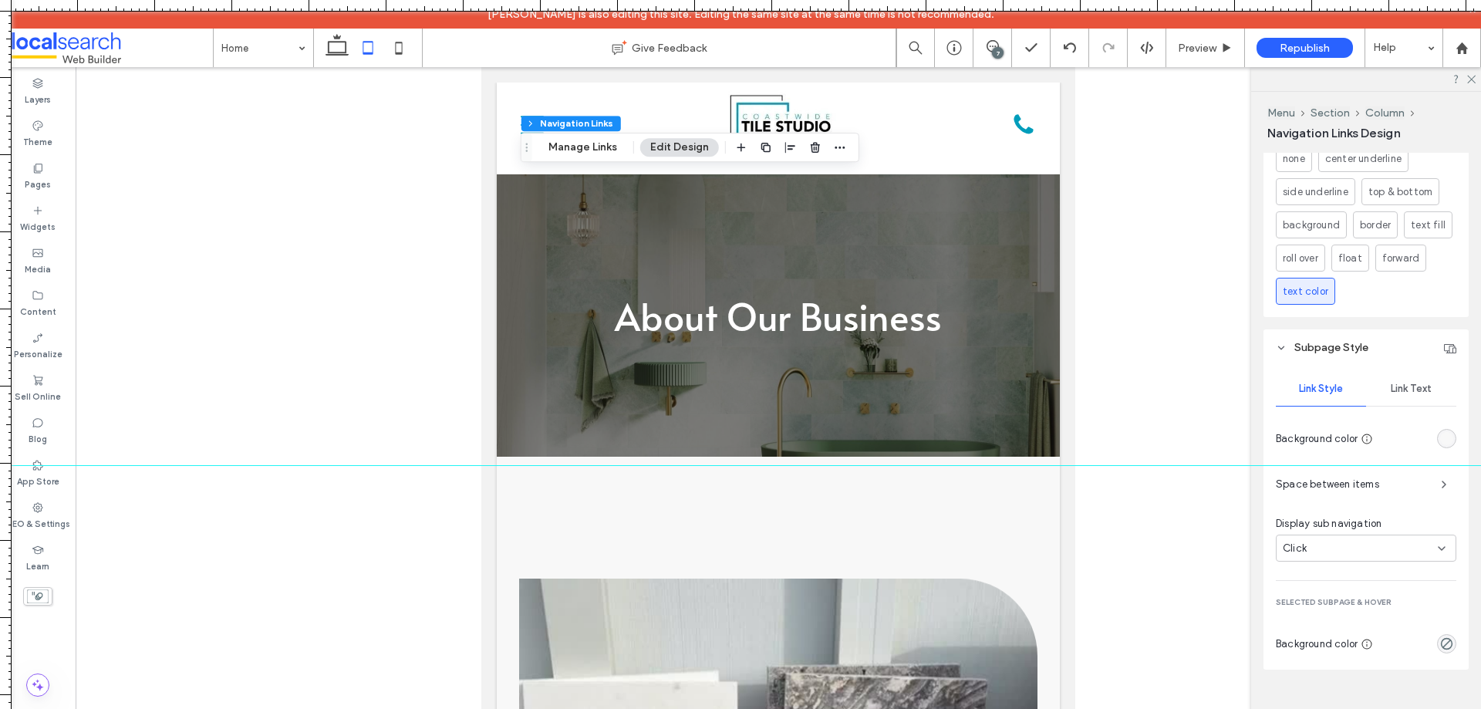
click at [1286, 345] on icon at bounding box center [1281, 347] width 11 height 11
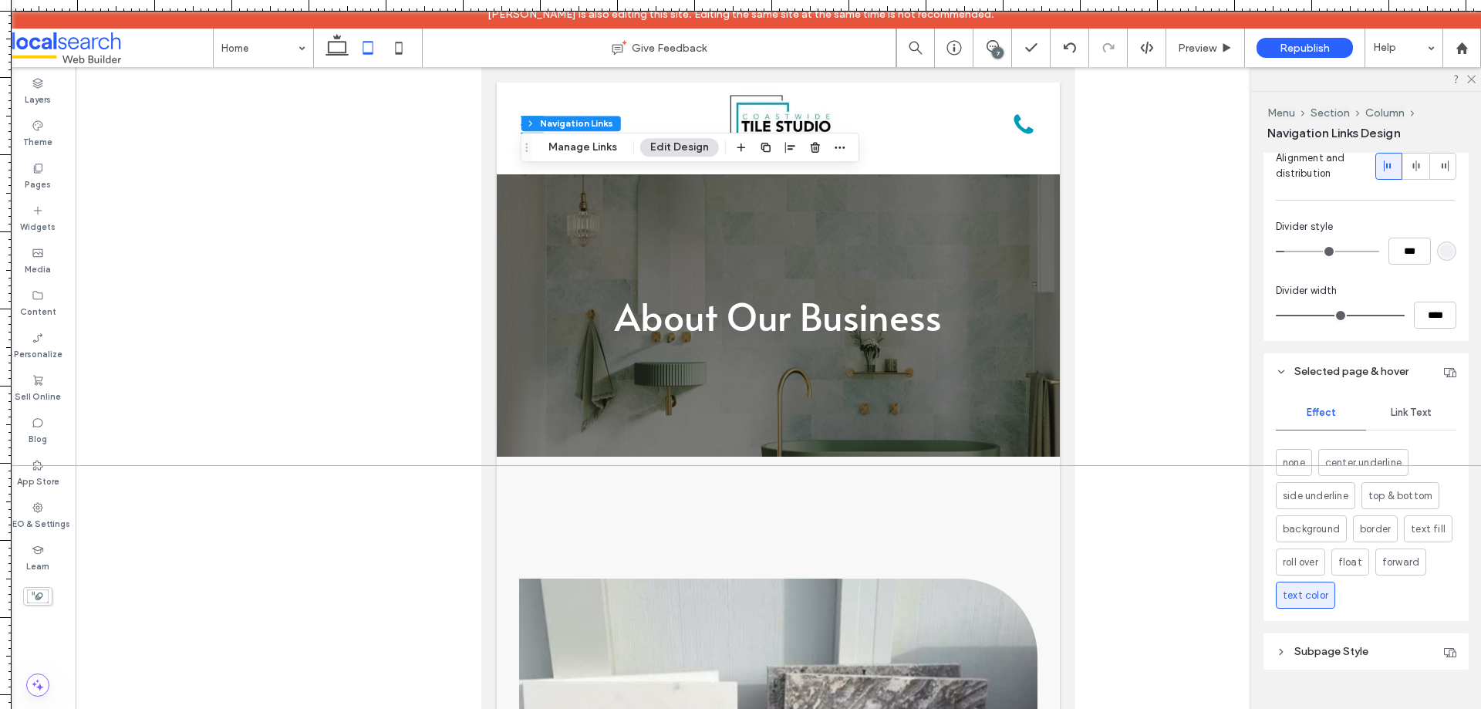
scroll to position [626, 0]
click at [1397, 413] on span "Link Text" at bounding box center [1411, 412] width 41 height 12
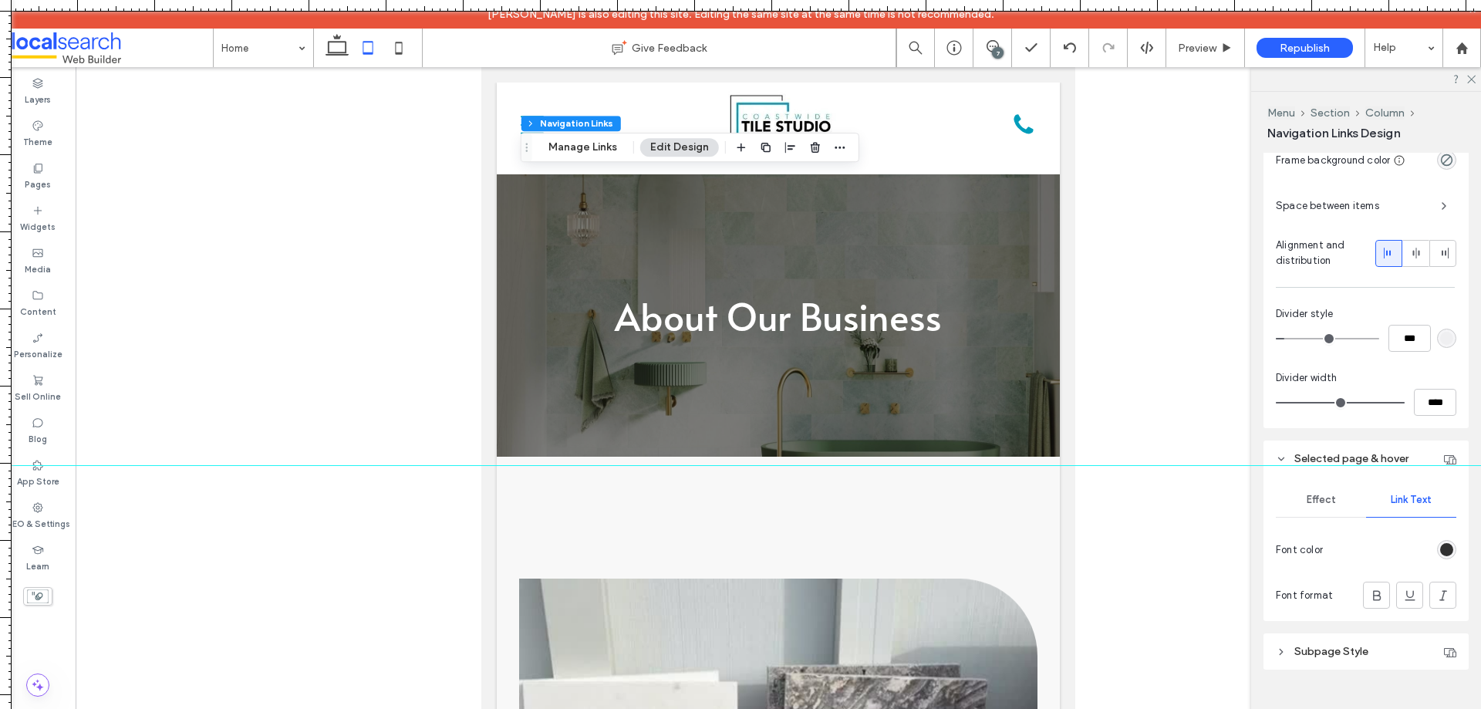
scroll to position [539, 0]
click at [1440, 547] on div "rgb(48, 48, 48)" at bounding box center [1446, 549] width 13 height 13
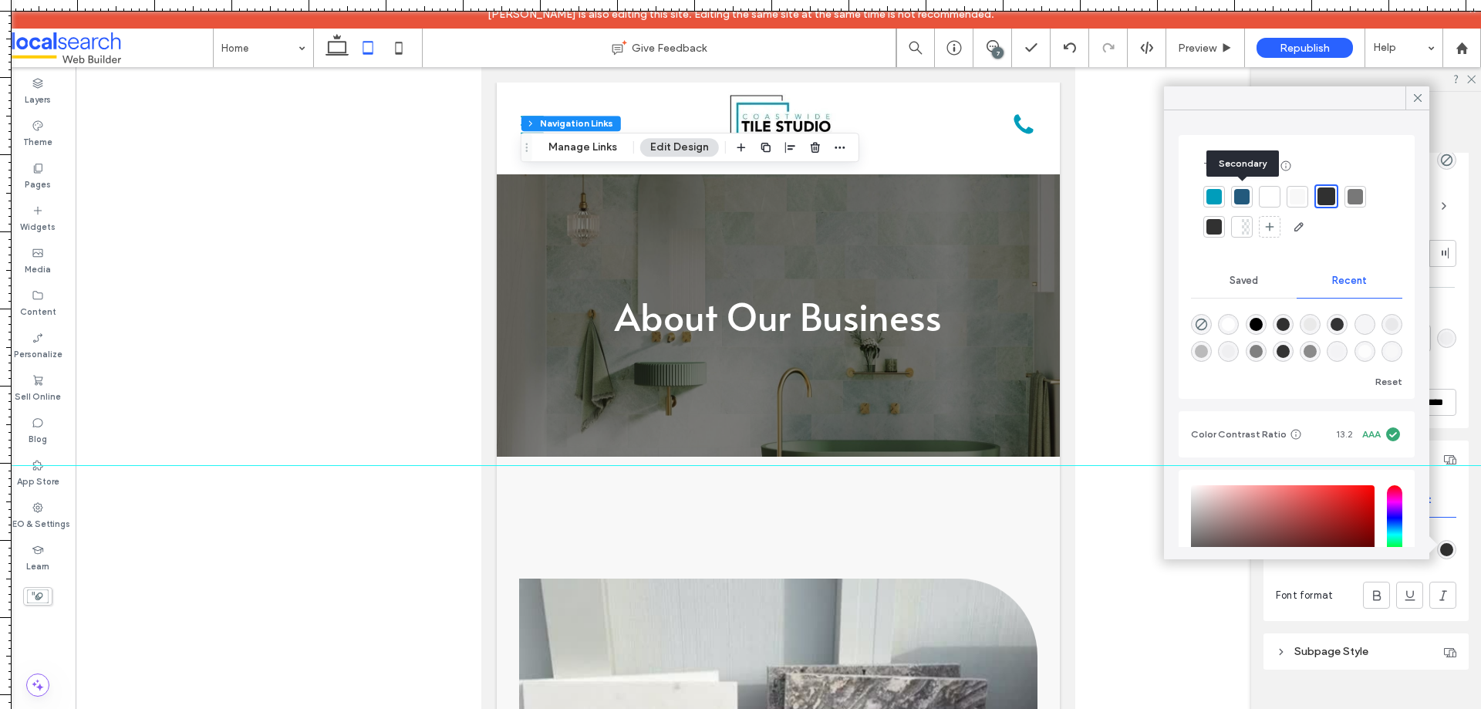
click at [1218, 193] on div at bounding box center [1213, 196] width 15 height 15
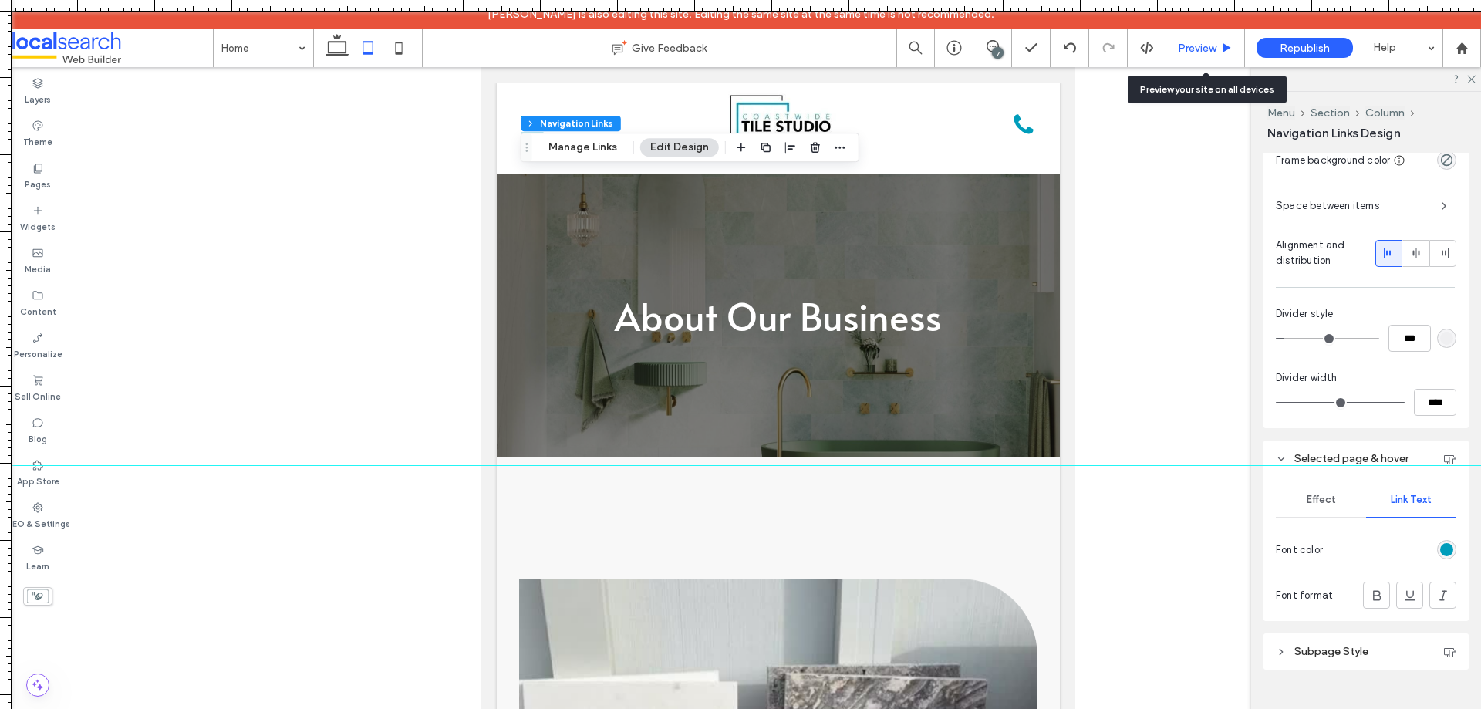
click at [1193, 45] on span "Preview" at bounding box center [1197, 48] width 39 height 13
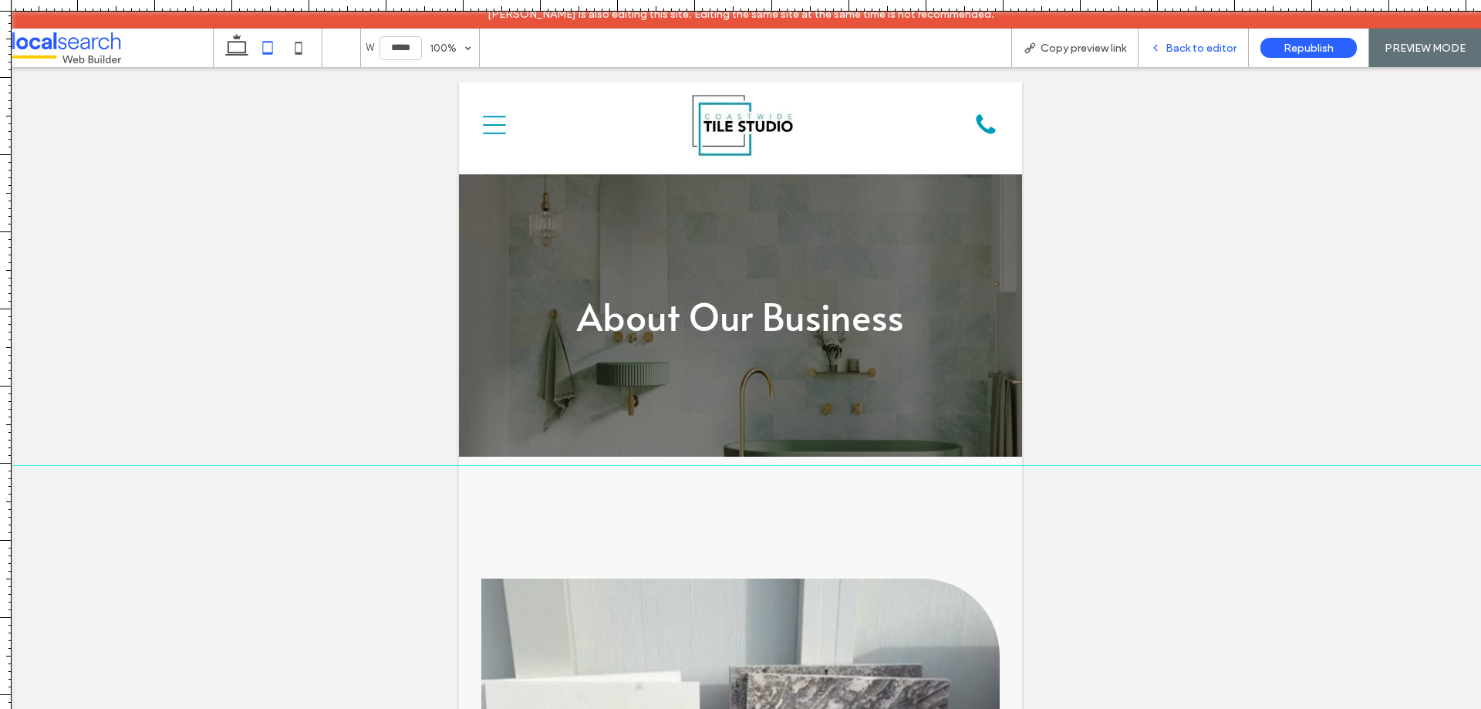
click at [1176, 52] on span "Back to editor" at bounding box center [1200, 48] width 71 height 13
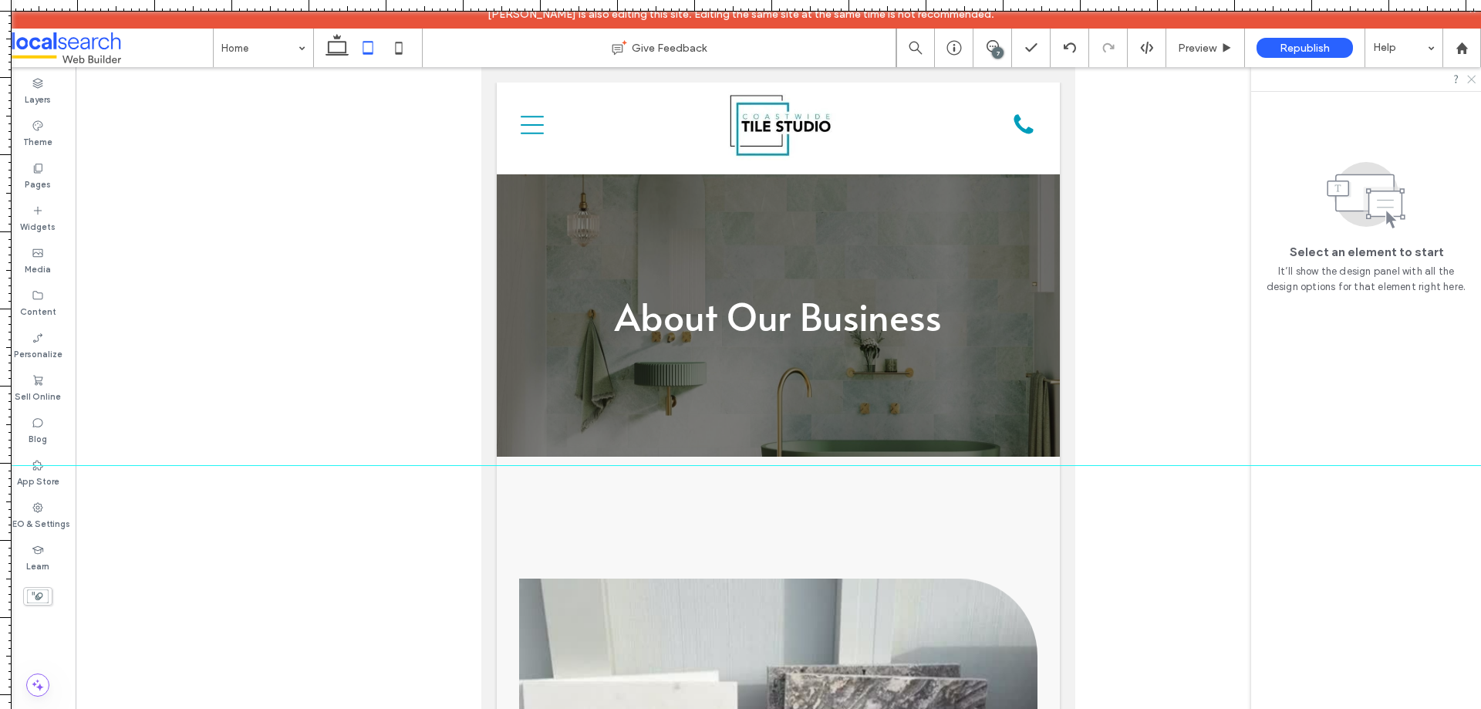
click at [1469, 80] on icon at bounding box center [1470, 78] width 10 height 10
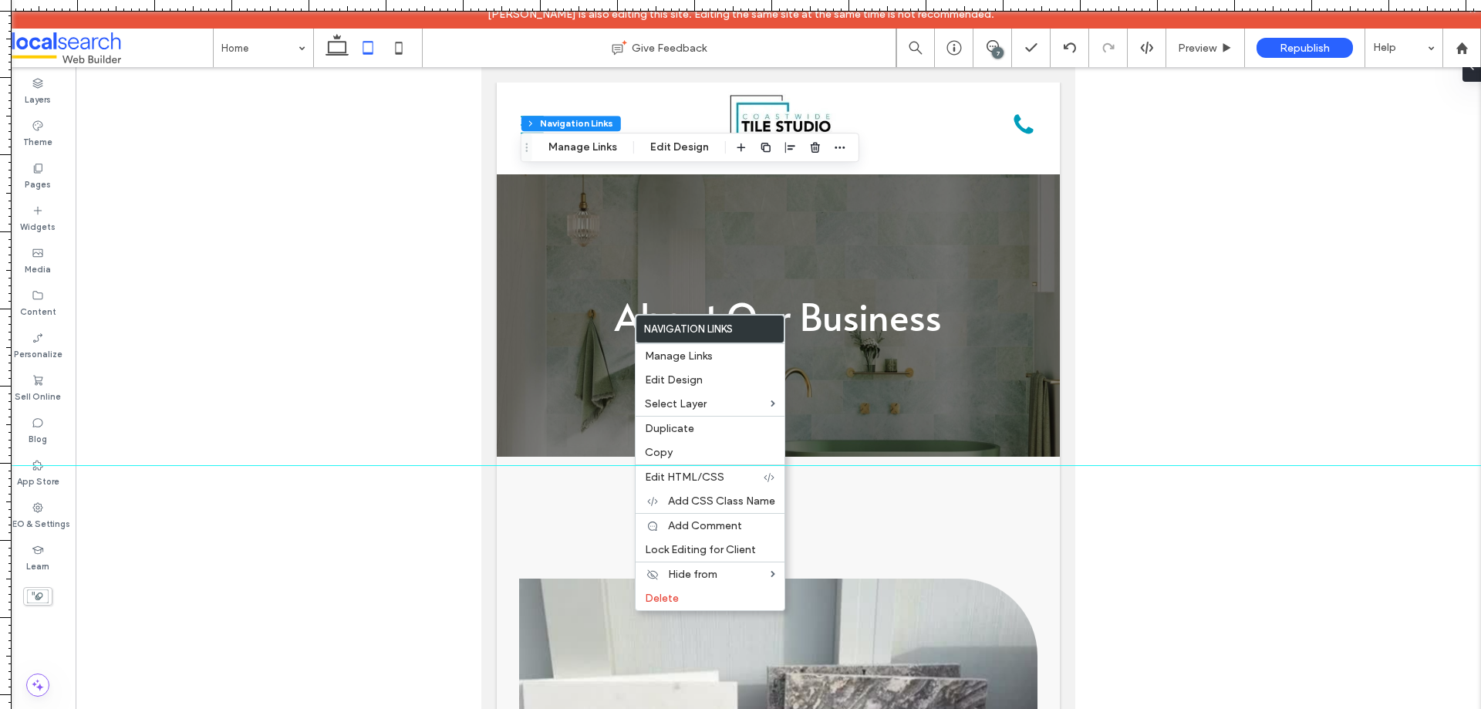
type input "*"
type input "***"
type input "****"
click at [674, 372] on div "Edit Design" at bounding box center [709, 380] width 149 height 24
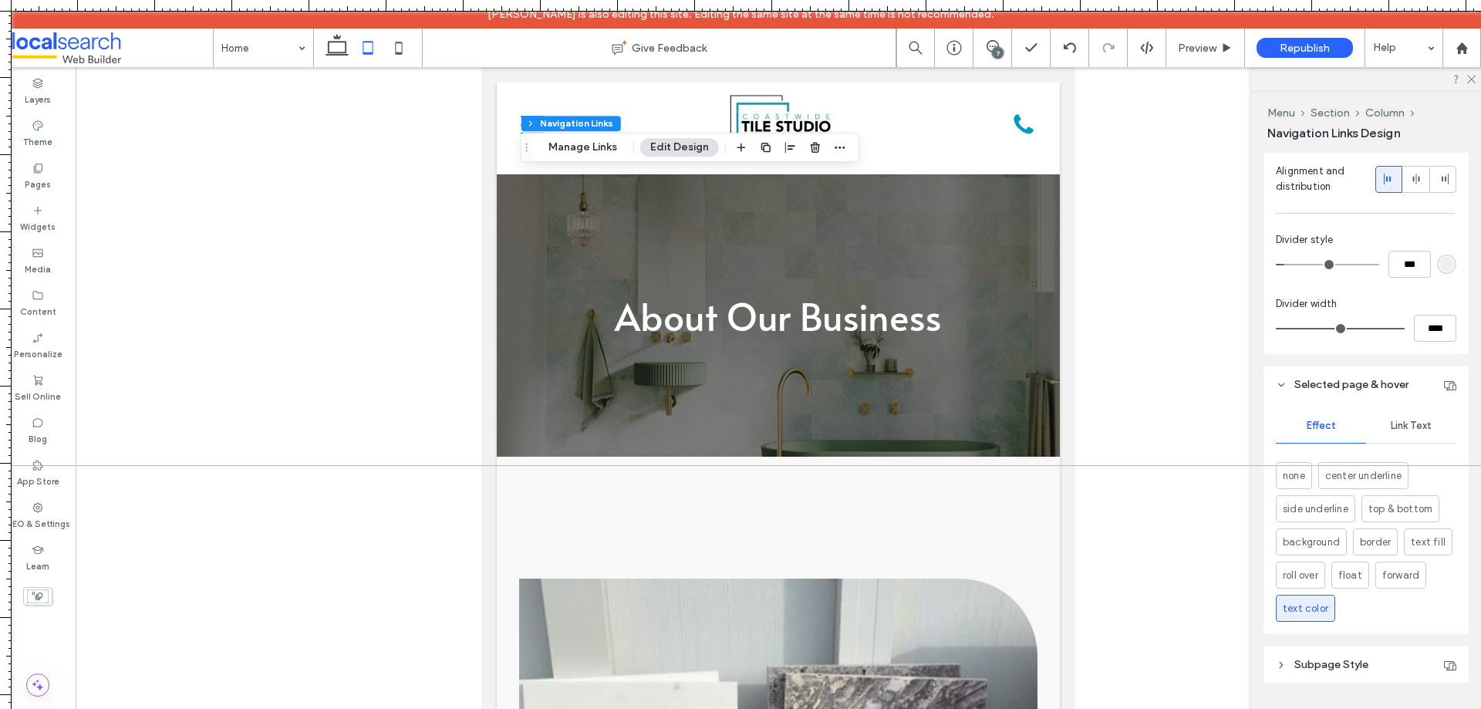
scroll to position [617, 0]
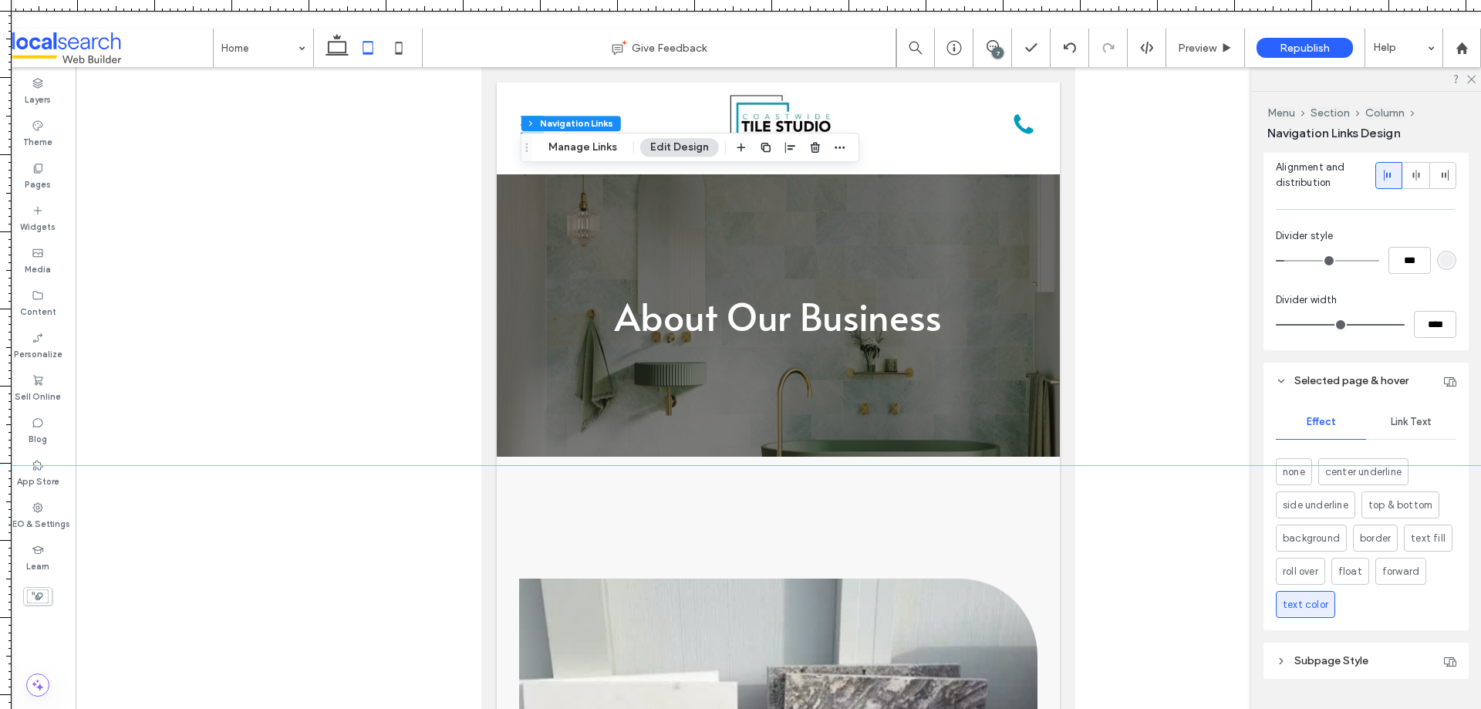
click at [1404, 417] on span "Link Text" at bounding box center [1411, 422] width 41 height 12
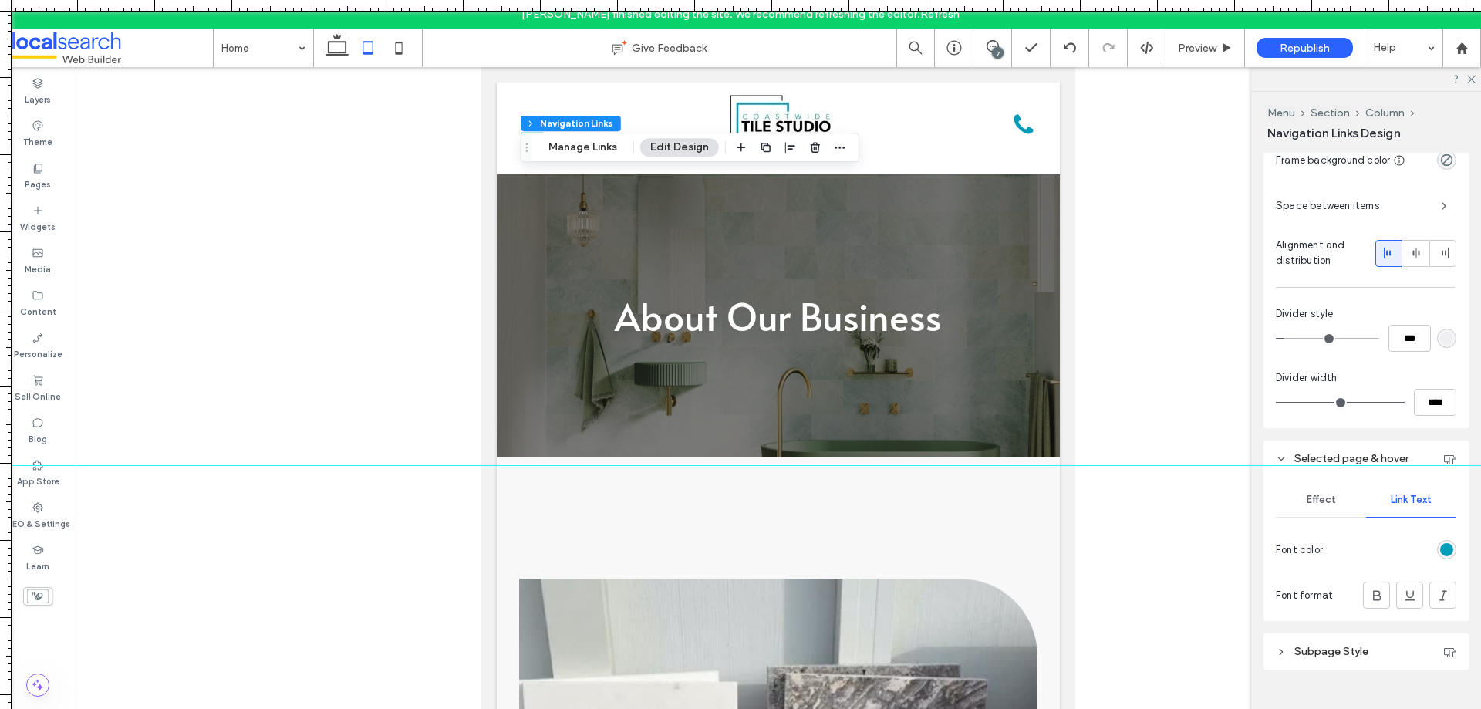
click at [1441, 541] on div "rgb(0, 157, 187)" at bounding box center [1446, 549] width 19 height 19
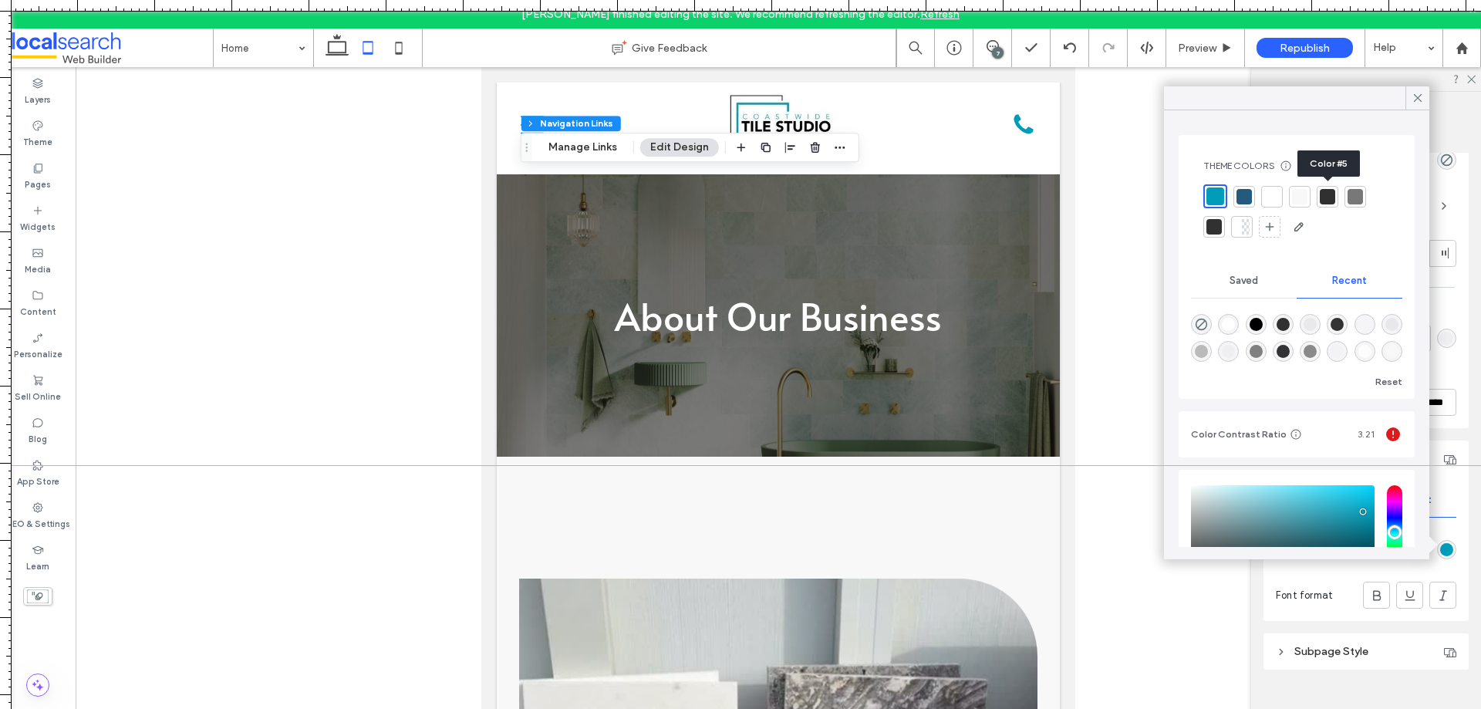
click at [1328, 190] on div at bounding box center [1327, 196] width 15 height 15
click at [1417, 98] on icon at bounding box center [1418, 98] width 14 height 14
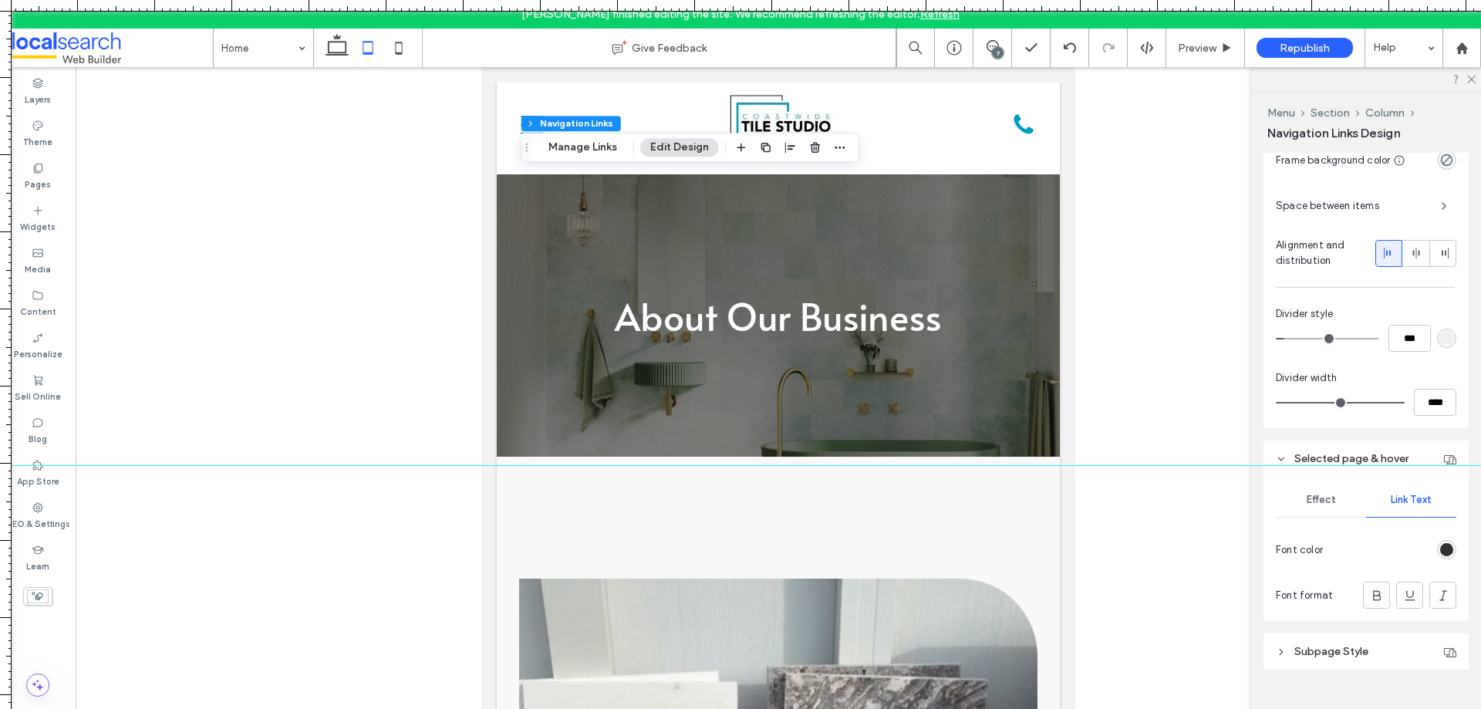
click at [1326, 491] on div "Effect" at bounding box center [1321, 500] width 90 height 34
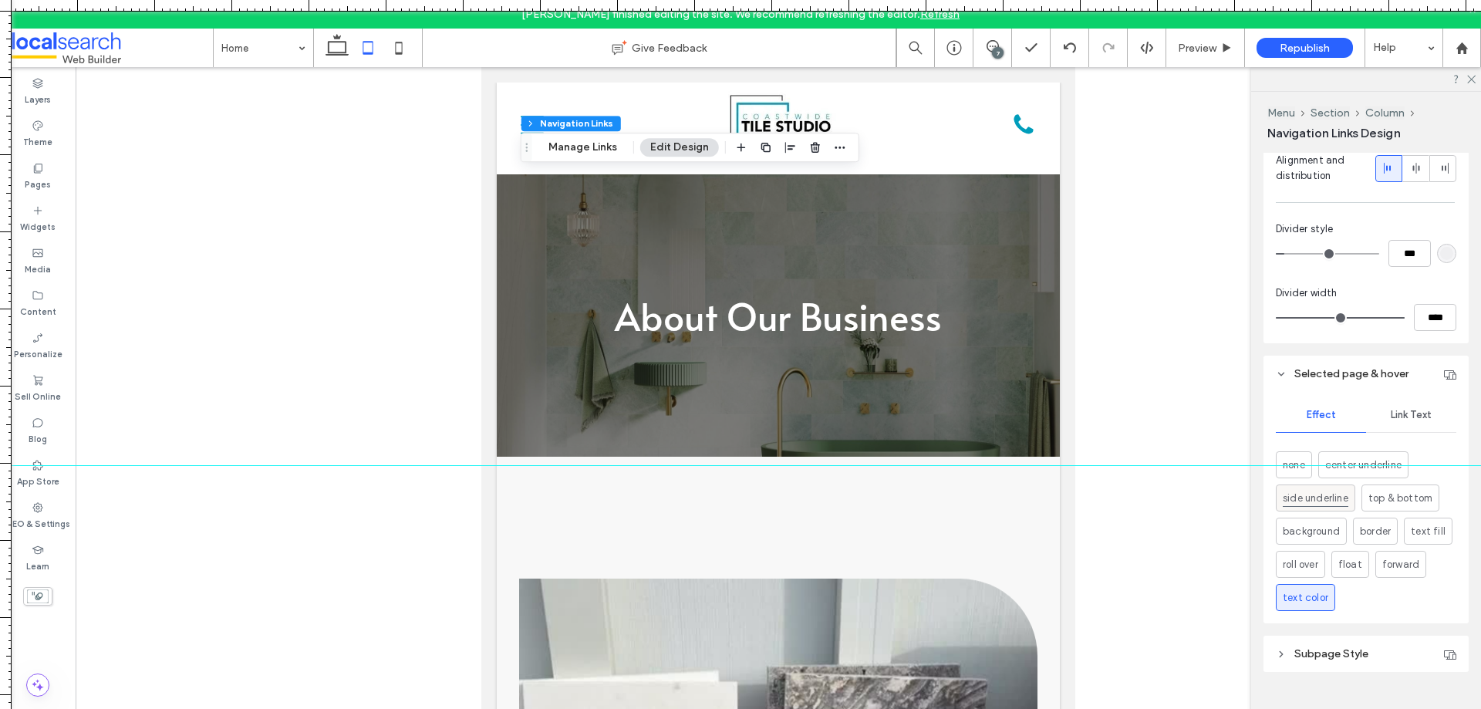
scroll to position [626, 0]
click at [1297, 648] on span "Subpage Style" at bounding box center [1331, 651] width 74 height 13
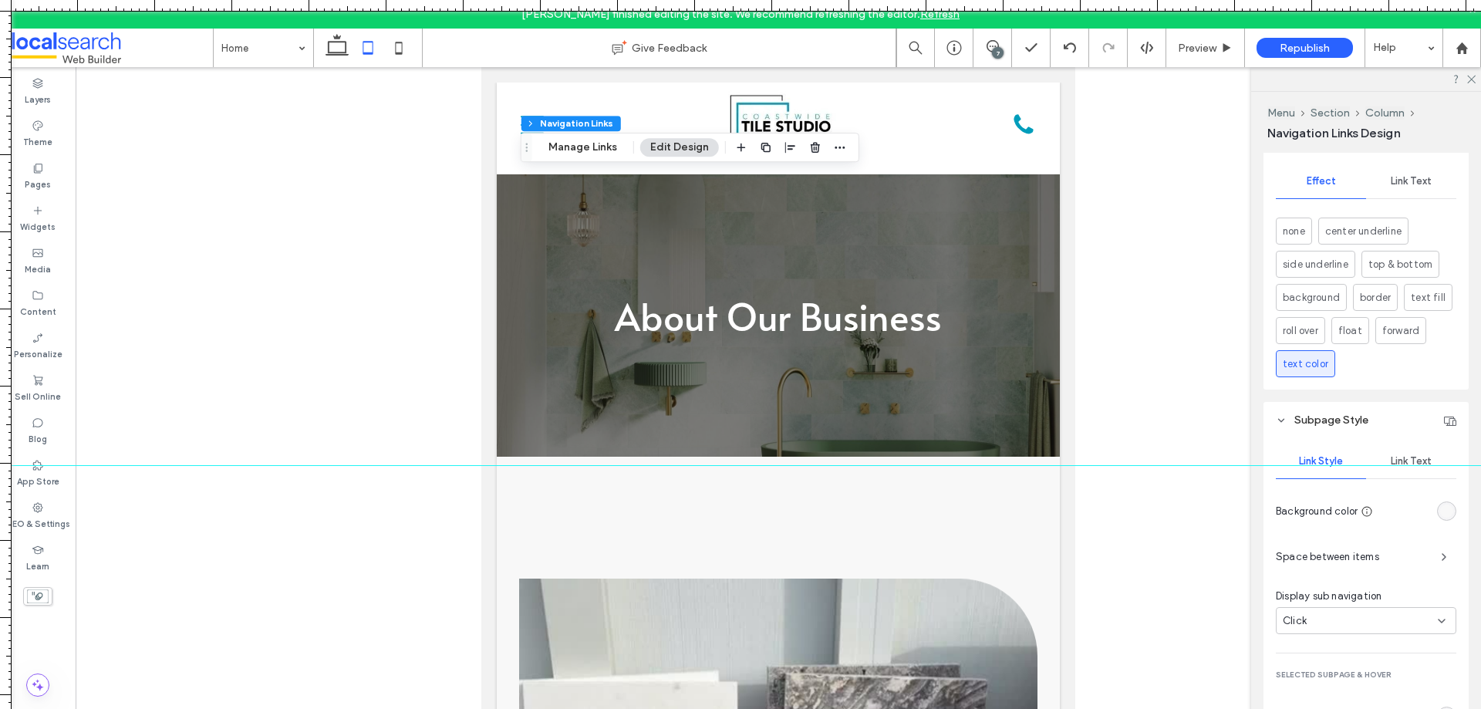
scroll to position [930, 0]
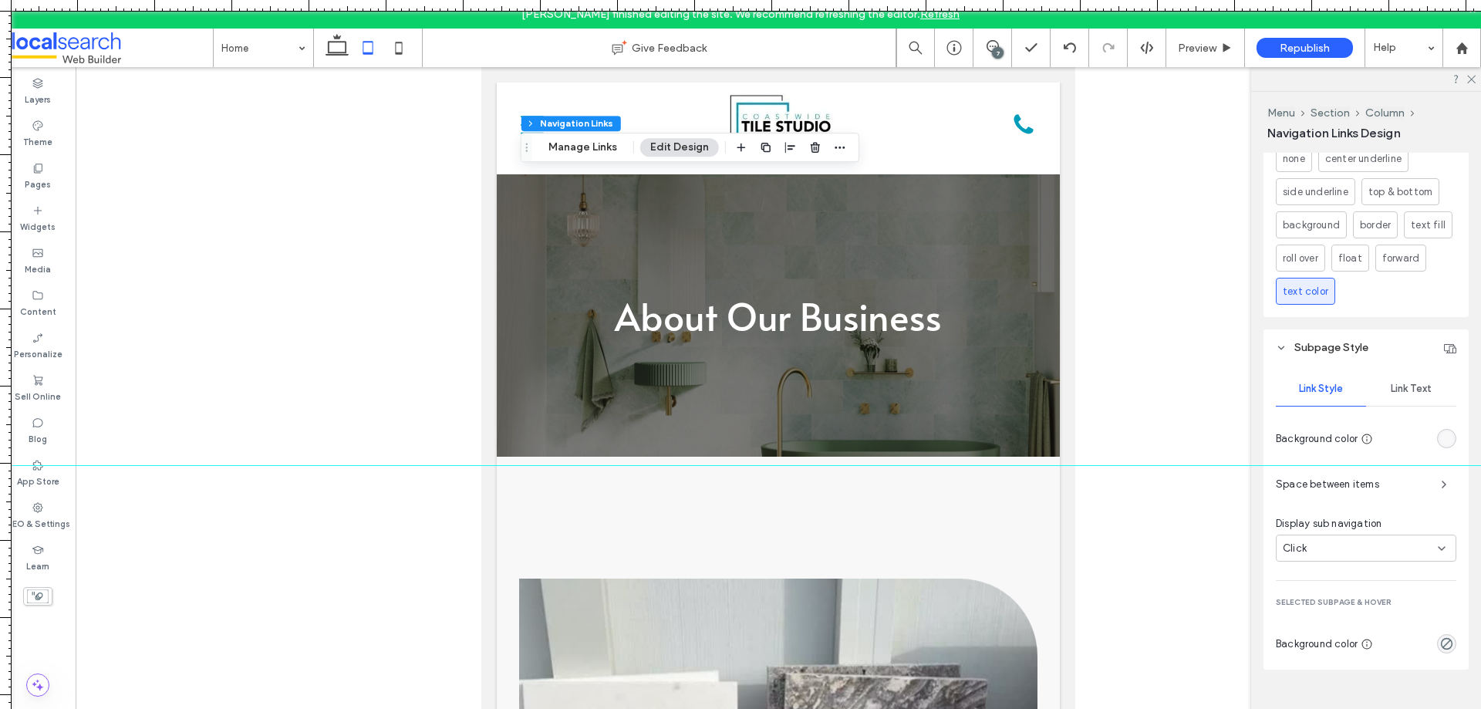
click at [1407, 386] on span "Link Text" at bounding box center [1411, 389] width 41 height 12
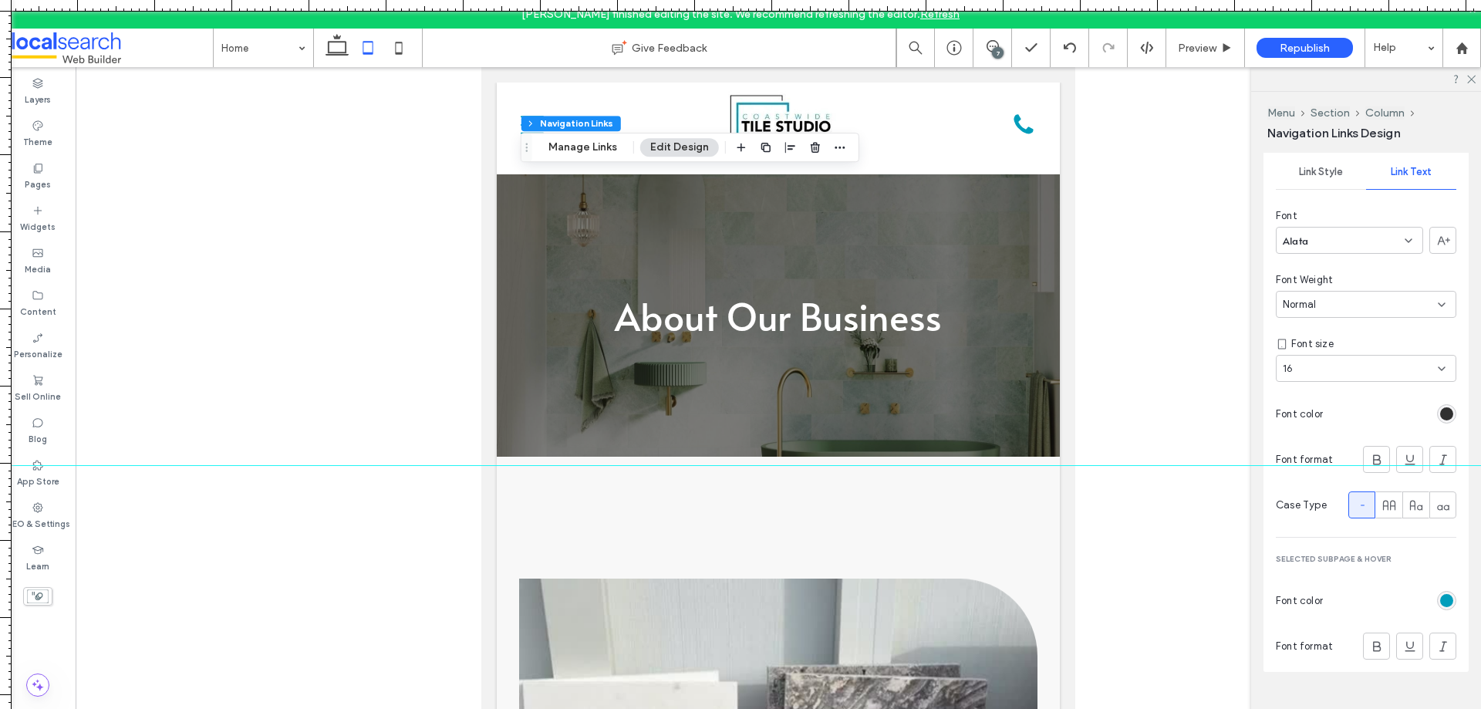
scroll to position [1149, 0]
click at [1440, 411] on div "rgb(48, 48, 48)" at bounding box center [1446, 411] width 13 height 13
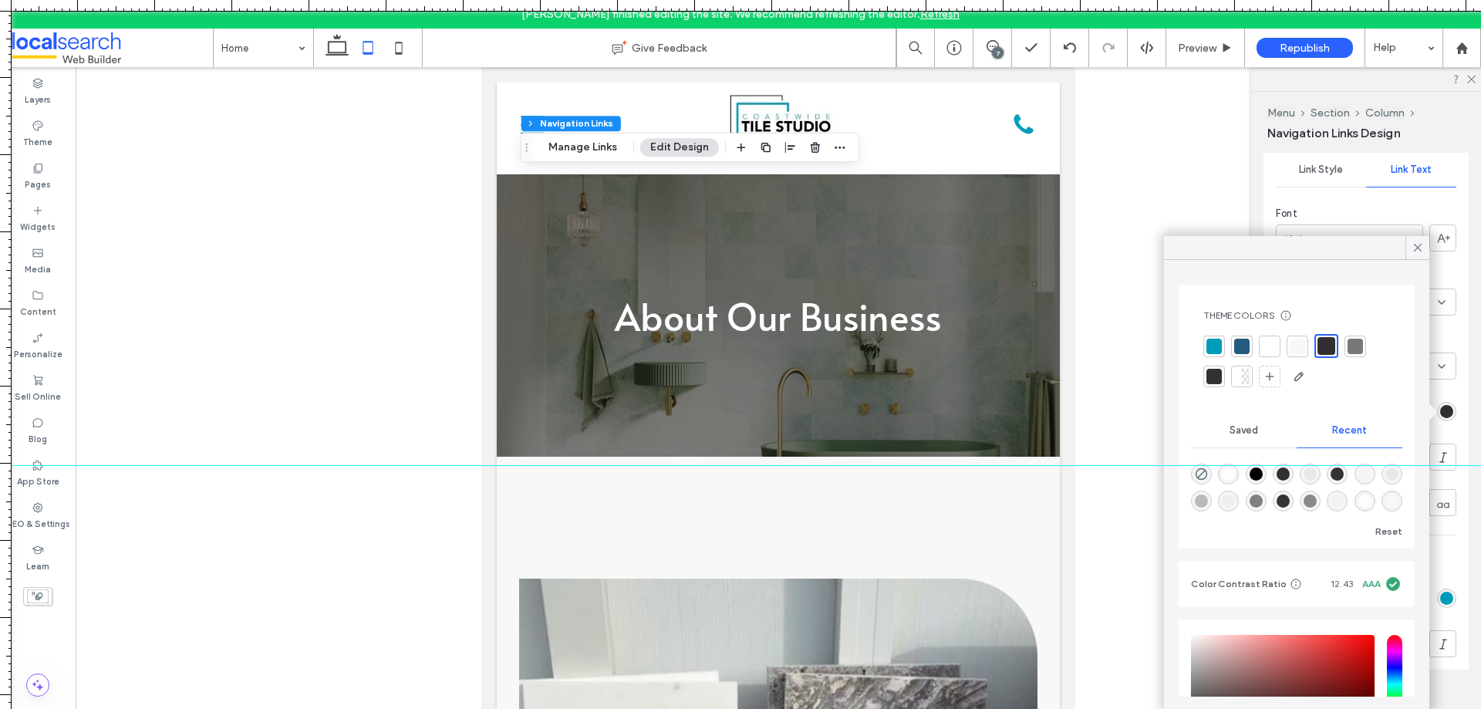
click at [1212, 343] on div at bounding box center [1213, 346] width 15 height 15
click at [1418, 244] on icon at bounding box center [1418, 248] width 14 height 14
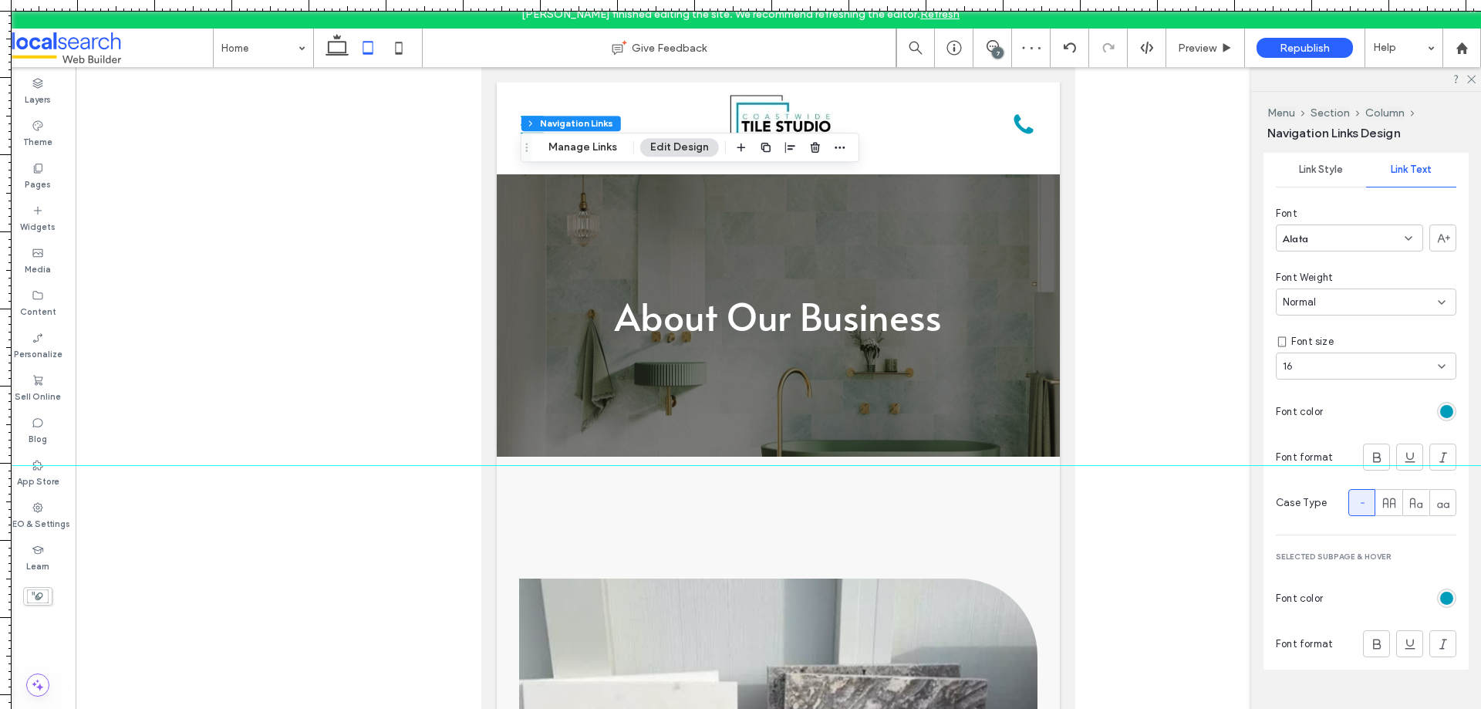
click at [1429, 598] on div at bounding box center [1392, 598] width 127 height 27
click at [1437, 594] on div "rgb(0, 157, 187)" at bounding box center [1446, 597] width 19 height 19
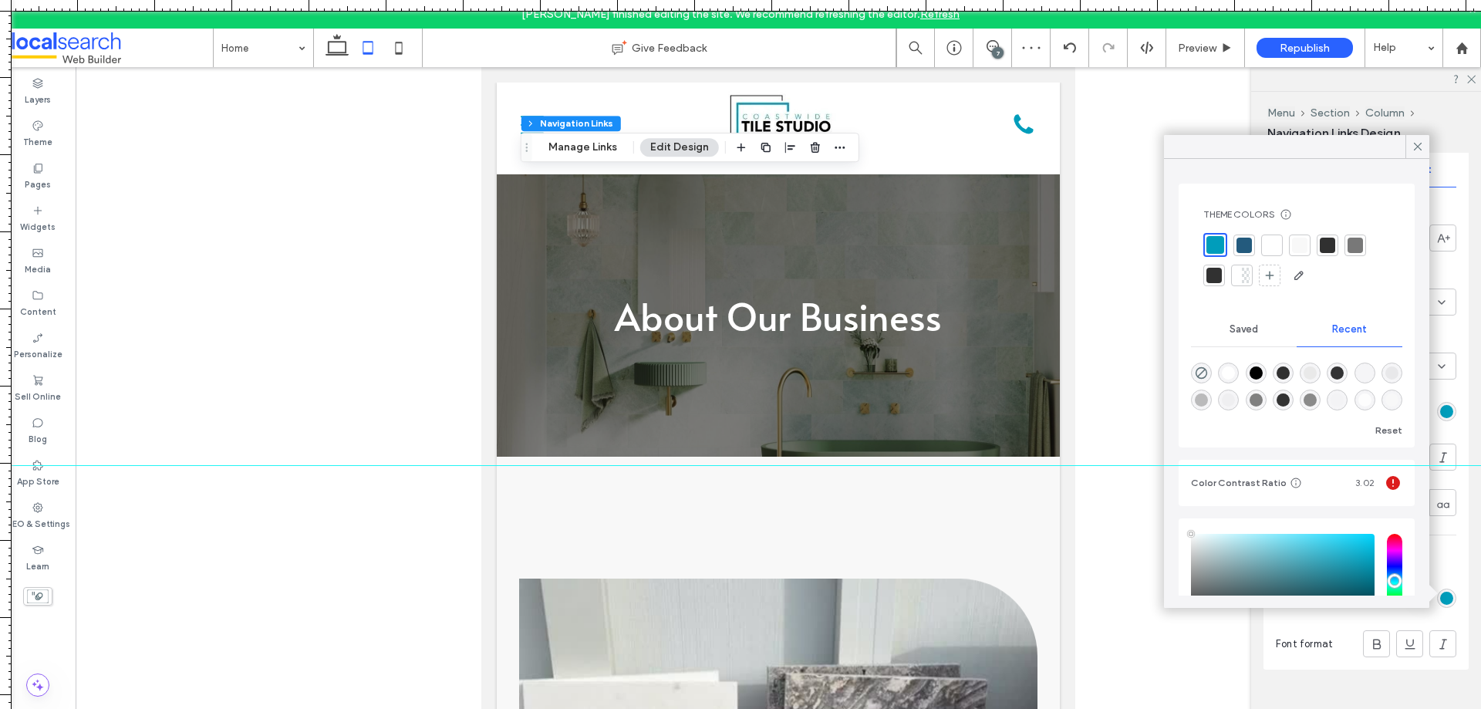
type input "****"
click at [1330, 247] on div at bounding box center [1327, 245] width 15 height 15
click at [1416, 143] on icon at bounding box center [1418, 147] width 14 height 14
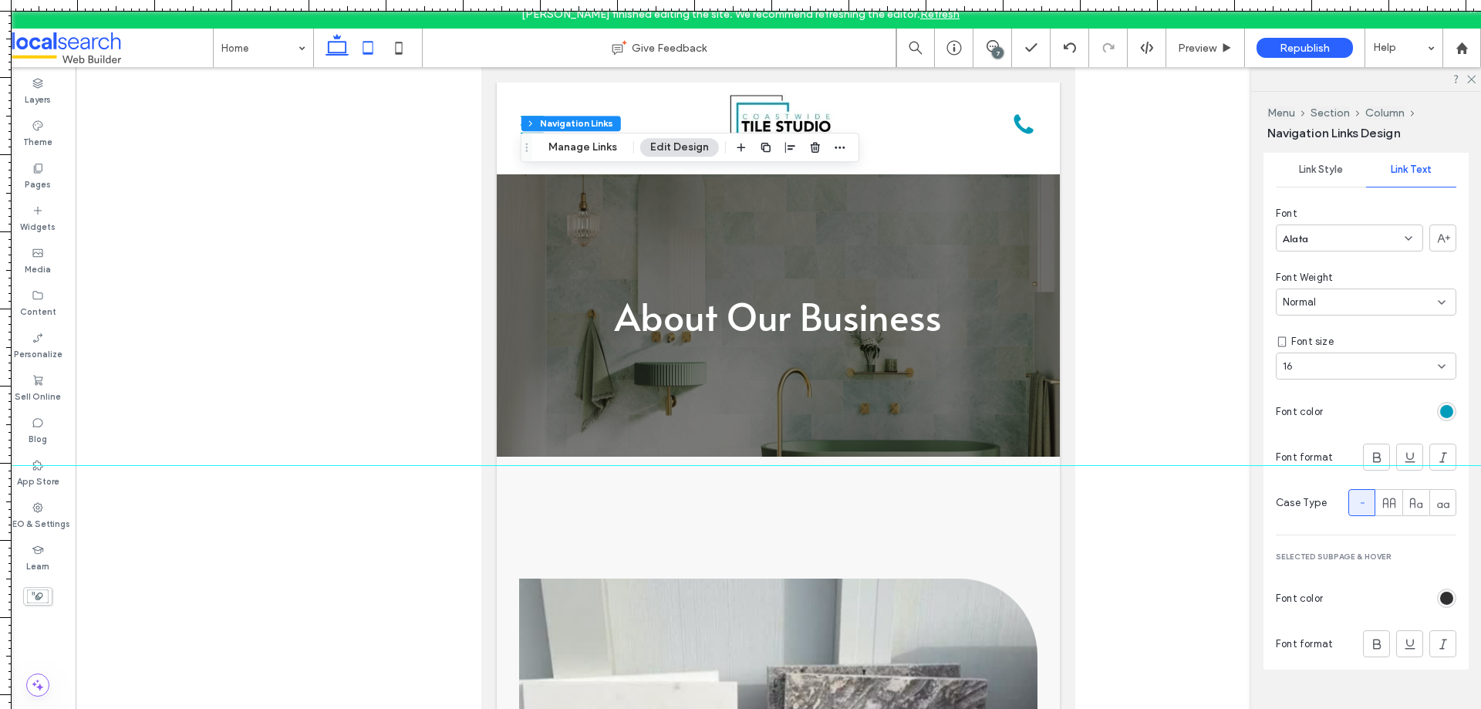
click at [341, 43] on icon at bounding box center [337, 47] width 31 height 31
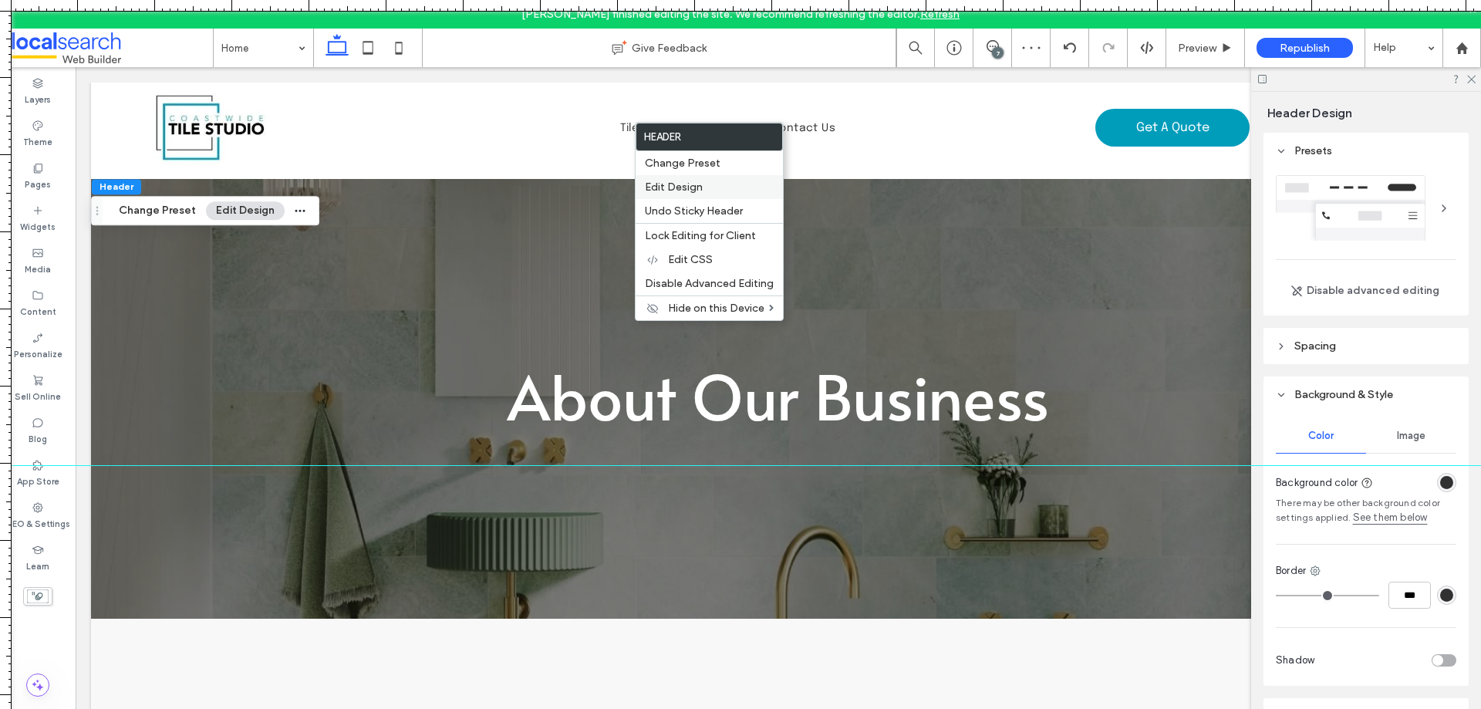
click at [661, 181] on span "Edit Design" at bounding box center [674, 186] width 58 height 13
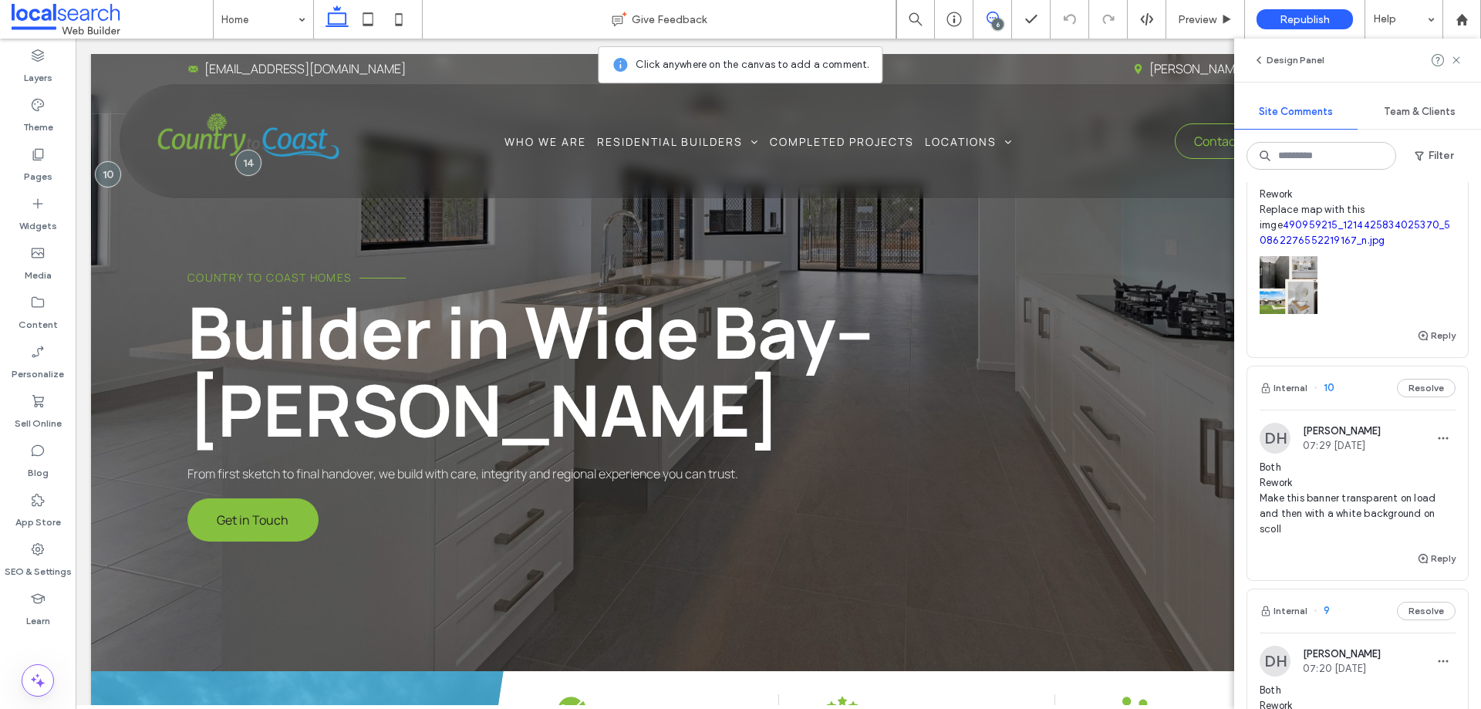
scroll to position [770, 0]
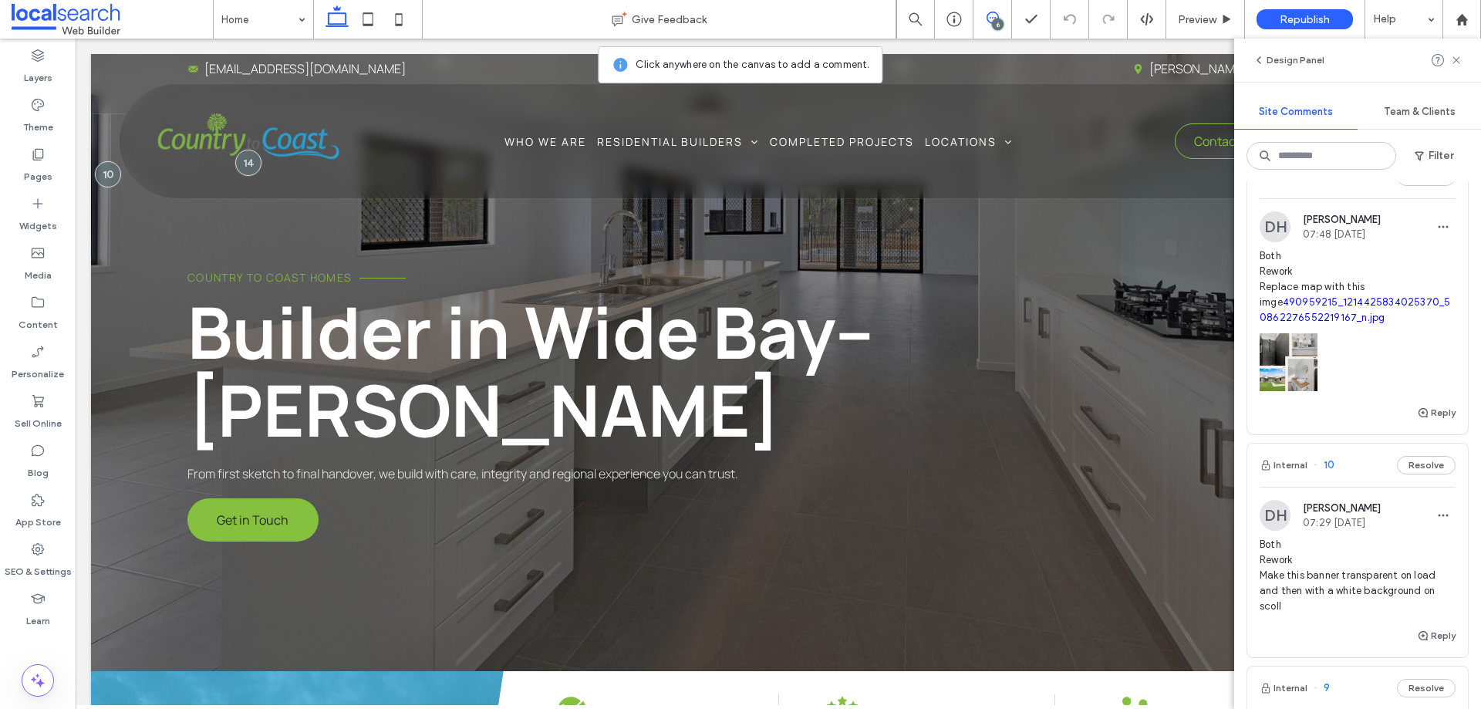
click at [1344, 300] on span "Both Rework Replace map with this imge 490959215_1214425834025370_5086227655221…" at bounding box center [1357, 286] width 196 height 77
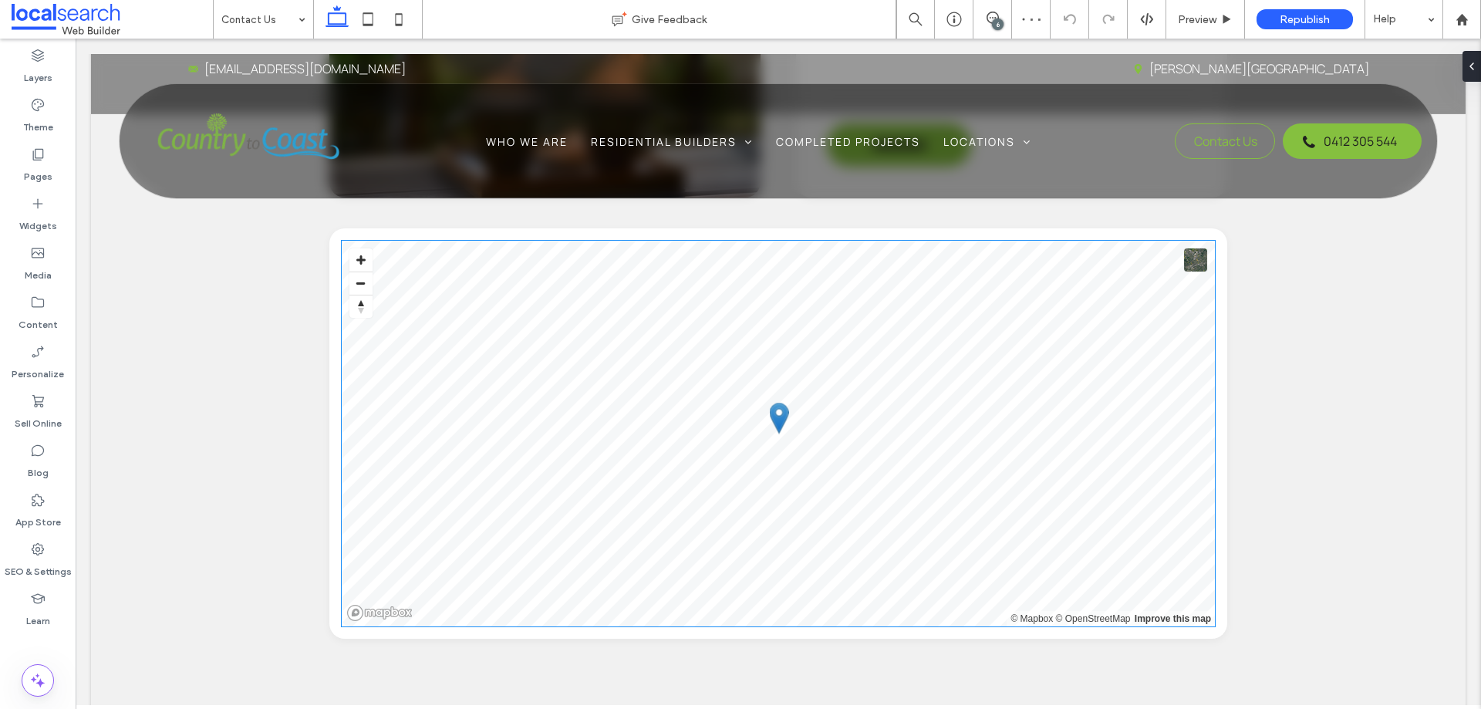
scroll to position [780, 0]
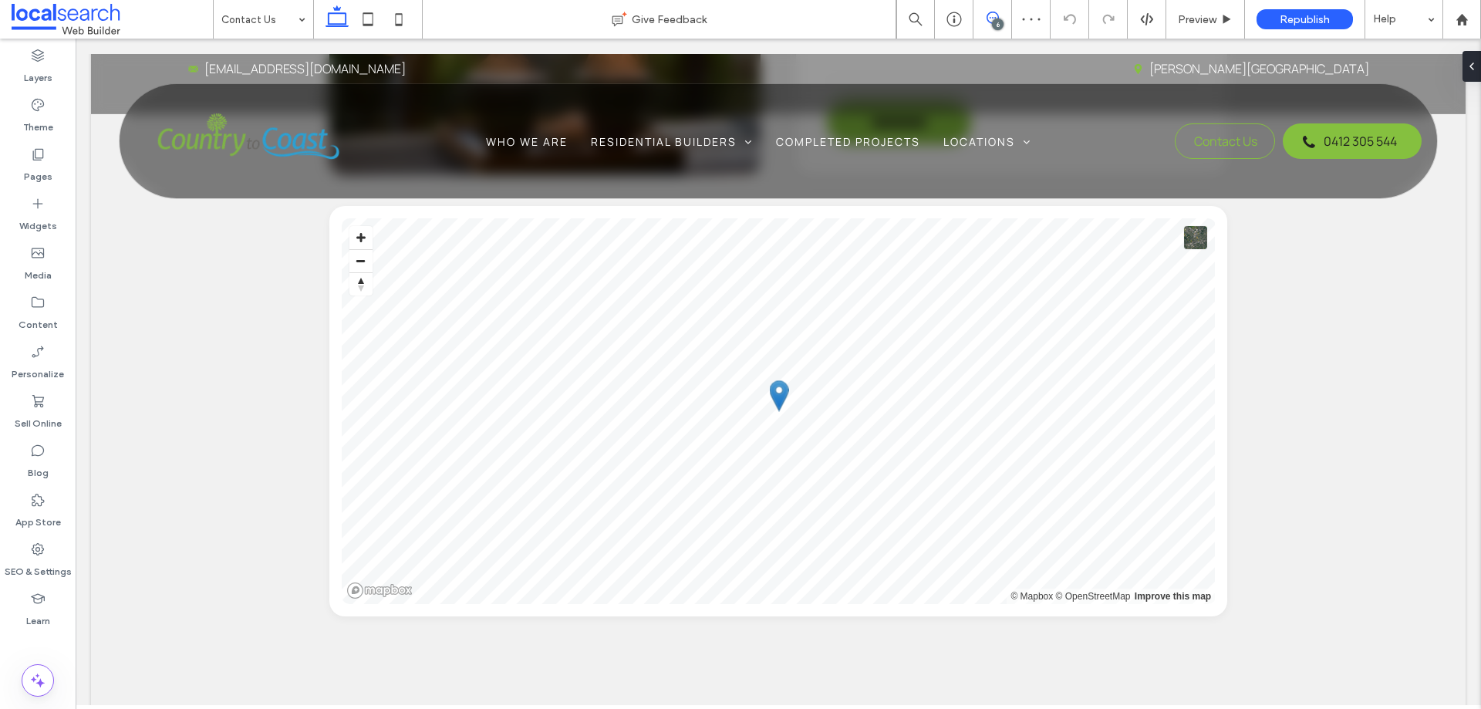
click at [996, 13] on use at bounding box center [992, 18] width 12 height 12
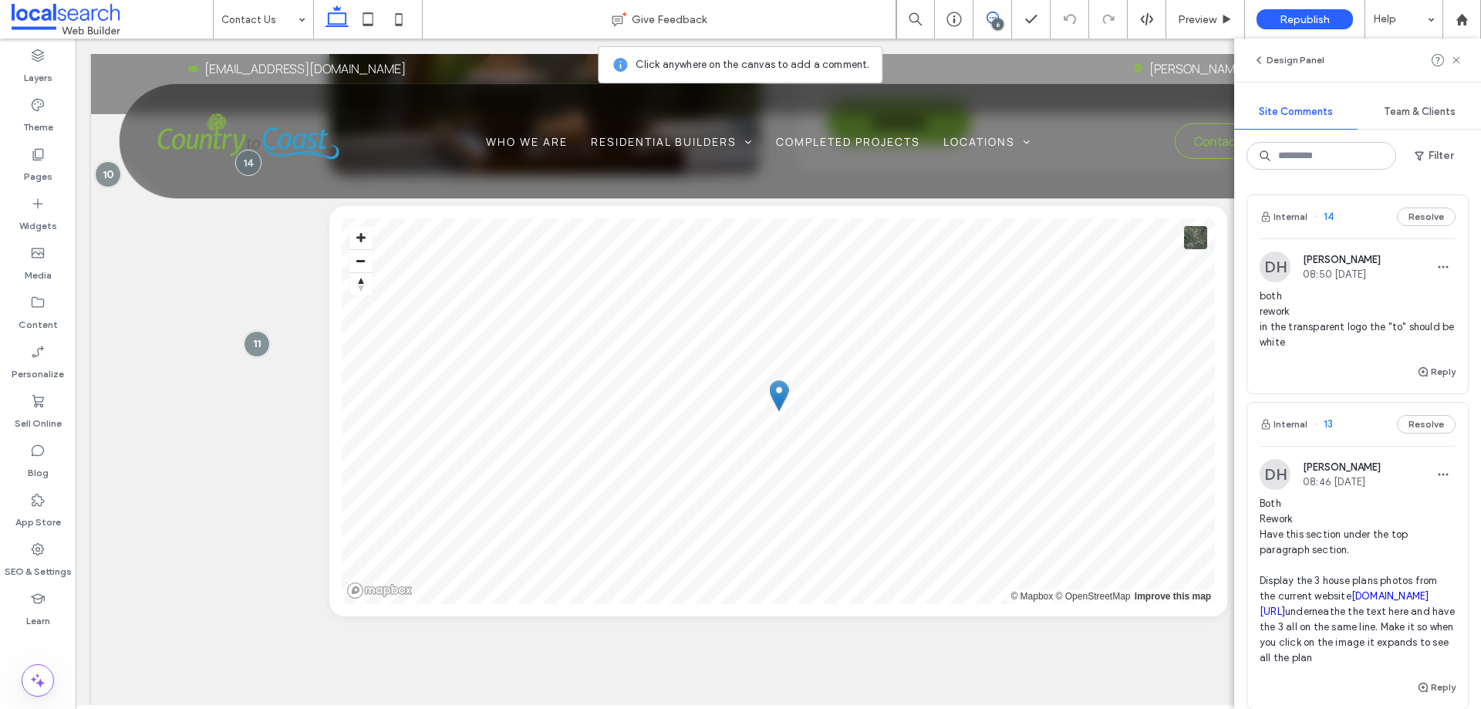
click at [1347, 332] on span "both rework in the transparent logo the "to" should be white" at bounding box center [1357, 319] width 196 height 62
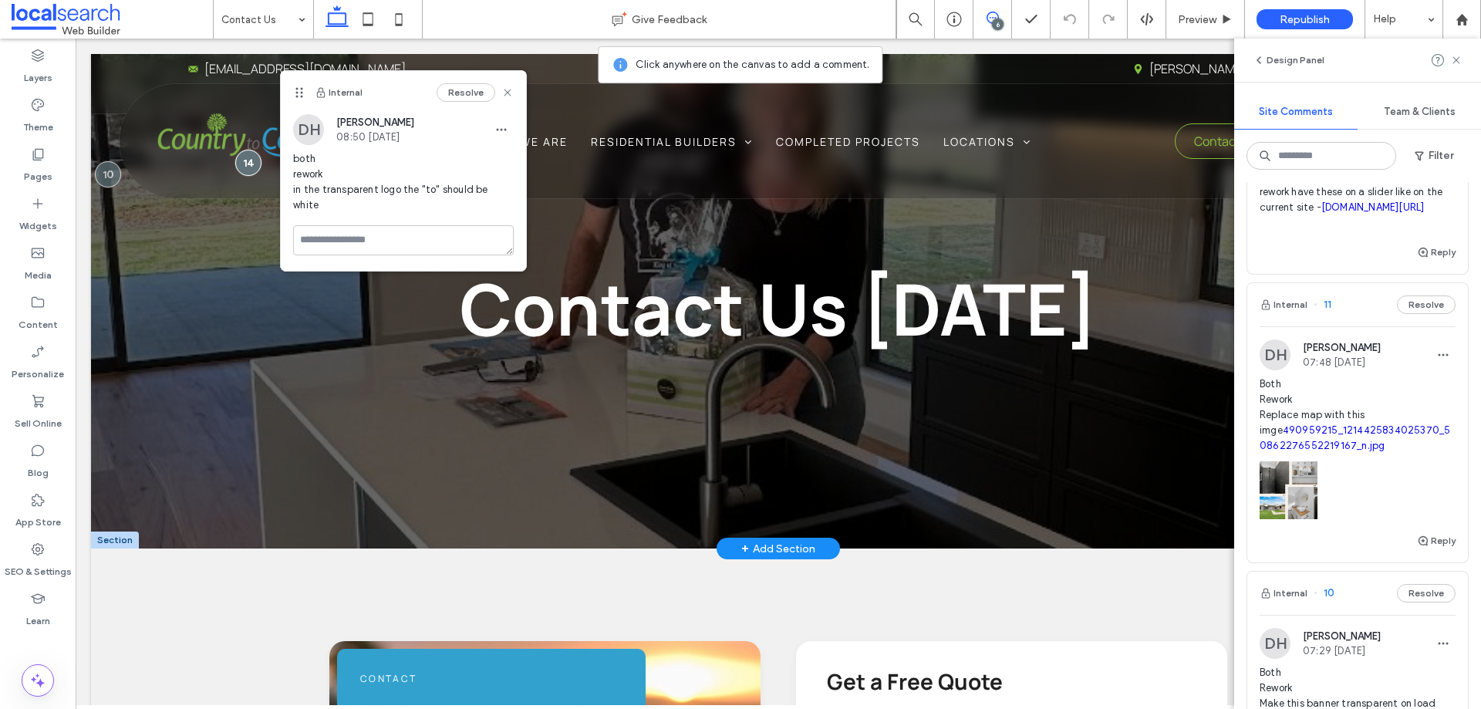
scroll to position [616, 0]
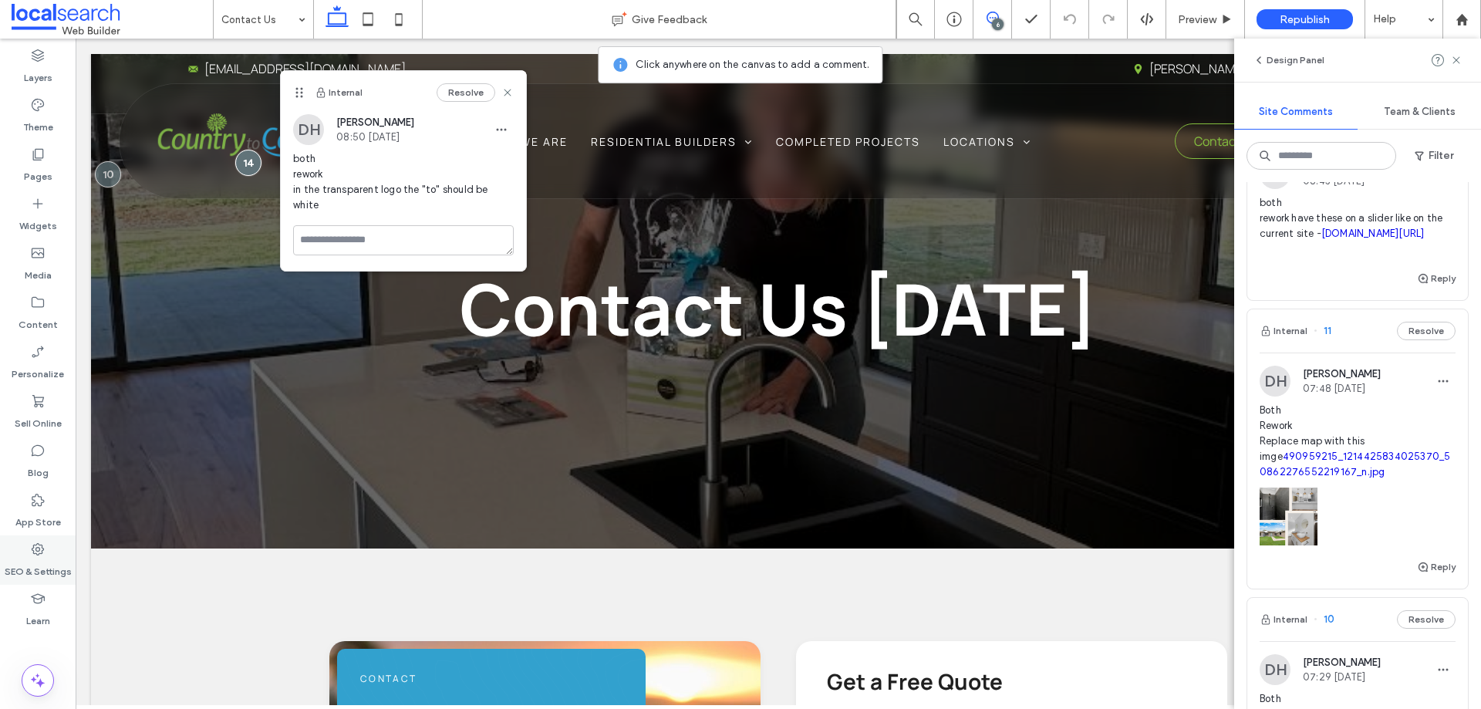
click at [35, 555] on icon at bounding box center [37, 548] width 15 height 15
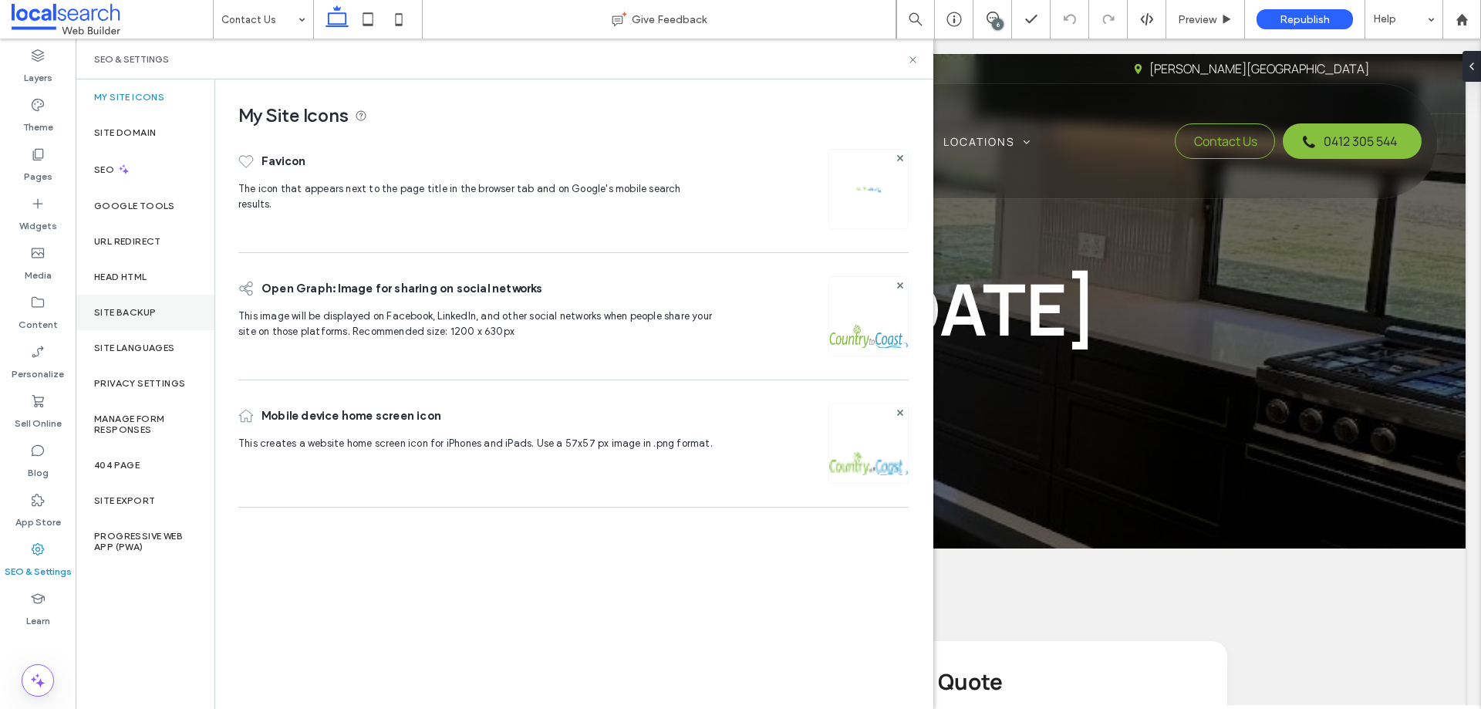
click at [99, 315] on label "Site Backup" at bounding box center [125, 312] width 62 height 11
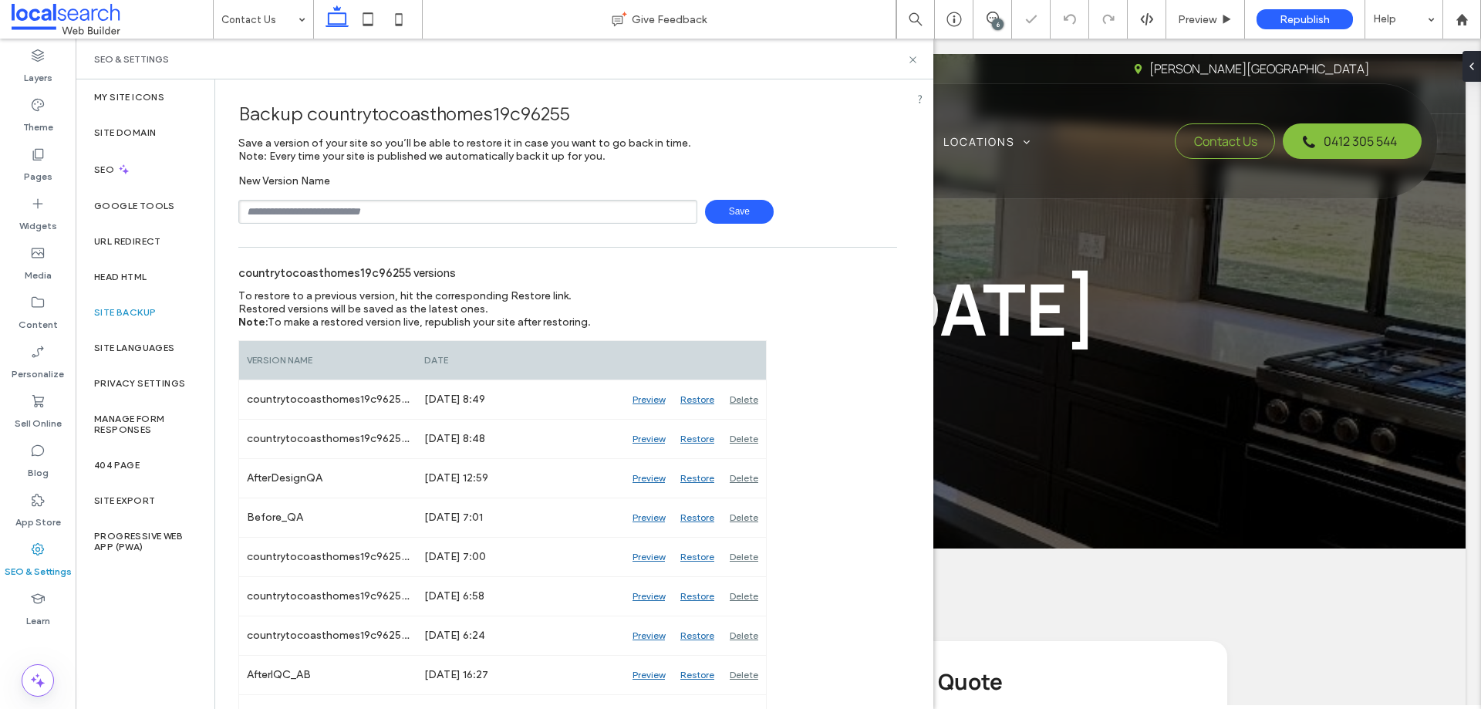
click at [325, 212] on input "text" at bounding box center [467, 212] width 459 height 24
click at [340, 208] on input "**********" at bounding box center [467, 212] width 459 height 24
type input "**********"
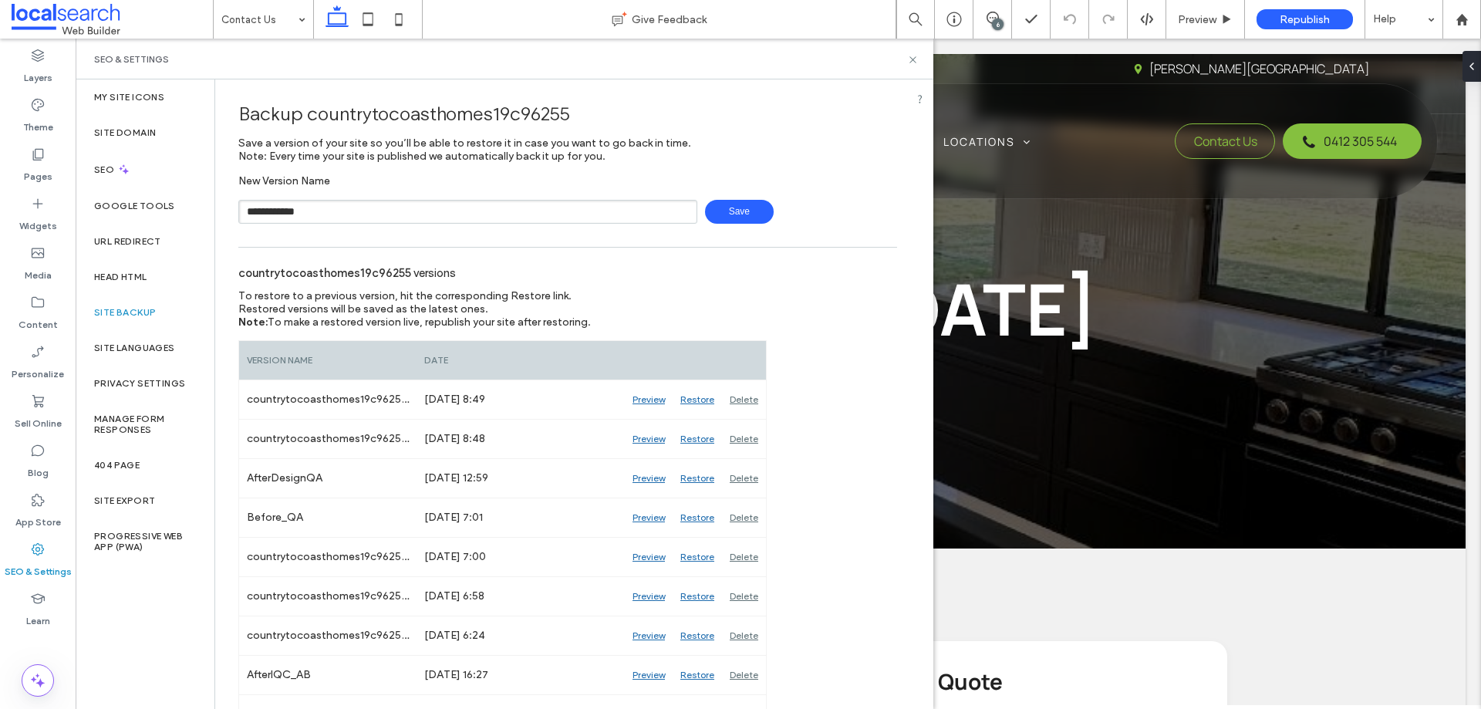
click at [730, 214] on span "Save" at bounding box center [739, 212] width 69 height 24
click at [912, 59] on icon at bounding box center [913, 60] width 12 height 12
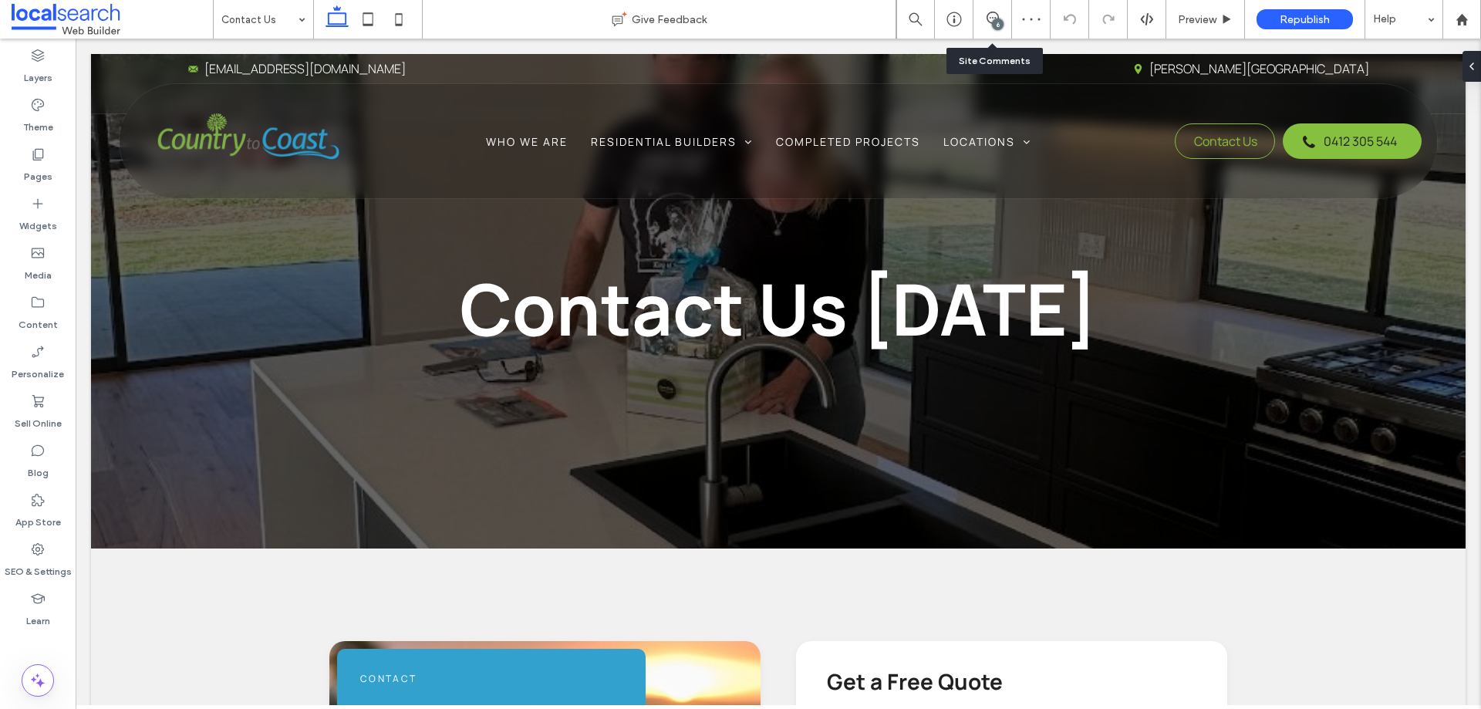
click at [980, 25] on div "6" at bounding box center [992, 19] width 38 height 15
click at [991, 15] on icon at bounding box center [992, 18] width 12 height 12
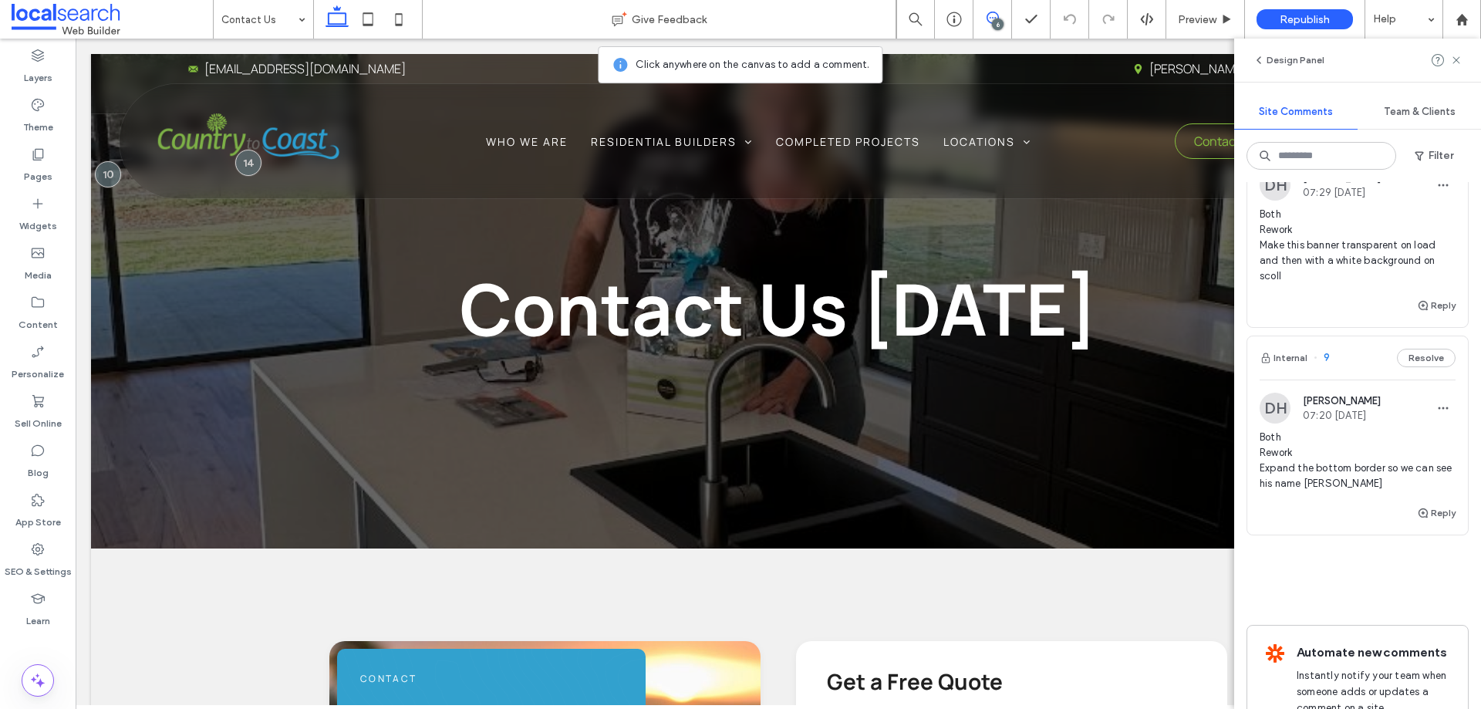
scroll to position [1233, 0]
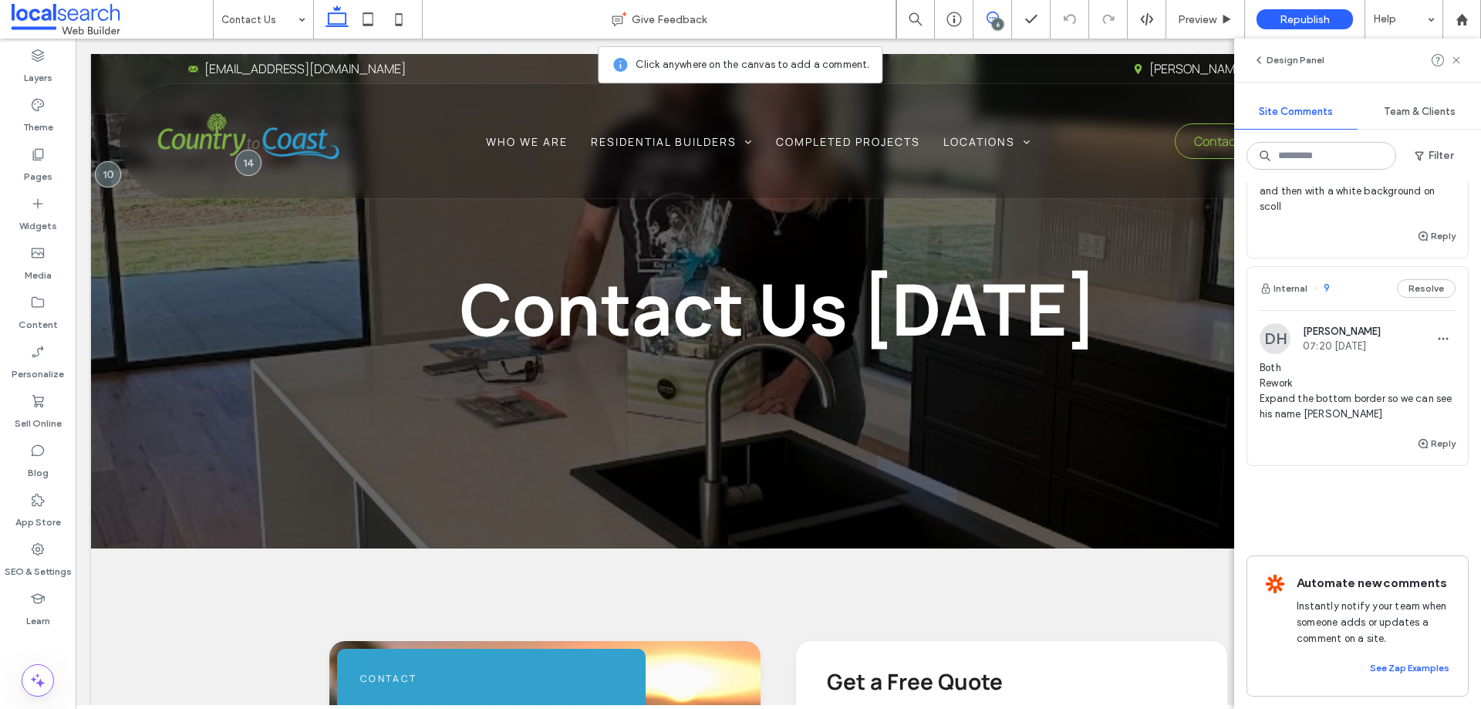
click at [1322, 369] on span "Both Rework Expand the bottom border so we can see his name [PERSON_NAME]" at bounding box center [1357, 391] width 196 height 62
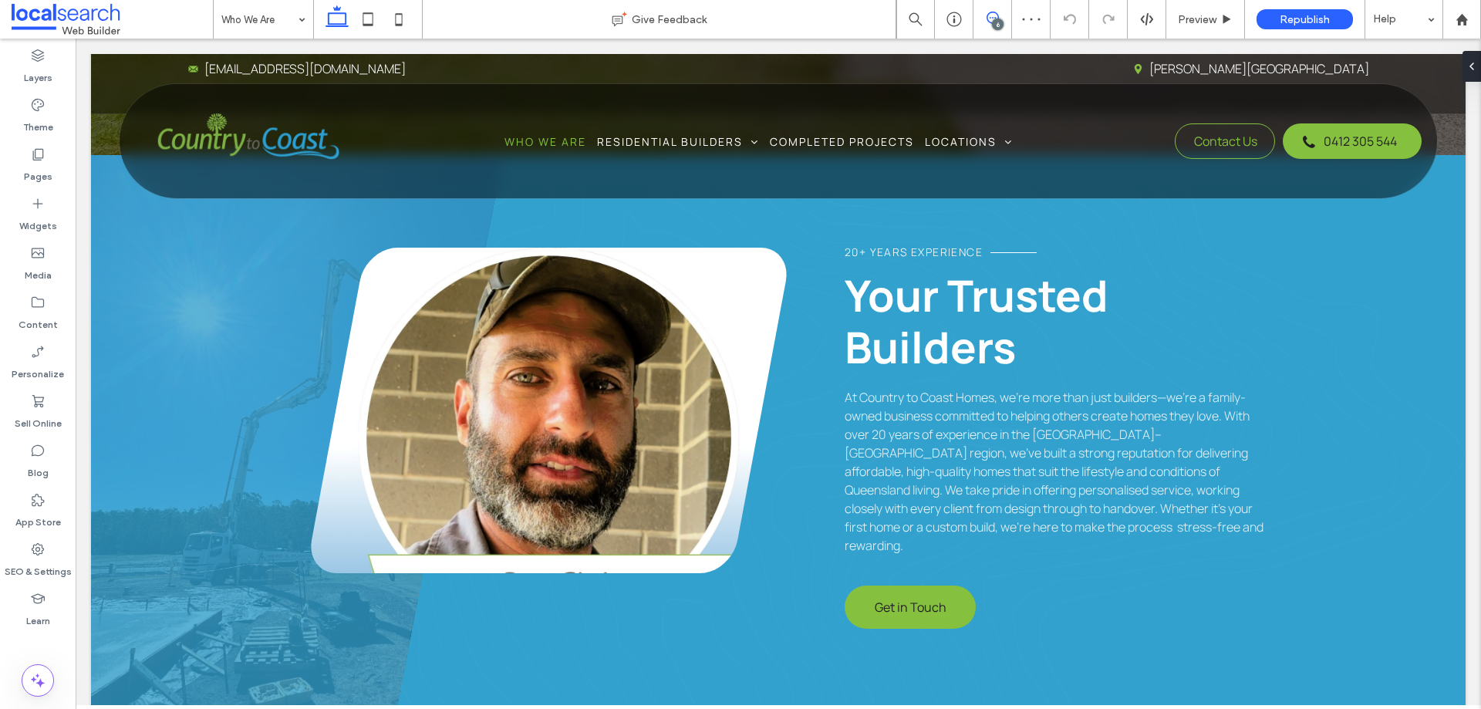
click at [986, 14] on icon at bounding box center [992, 18] width 12 height 12
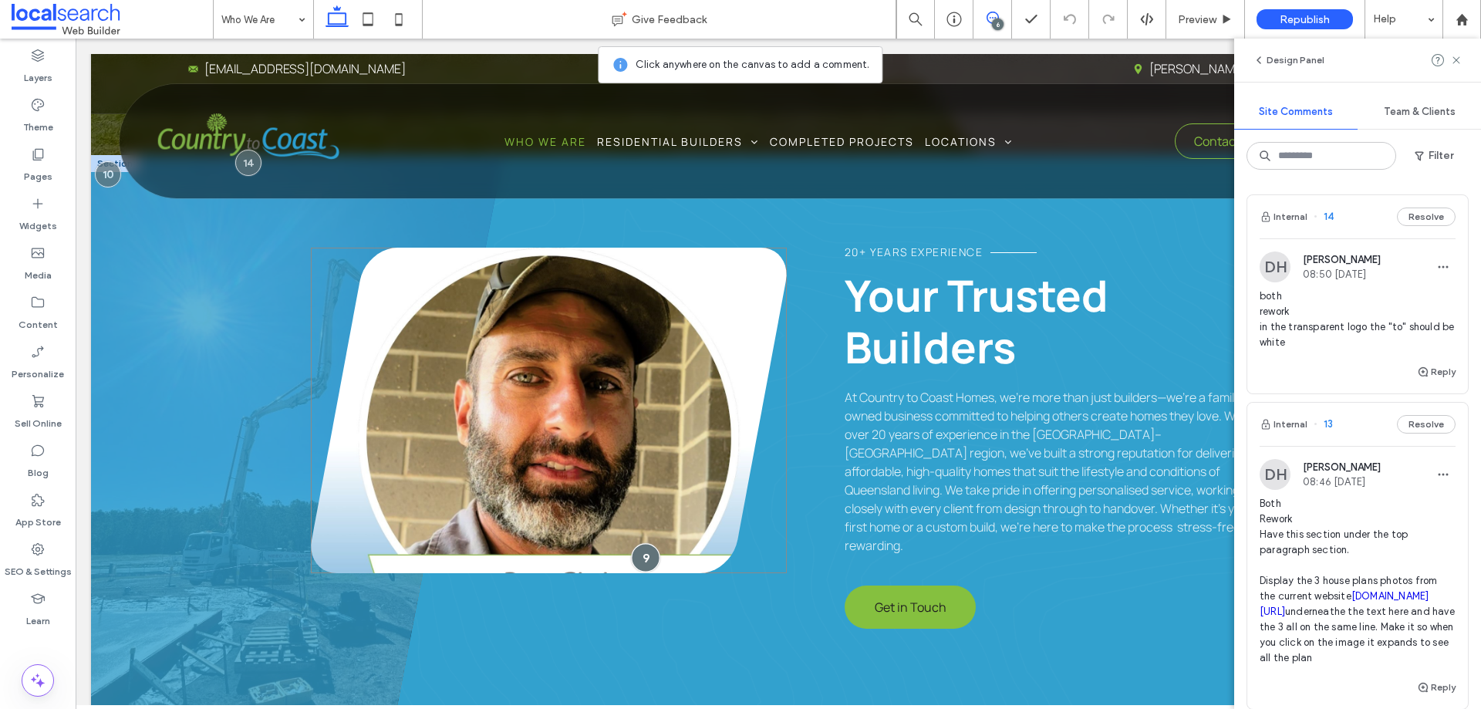
click at [640, 557] on div at bounding box center [645, 557] width 29 height 29
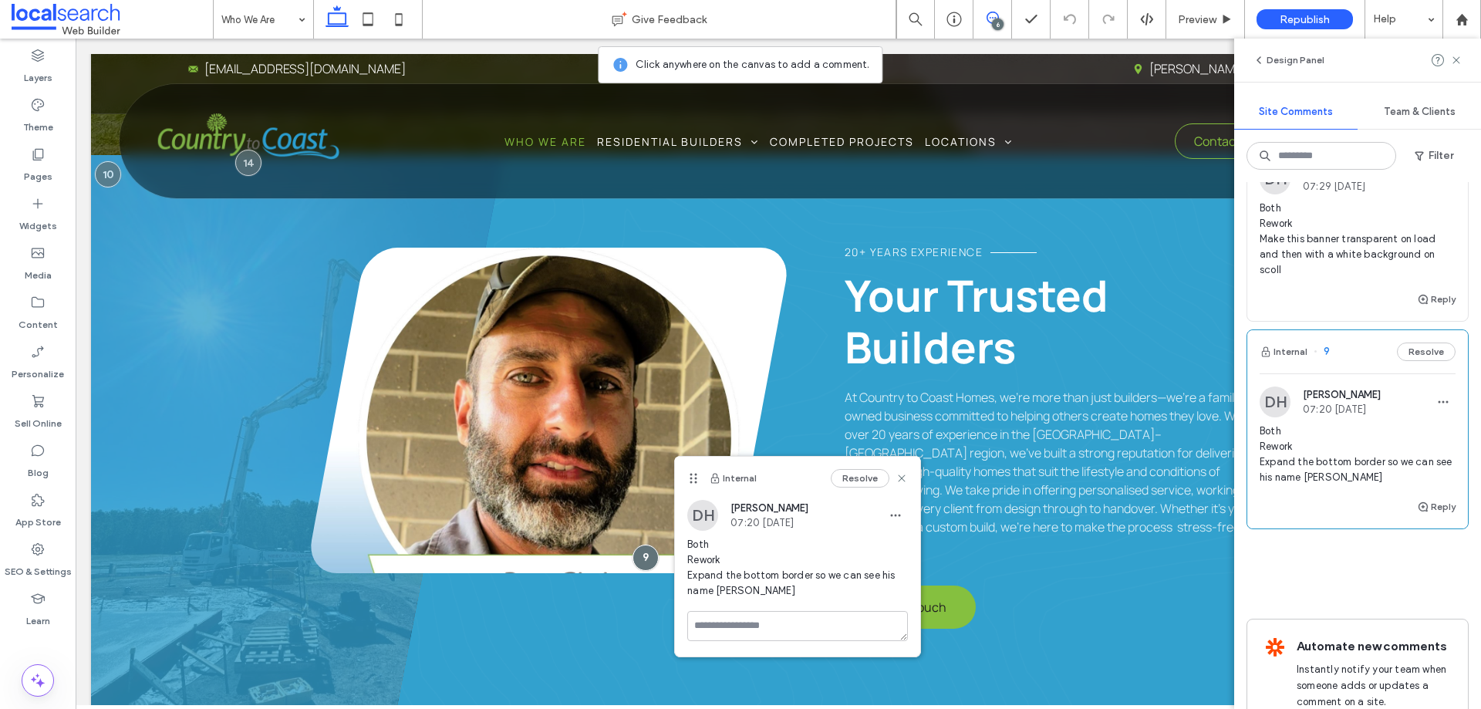
scroll to position [1080, 0]
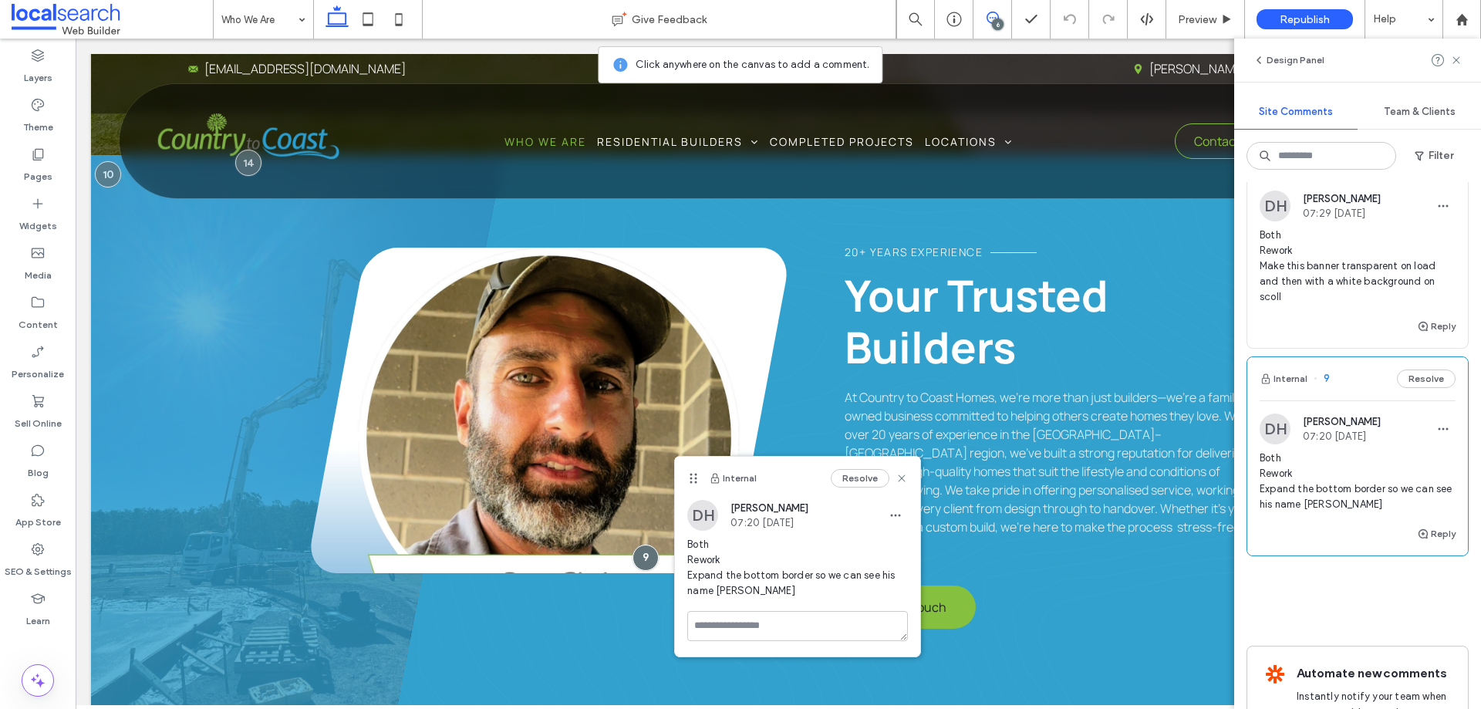
click at [1330, 305] on span "Both Rework Make this banner transparent on load and then with a white backgrou…" at bounding box center [1357, 266] width 196 height 77
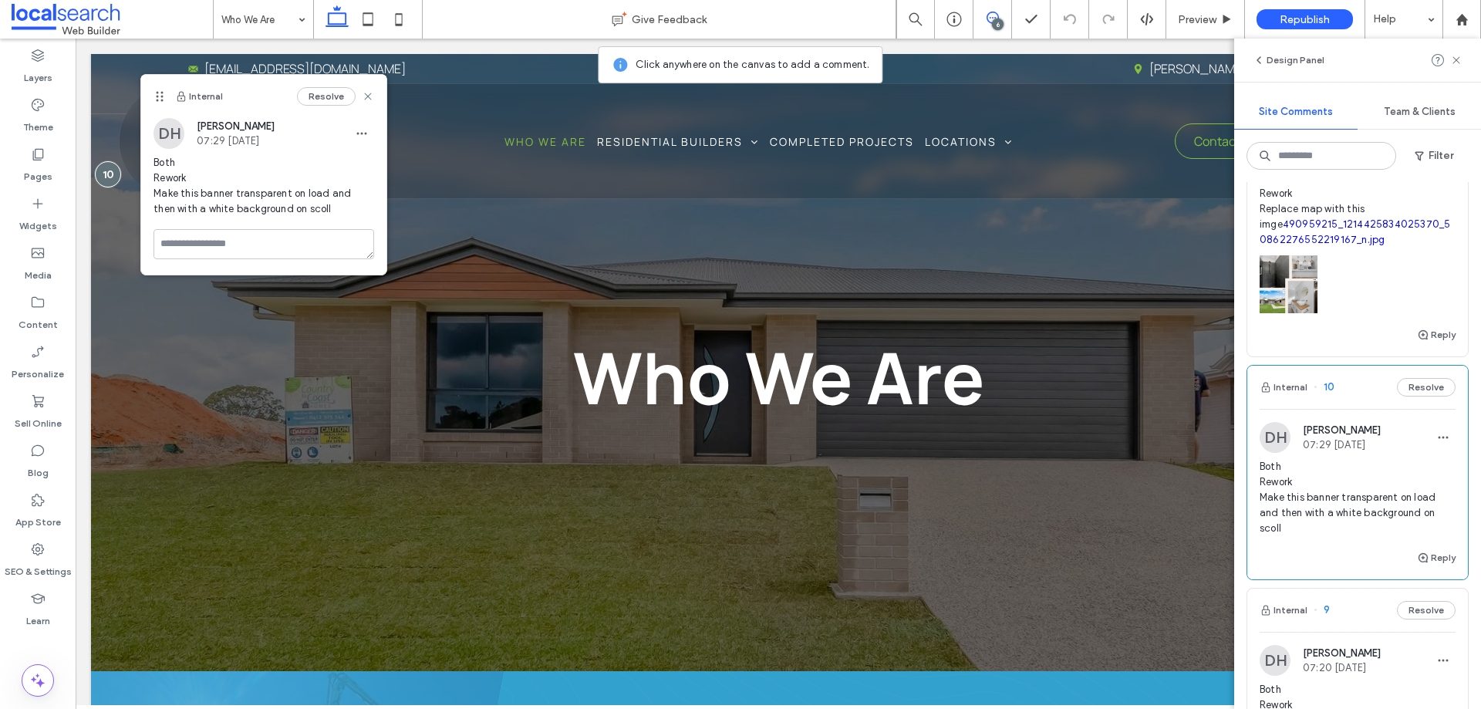
scroll to position [771, 0]
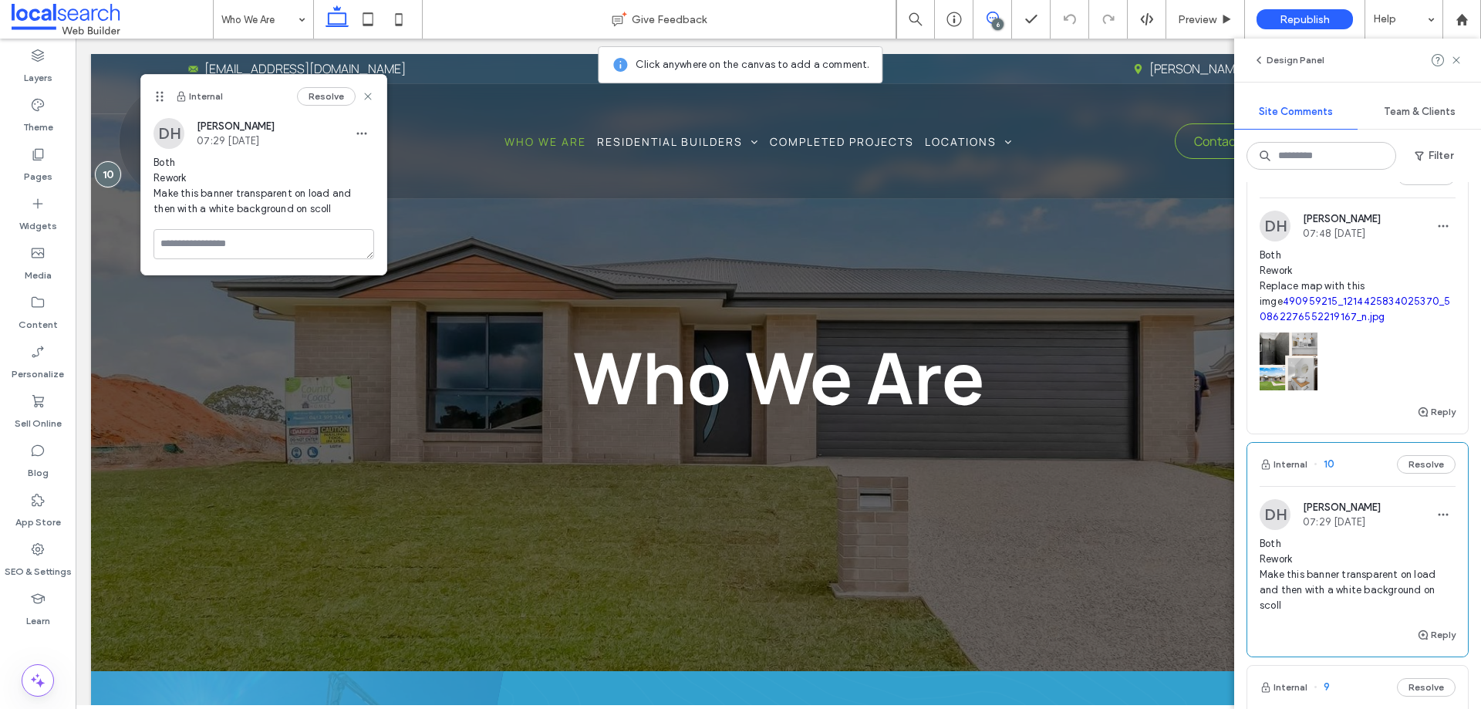
click at [1387, 312] on span "Both Rework Replace map with this imge 490959215_1214425834025370_5086227655221…" at bounding box center [1357, 286] width 196 height 77
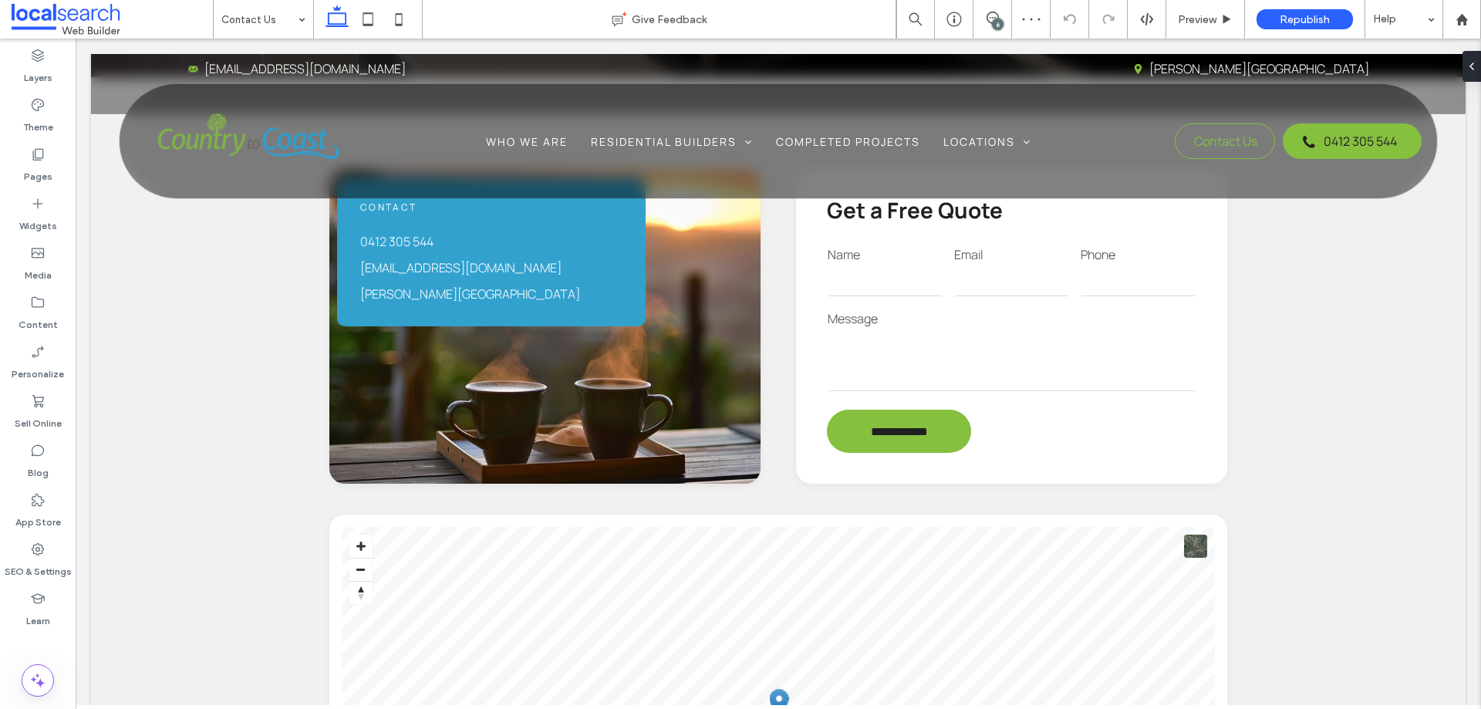
click at [998, 22] on div "6" at bounding box center [998, 25] width 12 height 12
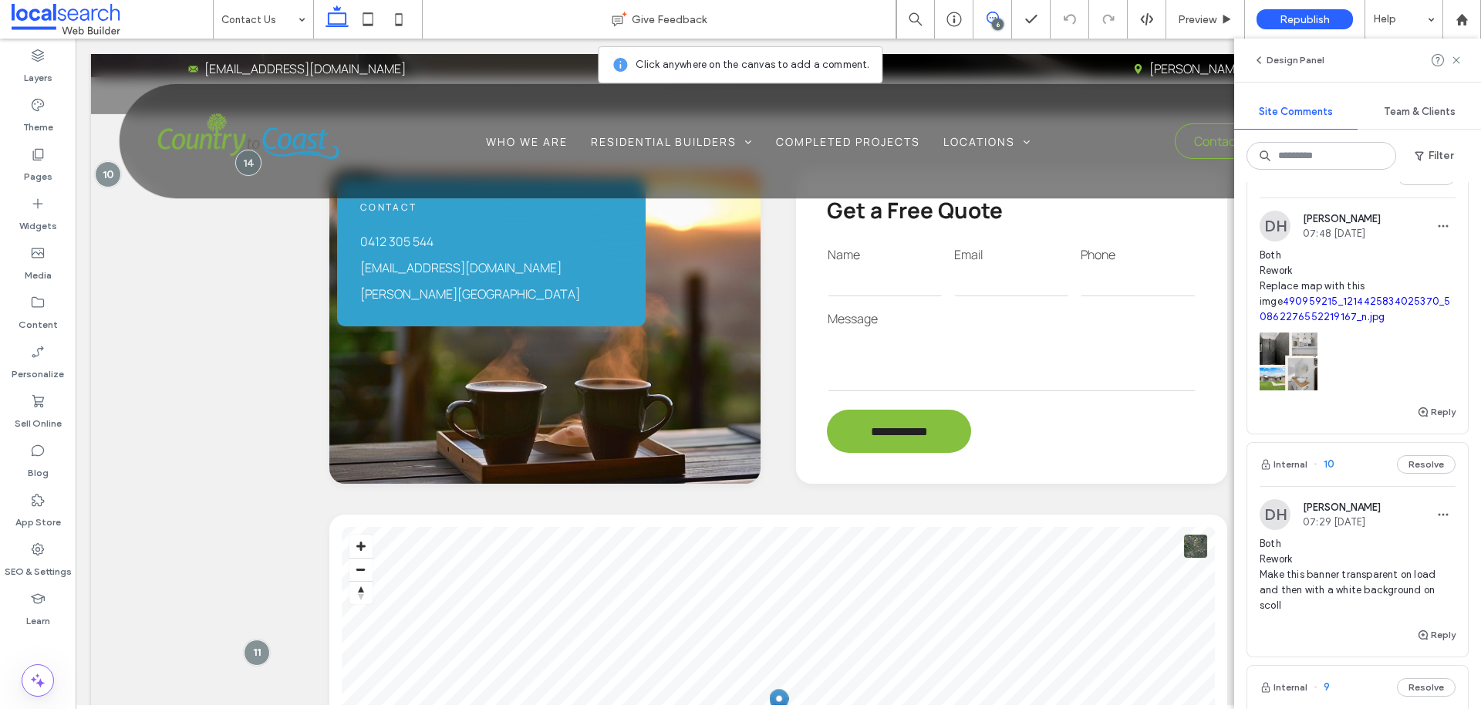
scroll to position [694, 0]
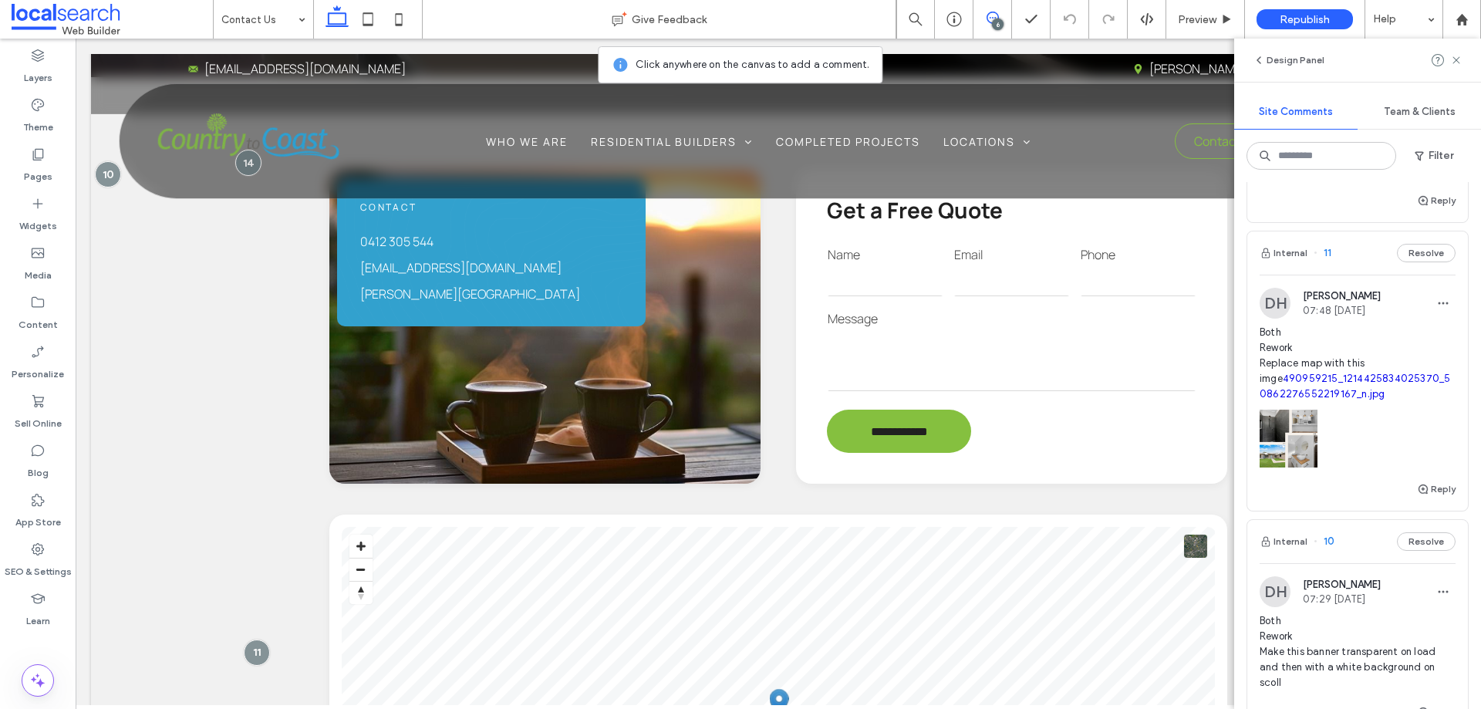
click at [1367, 383] on span "Both Rework Replace map with this imge 490959215_1214425834025370_5086227655221…" at bounding box center [1357, 363] width 196 height 77
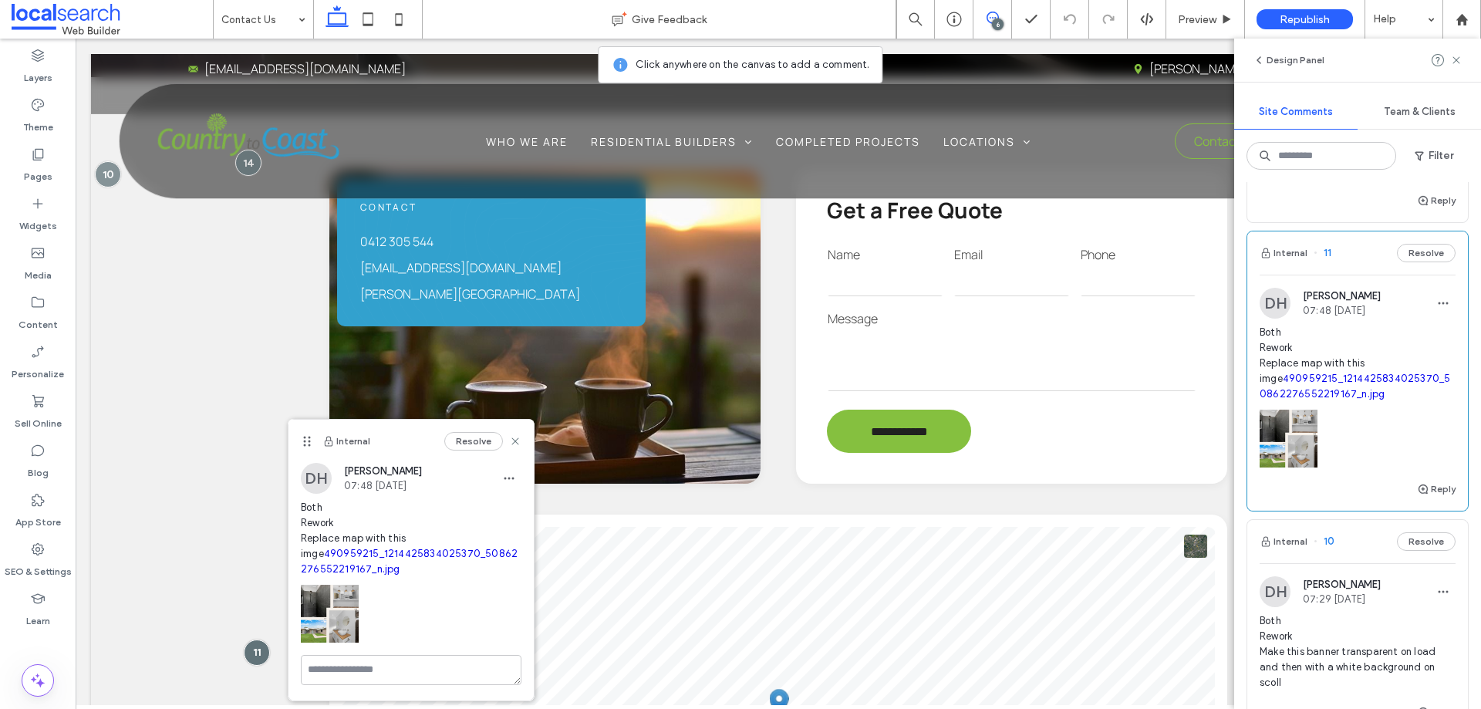
scroll to position [771, 0]
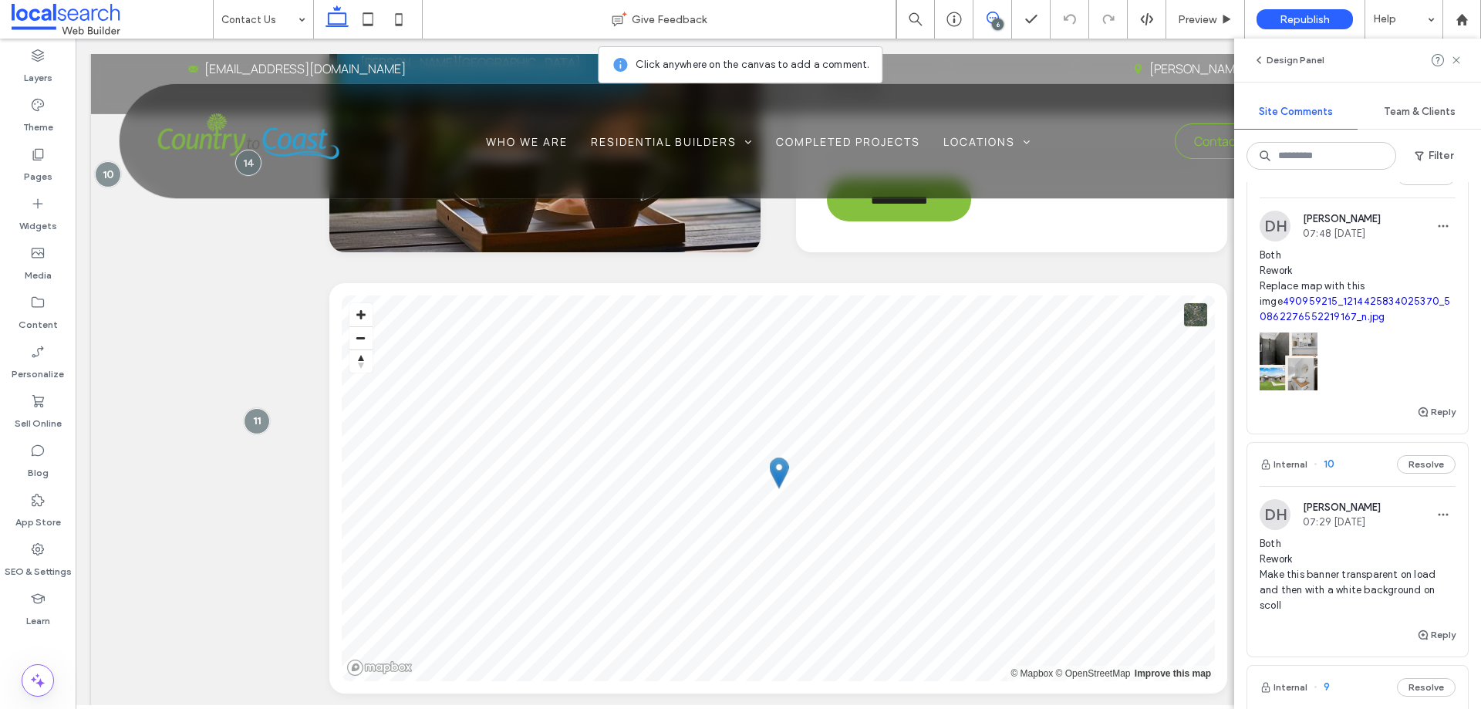
click at [1368, 311] on span "Both Rework Replace map with this imge 490959215_1214425834025370_5086227655221…" at bounding box center [1357, 286] width 196 height 77
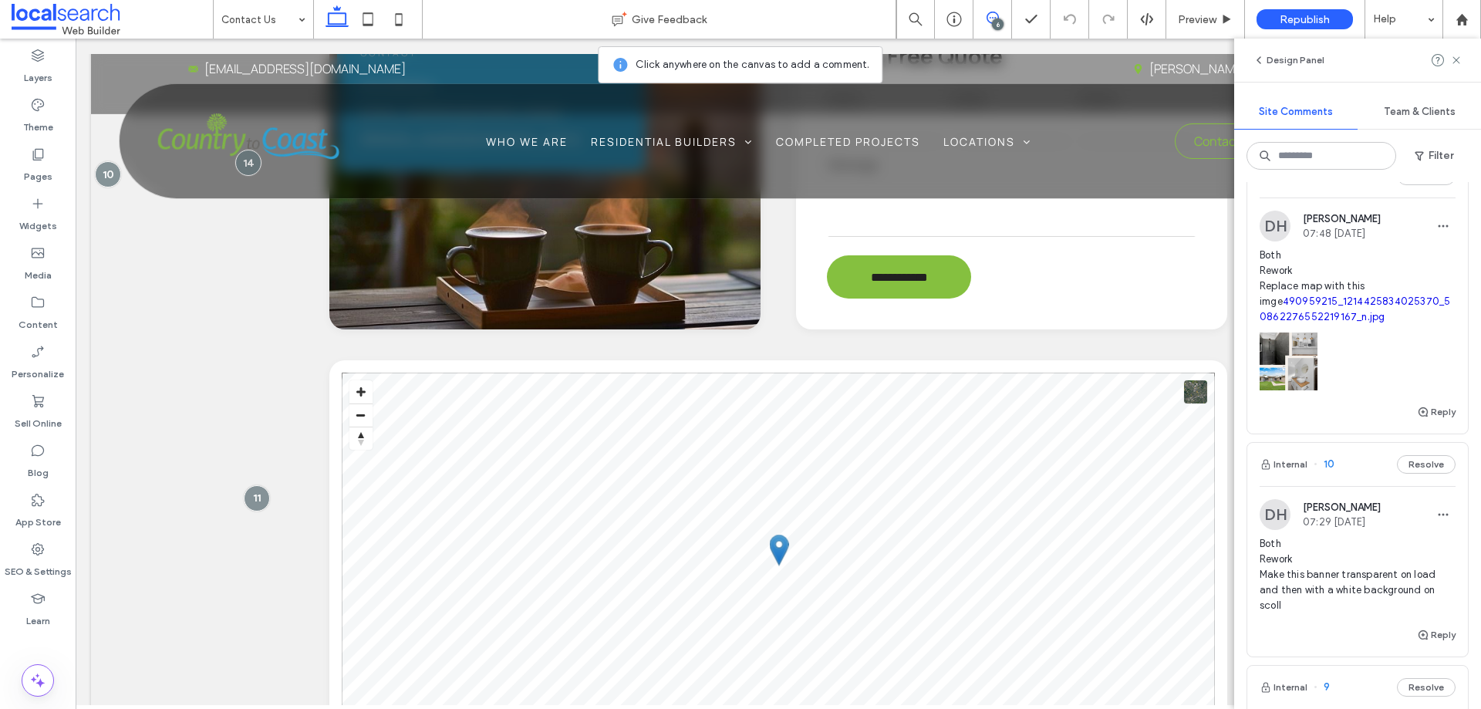
scroll to position [703, 0]
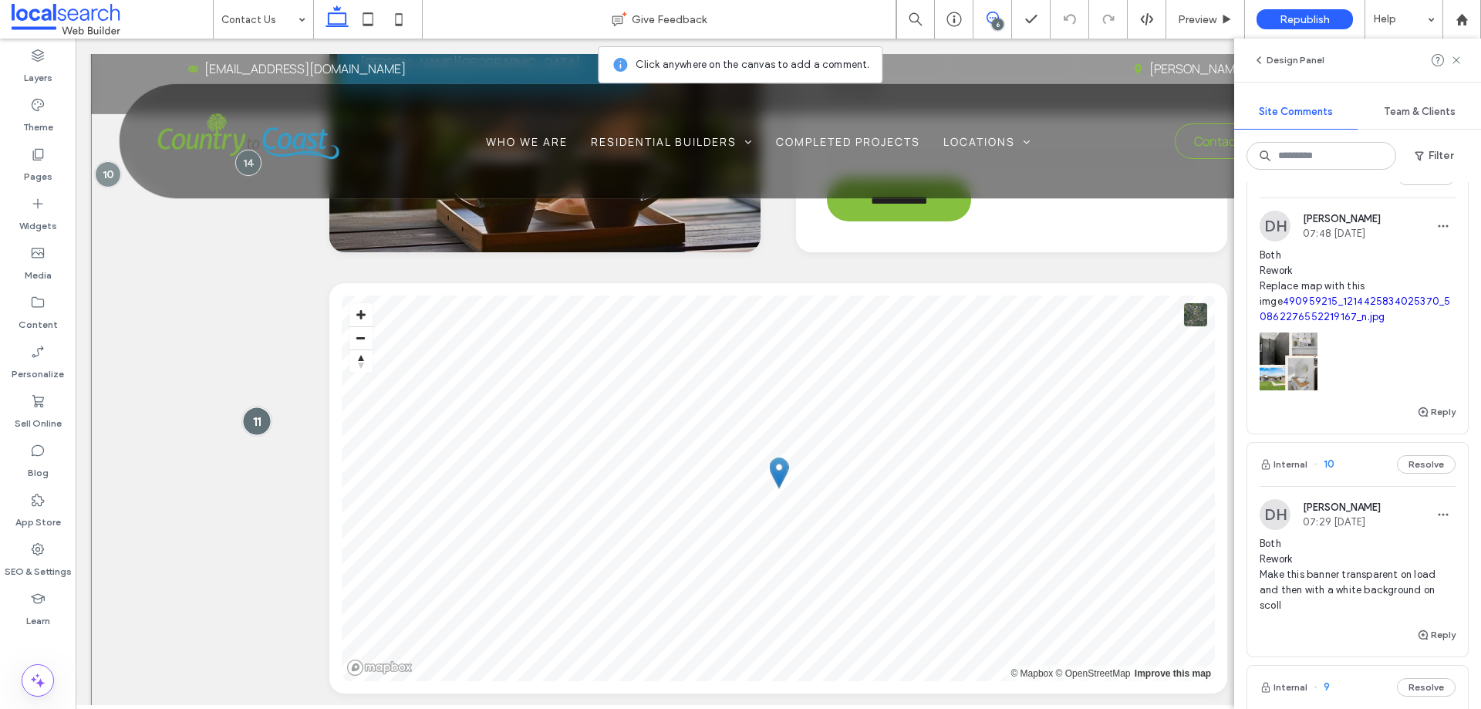
click at [246, 420] on div at bounding box center [256, 420] width 29 height 29
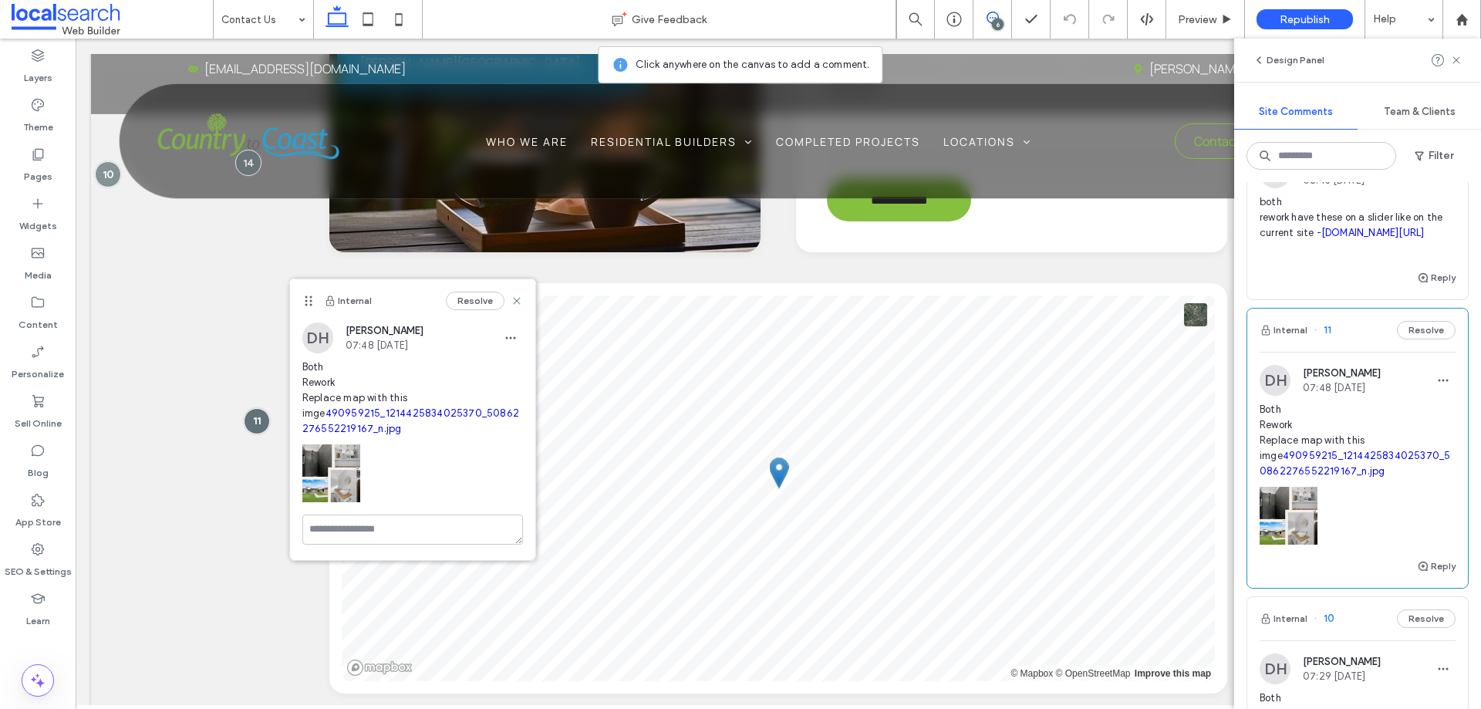
scroll to position [463, 0]
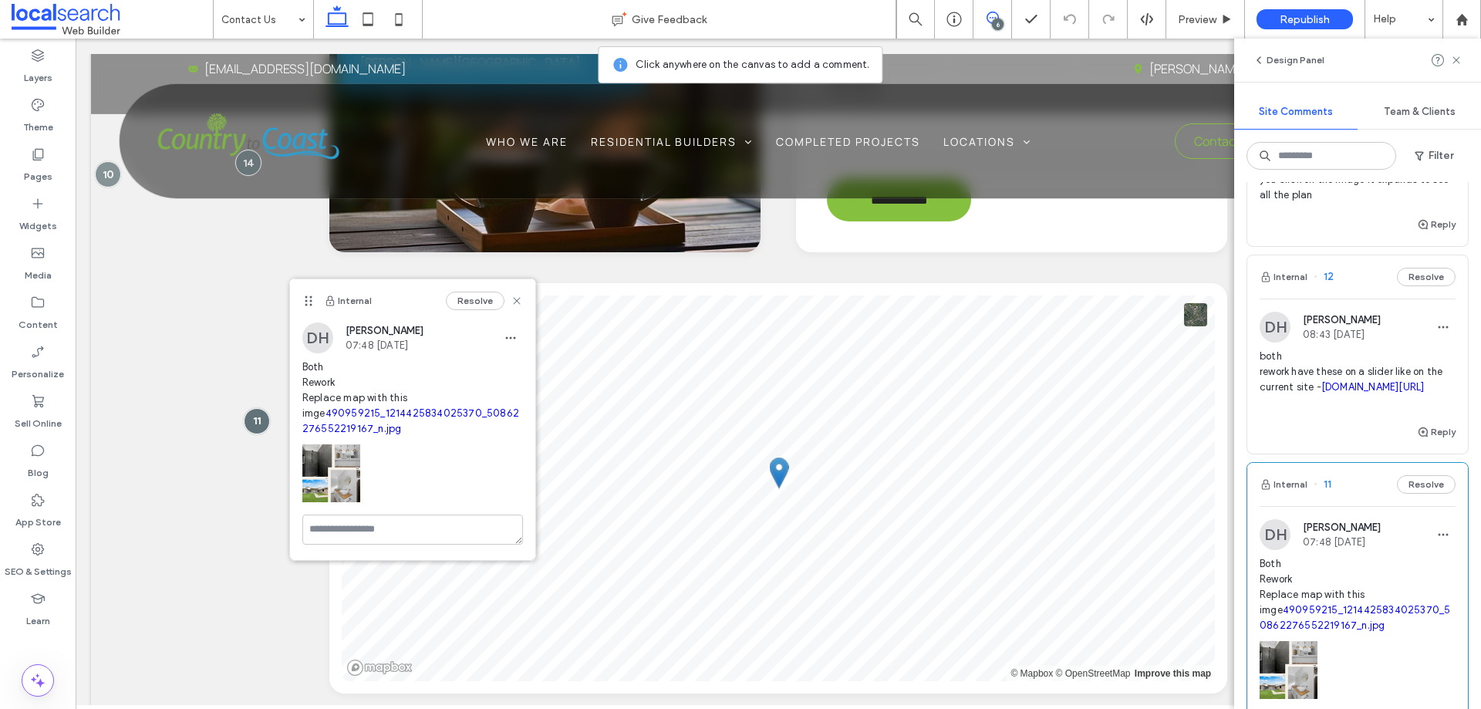
click at [1326, 359] on div "DH [PERSON_NAME] 08:43 [DATE] both rework have these on a slider like on the cu…" at bounding box center [1357, 367] width 196 height 111
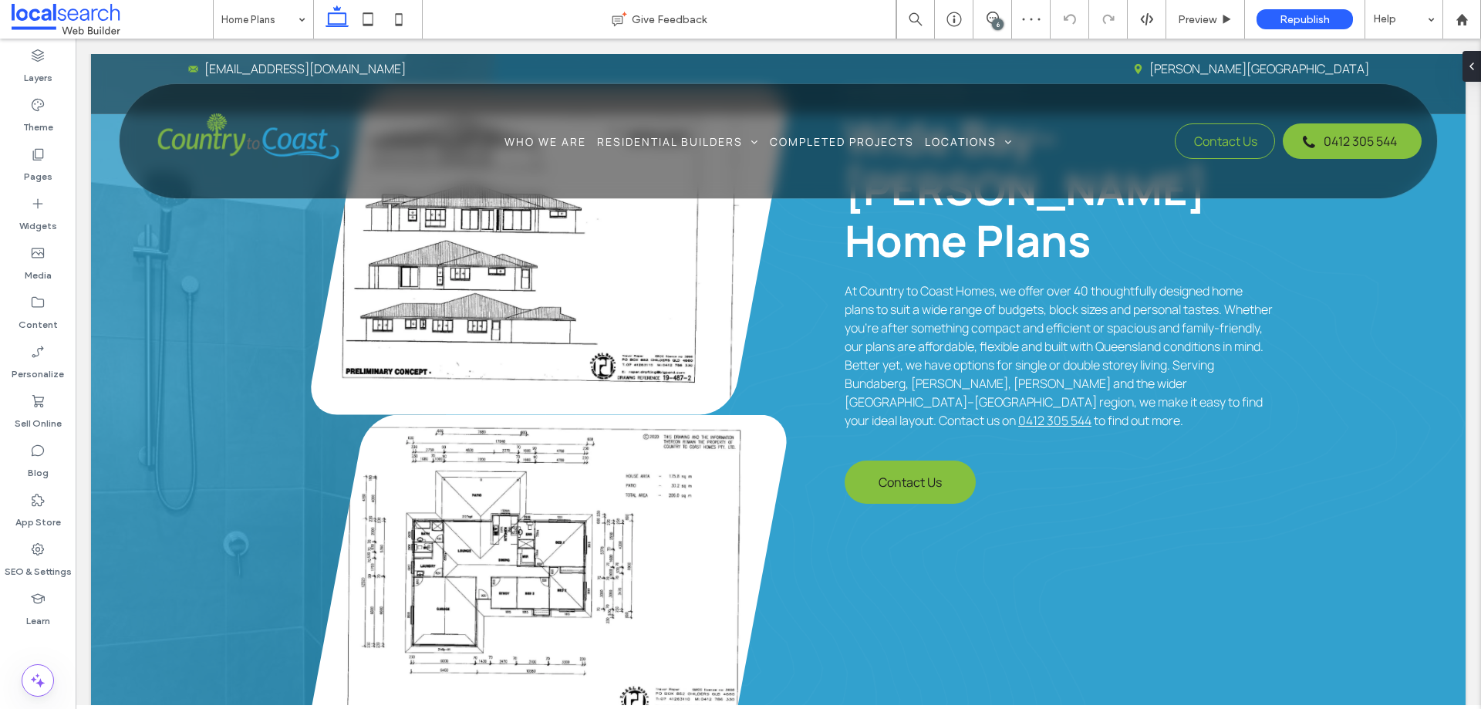
click at [995, 22] on div "6" at bounding box center [998, 25] width 12 height 12
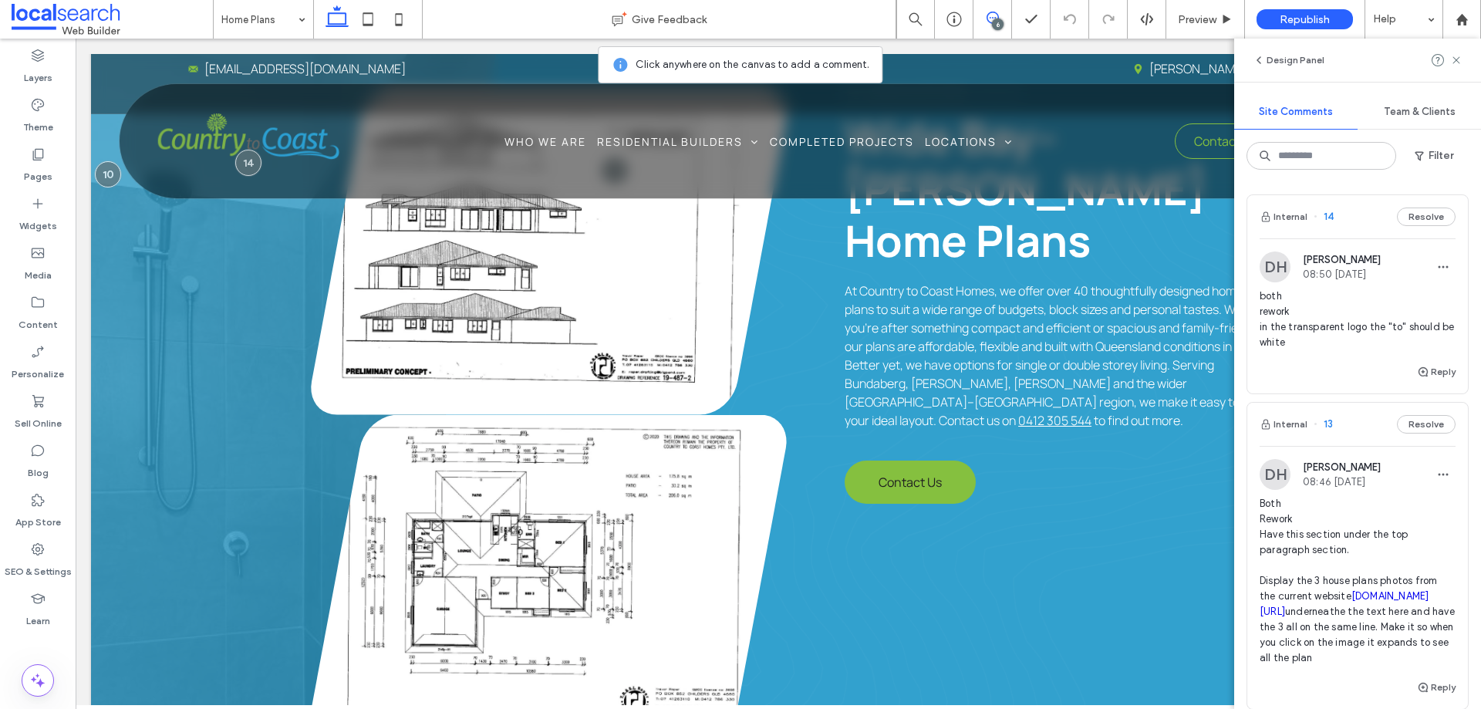
click at [1324, 513] on span "Both Rework Have this section under the top paragraph section. Display the 3 ho…" at bounding box center [1357, 581] width 196 height 170
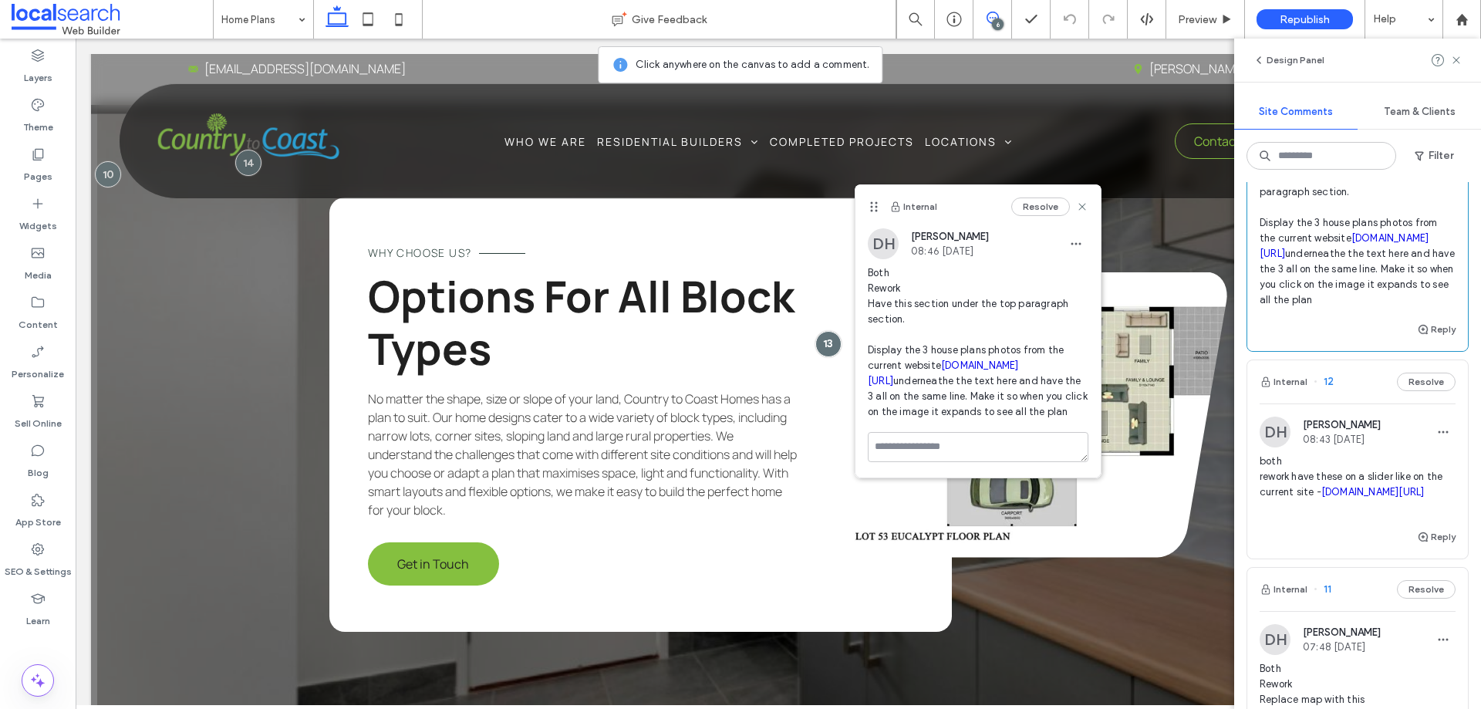
scroll to position [386, 0]
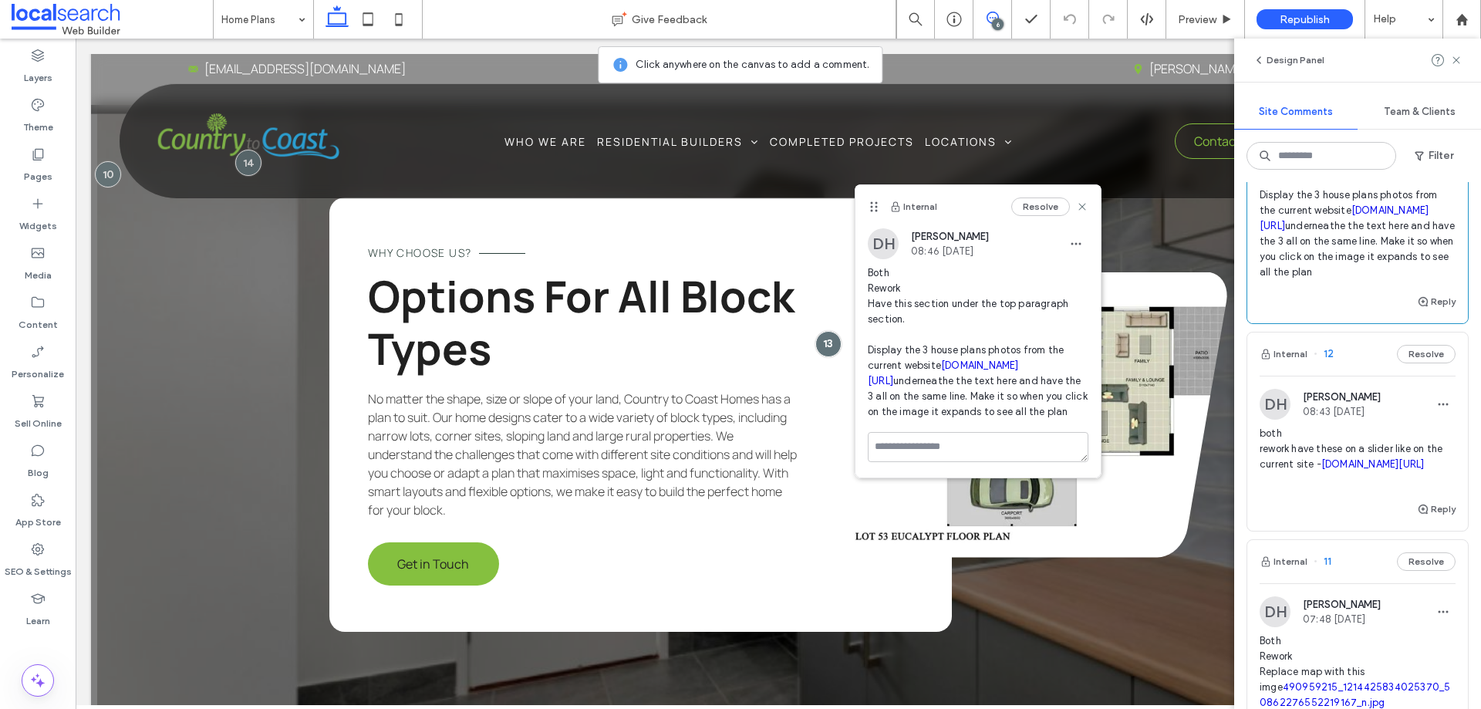
click at [1323, 450] on span "both rework have these on a slider like on the current site - [DOMAIN_NAME][URL]" at bounding box center [1357, 457] width 196 height 62
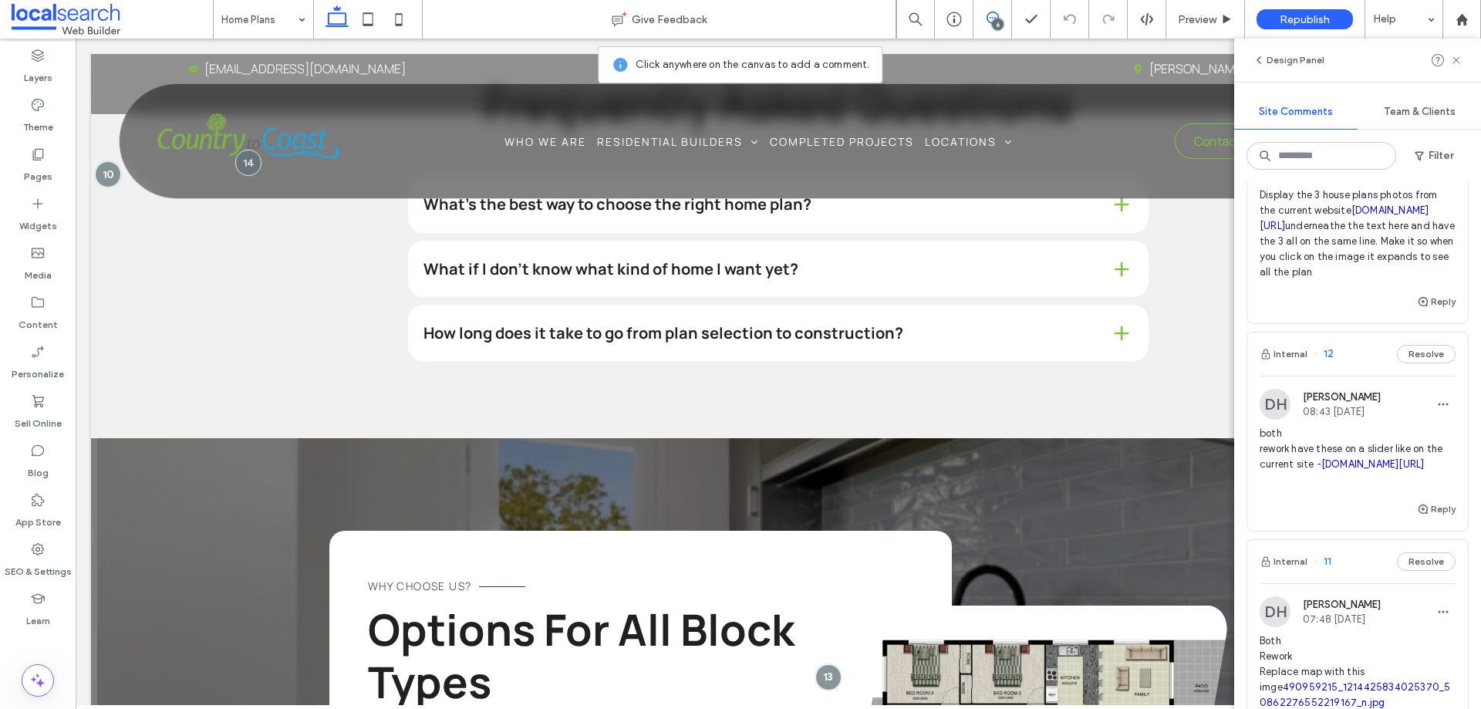
scroll to position [679, 0]
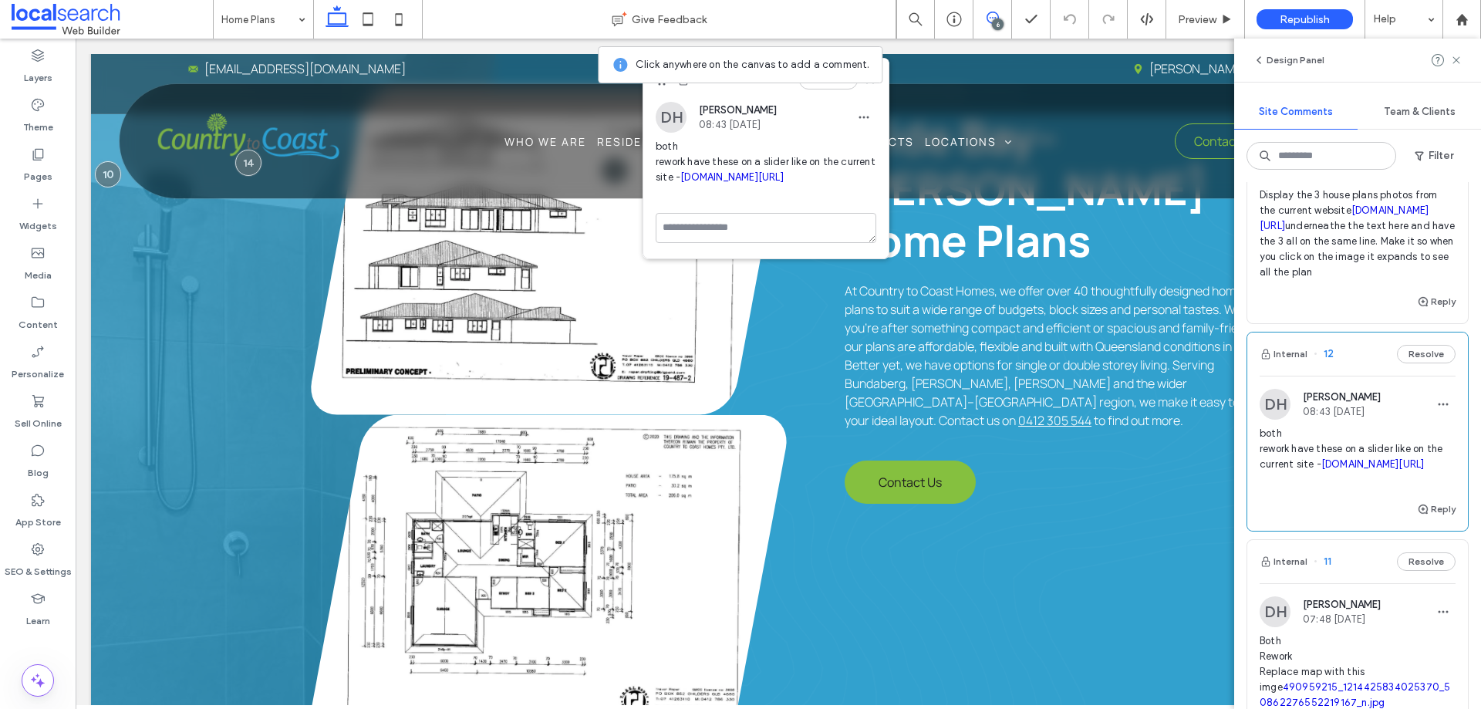
click at [723, 183] on link "[DOMAIN_NAME][URL]" at bounding box center [731, 177] width 103 height 12
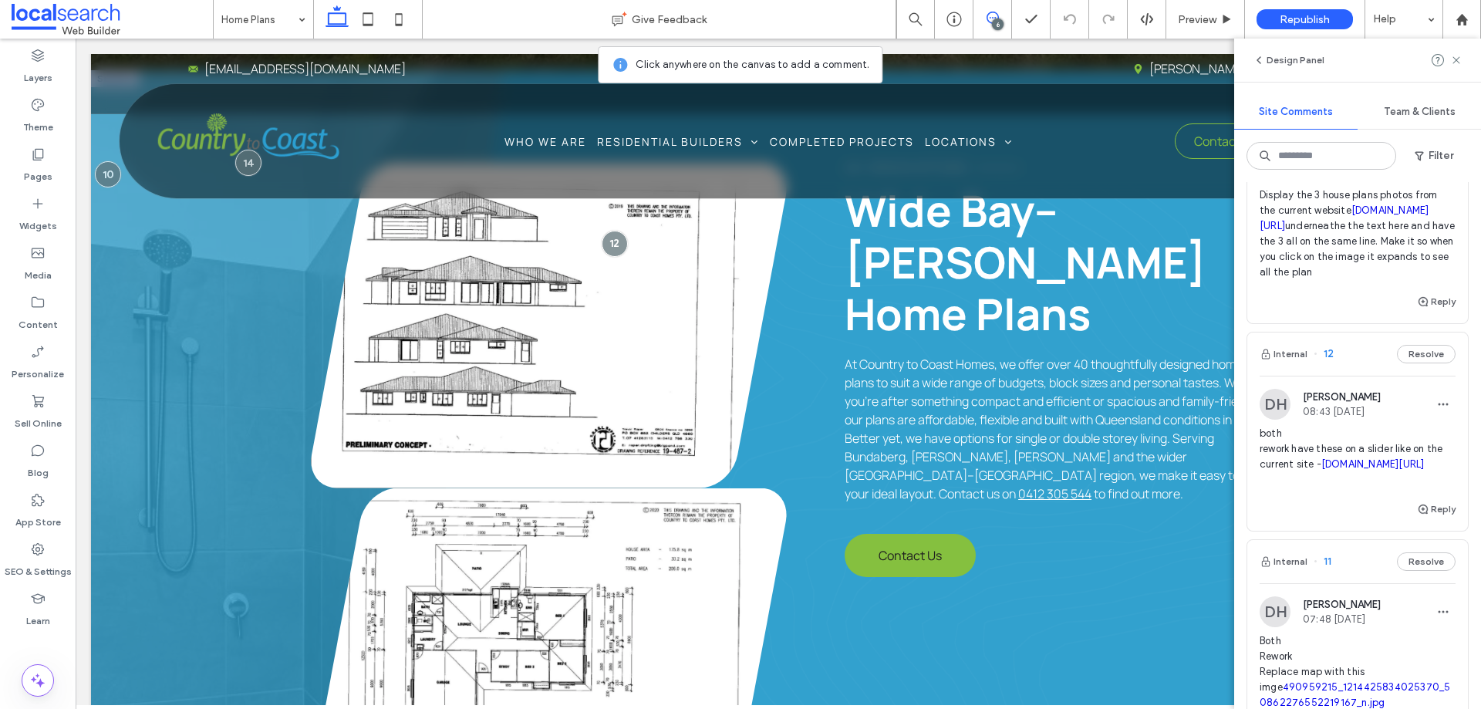
scroll to position [524, 0]
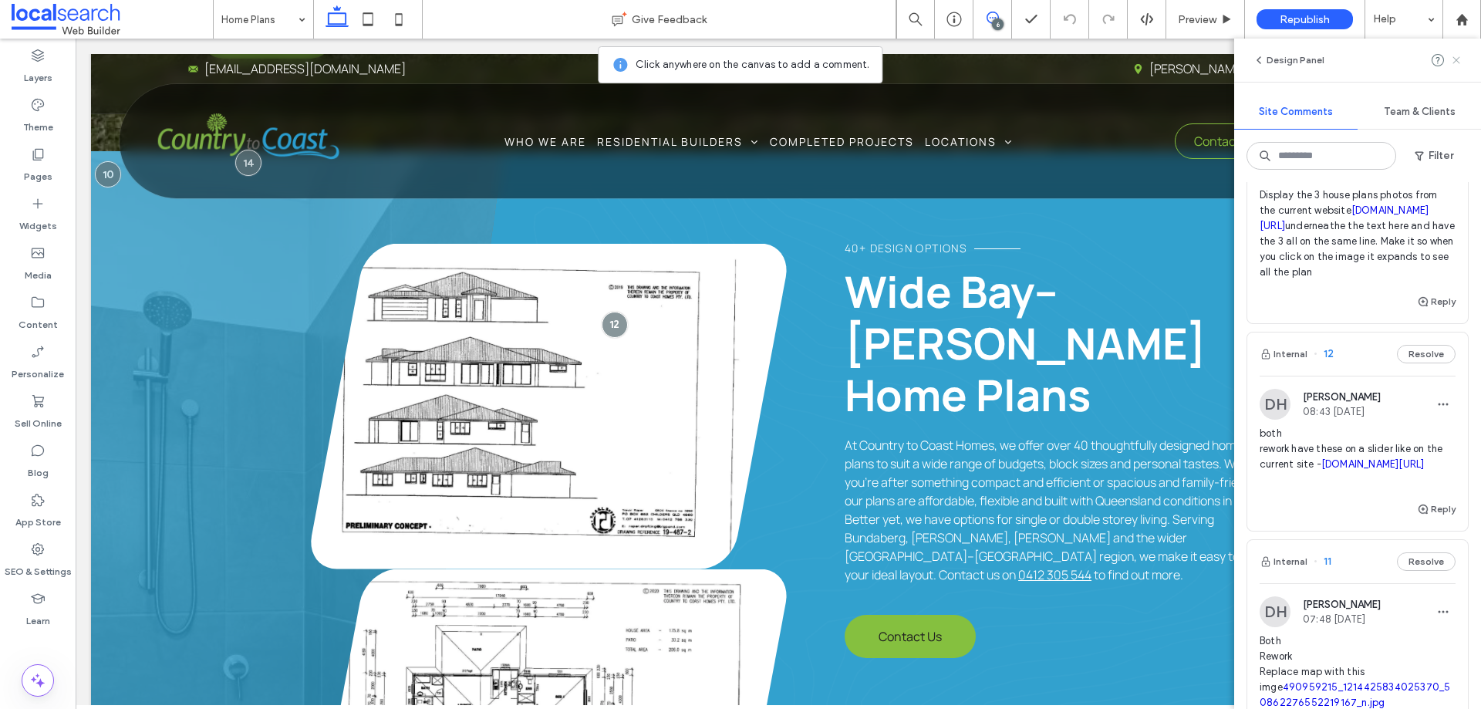
click at [1455, 61] on use at bounding box center [1455, 59] width 7 height 7
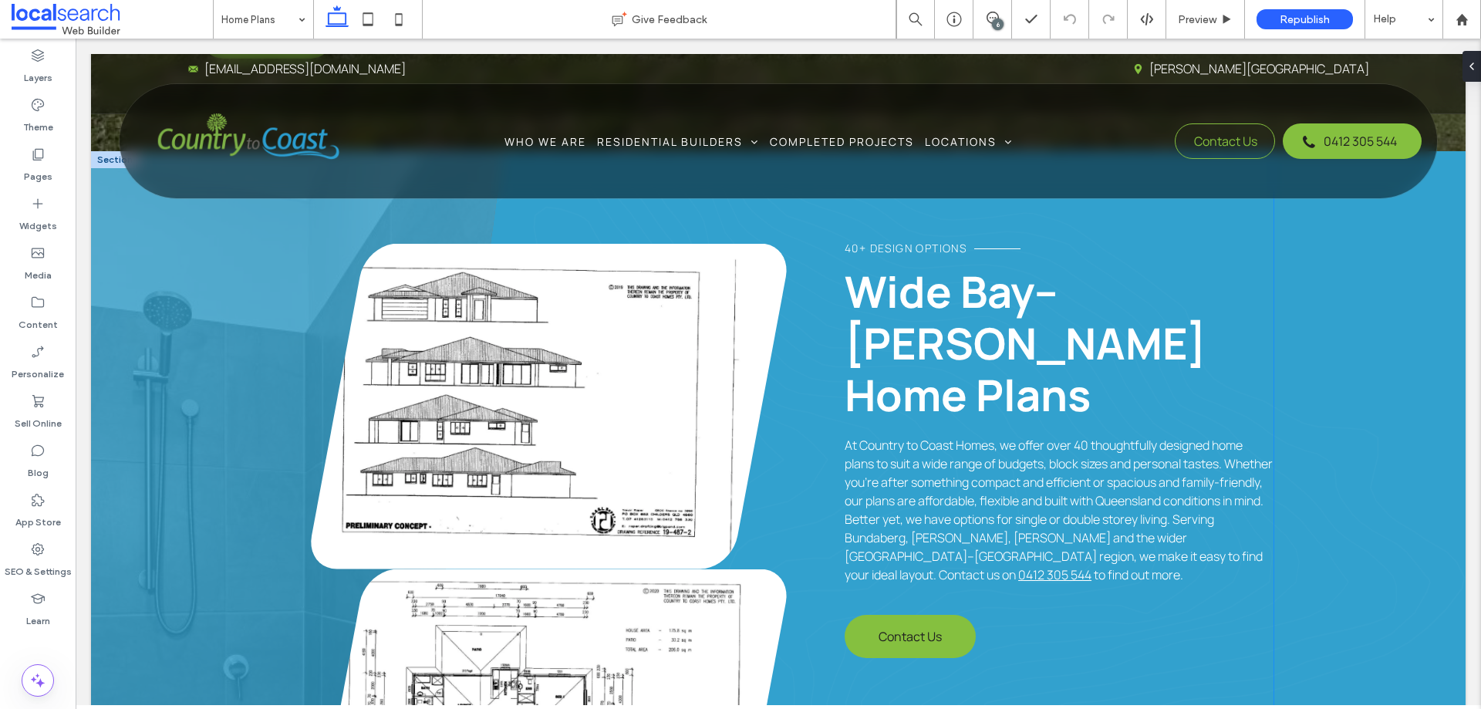
click at [598, 352] on link at bounding box center [549, 406] width 476 height 325
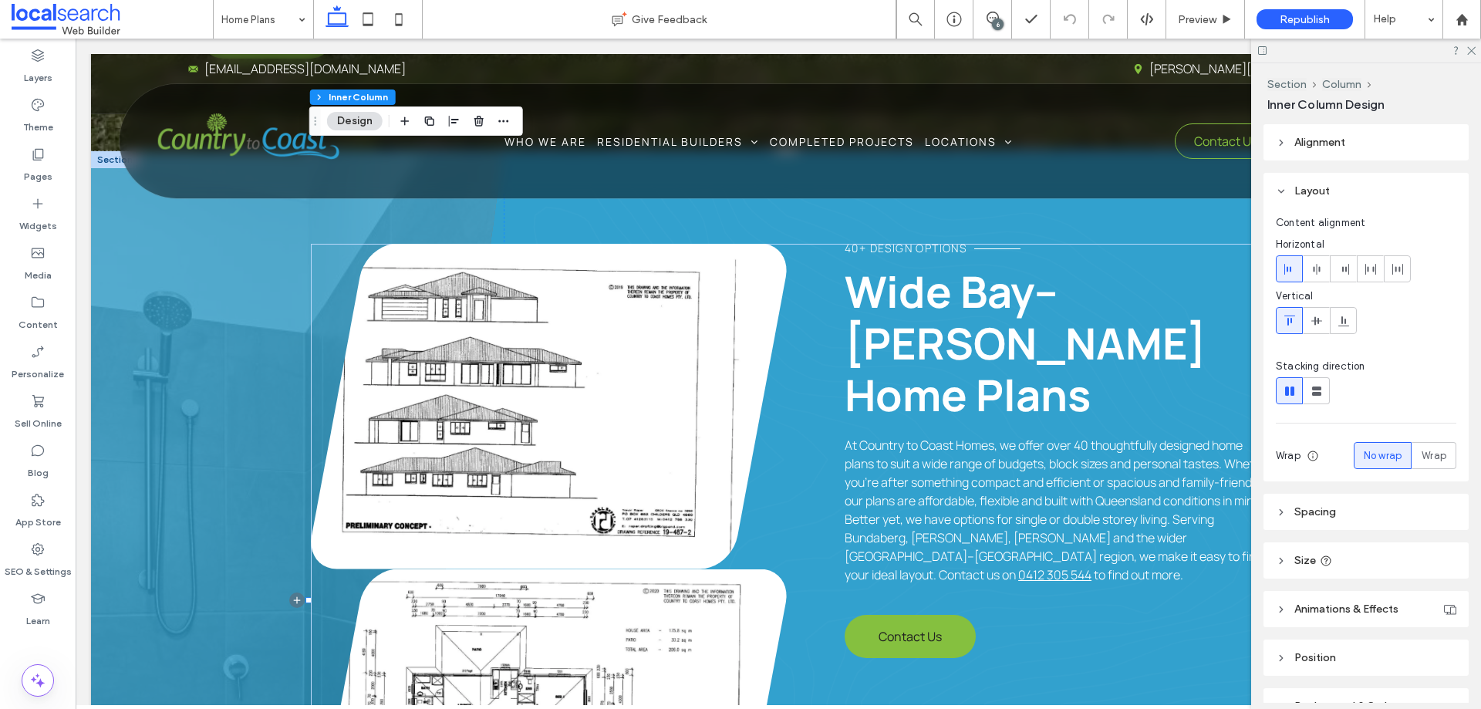
click at [598, 352] on link at bounding box center [549, 406] width 476 height 325
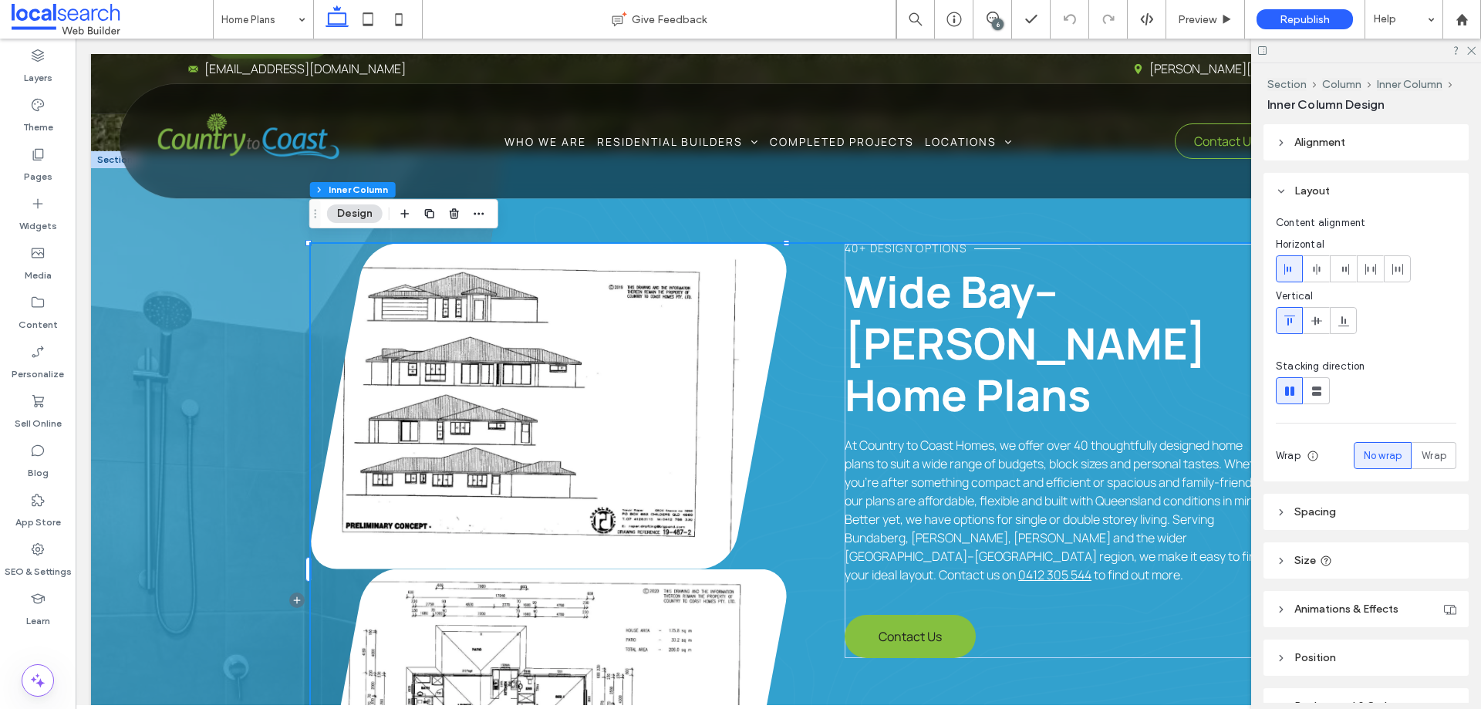
click at [598, 352] on link at bounding box center [549, 406] width 476 height 325
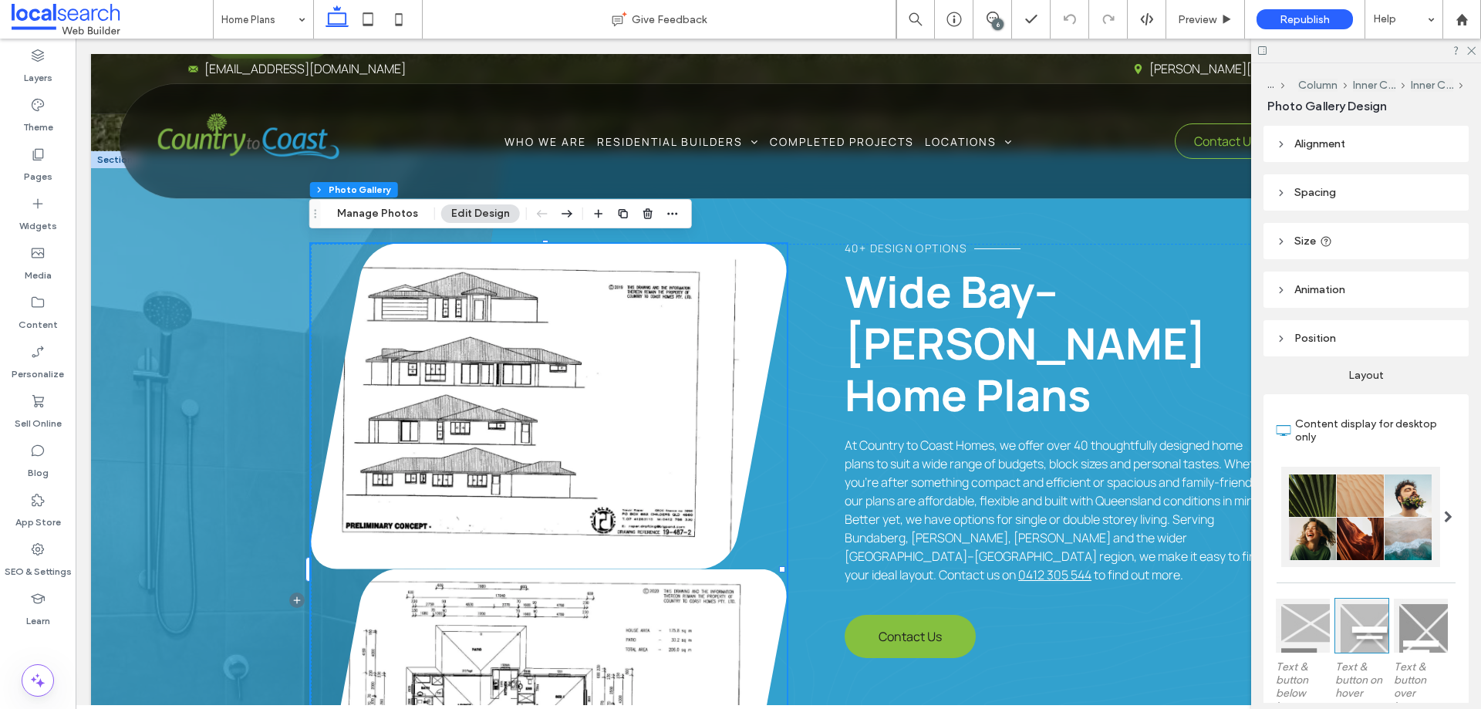
click at [598, 352] on link at bounding box center [549, 406] width 476 height 325
click at [400, 213] on button "Manage Photos" at bounding box center [377, 213] width 101 height 19
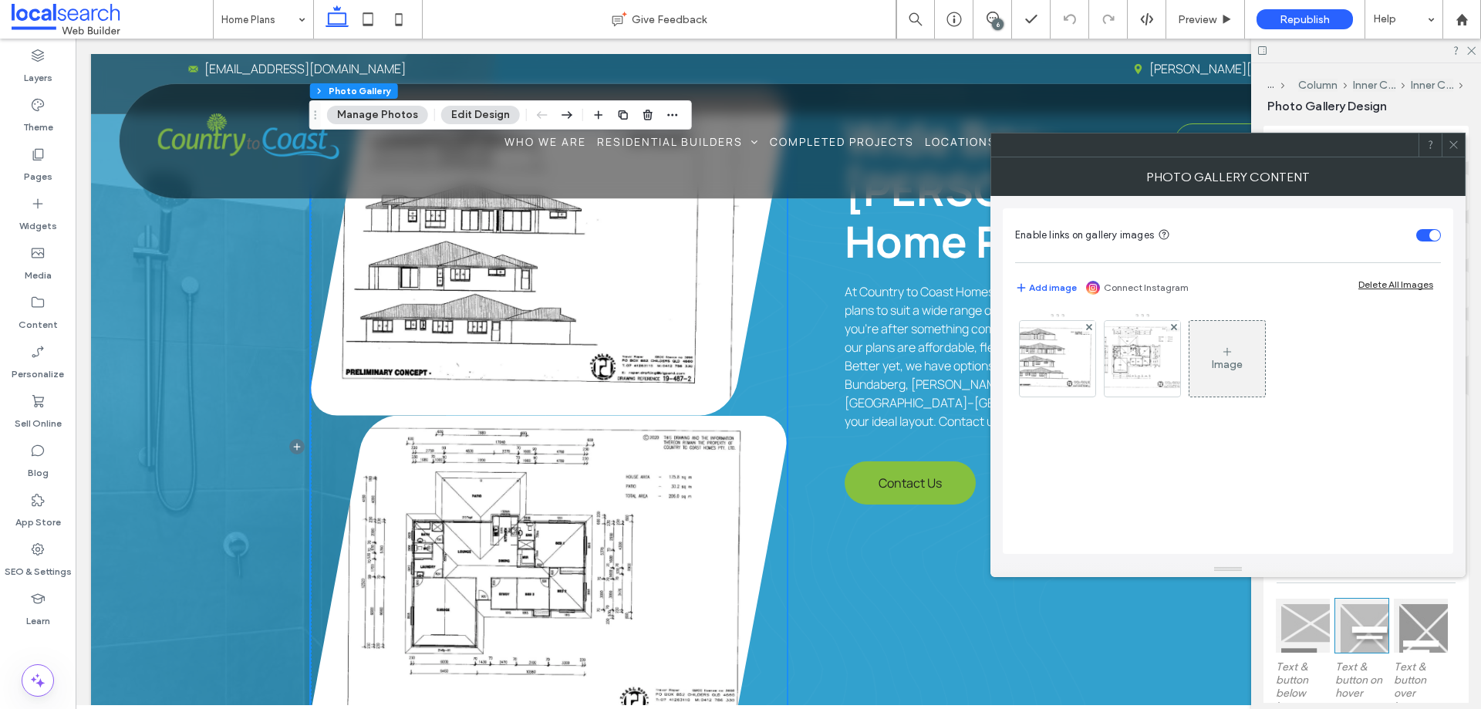
scroll to position [679, 0]
click at [1450, 146] on icon at bounding box center [1454, 145] width 12 height 12
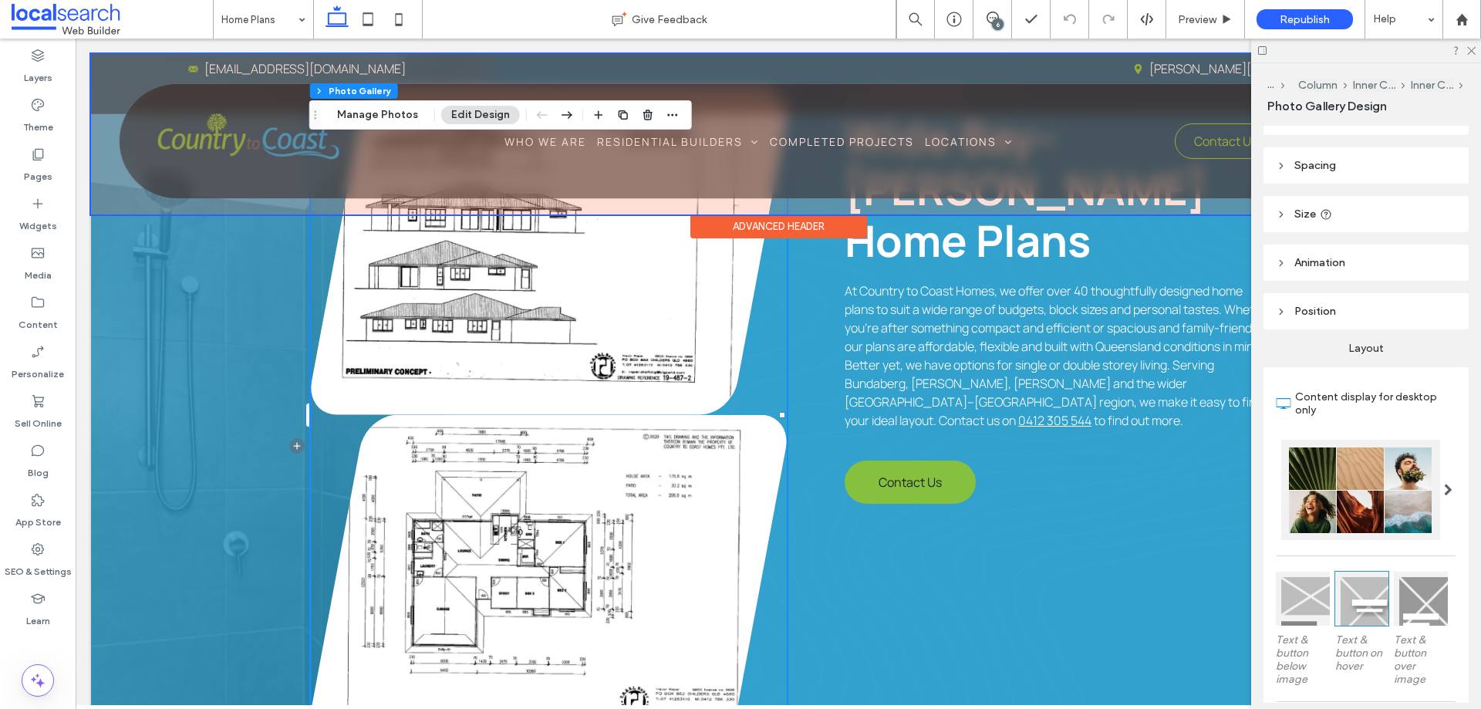
scroll to position [0, 0]
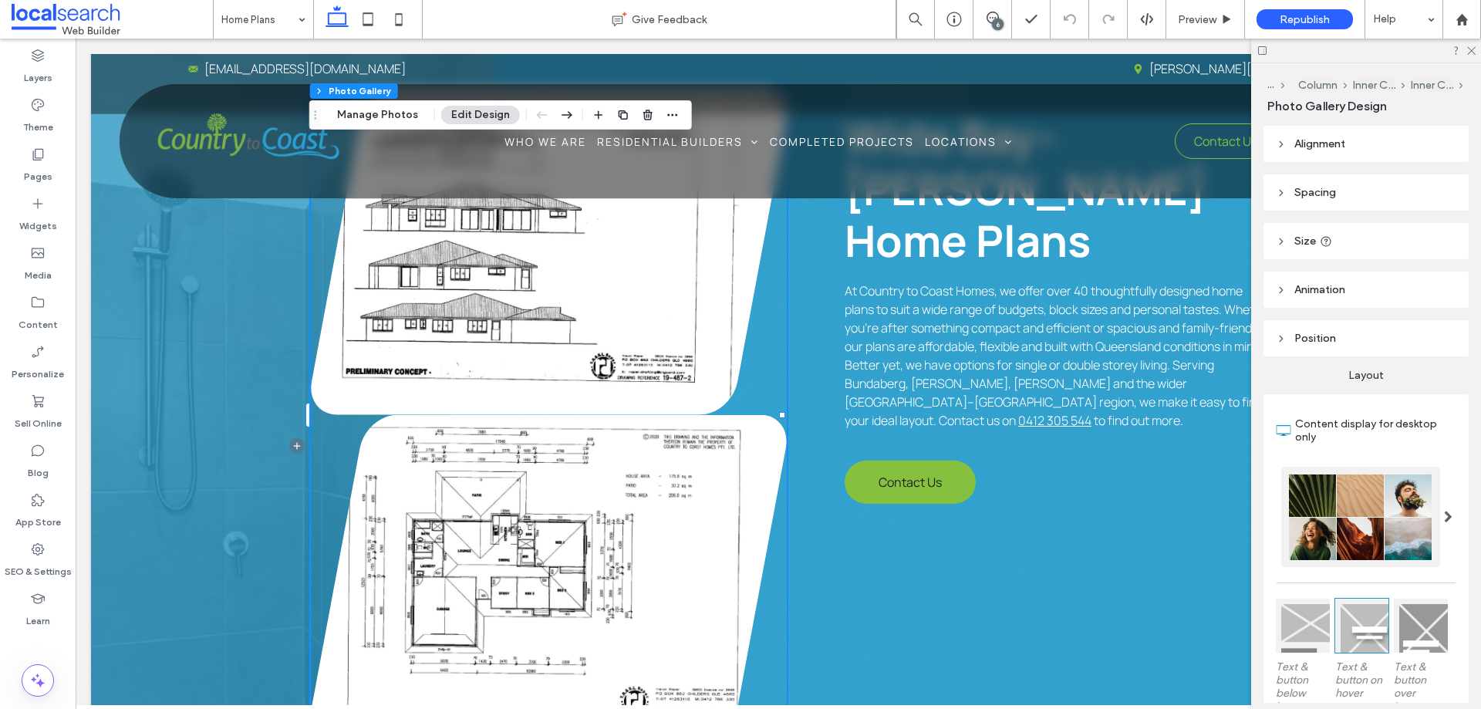
click at [996, 20] on div "6" at bounding box center [998, 25] width 12 height 12
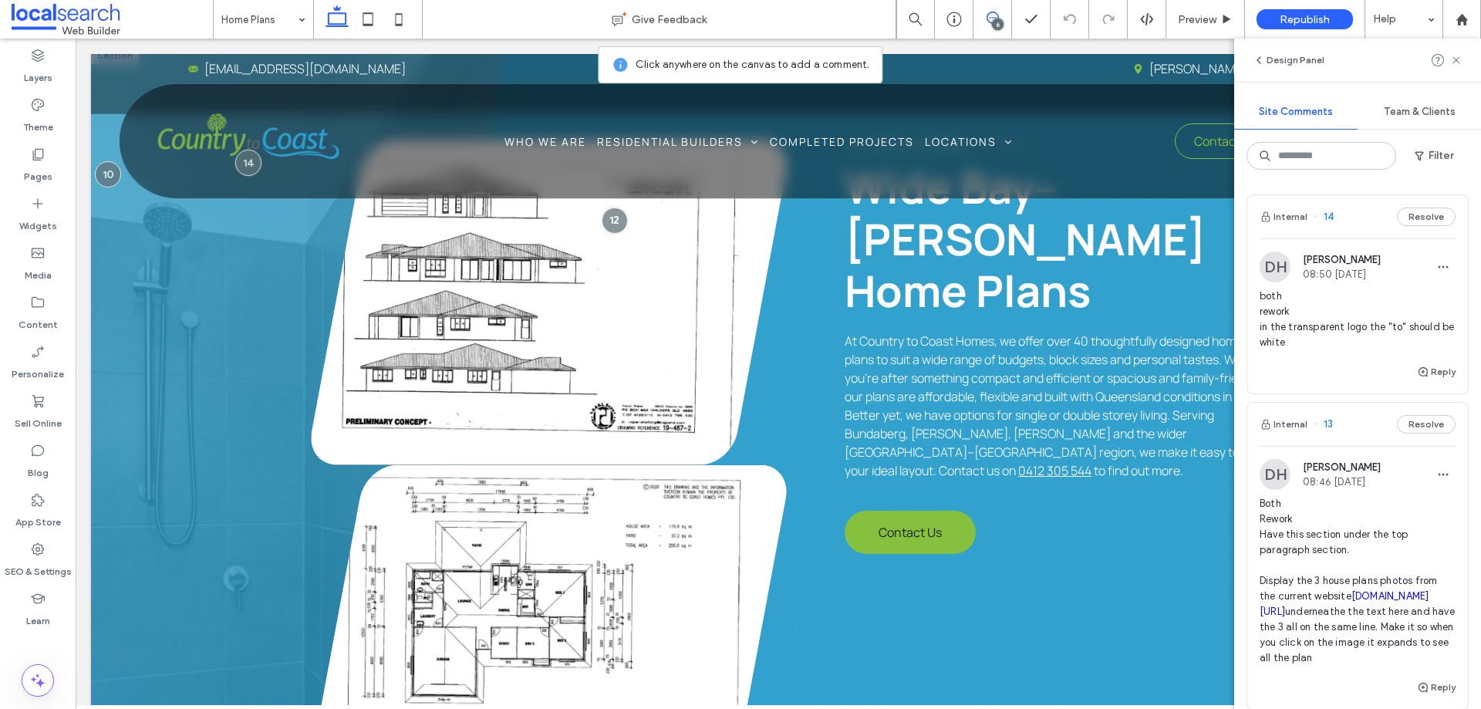
scroll to position [602, 0]
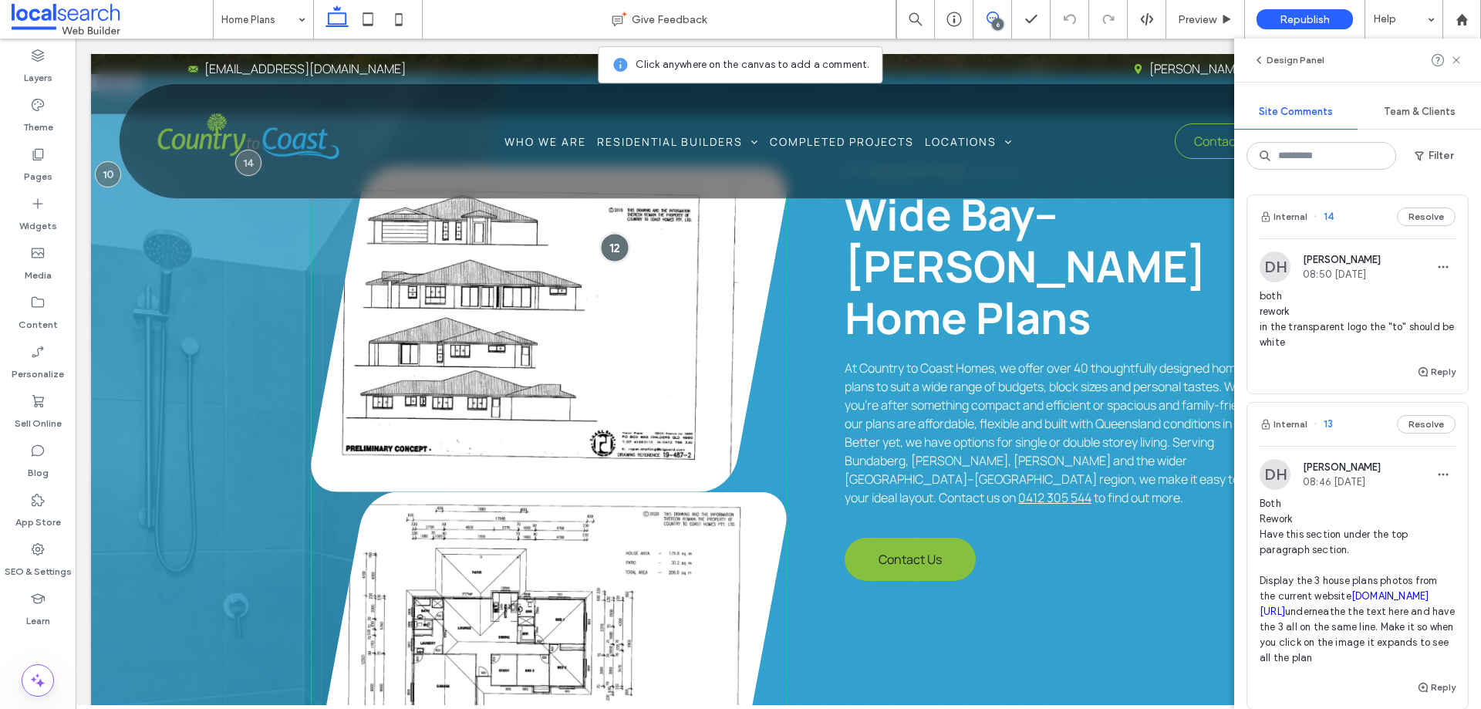
click at [614, 244] on div at bounding box center [614, 247] width 29 height 29
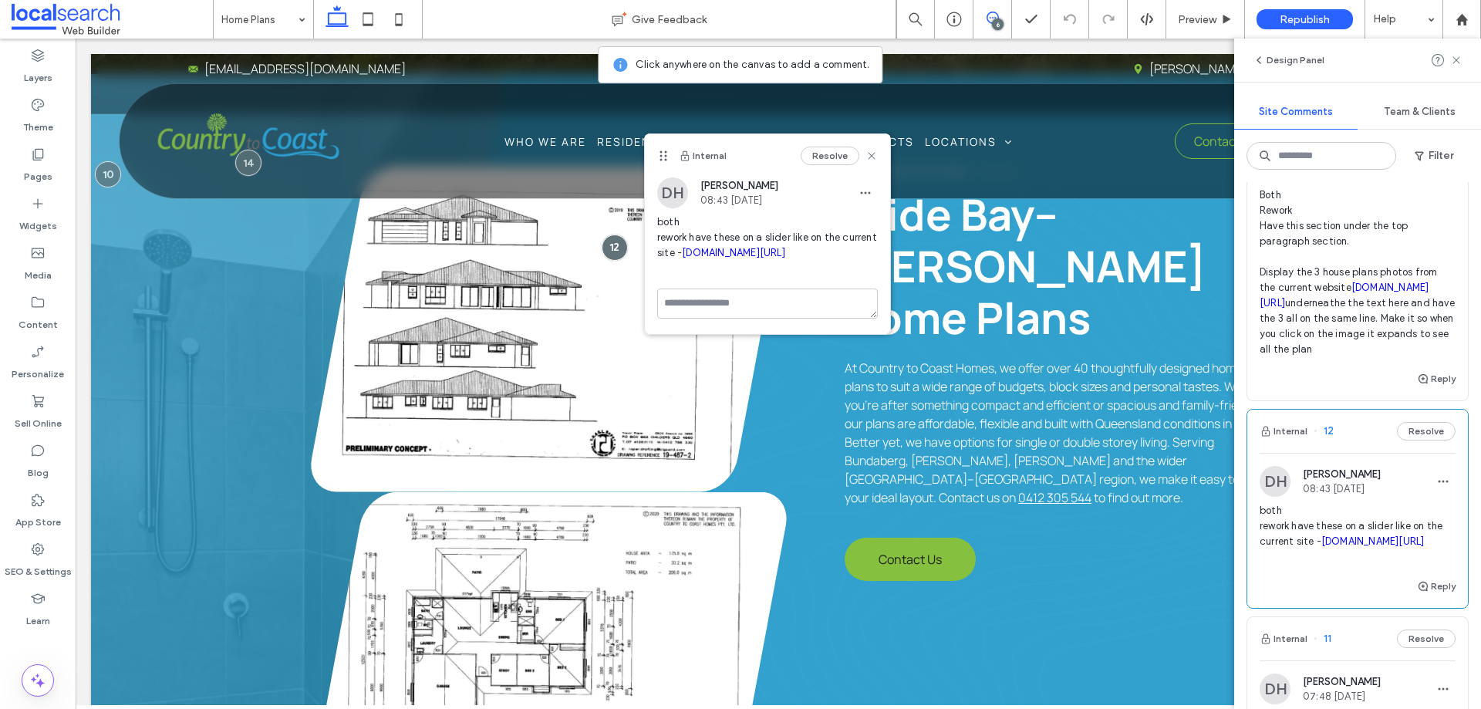
scroll to position [231, 0]
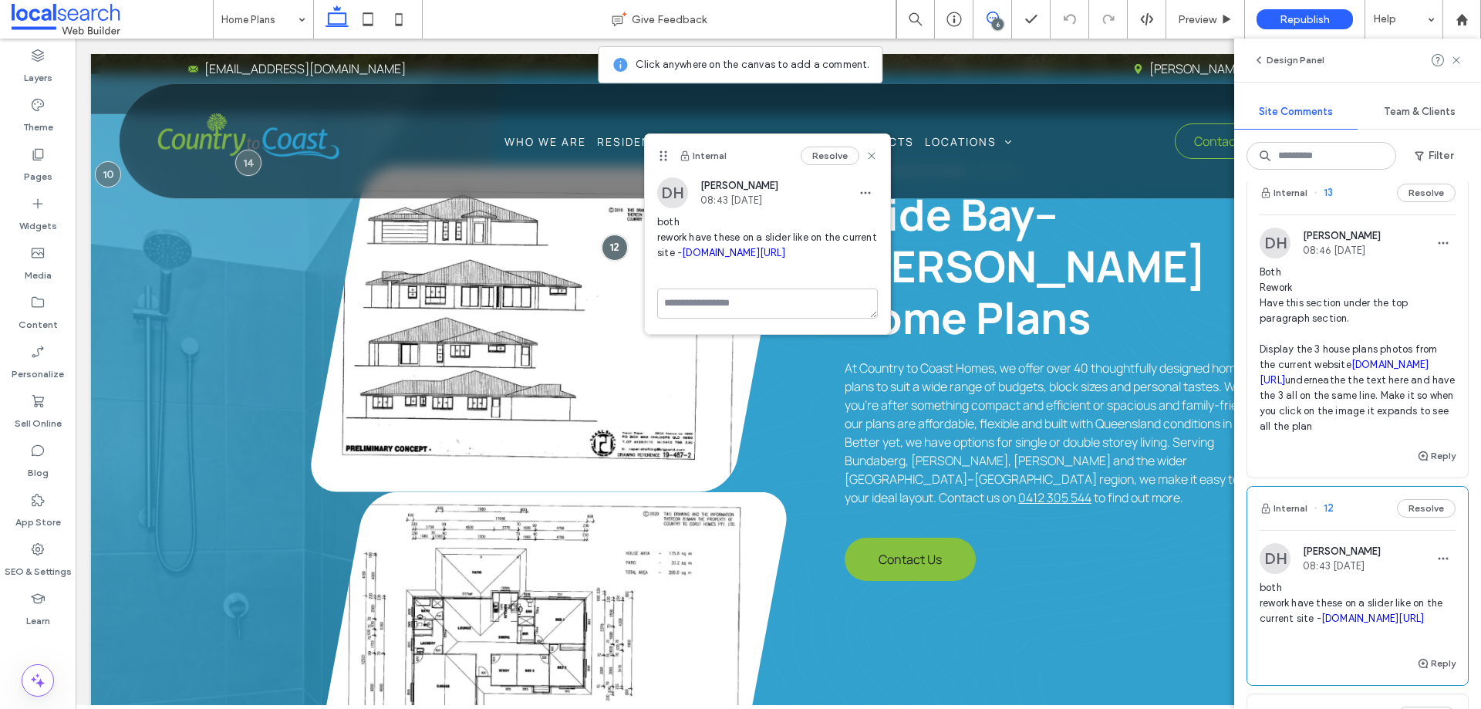
click at [1329, 311] on span "Both Rework Have this section under the top paragraph section. Display the 3 ho…" at bounding box center [1357, 350] width 196 height 170
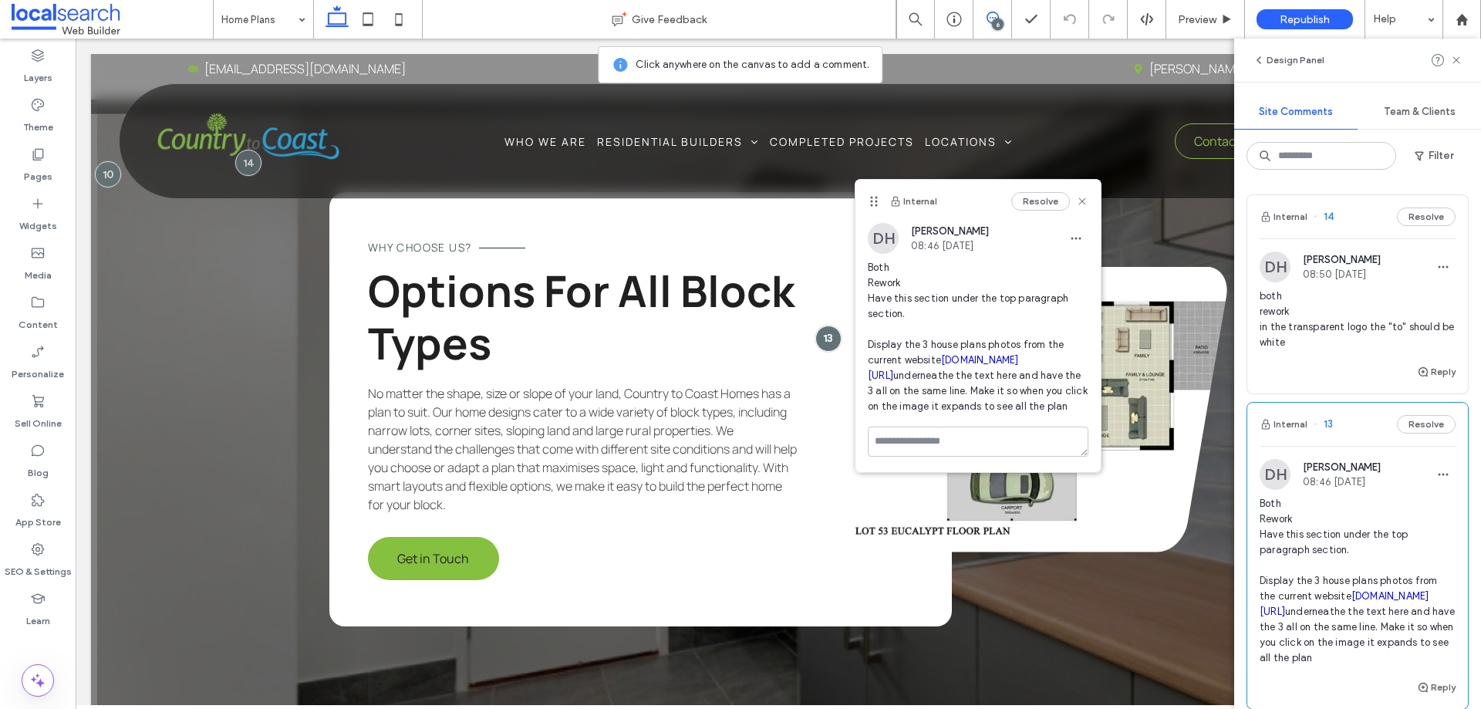
scroll to position [77, 0]
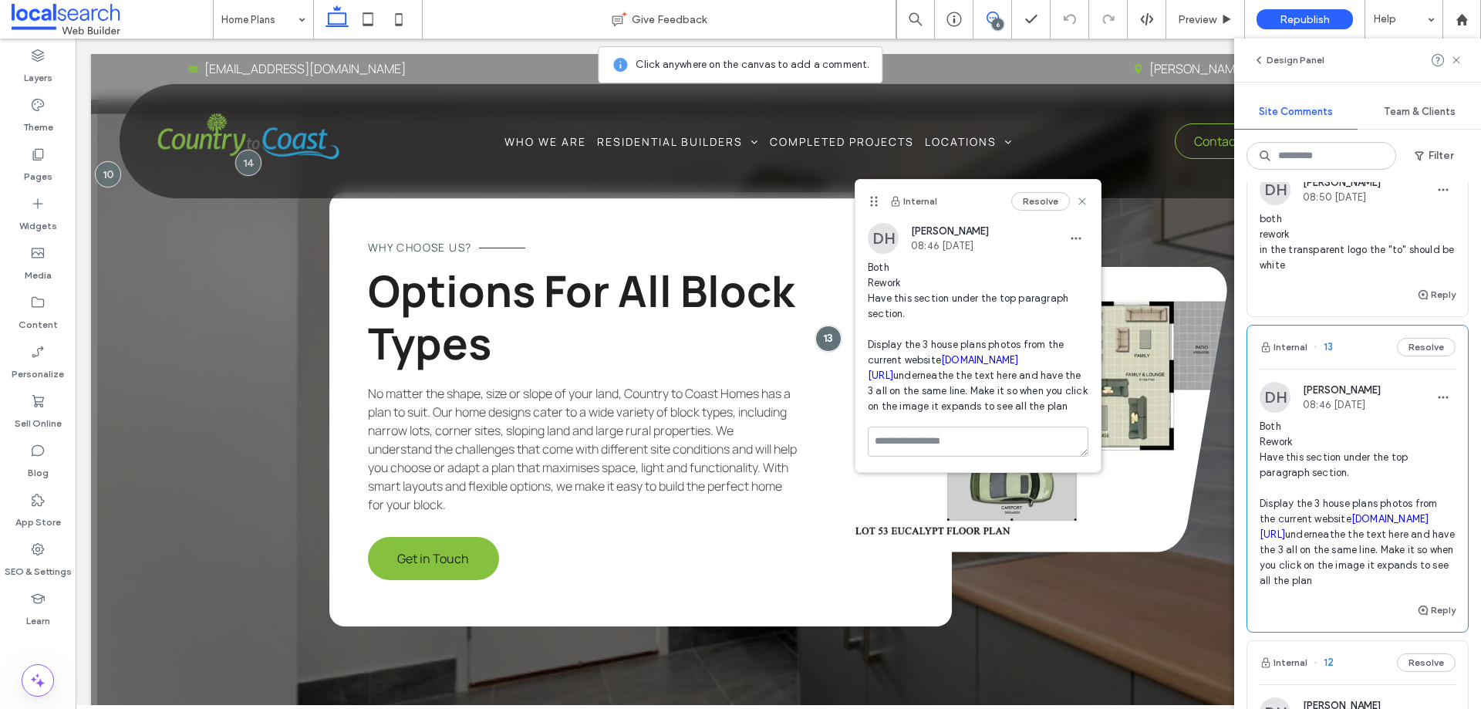
click at [1342, 532] on link "[DOMAIN_NAME][URL]" at bounding box center [1343, 526] width 169 height 27
click at [1306, 259] on span "both rework in the transparent logo the "to" should be white" at bounding box center [1357, 242] width 196 height 62
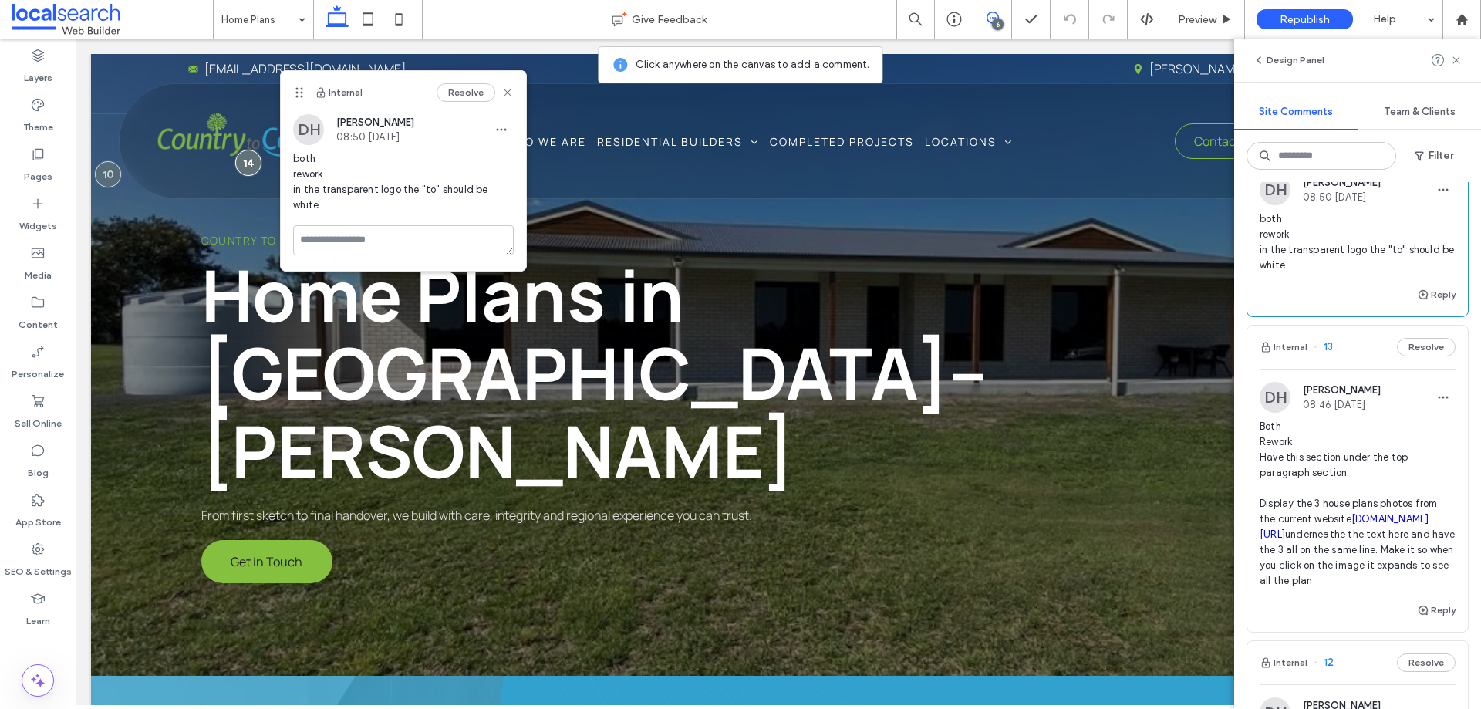
scroll to position [0, 0]
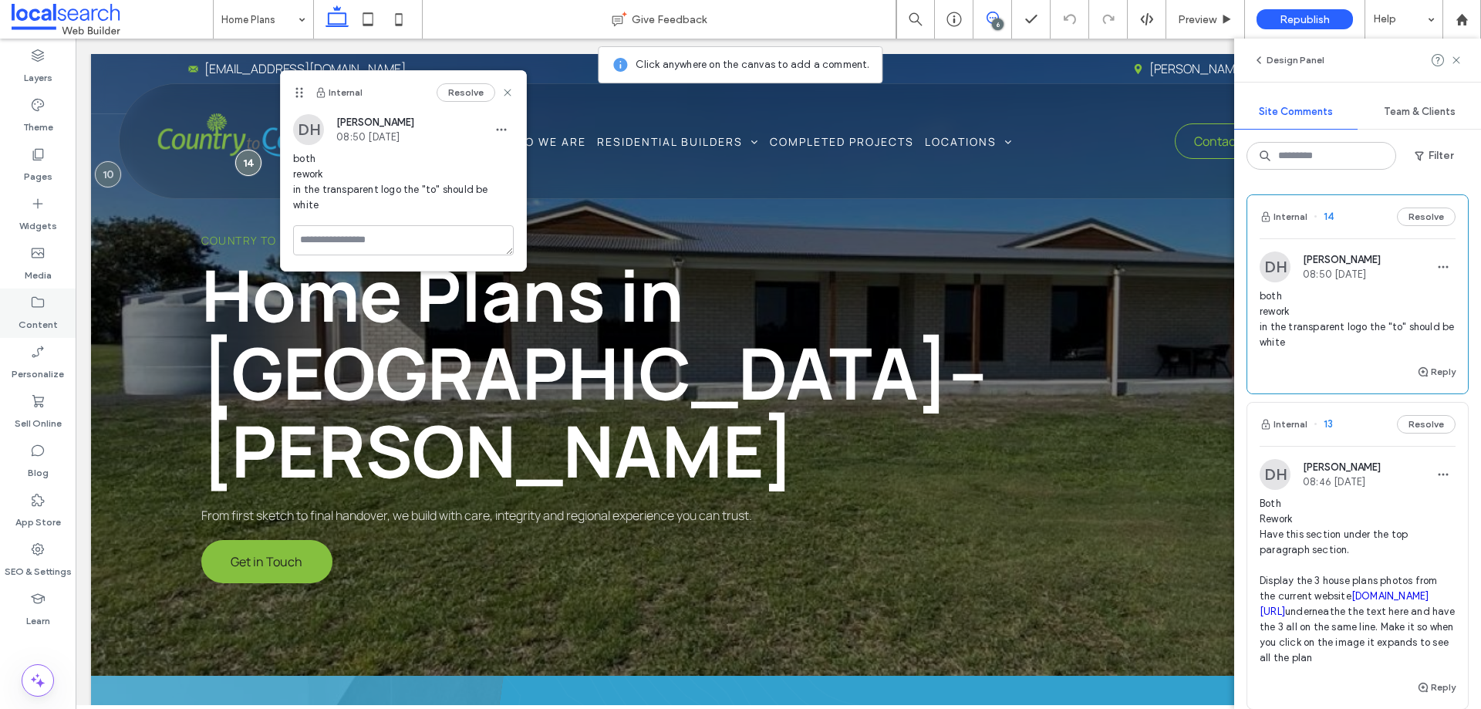
click at [35, 304] on icon at bounding box center [37, 302] width 15 height 15
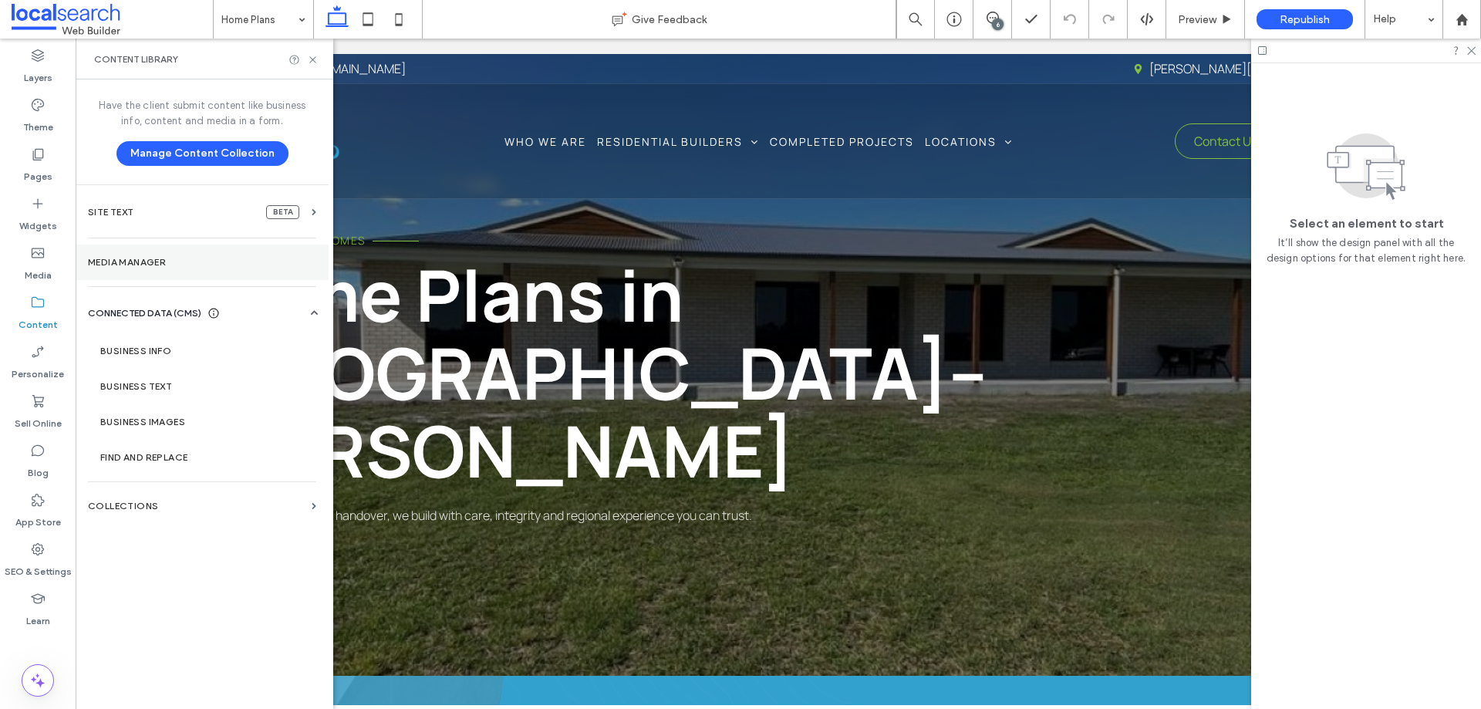
click at [123, 258] on label "Media Manager" at bounding box center [202, 262] width 228 height 11
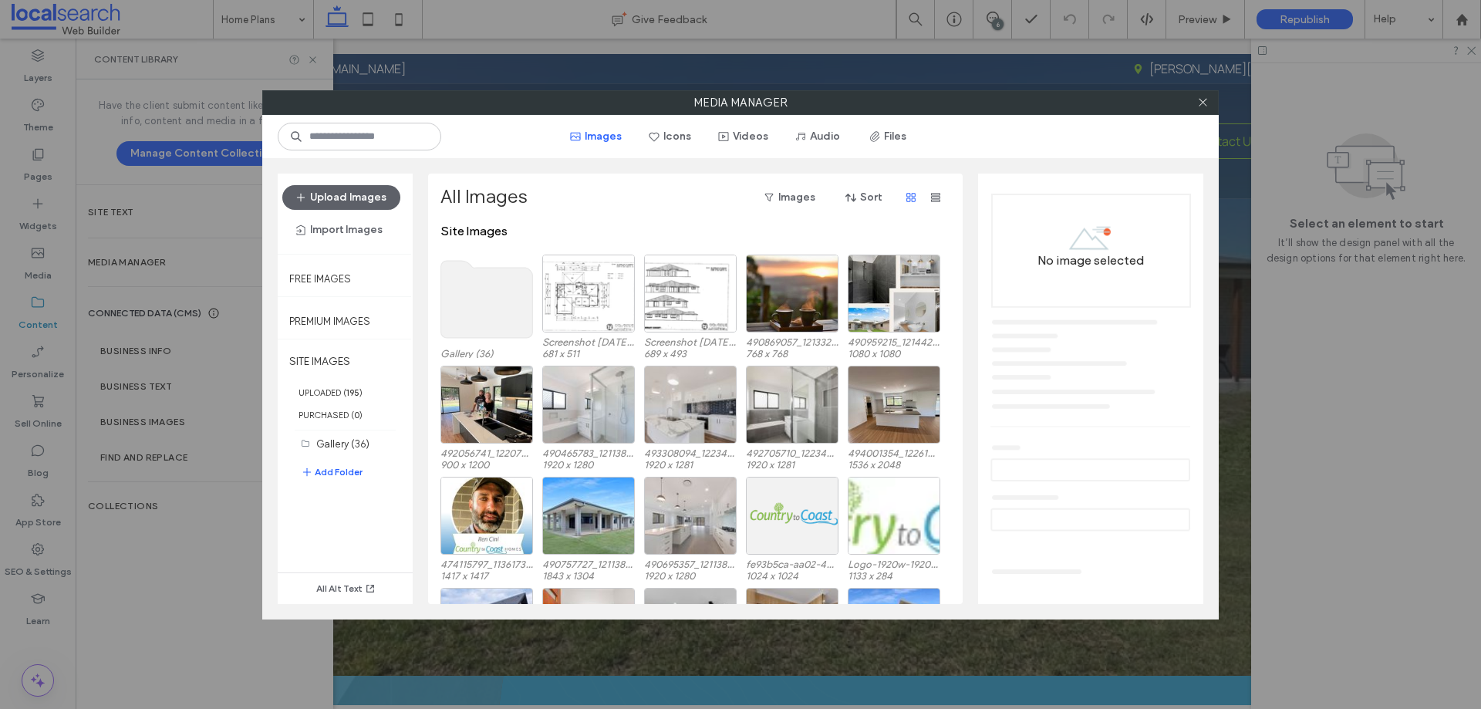
scroll to position [77, 0]
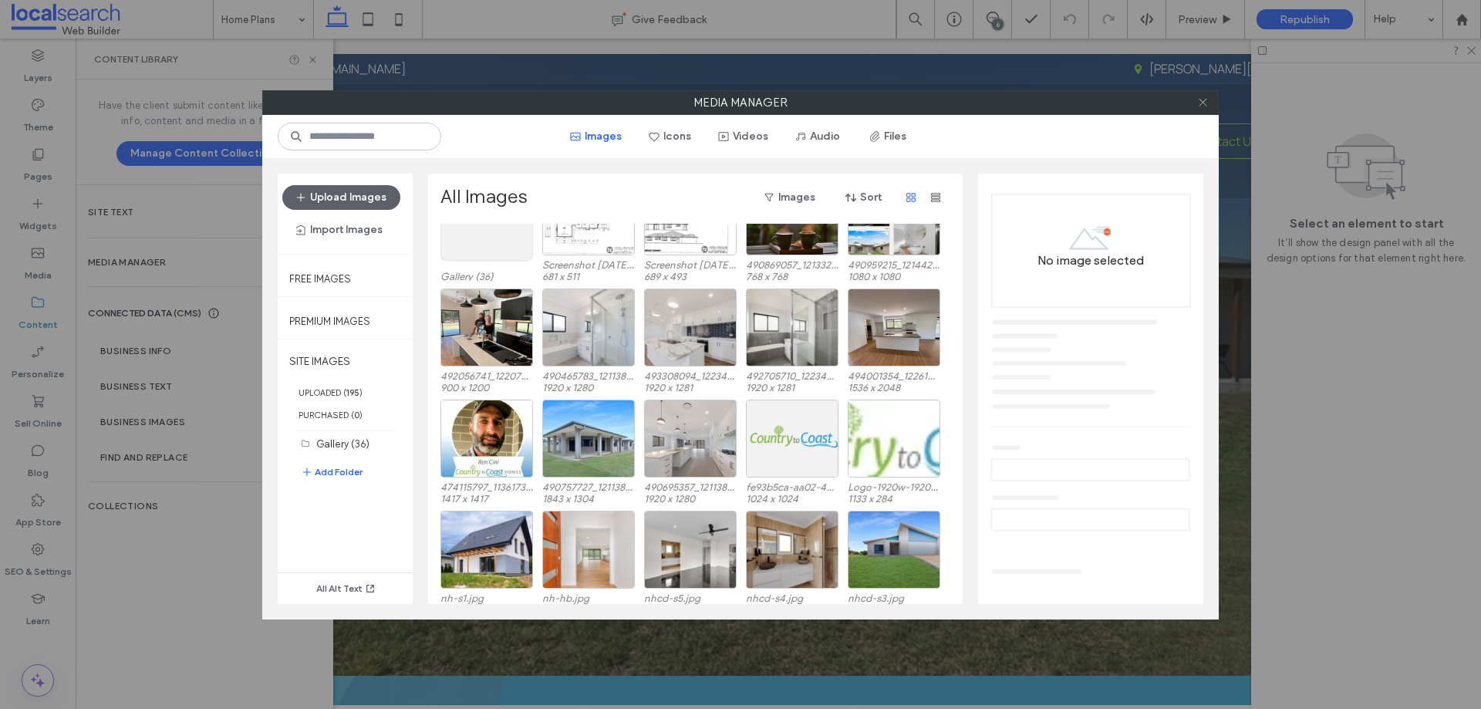
click at [1199, 99] on use at bounding box center [1202, 103] width 8 height 8
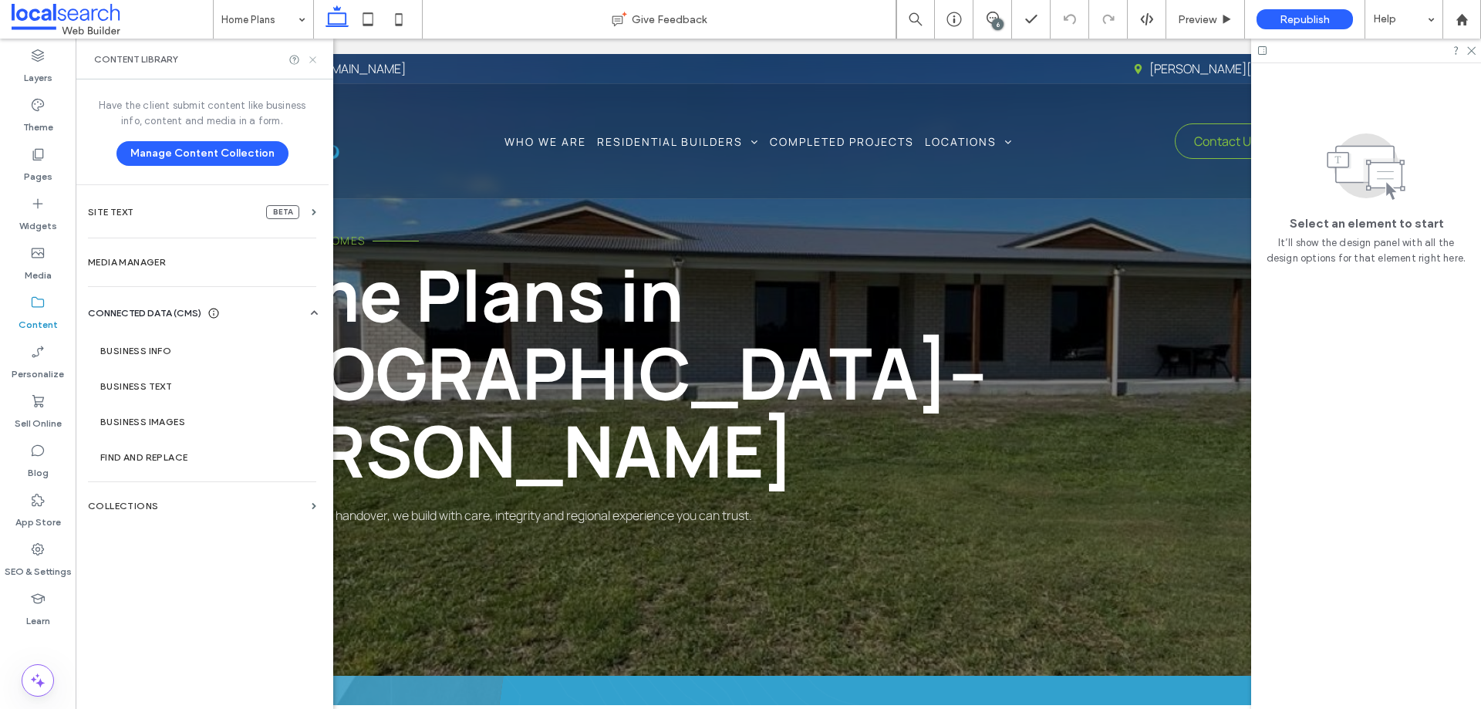
click at [315, 59] on icon at bounding box center [313, 60] width 12 height 12
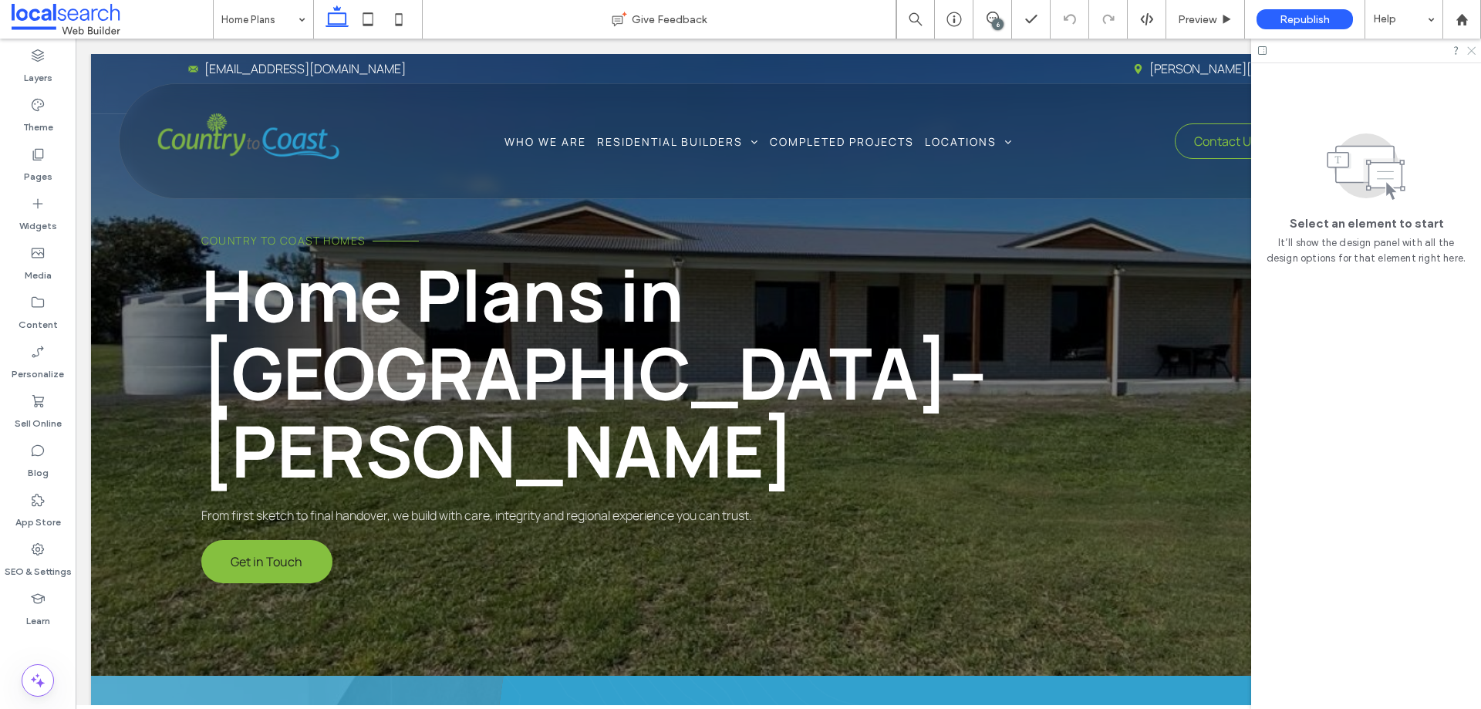
click at [1470, 50] on icon at bounding box center [1470, 50] width 10 height 10
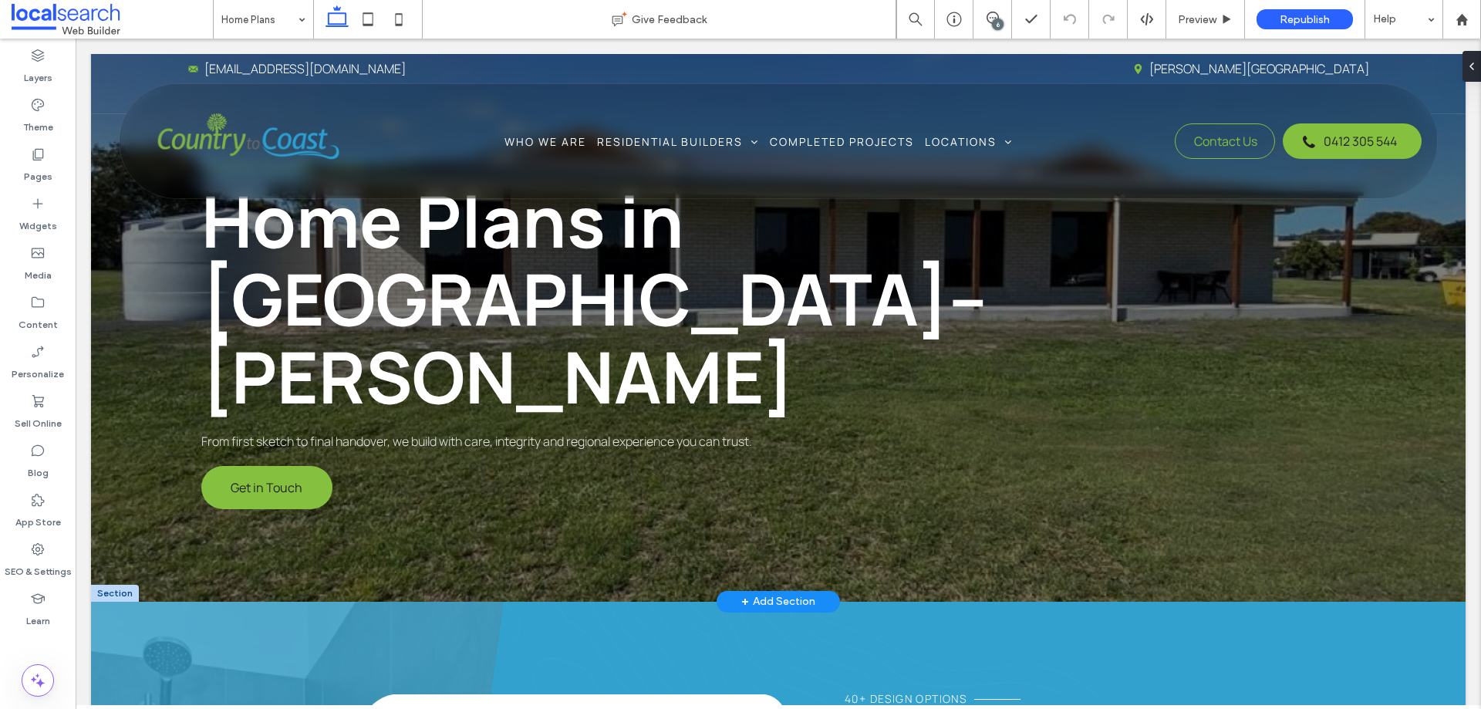
scroll to position [154, 0]
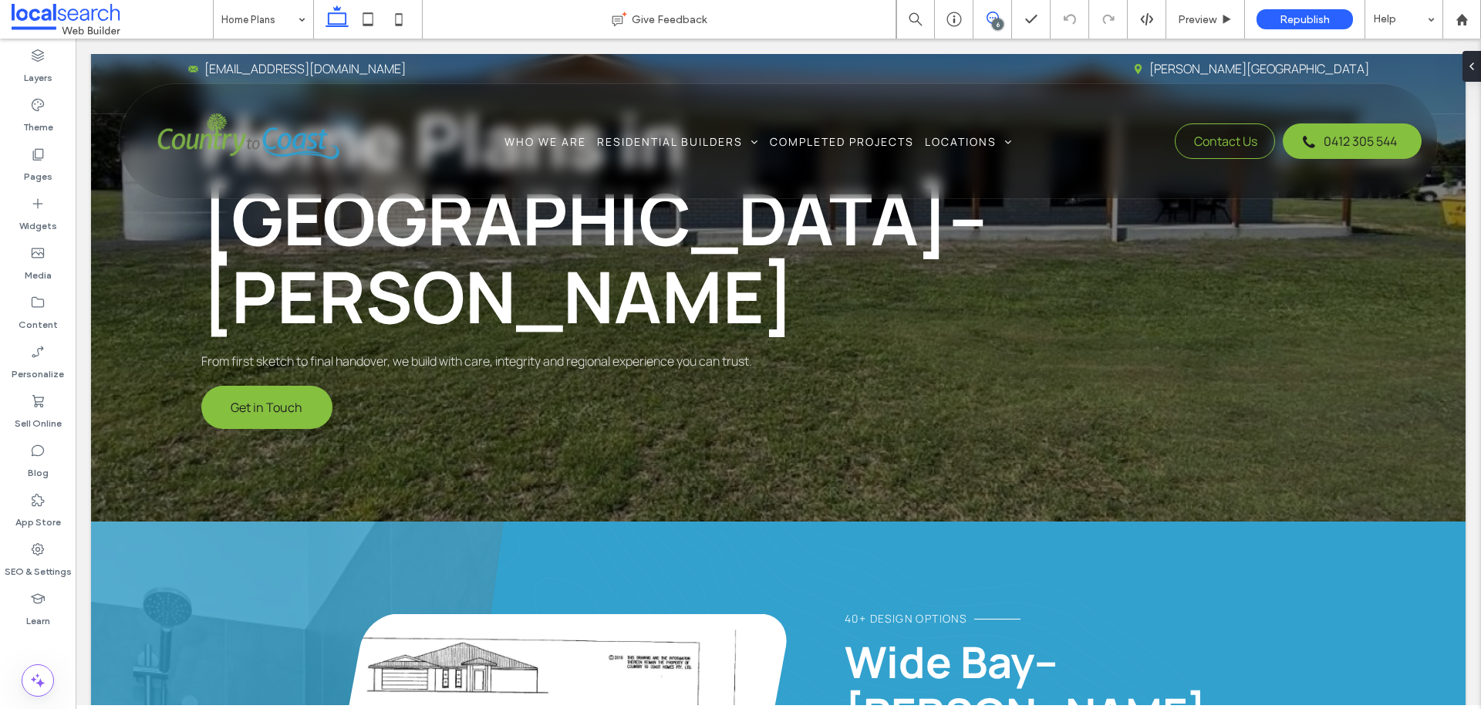
click at [989, 23] on icon at bounding box center [992, 18] width 12 height 12
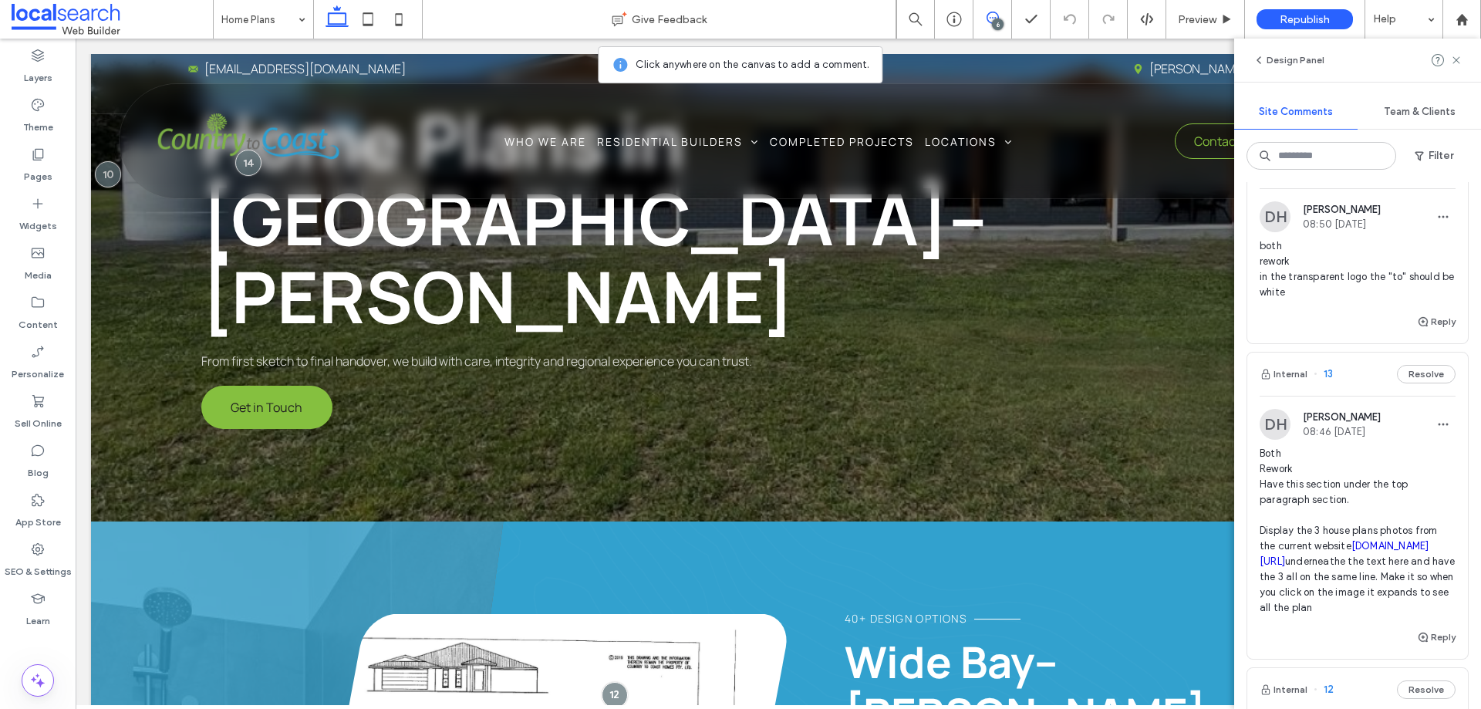
scroll to position [77, 0]
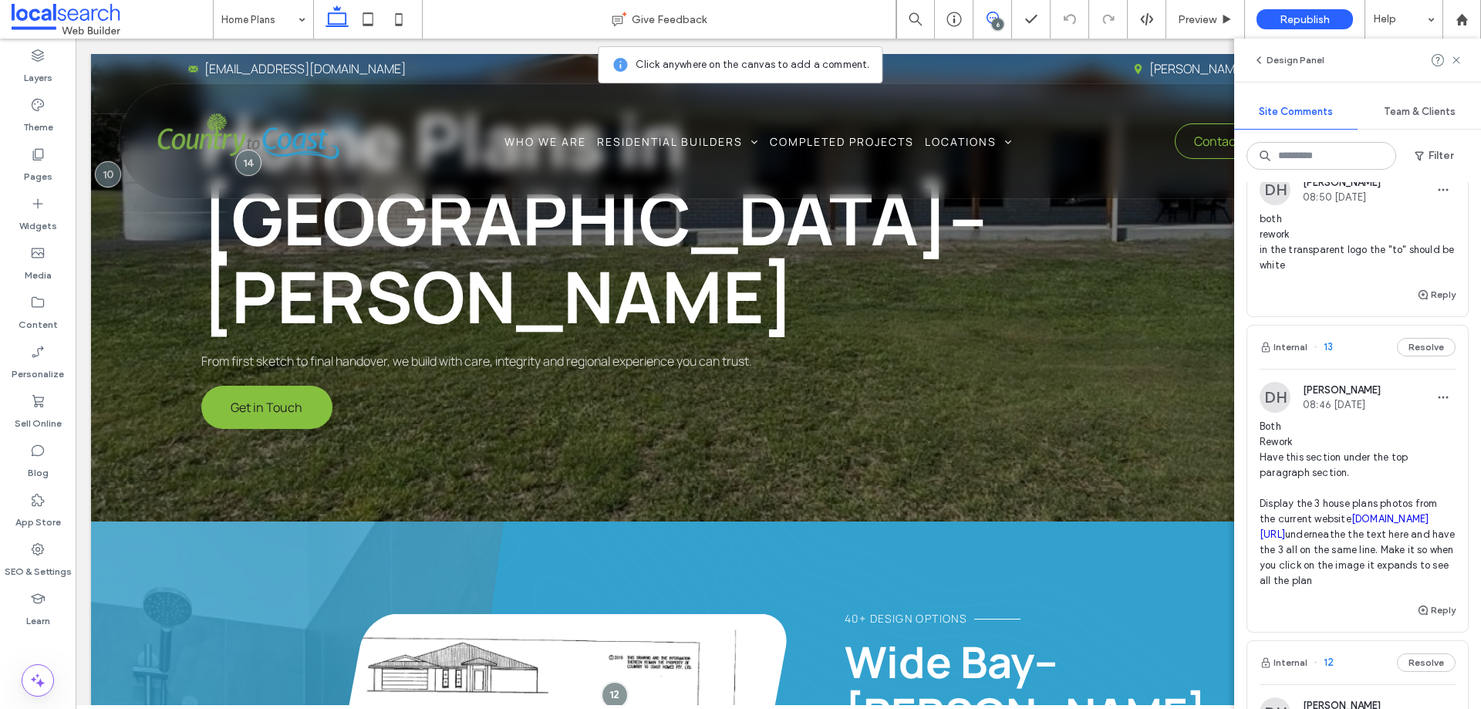
click at [1345, 436] on span "Both Rework Have this section under the top paragraph section. Display the 3 ho…" at bounding box center [1357, 504] width 196 height 170
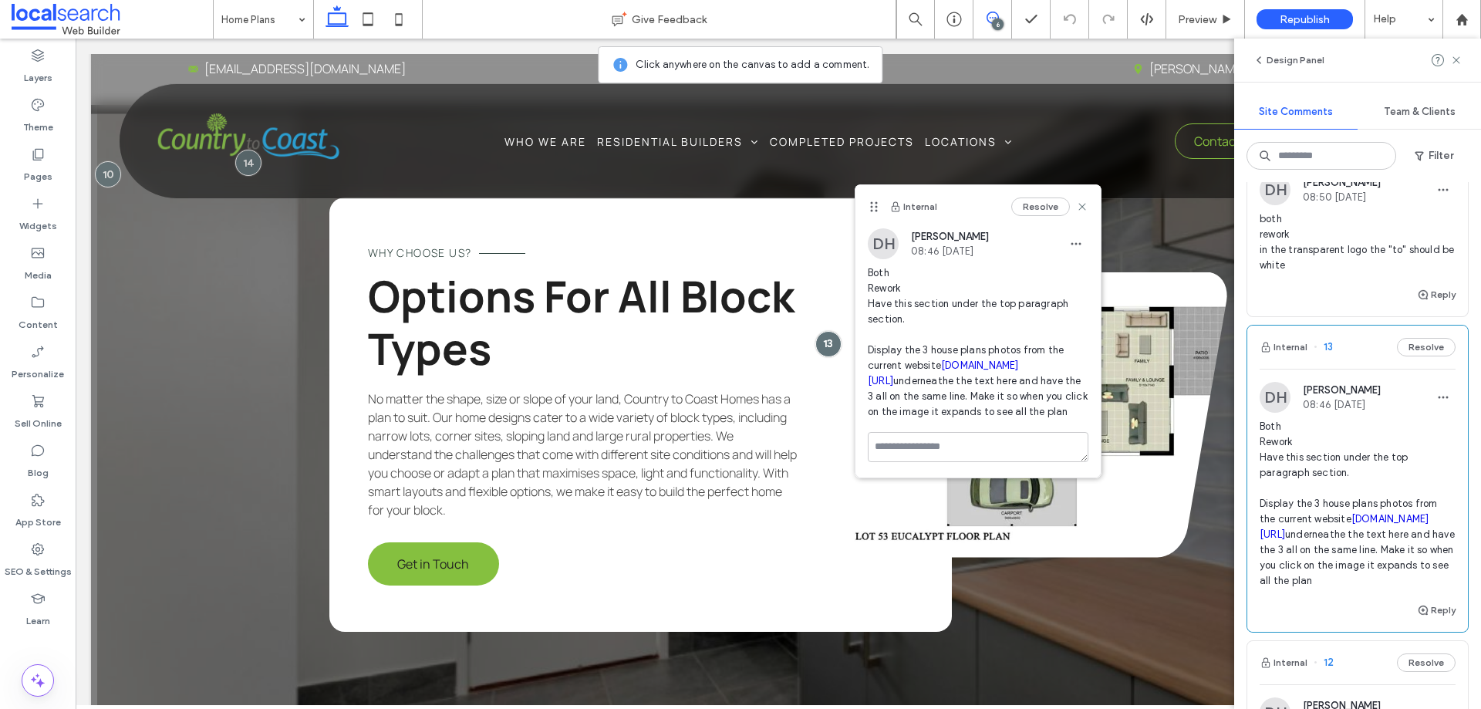
scroll to position [154, 0]
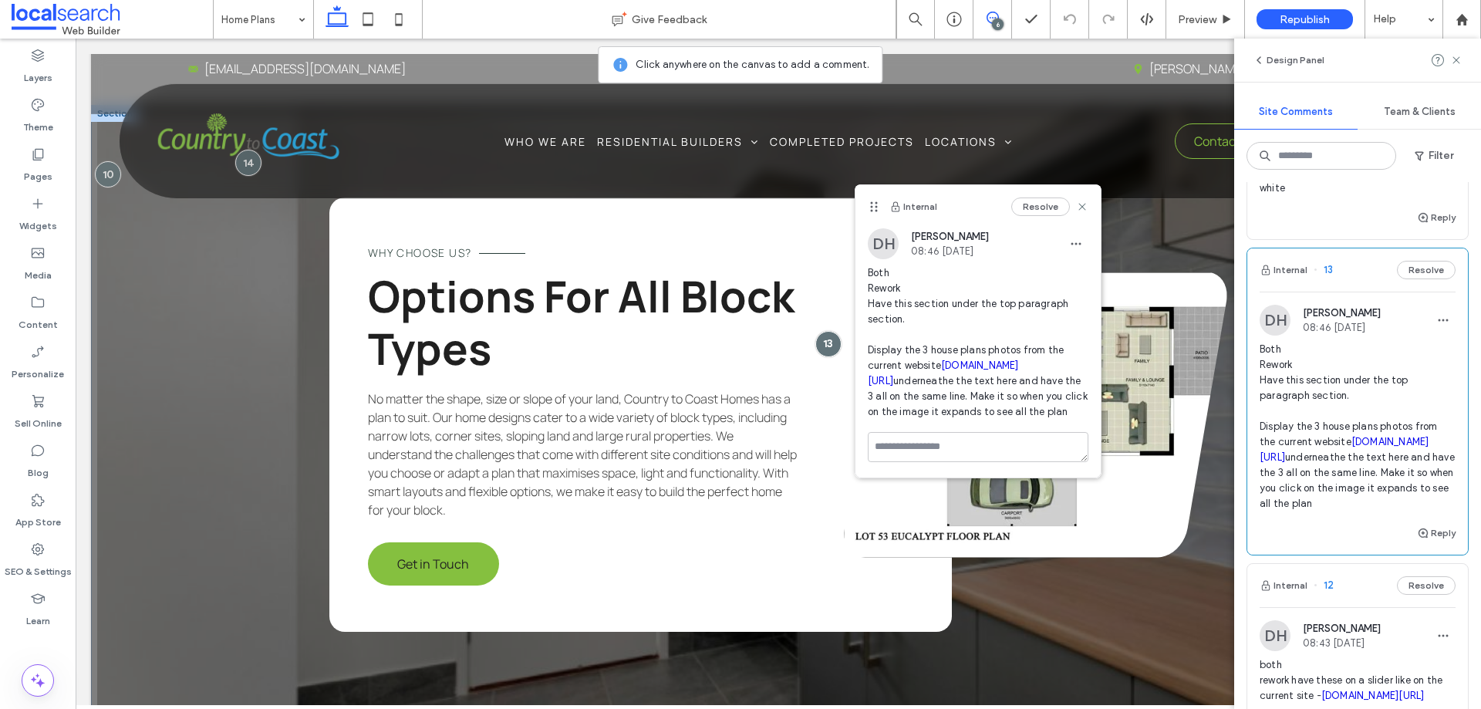
click at [1117, 511] on link at bounding box center [1035, 414] width 383 height 285
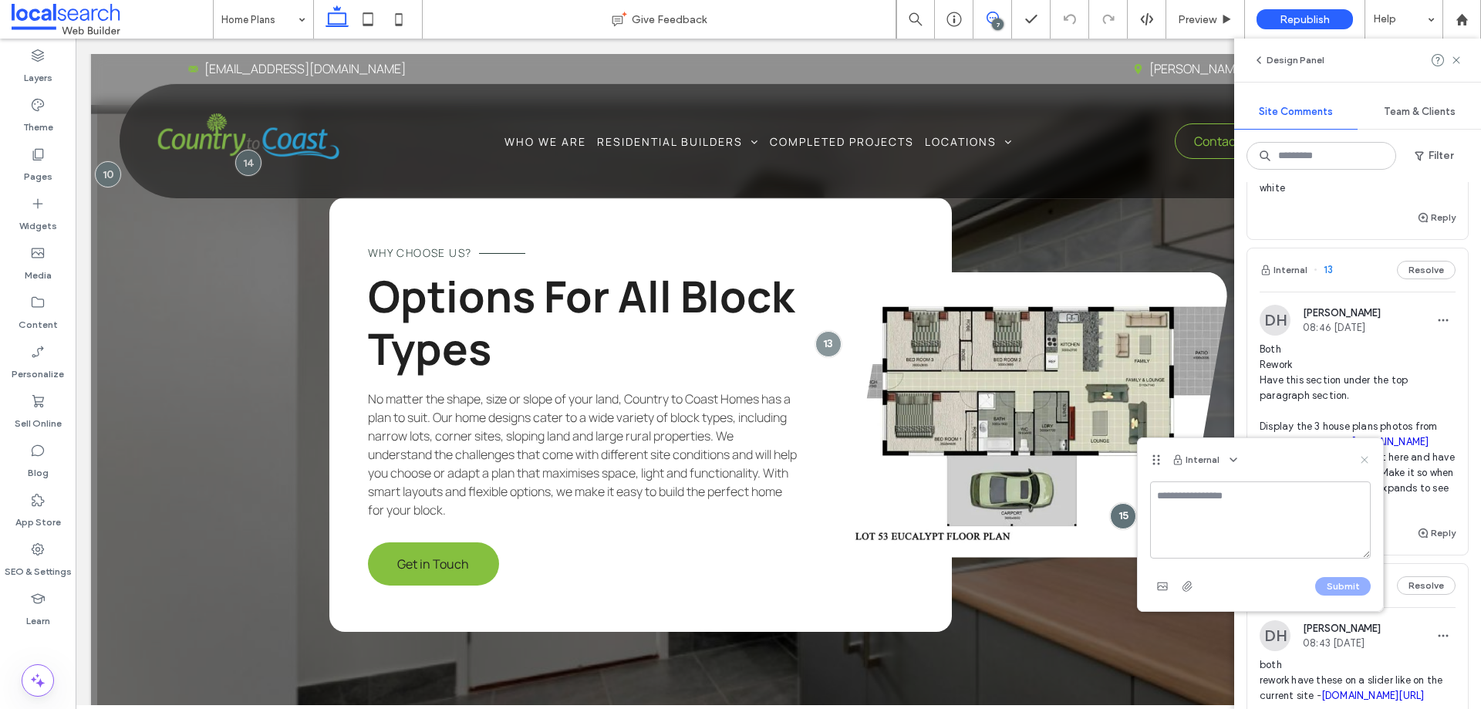
click at [1363, 461] on use at bounding box center [1363, 459] width 7 height 7
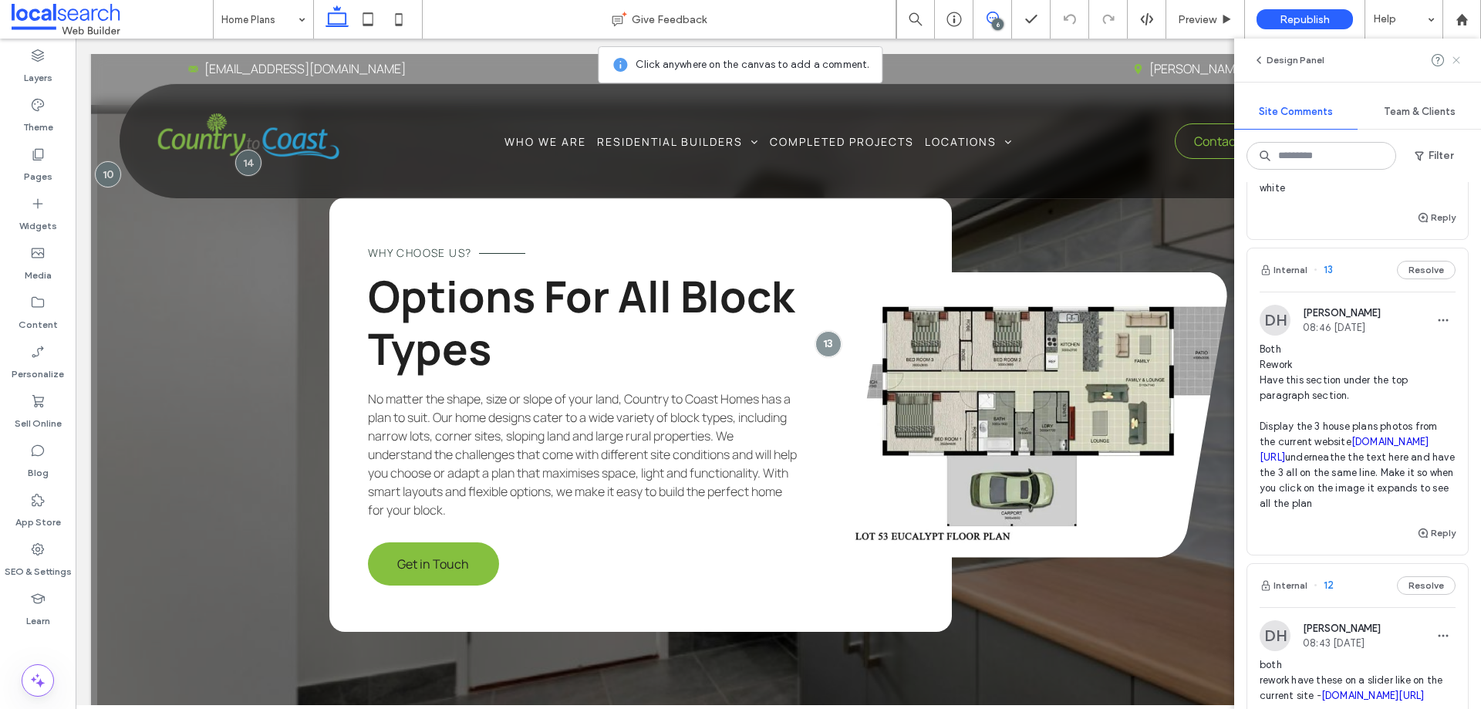
click at [1455, 57] on icon at bounding box center [1456, 60] width 12 height 12
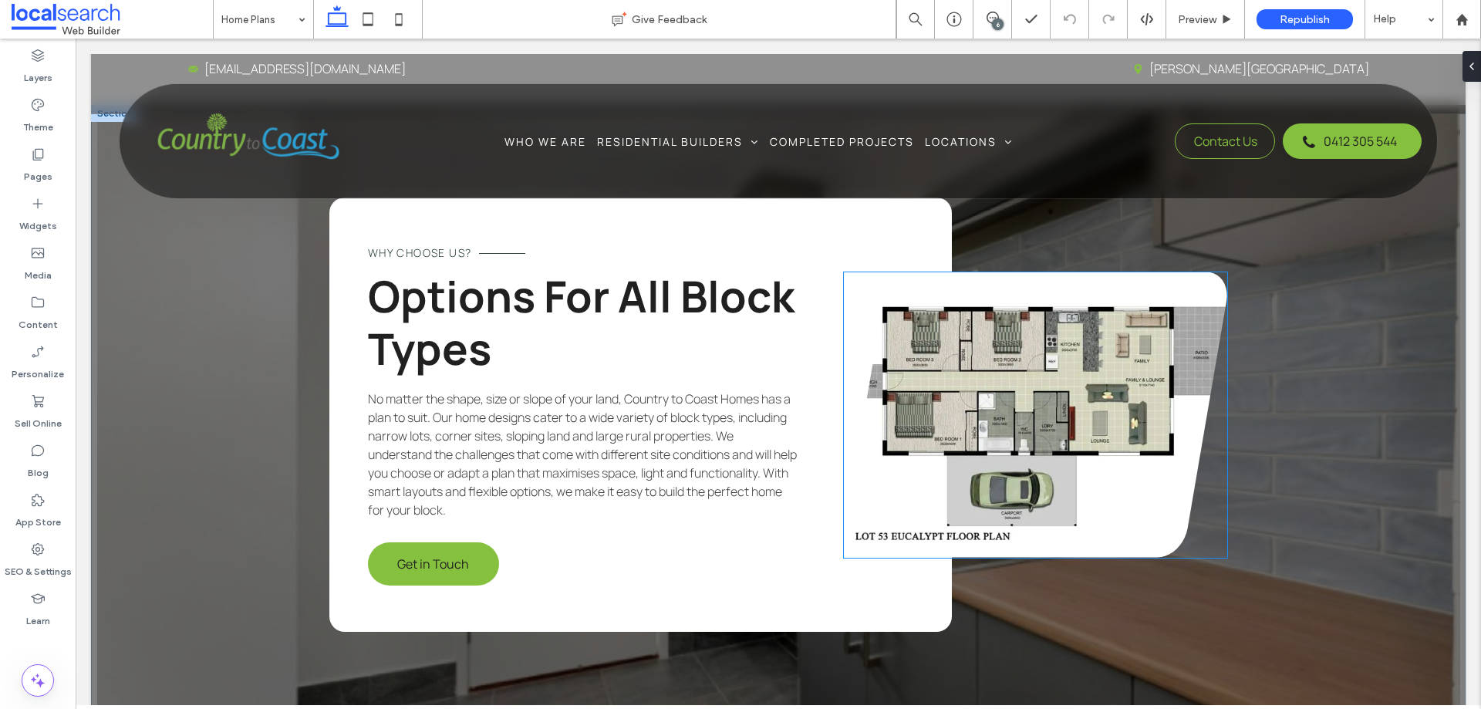
click at [1116, 281] on link at bounding box center [1035, 414] width 383 height 285
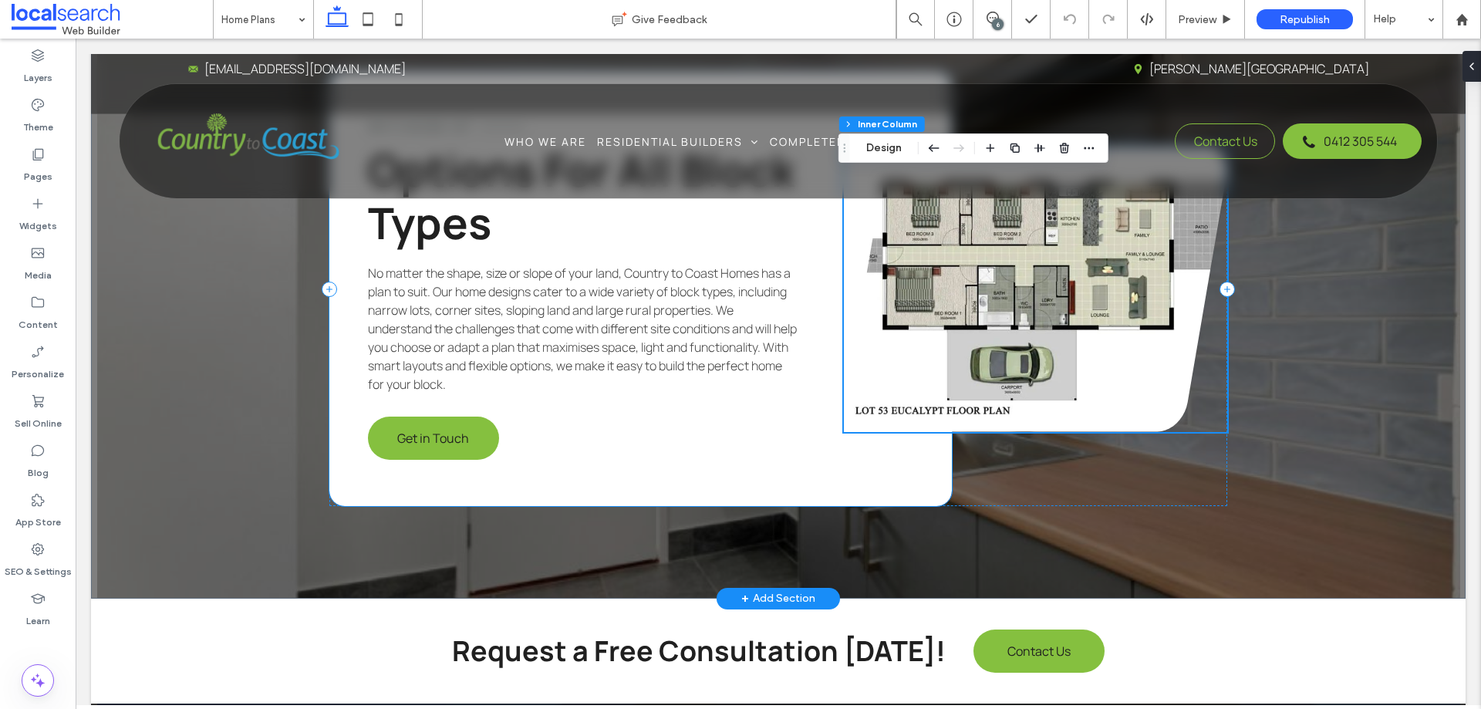
scroll to position [2276, 0]
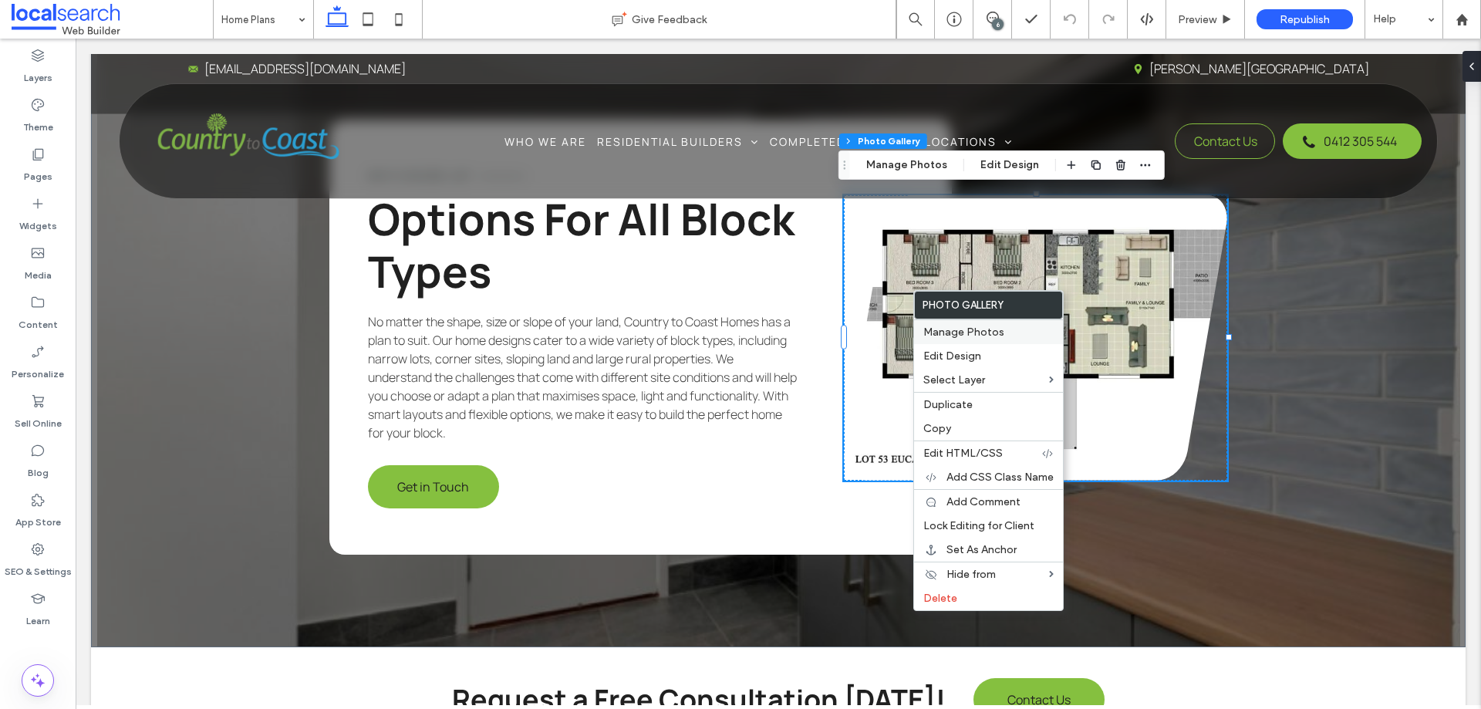
click at [932, 319] on div "Manage Photos" at bounding box center [988, 331] width 149 height 25
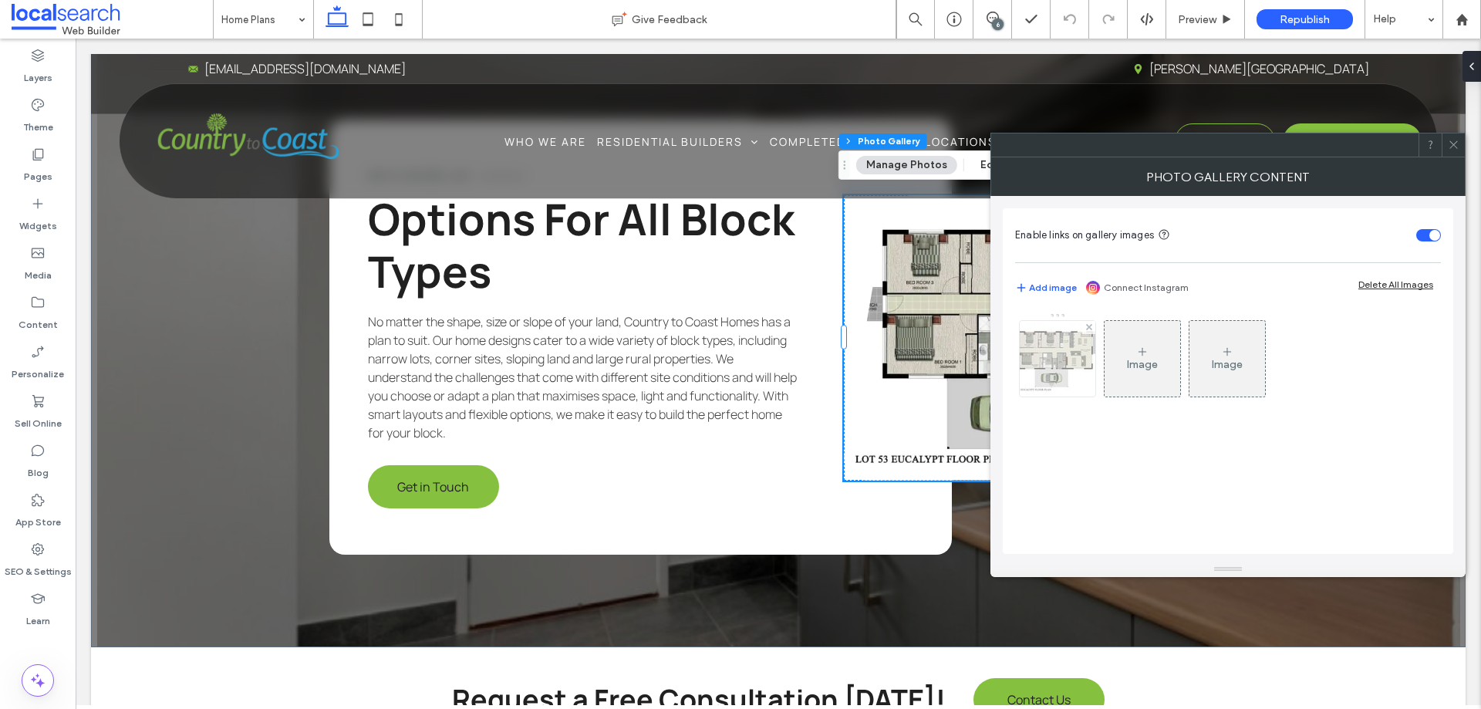
click at [1066, 356] on img at bounding box center [1057, 358] width 123 height 72
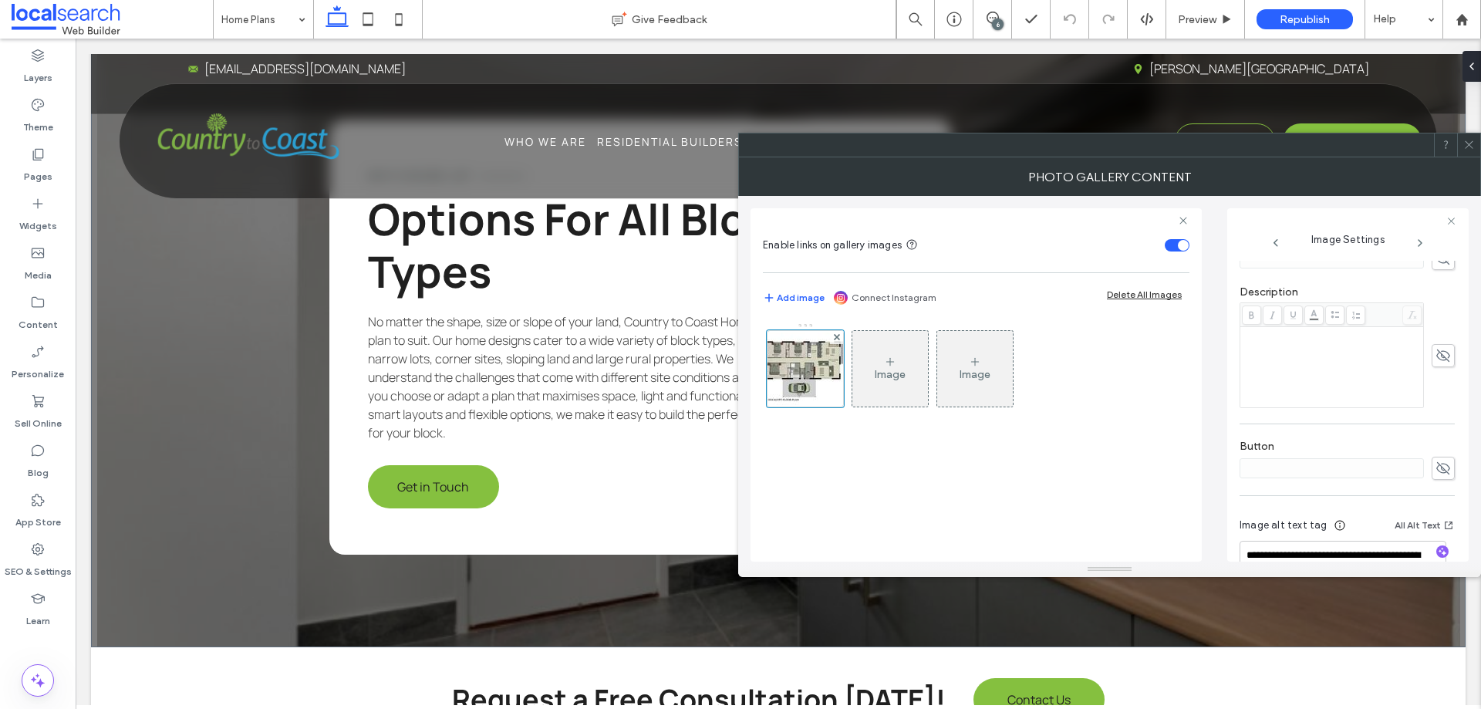
scroll to position [443, 0]
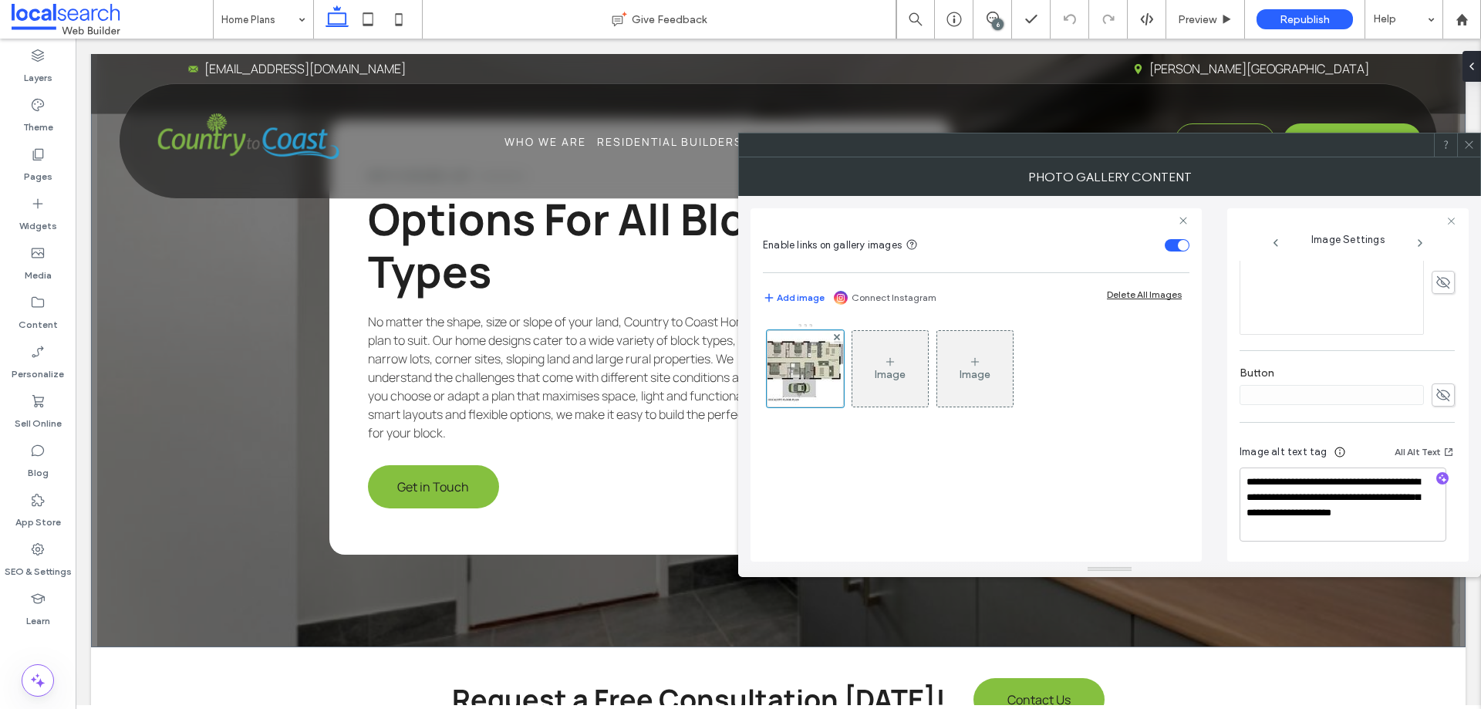
click at [1471, 144] on icon at bounding box center [1469, 145] width 12 height 12
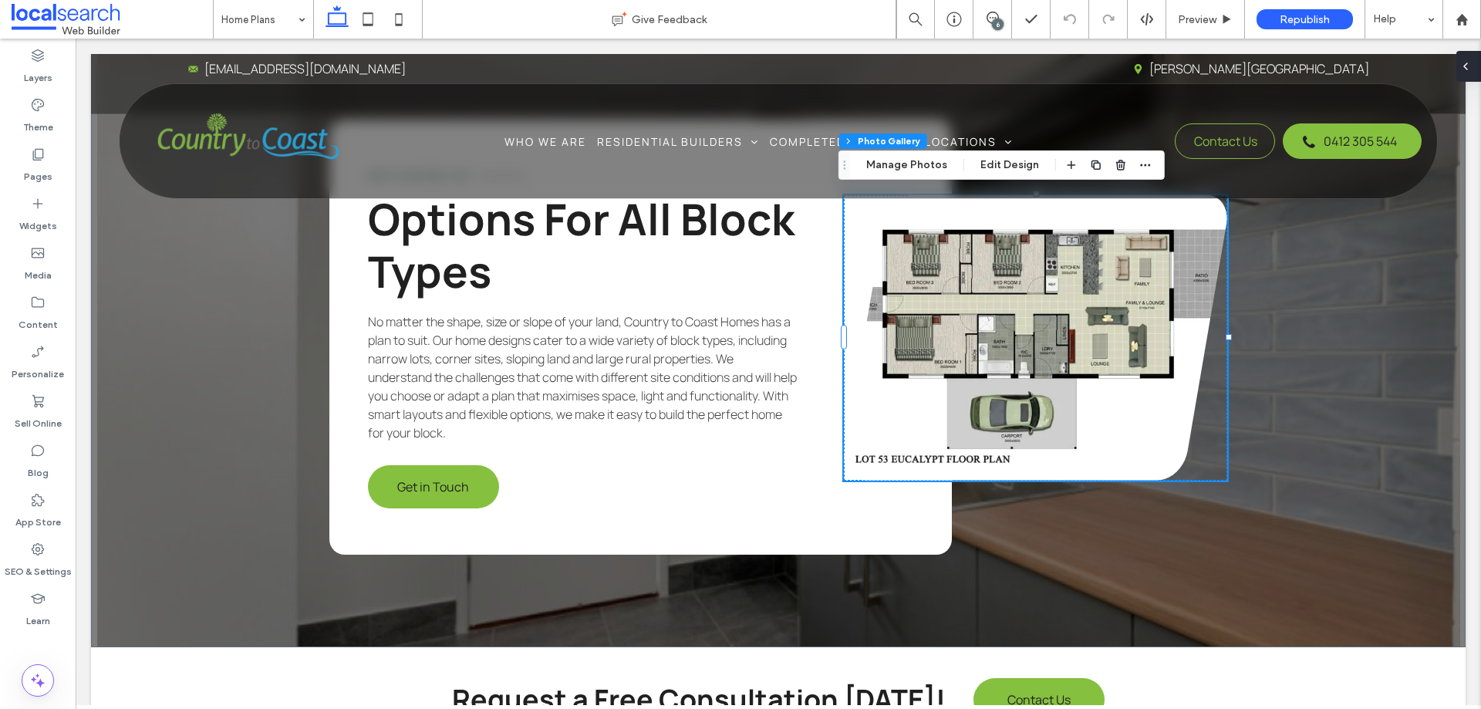
click at [1464, 71] on icon at bounding box center [1465, 66] width 12 height 12
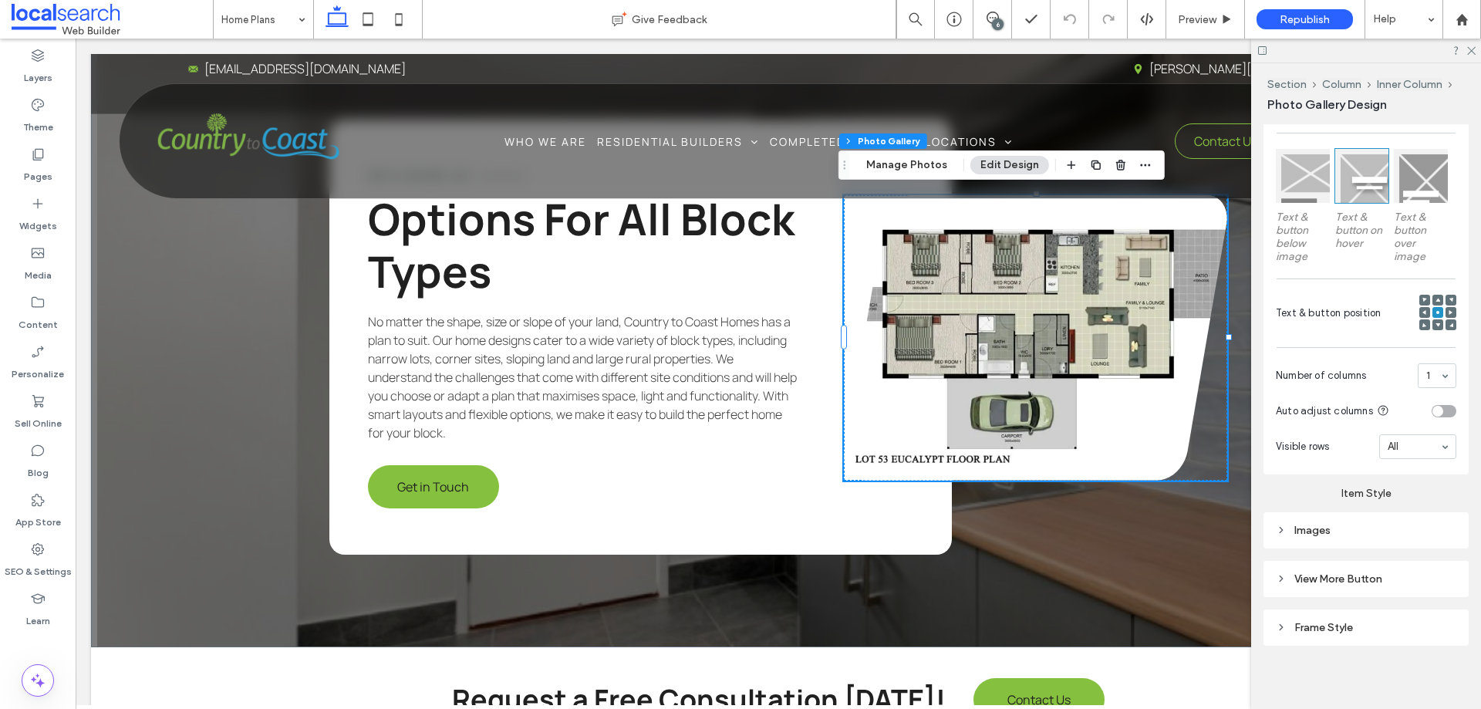
scroll to position [450, 0]
click at [1469, 48] on icon at bounding box center [1470, 50] width 10 height 10
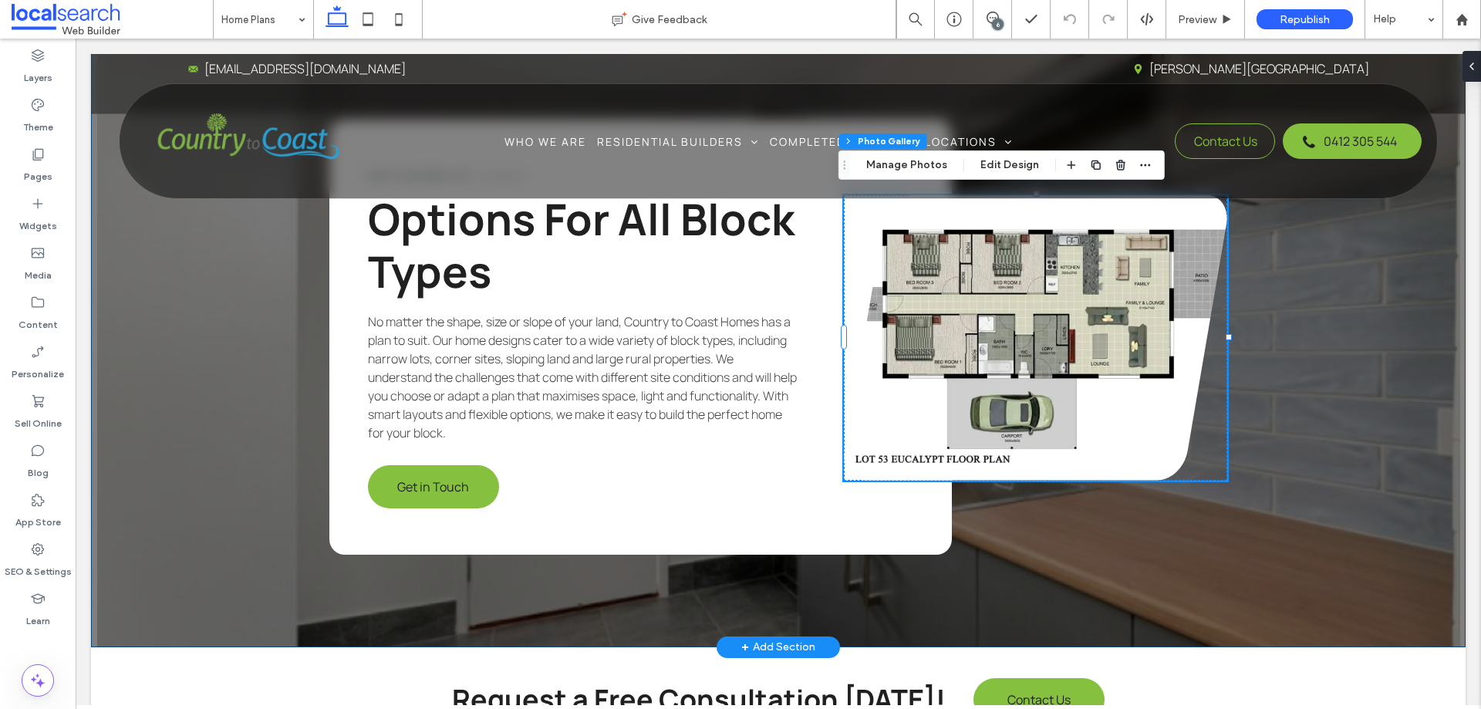
click at [1281, 393] on div "Why Choose Us? Options For All Block Types No matter the shape, size or slope o…" at bounding box center [778, 337] width 1374 height 619
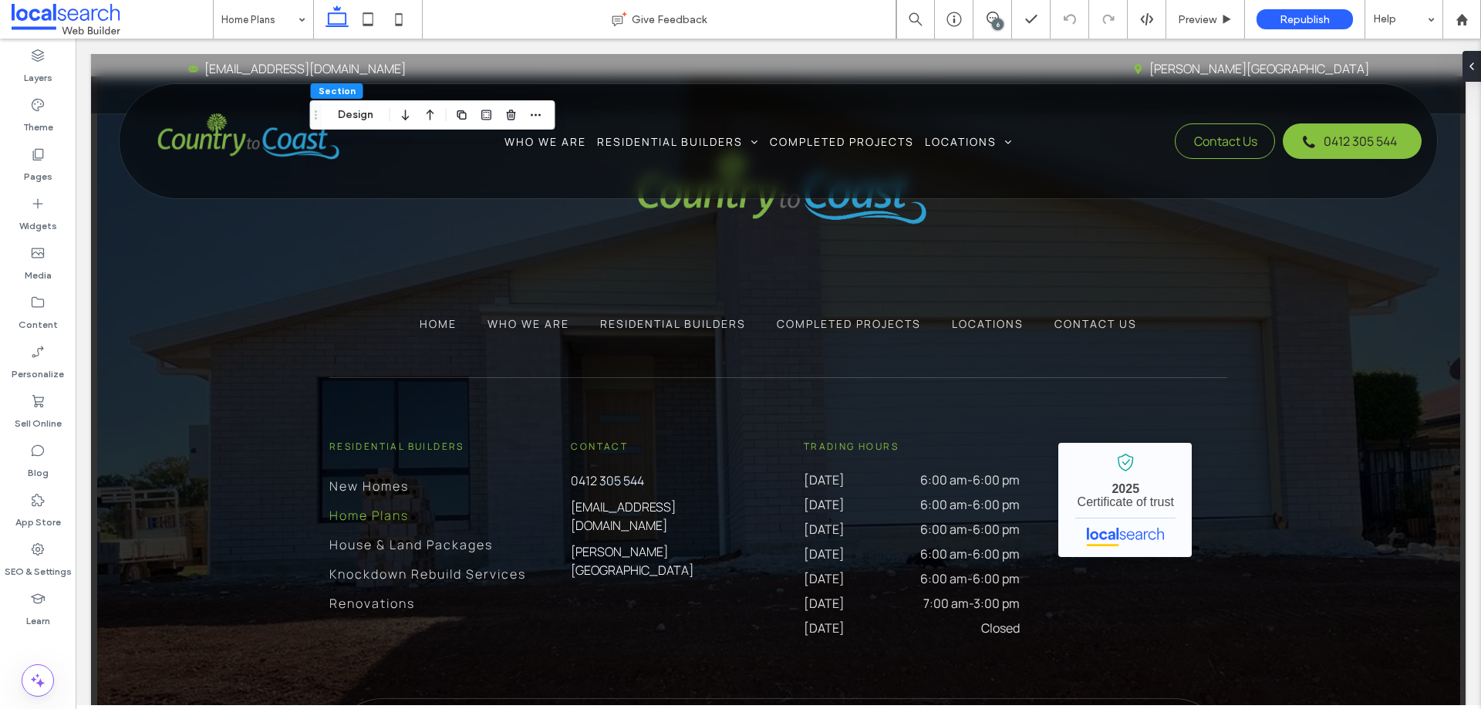
scroll to position [3113, 0]
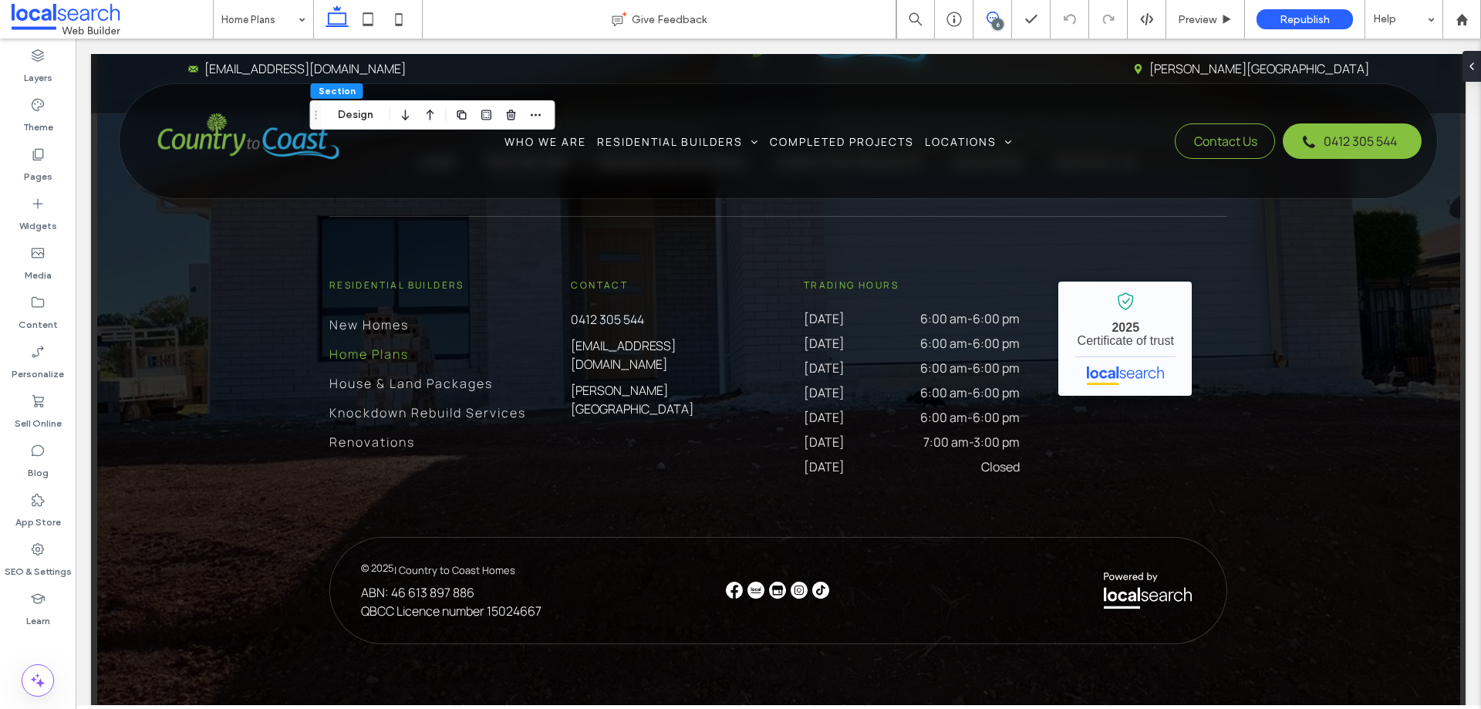
click at [989, 18] on use at bounding box center [992, 18] width 12 height 12
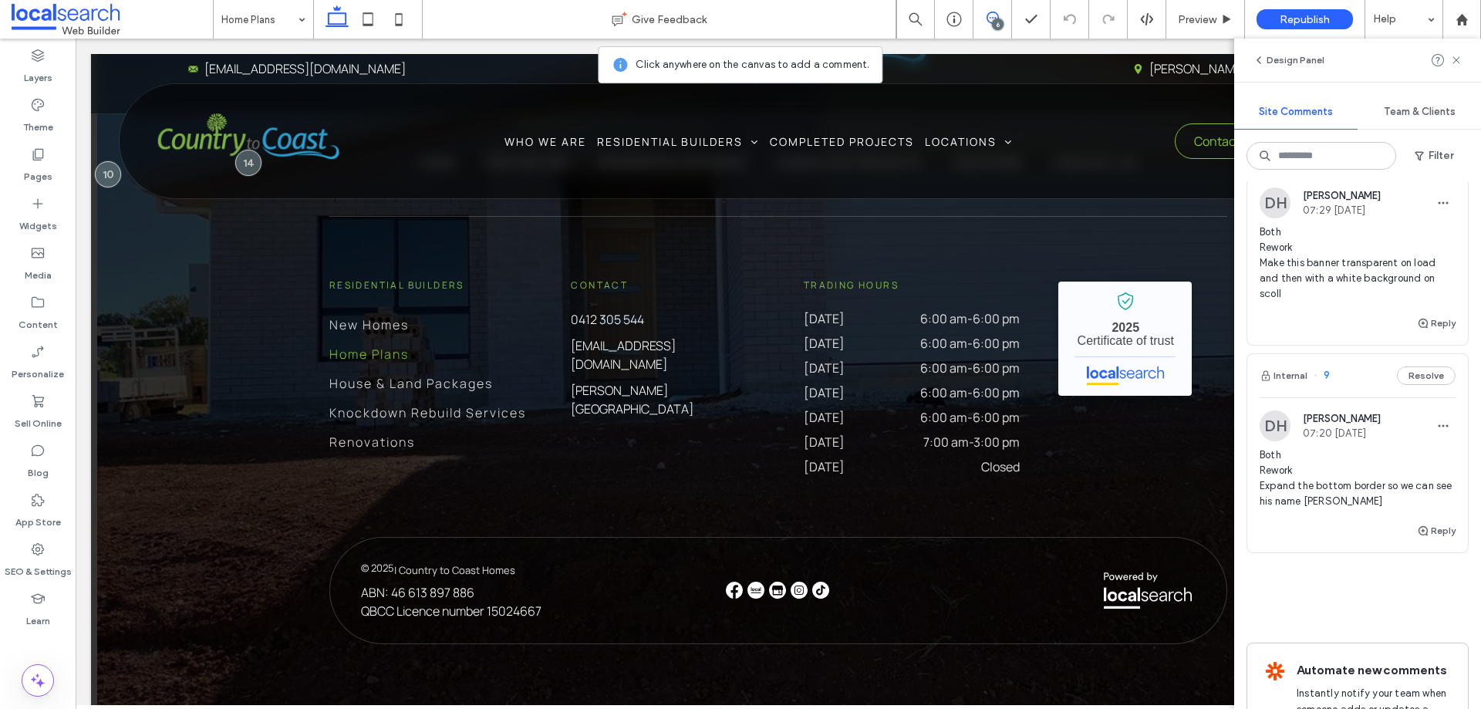
scroll to position [1157, 0]
